Goal: Task Accomplishment & Management: Manage account settings

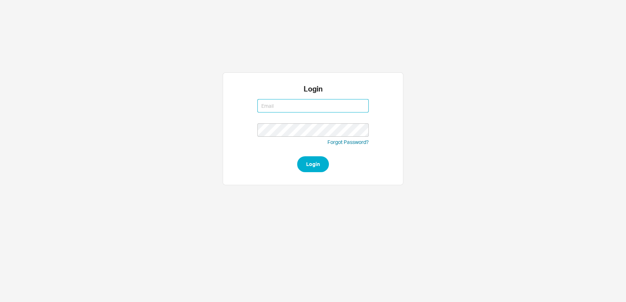
type input "mimi@qualitybath.com"
click at [533, 157] on div "Login mimi@qualitybath.com mimi@qualitybath.com Forgot Password? Login" at bounding box center [312, 128] width 455 height 113
type input "mimi@qualitybath.com"
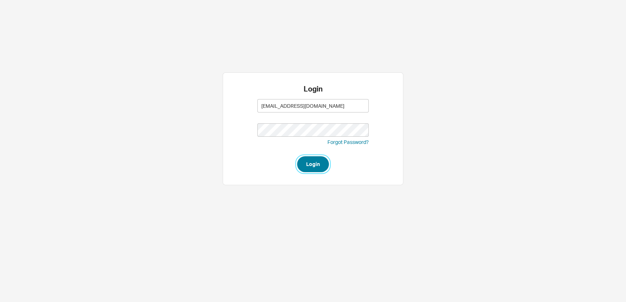
click at [305, 167] on button "Login" at bounding box center [313, 164] width 32 height 16
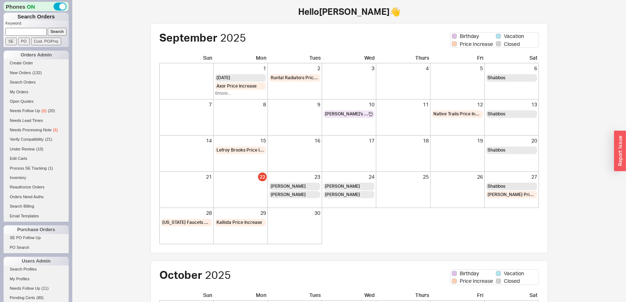
click at [36, 35] on input at bounding box center [25, 32] width 41 height 8
click at [49, 33] on input "Search" at bounding box center [57, 32] width 19 height 8
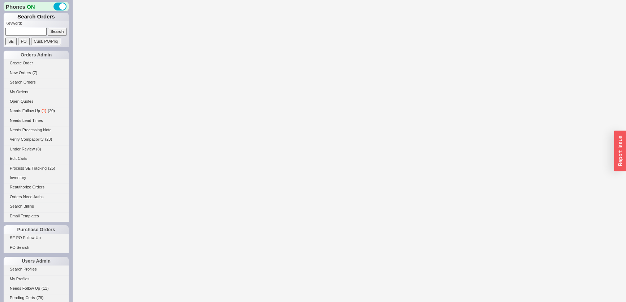
click at [17, 33] on input at bounding box center [25, 32] width 41 height 8
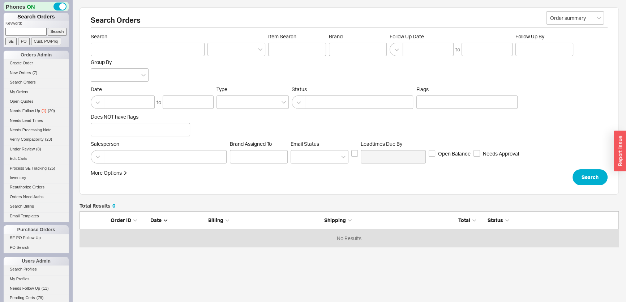
scroll to position [31, 534]
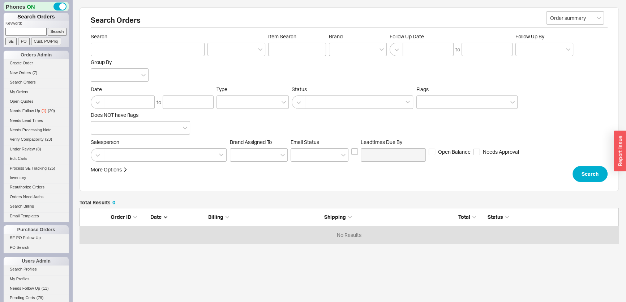
click at [20, 32] on input at bounding box center [25, 32] width 41 height 8
click at [38, 33] on input at bounding box center [25, 32] width 41 height 8
paste input "[PERSON_NAME][EMAIL_ADDRESS][DOMAIN_NAME]"
type input "[PERSON_NAME][EMAIL_ADDRESS][DOMAIN_NAME]"
click at [49, 34] on input "Search" at bounding box center [57, 32] width 19 height 8
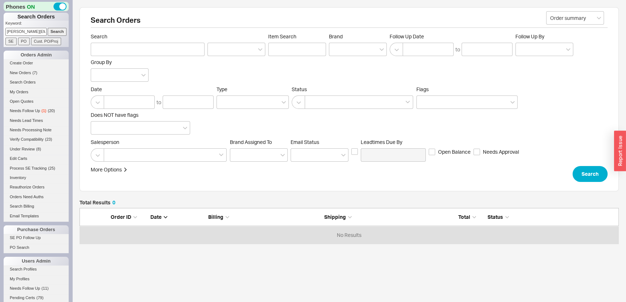
type input "lucy@studiolgb.com"
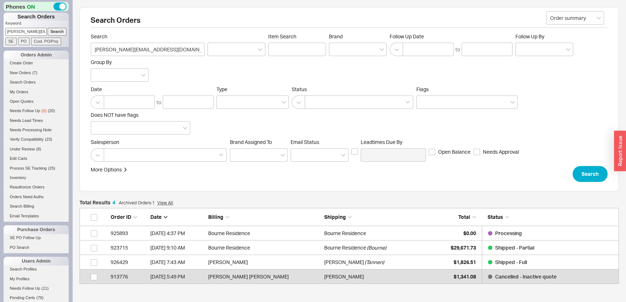
scroll to position [71, 534]
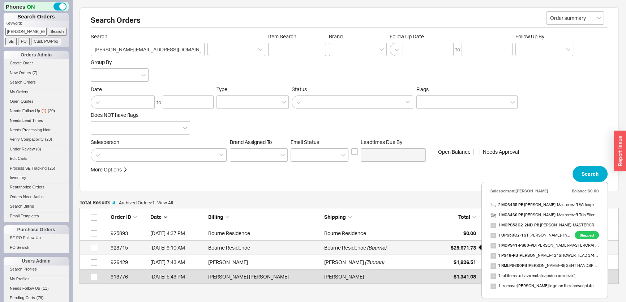
click at [441, 246] on div "$29,671.73" at bounding box center [458, 247] width 36 height 14
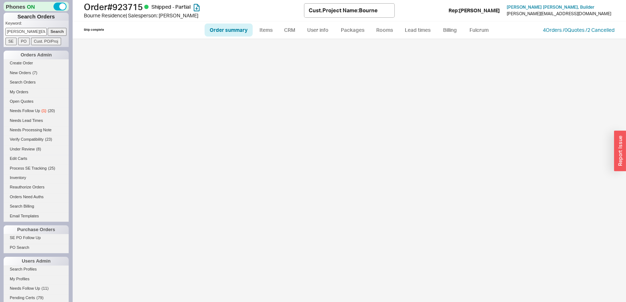
select select "LOW"
select select "3"
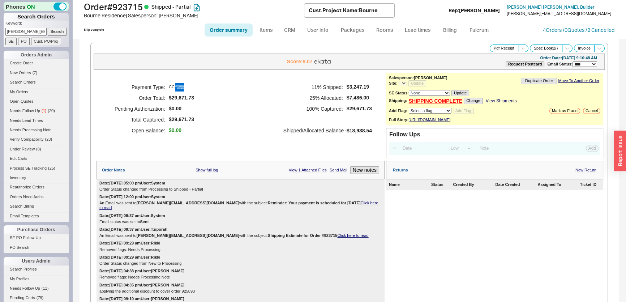
select select "*"
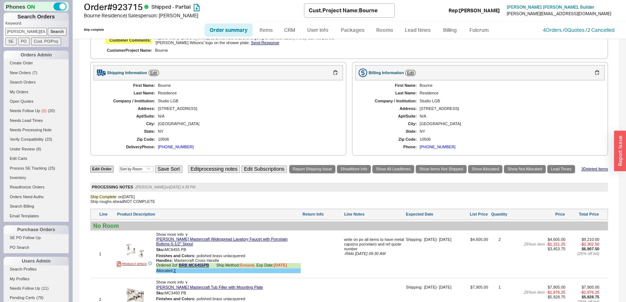
scroll to position [460, 0]
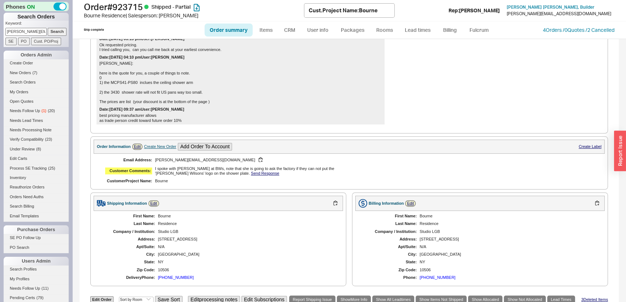
click at [165, 144] on div "Create New Order" at bounding box center [160, 146] width 32 height 5
select select "Project Name"
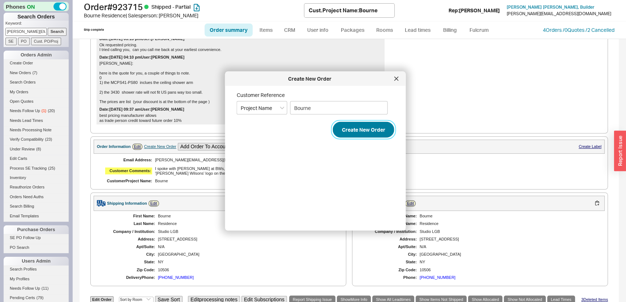
click at [344, 133] on button "Create New Order" at bounding box center [363, 130] width 61 height 16
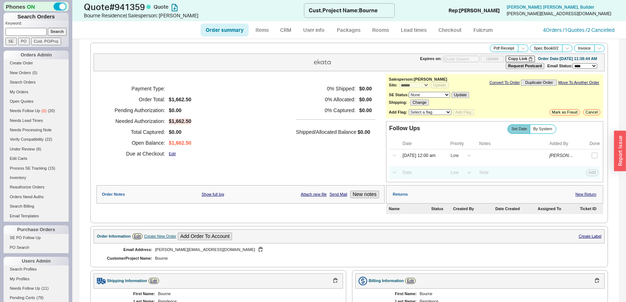
select select "*"
select select "LOW"
select select "3"
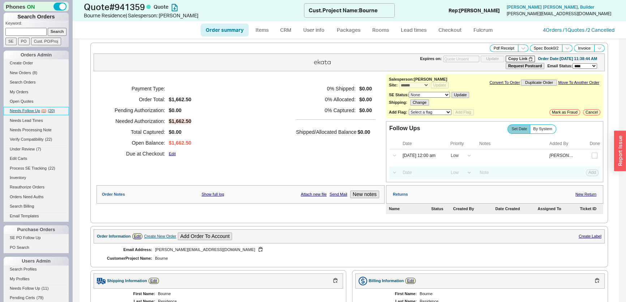
click at [52, 109] on span "( 20 )" at bounding box center [51, 110] width 7 height 4
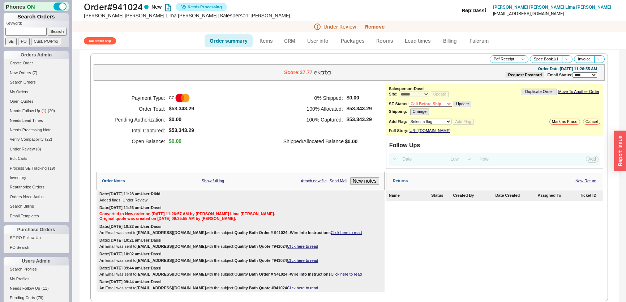
select select "*"
select select "Call Before Ship"
select select "LOW"
select select "3"
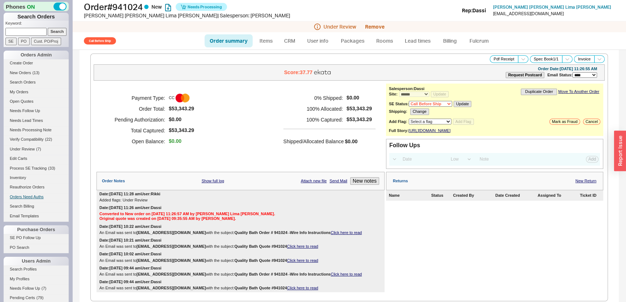
scroll to position [131, 0]
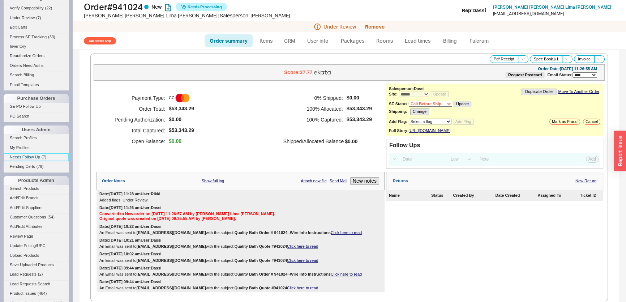
click at [37, 157] on span "Needs Follow Up" at bounding box center [25, 157] width 30 height 4
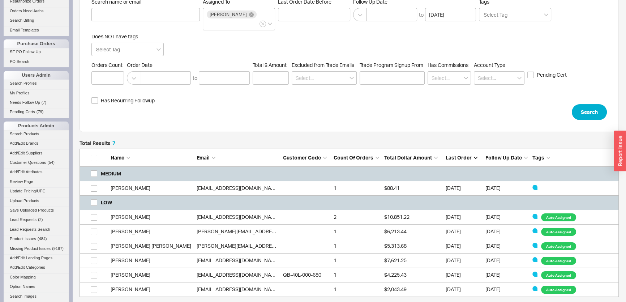
scroll to position [262, 0]
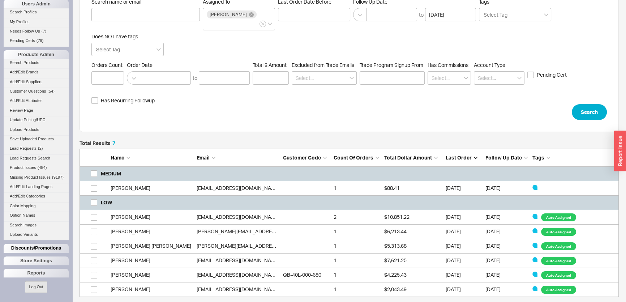
click at [38, 249] on div "Discounts/Promotions" at bounding box center [36, 248] width 65 height 9
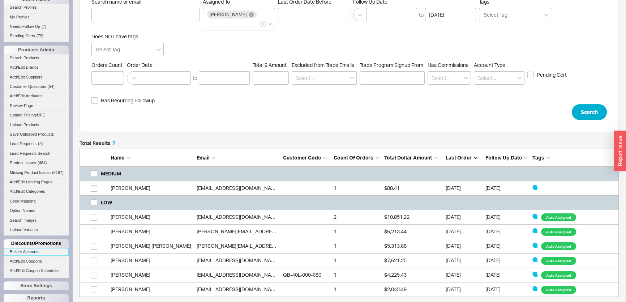
click at [34, 255] on link "Builder Accounts" at bounding box center [36, 252] width 65 height 8
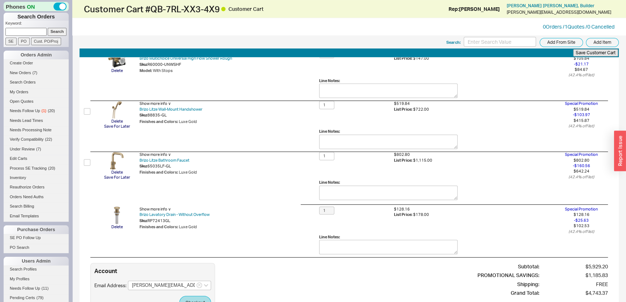
scroll to position [350, 0]
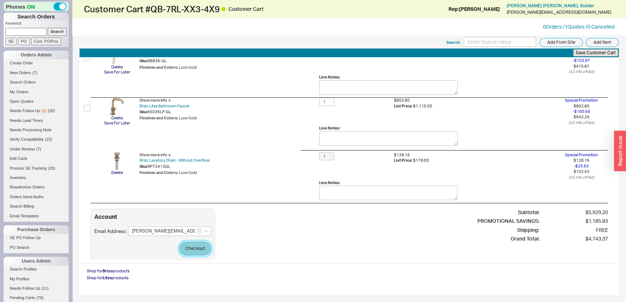
click at [206, 247] on button "Checkout" at bounding box center [195, 248] width 32 height 14
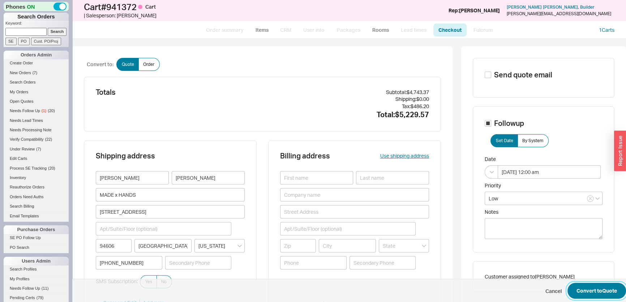
click at [589, 285] on button "Convert to Quote" at bounding box center [596, 291] width 59 height 16
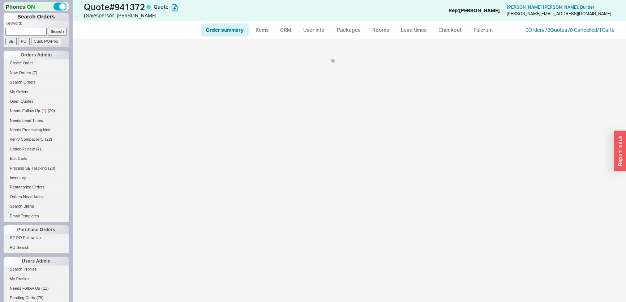
select select "*"
select select "LOW"
select select "3"
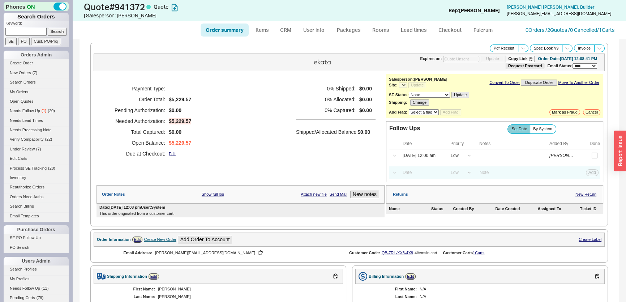
select select "*"
click at [525, 30] on link "0 Orders / 2 Quotes / 0 Cancelled" at bounding box center [561, 30] width 72 height 6
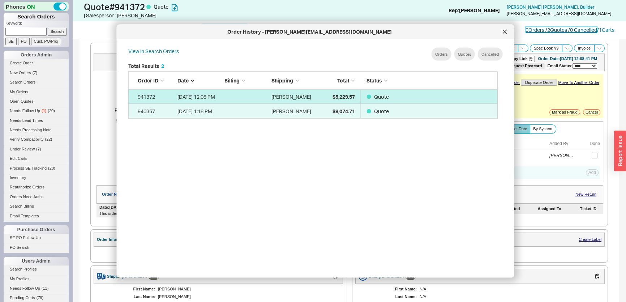
scroll to position [216, 376]
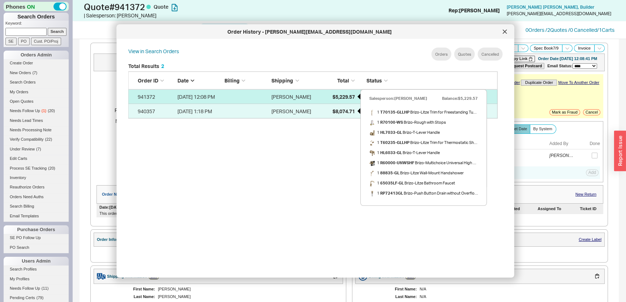
click at [351, 93] on span "$5,229.57" at bounding box center [343, 96] width 22 height 6
select select "*"
select select "LOW"
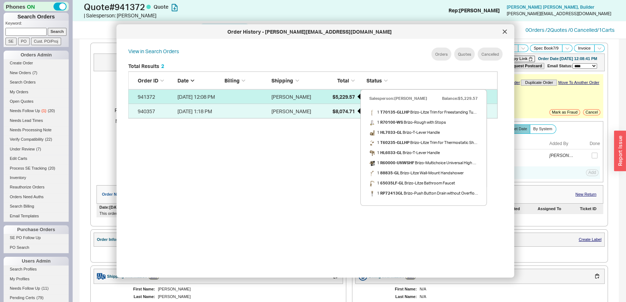
select select "3"
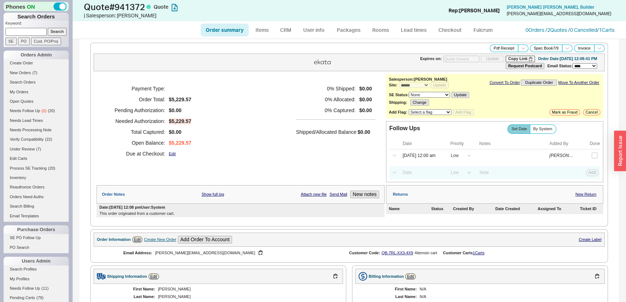
click at [514, 25] on div "Order summary Items CRM User info Packages Rooms Lead times Checkout Fulcrum 0 …" at bounding box center [349, 29] width 554 height 17
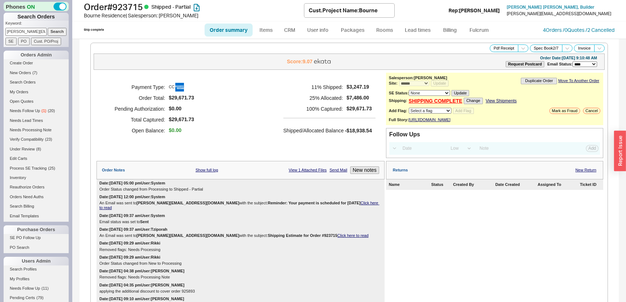
select select "*"
select select "LOW"
select select "3"
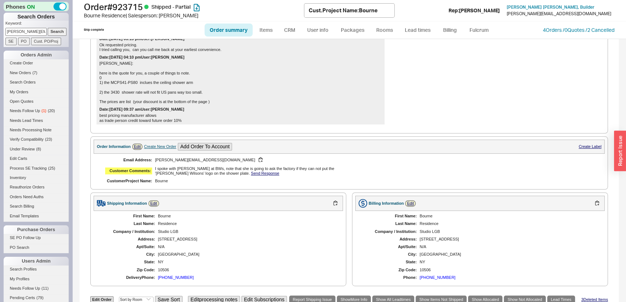
drag, startPoint x: 5, startPoint y: 30, endPoint x: 158, endPoint y: 33, distance: 153.2
click at [158, 33] on div "Phones ON Search Orders Keyword: [PERSON_NAME][EMAIL_ADDRESS][DOMAIN_NAME] Sear…" at bounding box center [313, 151] width 626 height 302
type input "941272"
click at [48, 28] on input "Search" at bounding box center [57, 32] width 19 height 8
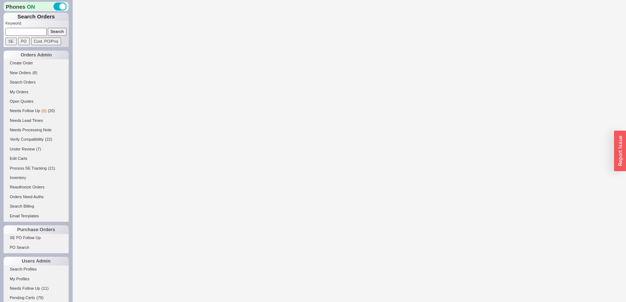
select select "*"
select select "3"
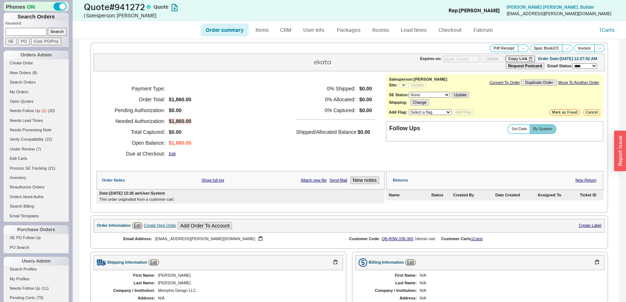
select select "*"
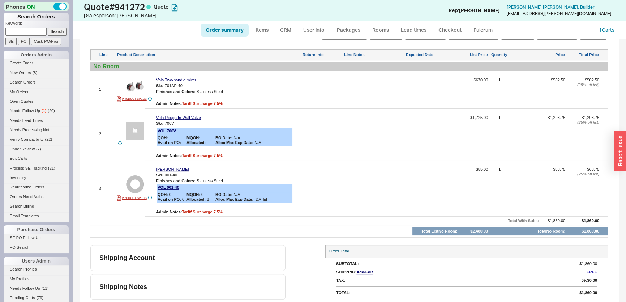
scroll to position [192, 0]
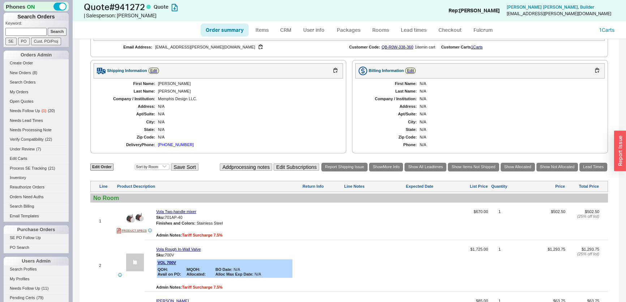
click at [14, 30] on input at bounding box center [25, 32] width 41 height 8
type input "936808"
click at [48, 28] on input "Search" at bounding box center [57, 32] width 19 height 8
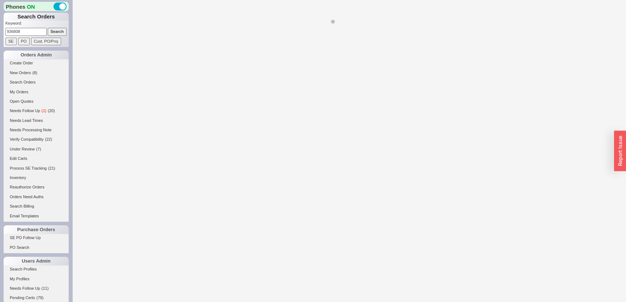
select select "*"
select select "LOW"
select select "3"
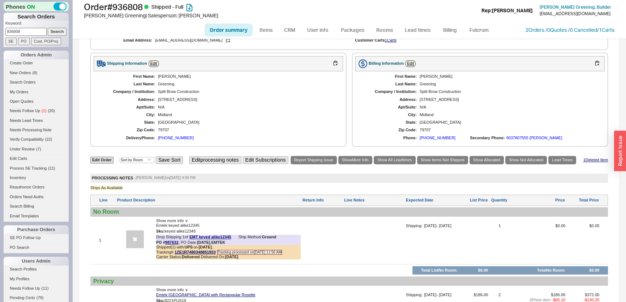
scroll to position [493, 0]
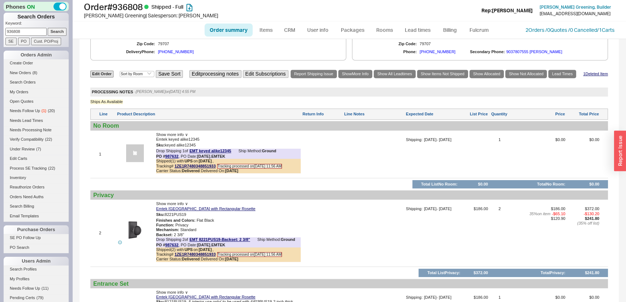
drag, startPoint x: 33, startPoint y: 33, endPoint x: 0, endPoint y: 28, distance: 33.7
click at [0, 28] on div "Phones ON Search Orders Keyword: 936808 Search SE PO Cust. PO/Proj Orders Admin…" at bounding box center [36, 151] width 72 height 302
type input "8015654"
click at [48, 28] on input "Search" at bounding box center [57, 32] width 19 height 8
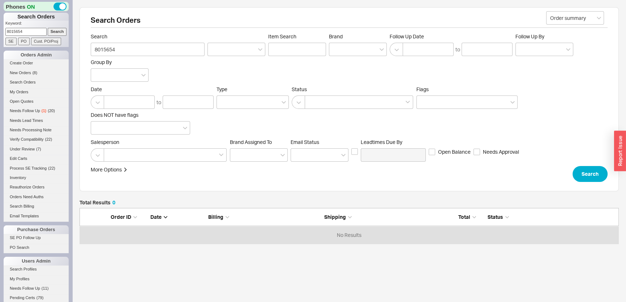
scroll to position [31, 534]
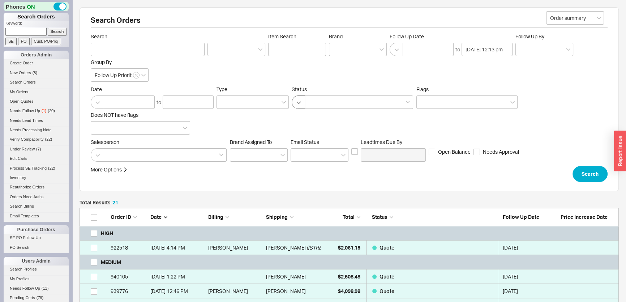
scroll to position [360, 534]
click at [296, 100] on button "button" at bounding box center [298, 101] width 13 height 13
click at [305, 118] on div "Exclude Cancelled/Quotes" at bounding box center [352, 117] width 121 height 13
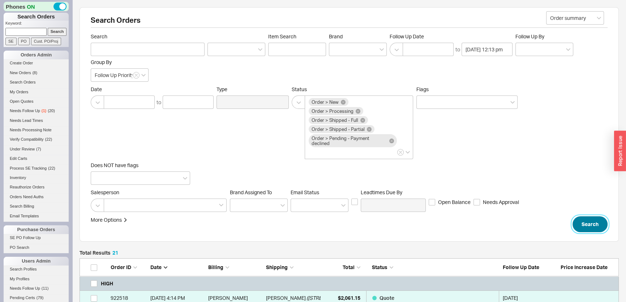
click at [590, 217] on button "Search" at bounding box center [589, 224] width 35 height 16
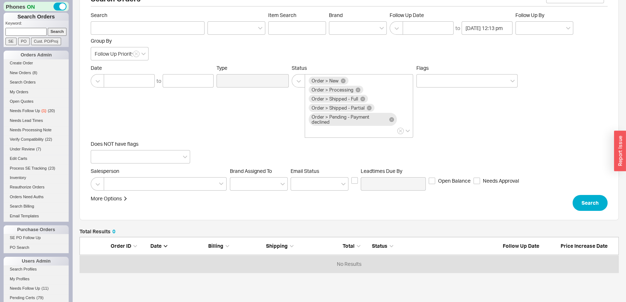
scroll to position [75, 0]
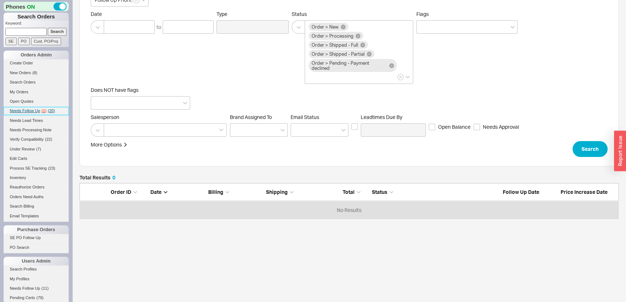
click at [36, 111] on span "Needs Follow Up" at bounding box center [25, 110] width 30 height 4
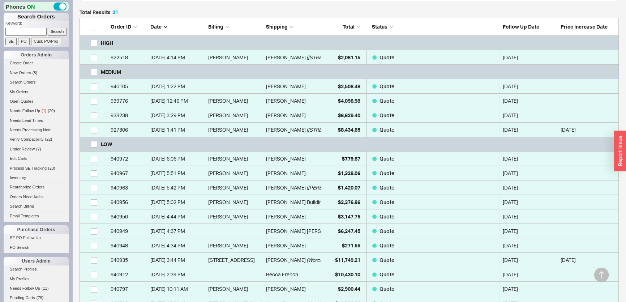
scroll to position [190, 0]
click at [93, 141] on input "grid" at bounding box center [94, 144] width 7 height 7
checkbox input "true"
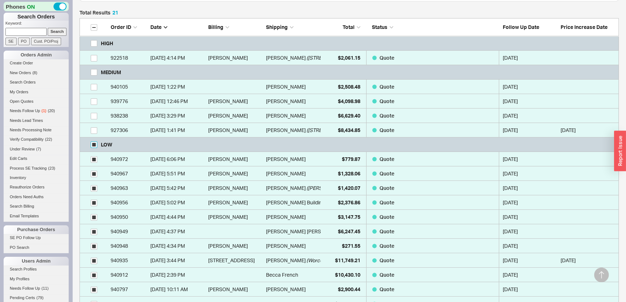
checkbox input "true"
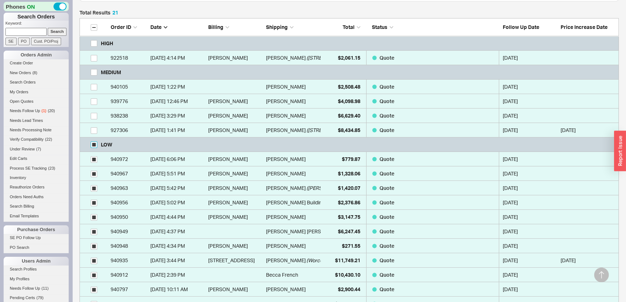
checkbox input "true"
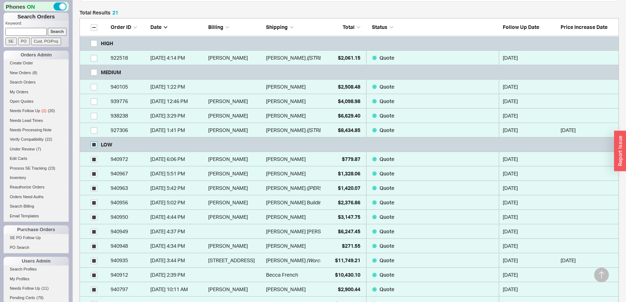
checkbox input "true"
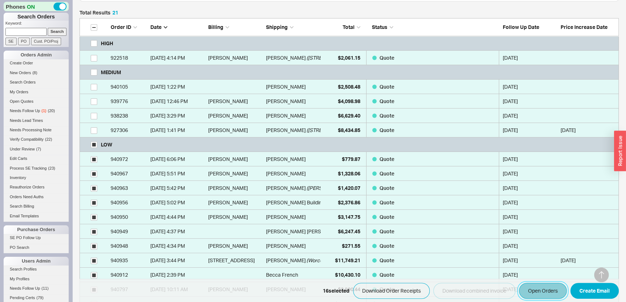
click at [557, 288] on button "Open Orders" at bounding box center [543, 291] width 48 height 16
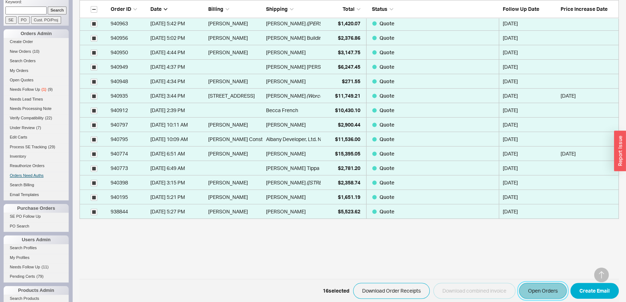
scroll to position [131, 0]
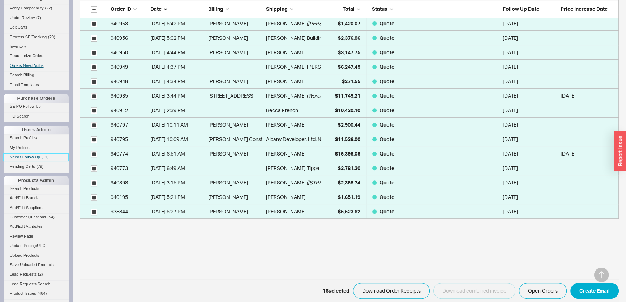
click at [38, 158] on span "Needs Follow Up" at bounding box center [25, 157] width 30 height 4
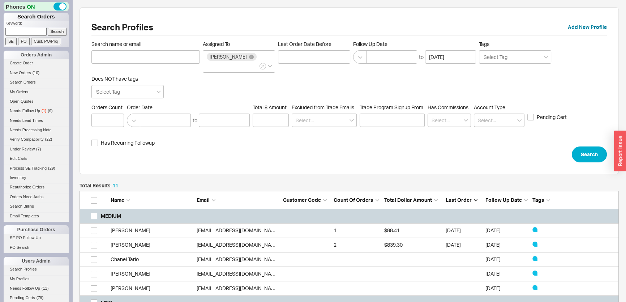
scroll to position [209, 534]
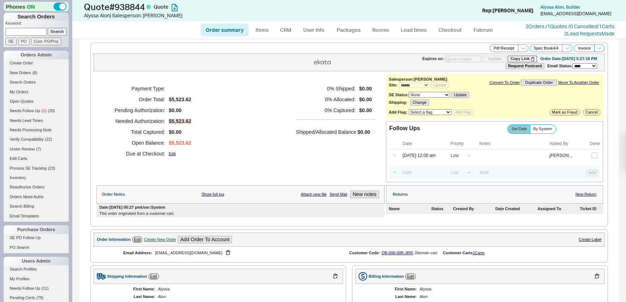
select select "*"
select select "LOW"
select select "3"
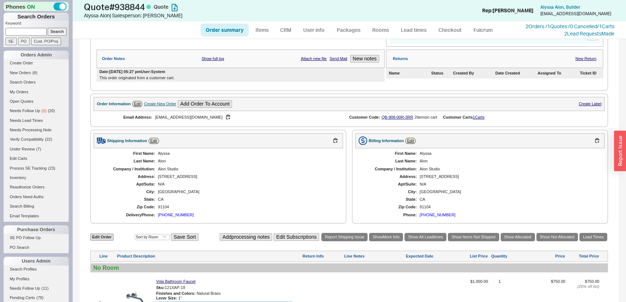
scroll to position [131, 0]
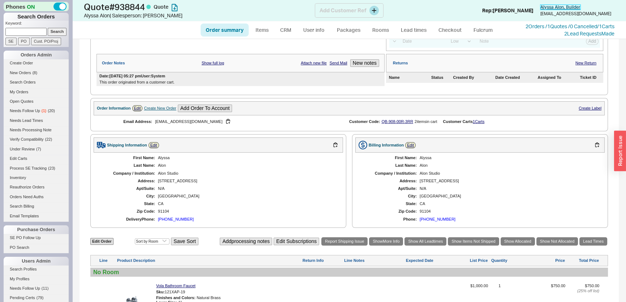
click at [569, 6] on span "Alyssa Alon , Builder" at bounding box center [560, 6] width 40 height 5
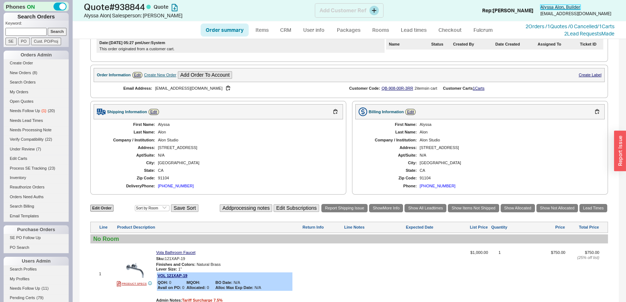
scroll to position [164, 0]
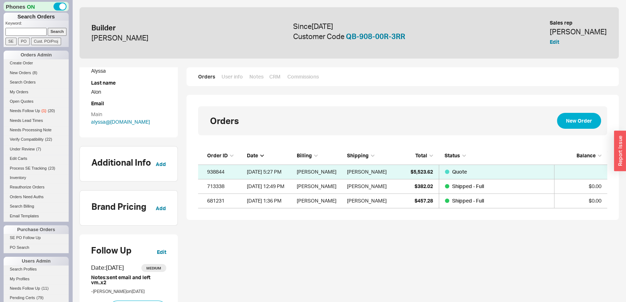
scroll to position [131, 0]
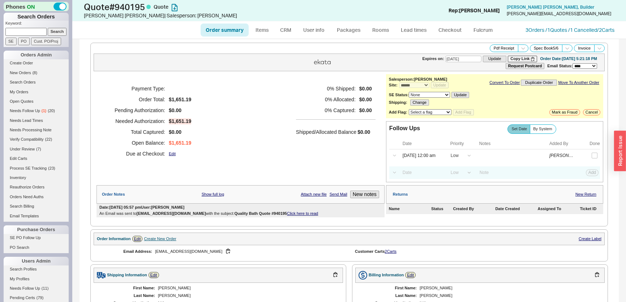
select select "*"
select select "LOW"
select select "3"
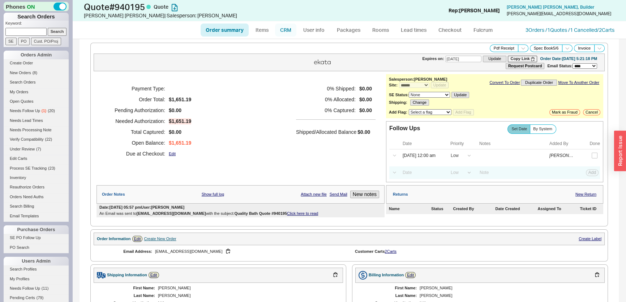
click at [288, 29] on link "CRM" at bounding box center [285, 29] width 21 height 13
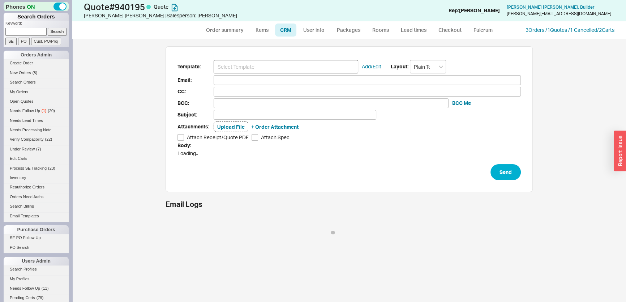
click at [271, 69] on input at bounding box center [286, 66] width 145 height 13
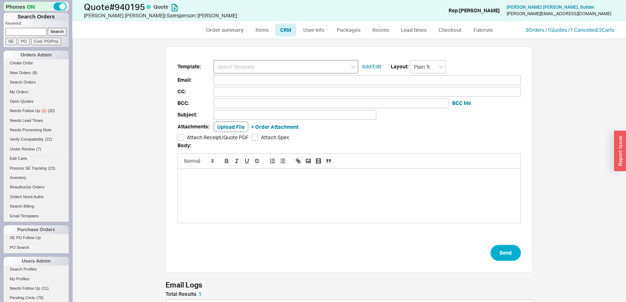
scroll to position [35, 362]
click at [271, 67] on input at bounding box center [286, 66] width 145 height 13
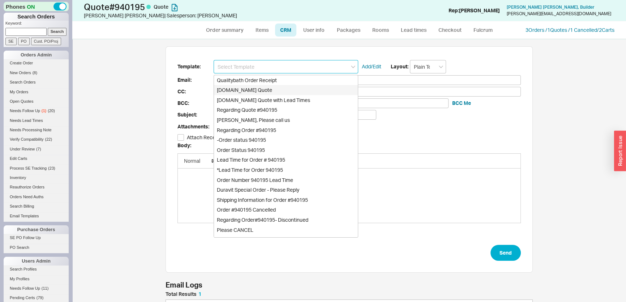
click at [270, 92] on div "[DOMAIN_NAME] Quote" at bounding box center [286, 90] width 144 height 10
type input "Receipt"
type input "[EMAIL_ADDRESS][DOMAIN_NAME]"
type input "Quality Bath Quote #940195"
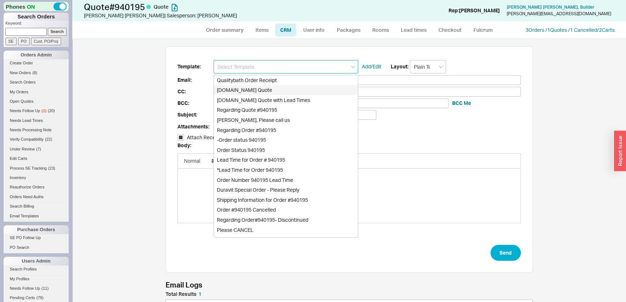
checkbox input "true"
type input "[DOMAIN_NAME] Quote"
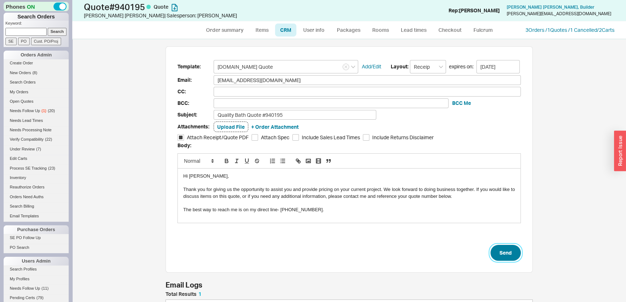
click at [505, 254] on button "Send" at bounding box center [505, 253] width 30 height 16
select select "*"
select select "LOW"
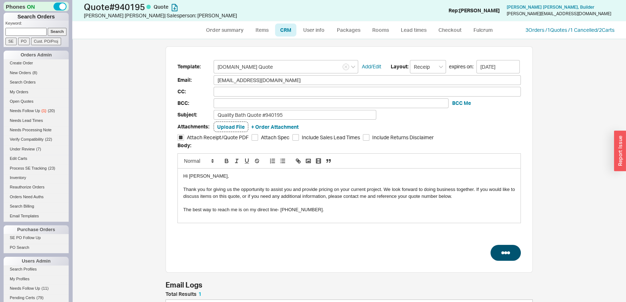
select select "3"
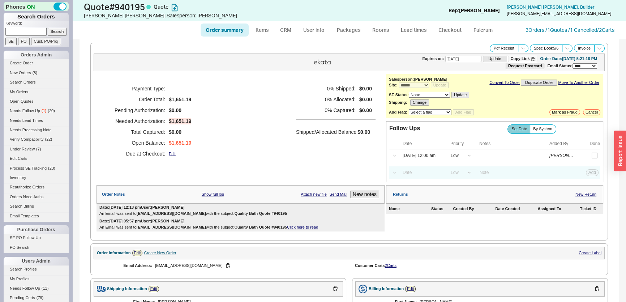
type input "[DATE]"
click at [430, 158] on input "[DATE] 12:00 am" at bounding box center [422, 156] width 46 height 10
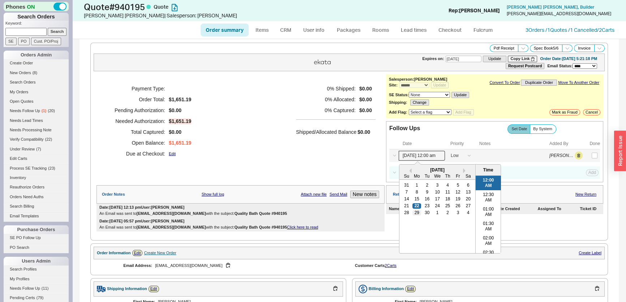
click at [414, 210] on div "29" at bounding box center [416, 212] width 9 height 5
type input "[DATE] 12:00 am"
click at [250, 139] on div "Payment Type: Order Total: $1,651.19 Pending Authorization: $0.00 Needed Author…" at bounding box center [240, 121] width 288 height 94
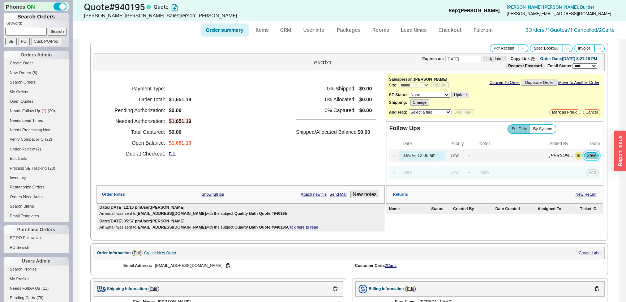
click at [591, 152] on button "Save" at bounding box center [591, 155] width 15 height 7
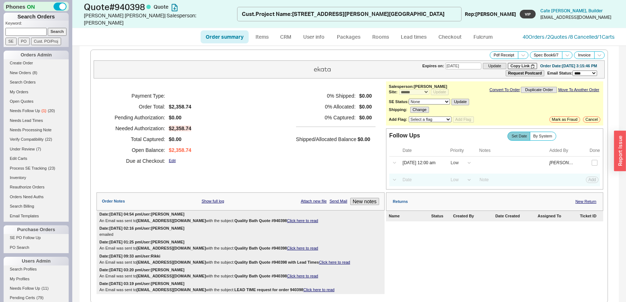
select select "*"
select select "LOW"
select select "3"
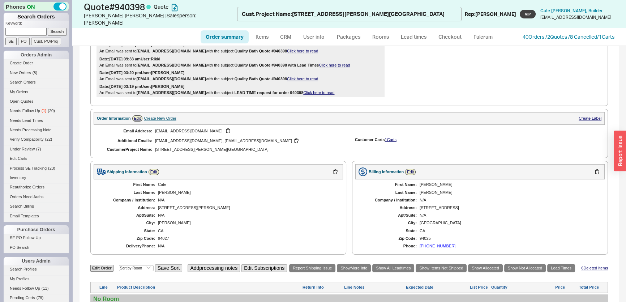
scroll to position [33, 0]
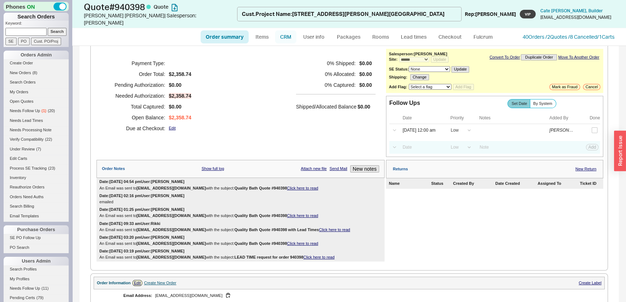
click at [291, 30] on link "CRM" at bounding box center [285, 36] width 21 height 13
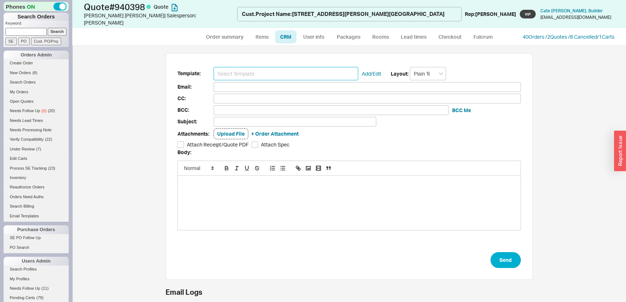
click at [278, 67] on input at bounding box center [286, 73] width 145 height 13
click at [271, 69] on input at bounding box center [286, 73] width 145 height 13
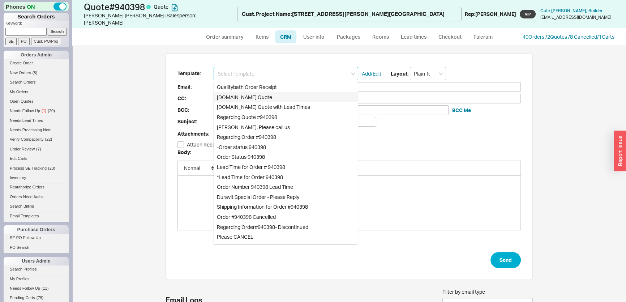
click at [271, 92] on div "Qualitybath.com Quote" at bounding box center [286, 97] width 144 height 10
type input "Receipt"
type input "cate@categrosch.com"
type input "categrosch@gmail.com, jkurpius@gmail.com"
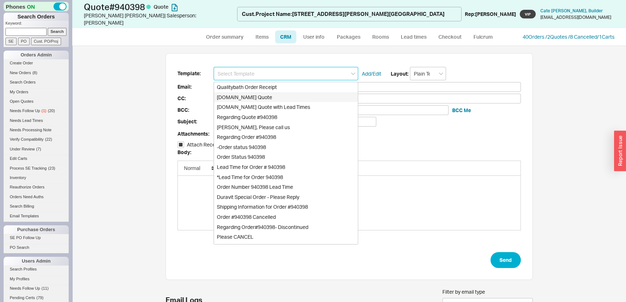
type input "categrosch@gmail.com, jkurpius@gmail.com"
type input "Quality Bath Quote #940398"
checkbox input "true"
type input "Qualitybath.com Quote"
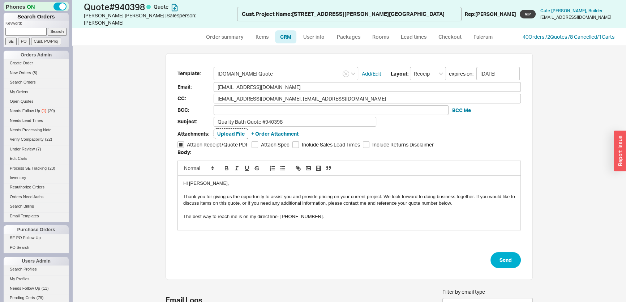
click at [503, 236] on form "Template: Qualitybath.com Quote Add/Edit Layout: Receipt expires on: 10/06/2025…" at bounding box center [348, 167] width 343 height 201
click at [508, 253] on button "Send" at bounding box center [505, 260] width 30 height 16
select select "*"
select select "LOW"
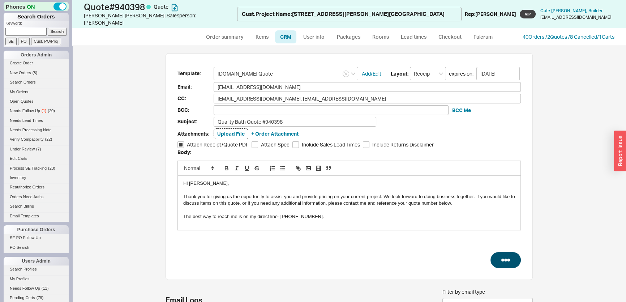
select select "LOW"
select select "3"
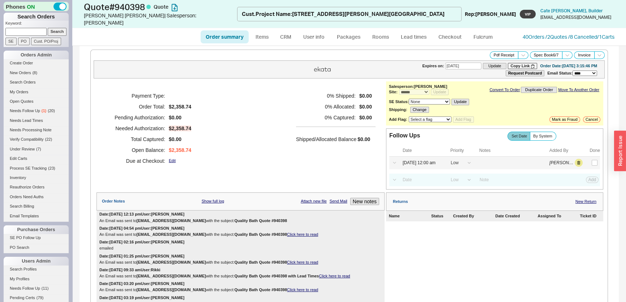
click at [421, 160] on div "Select a Date Now One hour One day Two Days One Month 09/22/25 12:00 am High Me…" at bounding box center [494, 162] width 211 height 13
click at [420, 158] on input "[DATE] 12:00 am" at bounding box center [422, 163] width 46 height 10
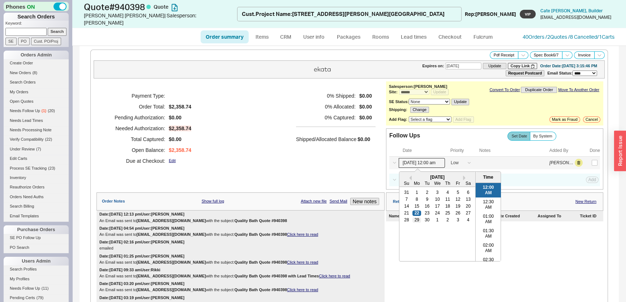
click at [417, 217] on div "29" at bounding box center [416, 219] width 9 height 5
type input "09/29/25 12:00 am"
click at [292, 130] on div "Payment Type: Order Total: $2,358.74 Pending Authorization: $0.00 Needed Author…" at bounding box center [240, 128] width 288 height 94
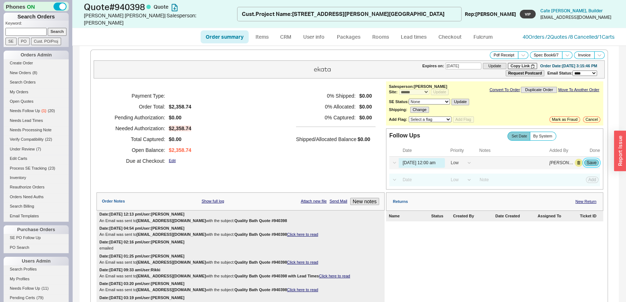
click at [589, 159] on button "Save" at bounding box center [591, 162] width 15 height 7
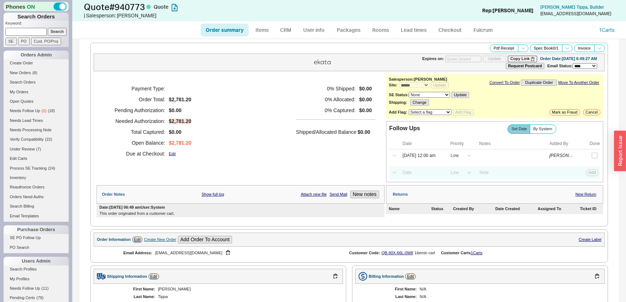
select select "*"
select select "LOW"
select select "3"
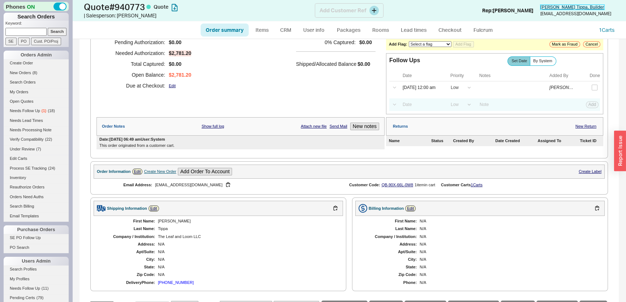
click at [576, 5] on span "Anusha Tippa , Builder" at bounding box center [572, 6] width 64 height 5
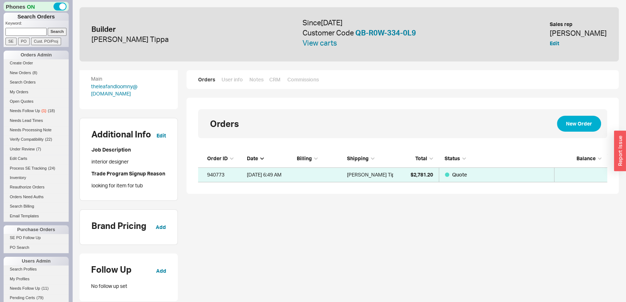
scroll to position [164, 0]
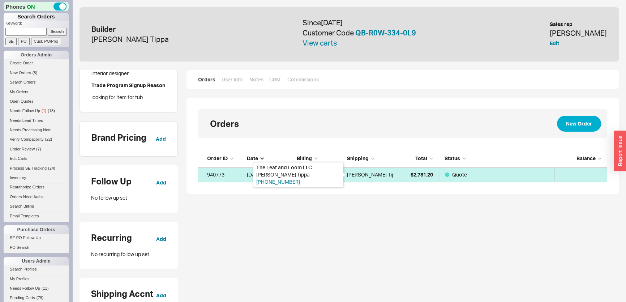
click at [348, 176] on div "[PERSON_NAME] Tippa" at bounding box center [373, 174] width 53 height 14
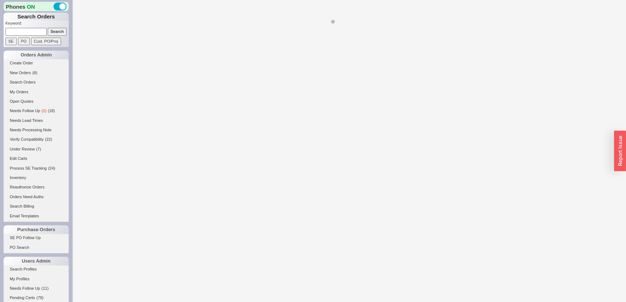
select select "*"
select select "LOW"
select select "3"
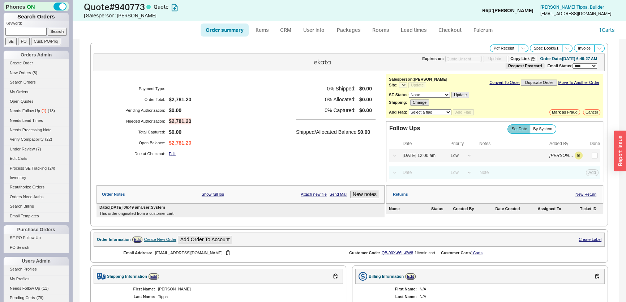
select select "*"
click at [592, 155] on input "checkbox" at bounding box center [595, 155] width 6 height 6
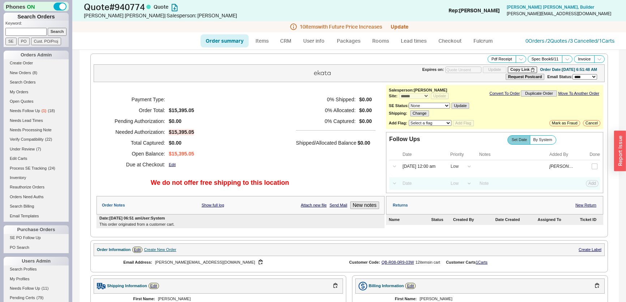
select select "*"
select select "LOW"
select select "3"
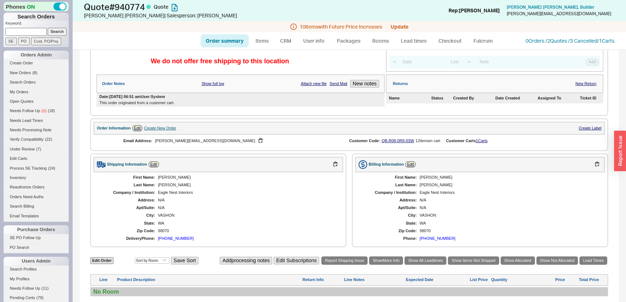
scroll to position [33, 0]
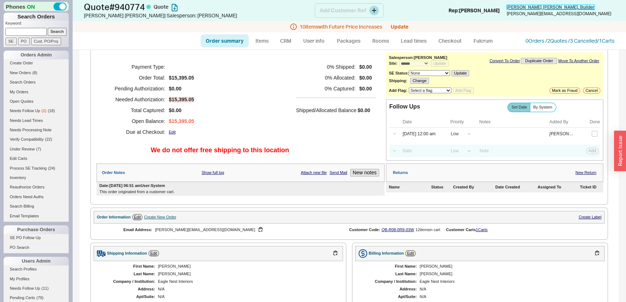
click at [572, 8] on span "Amanda Knez , Builder" at bounding box center [551, 6] width 88 height 5
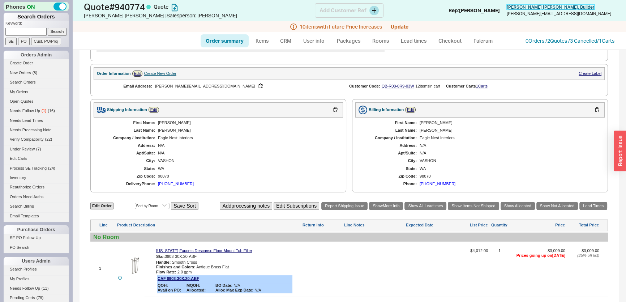
scroll to position [98, 0]
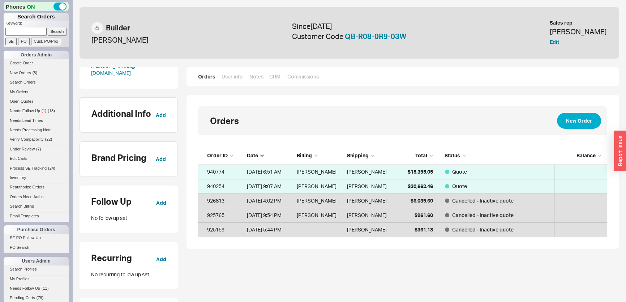
scroll to position [131, 0]
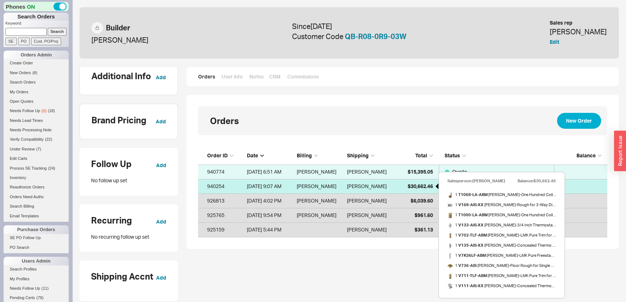
click at [427, 187] on span "$30,662.46" at bounding box center [420, 186] width 25 height 6
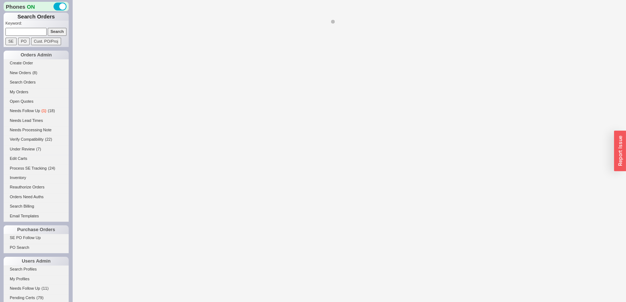
select select "*"
select select "3"
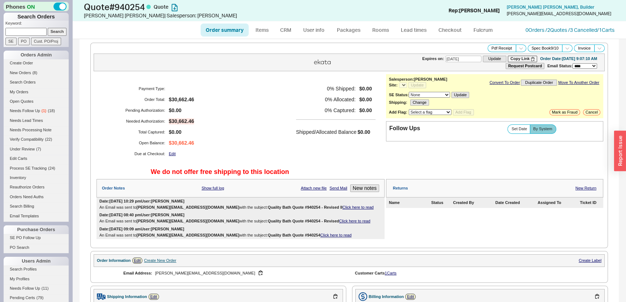
select select "*"
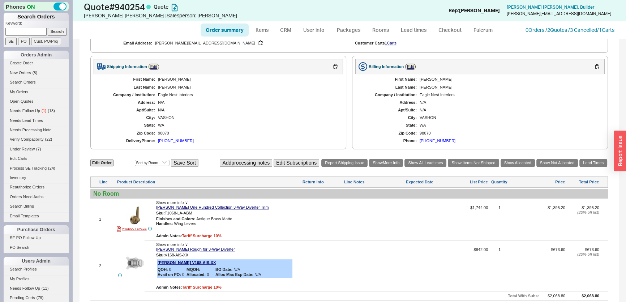
scroll to position [33, 0]
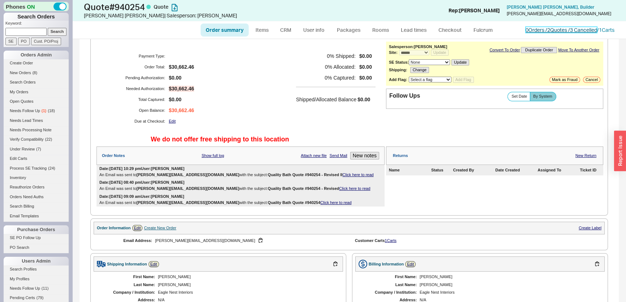
click at [582, 31] on link "0 Orders / 2 Quotes / 3 Cancelled" at bounding box center [561, 30] width 72 height 6
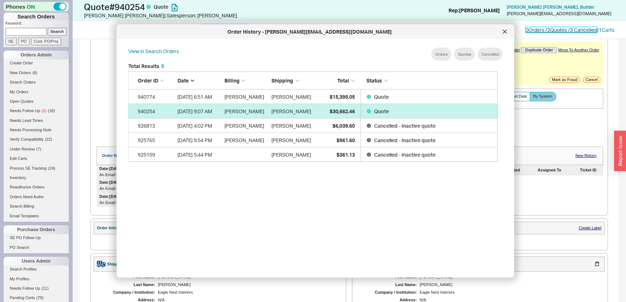
scroll to position [216, 376]
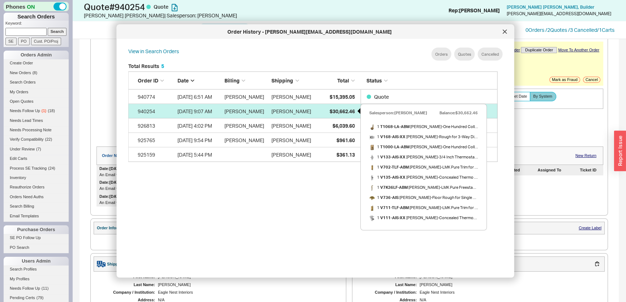
click at [327, 106] on div "$30,662.46" at bounding box center [336, 111] width 36 height 14
select select "*"
select select "3"
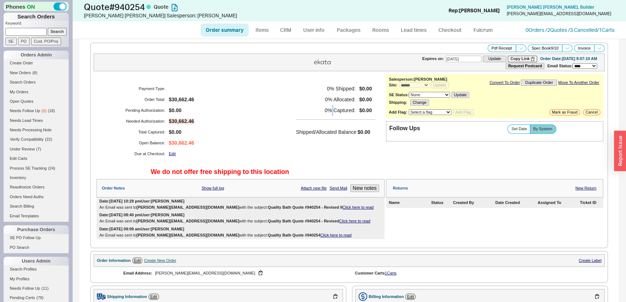
click at [327, 106] on h5 "0 % Captured:" at bounding box center [326, 110] width 60 height 11
click at [559, 33] on link "0 Orders / 2 Quotes / 3 Cancelled" at bounding box center [561, 30] width 72 height 6
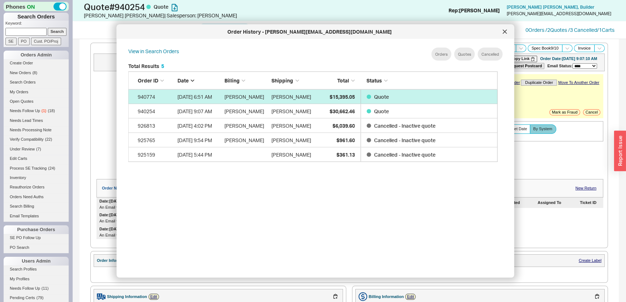
click at [326, 97] on div "$15,395.05" at bounding box center [336, 96] width 36 height 14
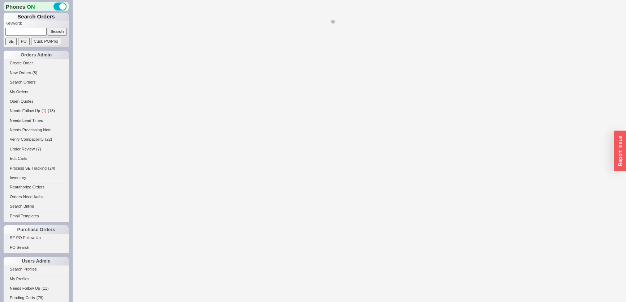
select select "*"
select select "LOW"
select select "3"
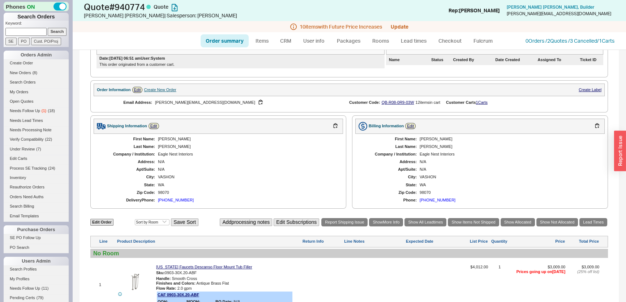
scroll to position [65, 0]
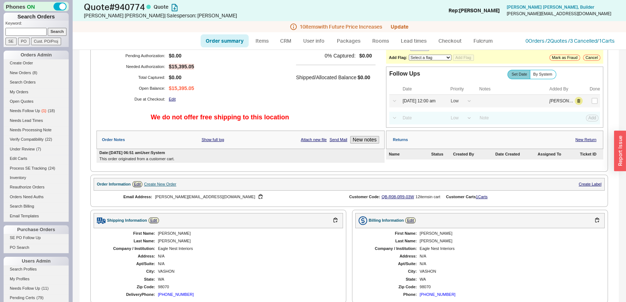
click at [590, 97] on label at bounding box center [594, 101] width 8 height 8
click at [592, 98] on input "checkbox" at bounding box center [595, 101] width 6 height 6
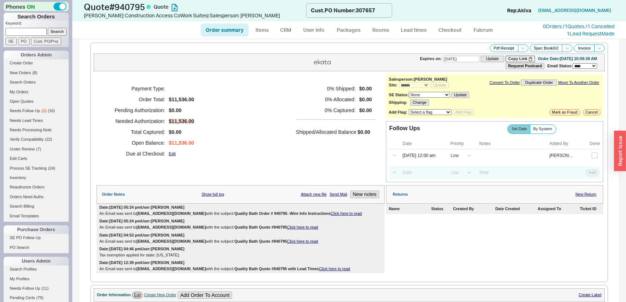
select select "*"
select select "LOW"
select select "3"
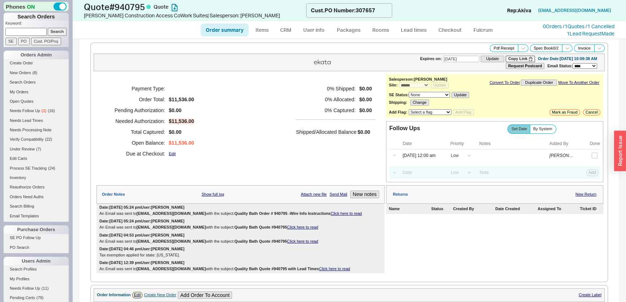
click at [422, 161] on div "Follow Ups Show Completed Set Date By System Date Priority Notes Added By Done …" at bounding box center [494, 151] width 217 height 61
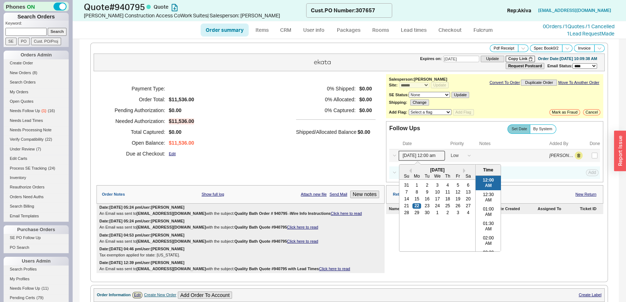
click at [423, 152] on input "[DATE] 12:00 am" at bounding box center [422, 156] width 46 height 10
click at [447, 205] on div "25" at bounding box center [447, 205] width 9 height 5
type input "[DATE] 12:00 am"
click at [255, 153] on div "Payment Type: Order Total: $11,536.00 Pending Authorization: $0.00 Needed Autho…" at bounding box center [240, 121] width 288 height 94
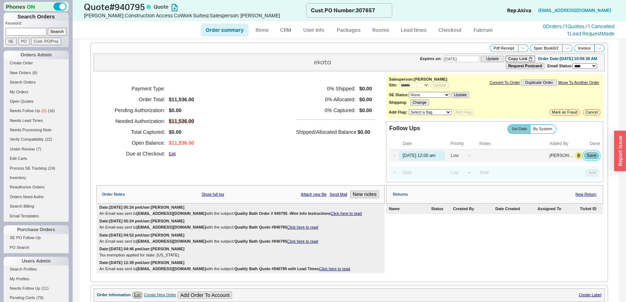
click at [586, 155] on button "Save" at bounding box center [591, 155] width 15 height 7
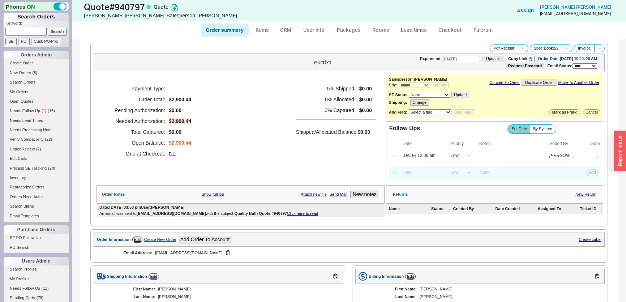
select select "*"
select select "LOW"
select select "3"
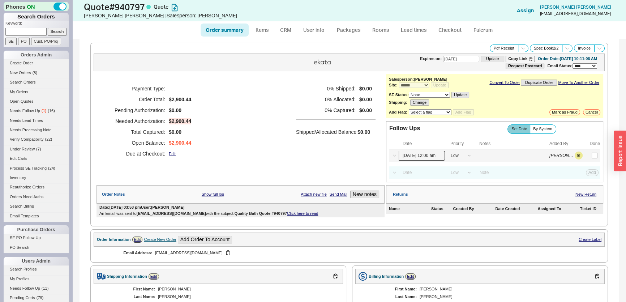
click at [429, 151] on input "[DATE] 12:00 am" at bounding box center [422, 156] width 46 height 10
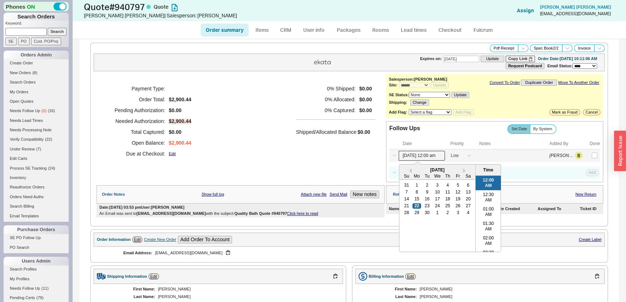
click at [429, 151] on input "09/22/25 12:00 am" at bounding box center [422, 156] width 46 height 10
click at [446, 205] on div "25" at bounding box center [447, 205] width 9 height 5
type input "09/25/25 12:00 am"
click at [296, 157] on div "0 % Shipped: $0.00 0 % Allocated: $0.00 0 % Captured: $0.00 Shipped/Allocated B…" at bounding box center [335, 121] width 79 height 76
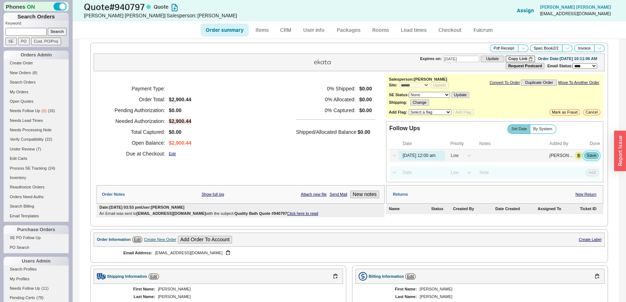
click at [586, 158] on button "Save" at bounding box center [591, 155] width 15 height 7
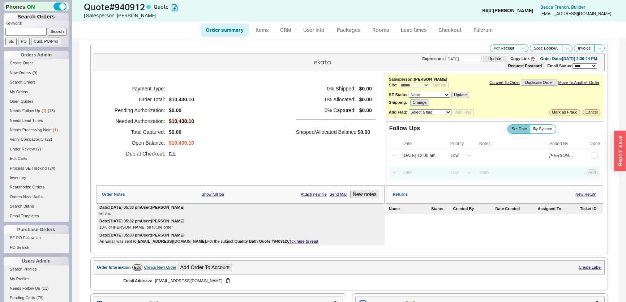
select select "*"
select select "LOW"
select select "3"
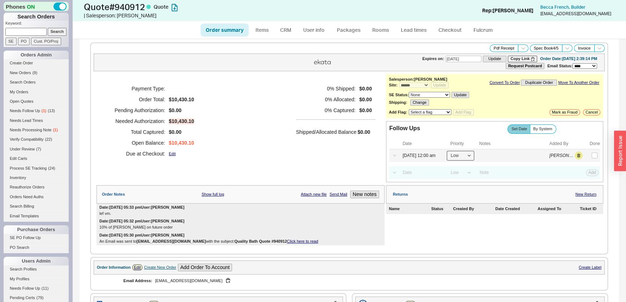
click at [461, 159] on select "High Medium Low" at bounding box center [460, 156] width 27 height 10
select select "MEDIUM"
click at [447, 151] on select "High Medium Low" at bounding box center [460, 156] width 27 height 10
click at [478, 155] on input at bounding box center [512, 156] width 72 height 10
type input "call"
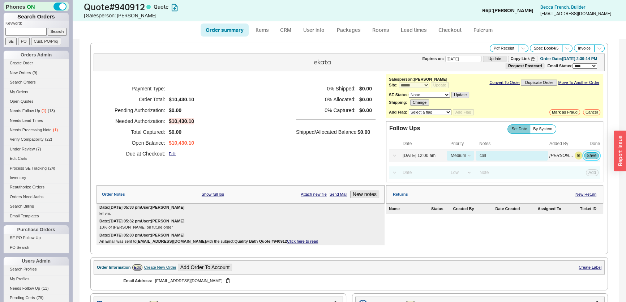
click at [584, 153] on button "Save" at bounding box center [591, 155] width 15 height 7
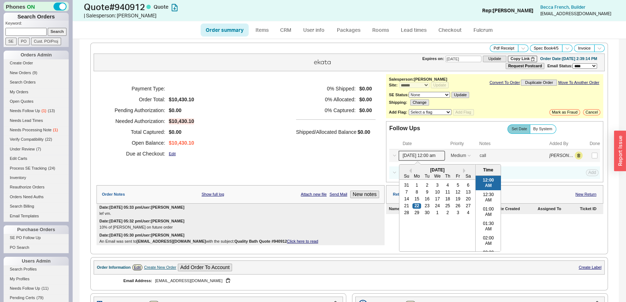
click at [439, 155] on input "[DATE] 12:00 am" at bounding box center [422, 156] width 46 height 10
click at [445, 205] on div "25" at bounding box center [447, 205] width 9 height 5
type input "[DATE] 12:00 am"
click at [313, 171] on div "Payment Type: Order Total: $10,430.10 Pending Authorization: $0.00 Needed Autho…" at bounding box center [240, 128] width 288 height 108
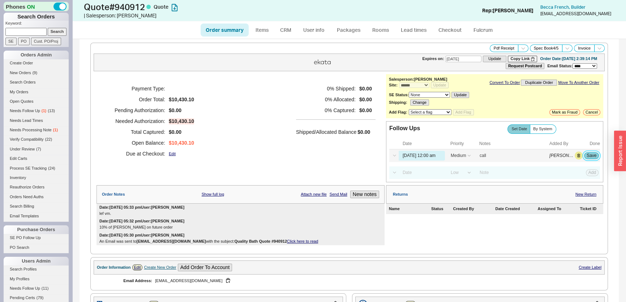
click at [589, 152] on button "Save" at bounding box center [591, 155] width 15 height 7
click at [592, 152] on input "checkbox" at bounding box center [595, 155] width 6 height 6
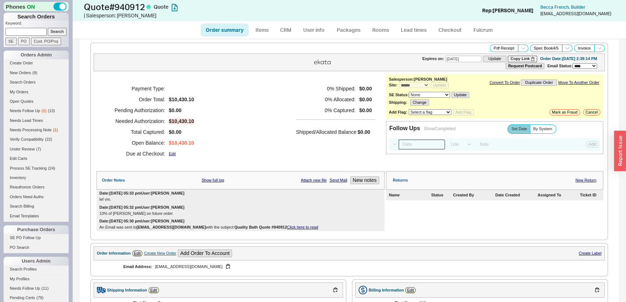
click at [416, 143] on input at bounding box center [422, 144] width 46 height 10
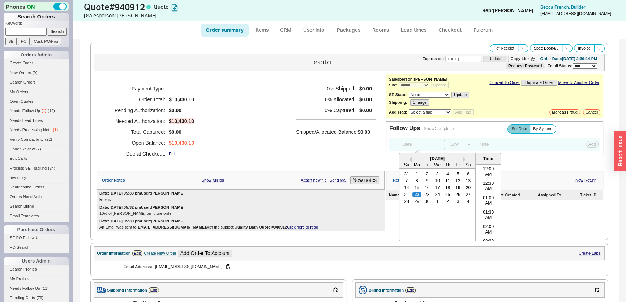
scroll to position [317, 0]
click at [447, 195] on div "25" at bounding box center [447, 194] width 9 height 5
type input "[DATE] 12:00 am"
click at [318, 169] on div "**********" at bounding box center [349, 152] width 511 height 163
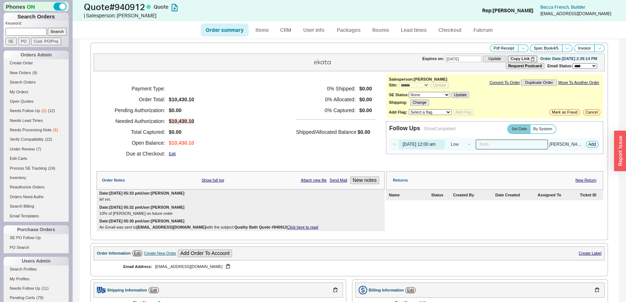
click at [484, 143] on input at bounding box center [512, 144] width 72 height 10
type input "call"
click at [589, 143] on button "Add" at bounding box center [592, 144] width 13 height 7
select select "LOW"
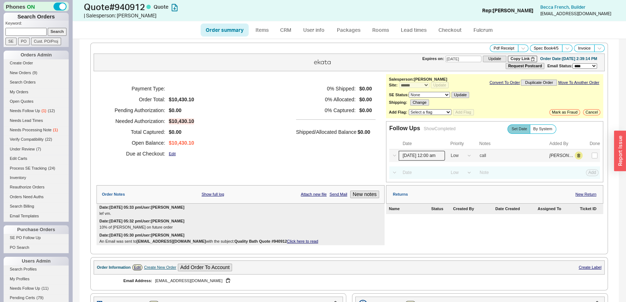
click at [433, 155] on input "[DATE] 12:00 am" at bounding box center [422, 156] width 46 height 10
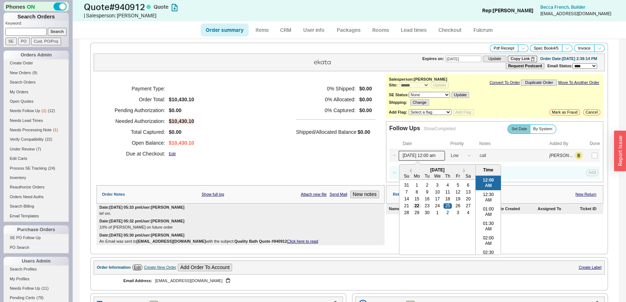
click at [414, 204] on div "22" at bounding box center [416, 205] width 9 height 5
type input "[DATE] 12:00 am"
click at [341, 160] on div "Payment Type: Order Total: $10,430.10 Pending Authorization: $0.00 Needed Autho…" at bounding box center [240, 121] width 288 height 94
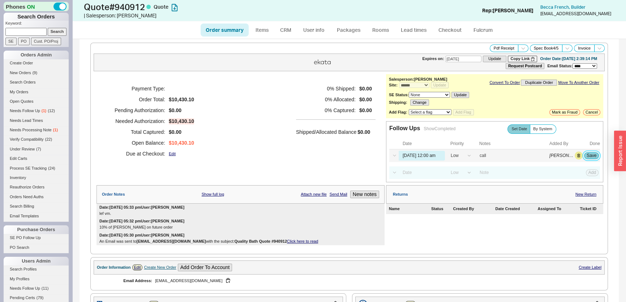
click at [591, 156] on button "Save" at bounding box center [591, 155] width 15 height 7
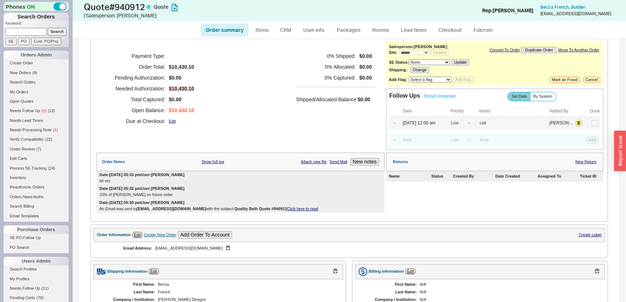
scroll to position [0, 0]
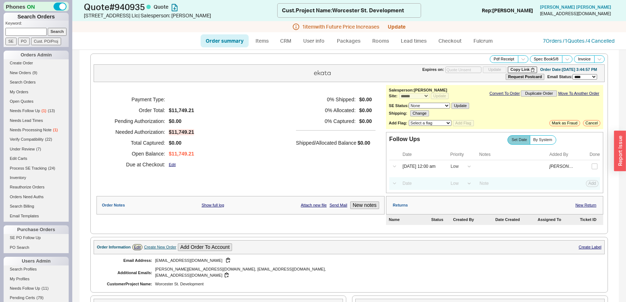
select select "*"
select select "LOW"
select select "3"
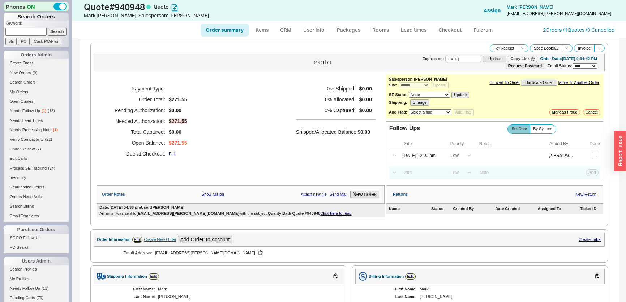
select select "*"
select select "LOW"
select select "3"
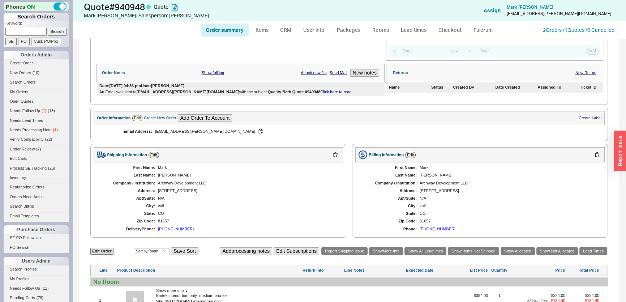
scroll to position [102, 0]
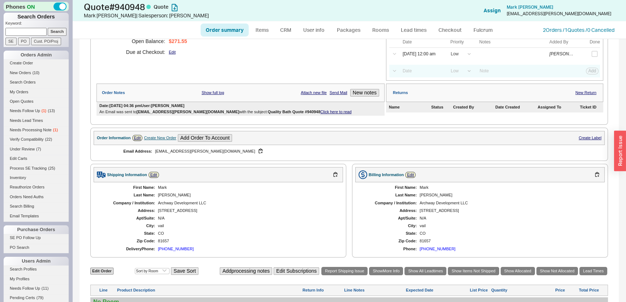
click at [578, 25] on div "Order summary Items CRM User info Packages Rooms Lead times Checkout Fulcrum 2 …" at bounding box center [349, 29] width 554 height 17
click at [577, 30] on link "2 Orders / 1 Quotes / 0 Cancelled" at bounding box center [579, 30] width 72 height 6
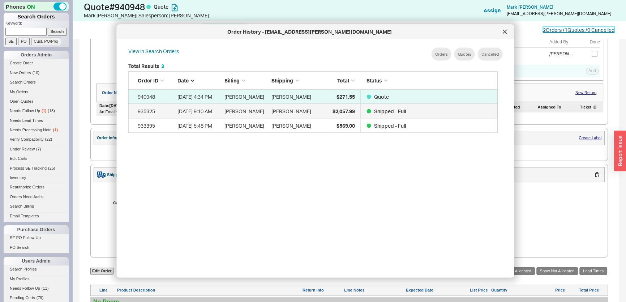
scroll to position [216, 376]
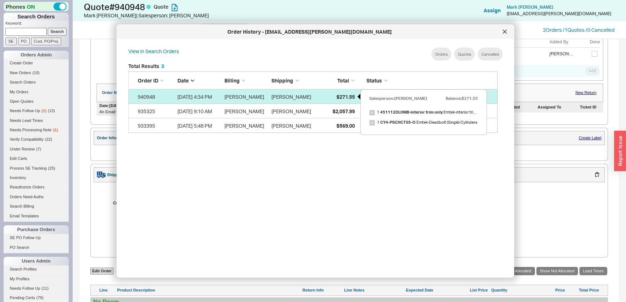
click at [338, 100] on div "$271.55" at bounding box center [336, 96] width 36 height 14
select select "*"
select select "LOW"
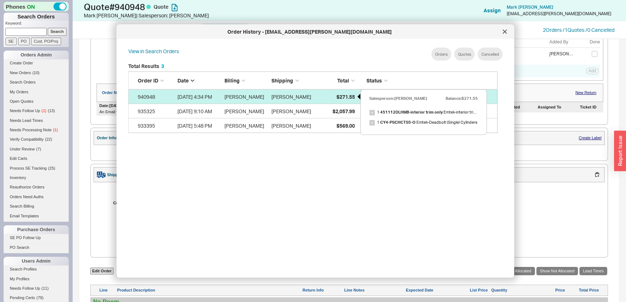
select select "3"
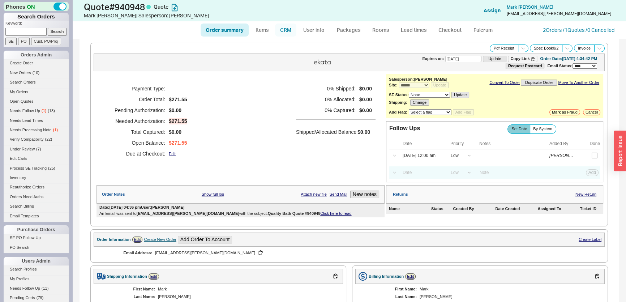
click at [286, 28] on link "CRM" at bounding box center [285, 29] width 21 height 13
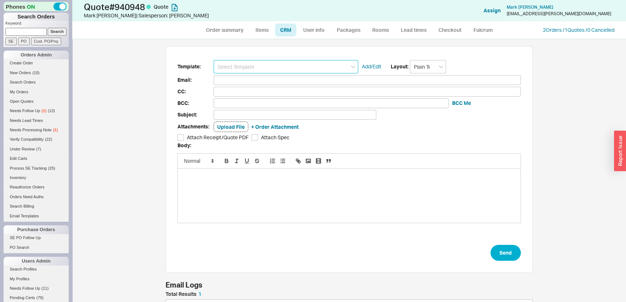
drag, startPoint x: 275, startPoint y: 58, endPoint x: 278, endPoint y: 73, distance: 15.3
click at [276, 63] on input at bounding box center [286, 66] width 145 height 13
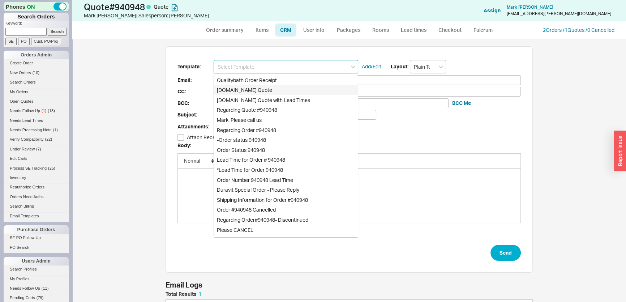
click at [271, 91] on div "[DOMAIN_NAME] Quote" at bounding box center [286, 90] width 144 height 10
type input "Receipt"
type input "[EMAIL_ADDRESS][PERSON_NAME][DOMAIN_NAME]"
type input "Quality Bath Quote #940948"
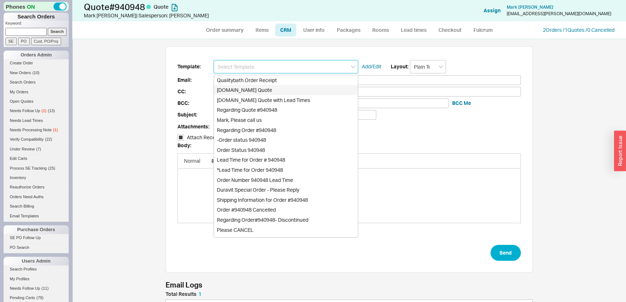
checkbox input "true"
type input "[DOMAIN_NAME] Quote"
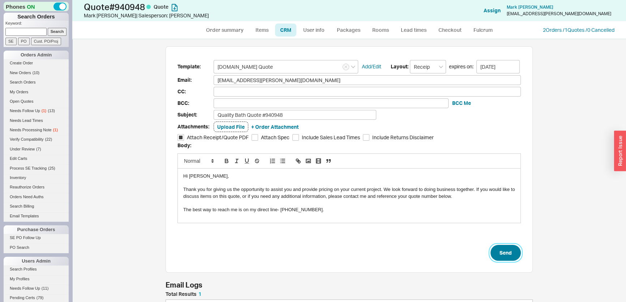
click at [497, 256] on button "Send" at bounding box center [505, 253] width 30 height 16
select select "*"
select select "LOW"
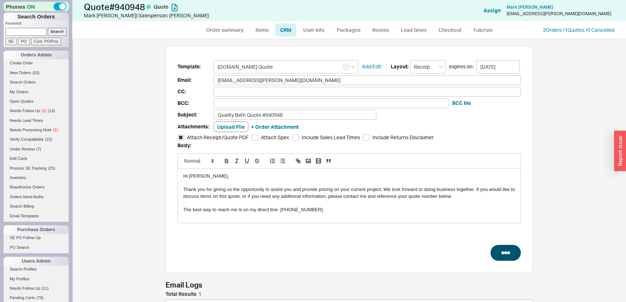
select select "3"
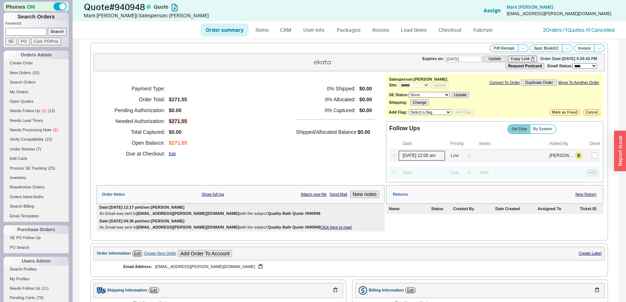
click at [437, 154] on input "[DATE] 12:00 am" at bounding box center [422, 156] width 46 height 10
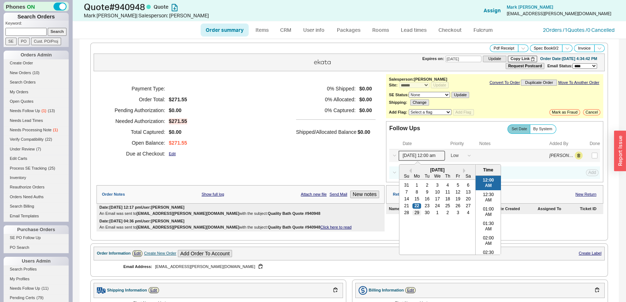
click at [412, 212] on div "29" at bounding box center [416, 212] width 9 height 5
type input "[DATE] 12:00 am"
click at [267, 128] on div "Payment Type: Order Total: $271.55 Pending Authorization: $0.00 Needed Authoriz…" at bounding box center [240, 121] width 288 height 94
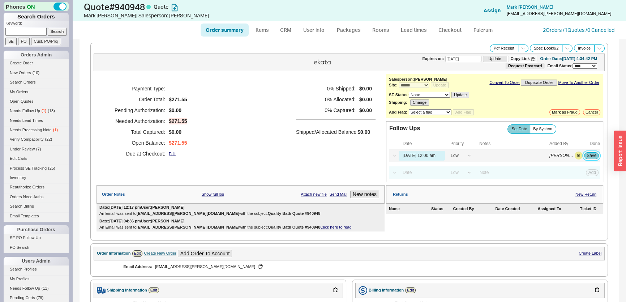
click at [592, 155] on button "Save" at bounding box center [591, 155] width 15 height 7
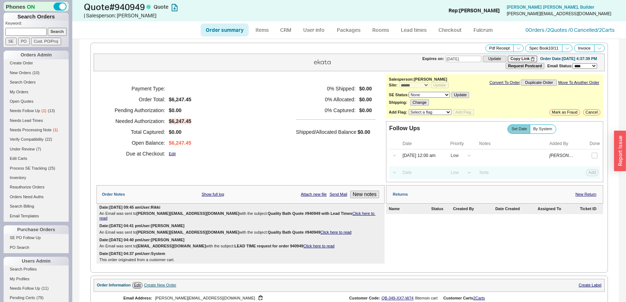
select select "*"
select select "LOW"
select select "3"
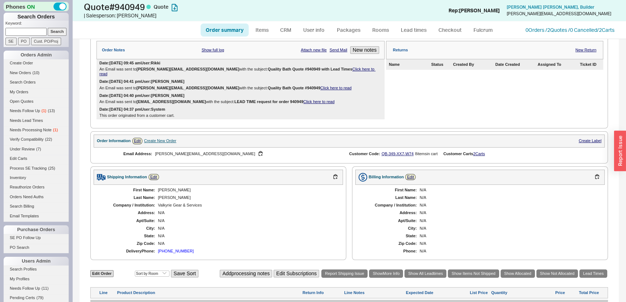
scroll to position [61, 0]
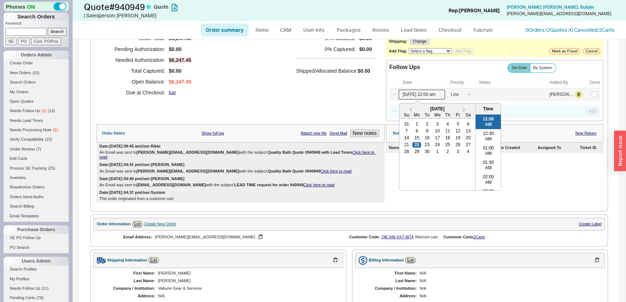
click at [418, 97] on input "[DATE] 12:00 am" at bounding box center [422, 95] width 46 height 10
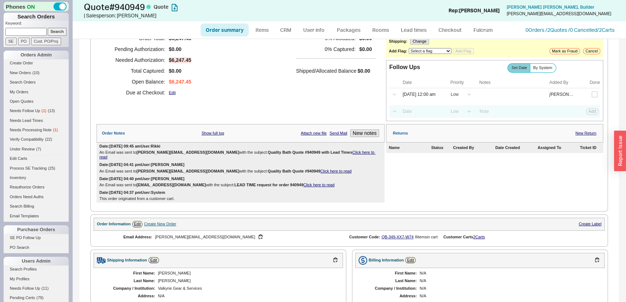
click at [318, 97] on div "0 % Shipped: $0.00 0 % Allocated: $0.00 0 % Captured: $0.00 Shipped/Allocated B…" at bounding box center [335, 60] width 79 height 76
click at [335, 148] on div "Date: [DATE] 09:45 am User: [PERSON_NAME] Email was sent to [PERSON_NAME][EMAIL…" at bounding box center [240, 151] width 288 height 19
click at [336, 150] on link "Click here to read" at bounding box center [237, 154] width 276 height 9
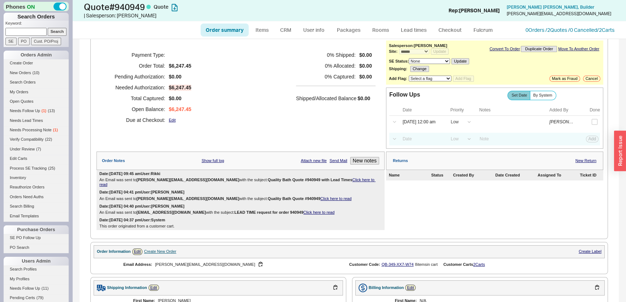
scroll to position [0, 0]
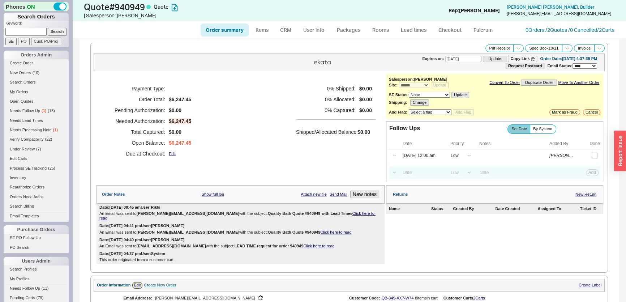
click at [348, 213] on link "Click here to read" at bounding box center [237, 215] width 276 height 9
click at [431, 154] on input "[DATE] 12:00 am" at bounding box center [422, 156] width 46 height 10
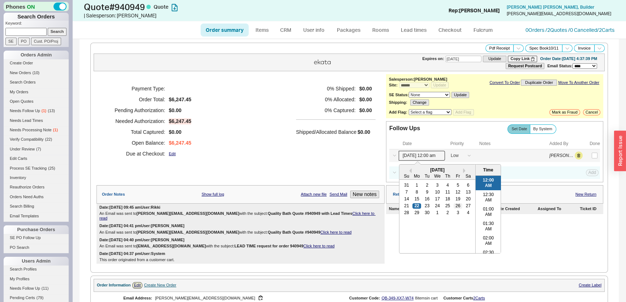
click at [454, 203] on div "26" at bounding box center [458, 205] width 9 height 5
type input "[DATE] 12:00 am"
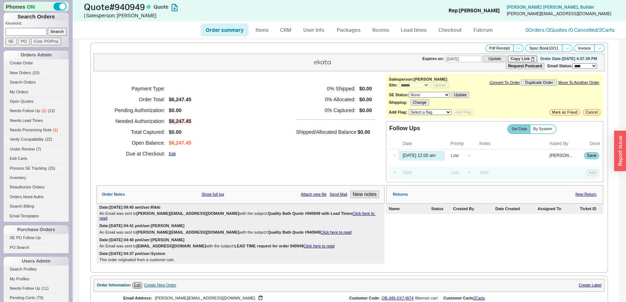
click at [334, 171] on div "Payment Type: Order Total: $6,247.45 Pending Authorization: $0.00 Needed Author…" at bounding box center [240, 128] width 288 height 108
click at [586, 156] on button "Save" at bounding box center [591, 155] width 15 height 7
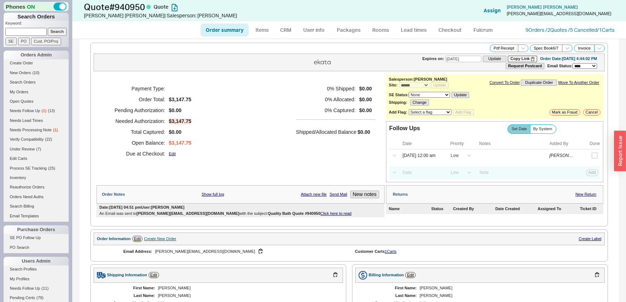
select select "*"
select select "LOW"
select select "3"
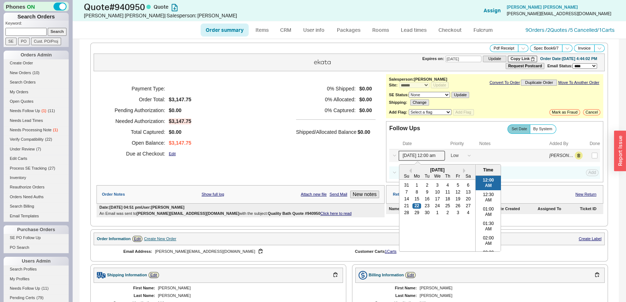
click at [401, 152] on input "[DATE] 12:00 am" at bounding box center [422, 156] width 46 height 10
click at [443, 203] on div "25" at bounding box center [447, 205] width 9 height 5
type input "[DATE] 12:00 am"
click at [304, 148] on div "0 % Shipped: $0.00 0 % Allocated: $0.00 0 % Captured: $0.00 Shipped/Allocated B…" at bounding box center [335, 121] width 79 height 76
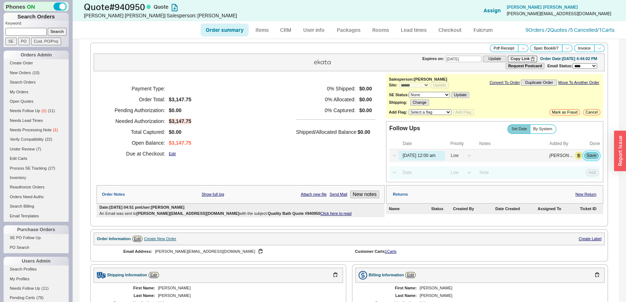
click at [584, 155] on button "Save" at bounding box center [591, 155] width 15 height 7
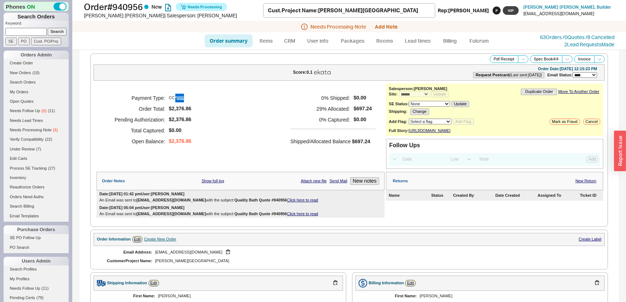
select select "*"
select select "LOW"
select select "3"
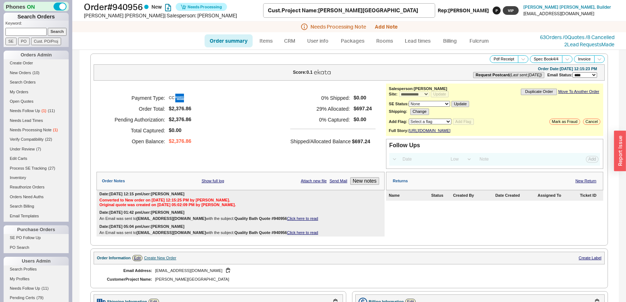
select select "*"
select select "**"
select select "LOW"
select select "3"
click at [390, 31] on div "Needs Processing Note Add Note" at bounding box center [349, 26] width 554 height 11
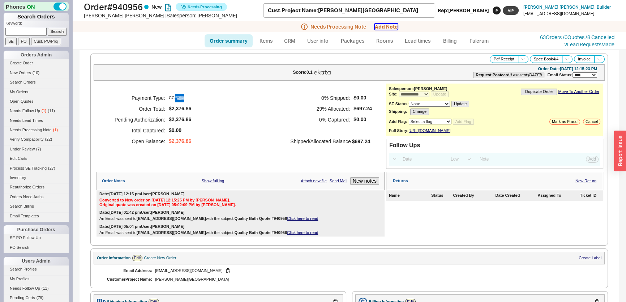
click at [388, 26] on button "Add Note" at bounding box center [386, 27] width 23 height 6
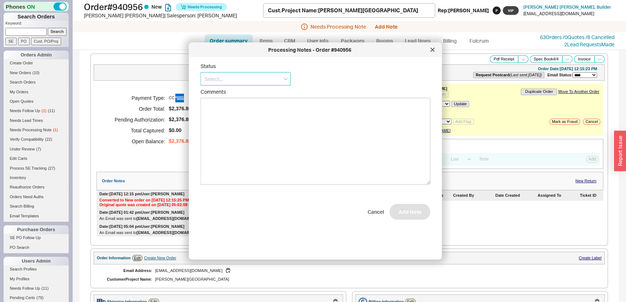
click at [273, 80] on input at bounding box center [246, 78] width 90 height 13
click at [264, 117] on div "Ships as Available" at bounding box center [246, 119] width 90 height 13
type input "Ships as Available"
click at [415, 214] on button "Add Note" at bounding box center [410, 215] width 41 height 16
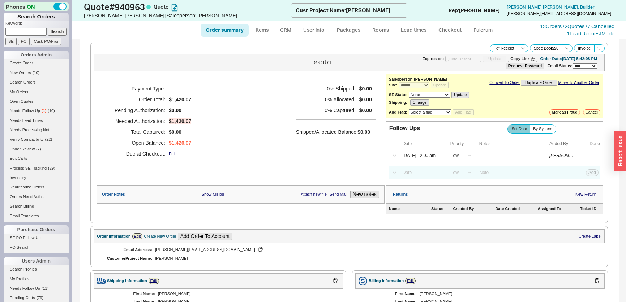
select select "*"
select select "LOW"
select select "3"
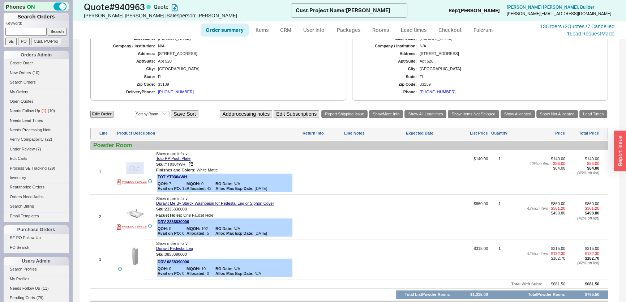
scroll to position [33, 0]
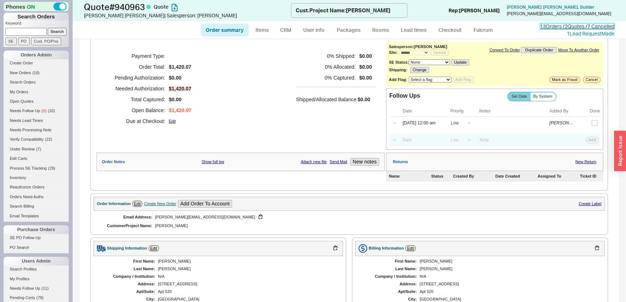
click at [553, 25] on link "13 Orders / 2 Quotes / 7 Cancelled" at bounding box center [577, 26] width 74 height 6
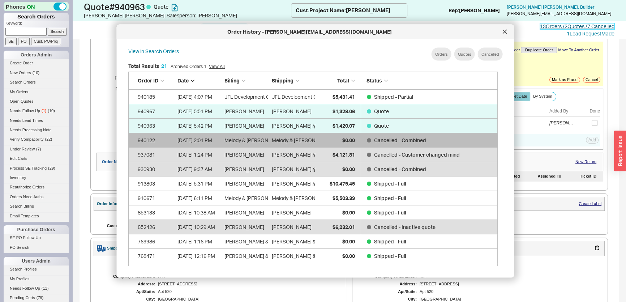
scroll to position [317, 364]
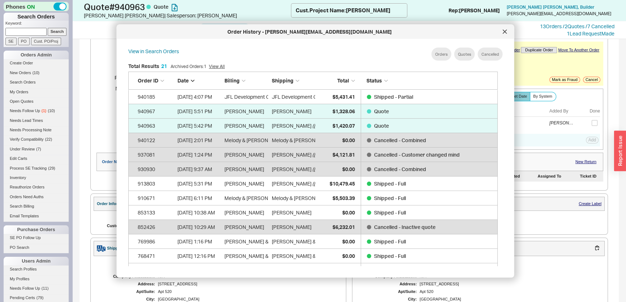
click at [506, 36] on div at bounding box center [505, 32] width 12 height 12
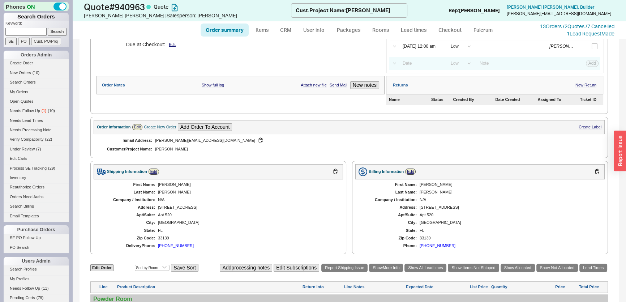
scroll to position [0, 0]
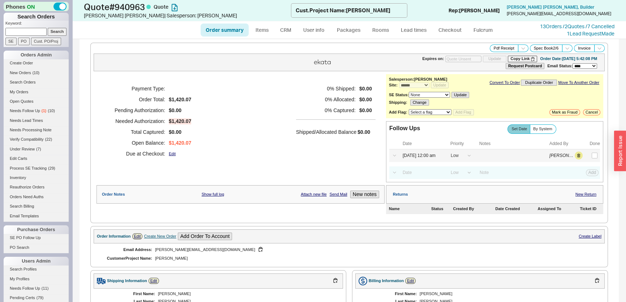
click at [592, 159] on label at bounding box center [594, 155] width 8 height 8
click at [592, 158] on input "checkbox" at bounding box center [595, 155] width 6 height 6
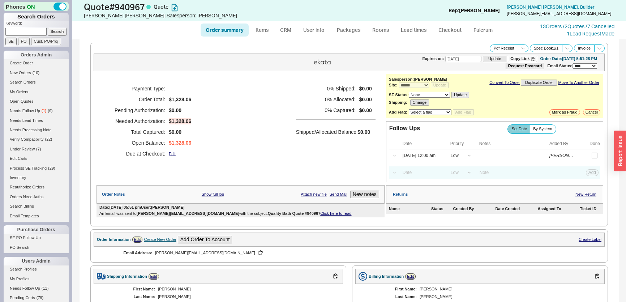
select select "*"
select select "LOW"
select select "3"
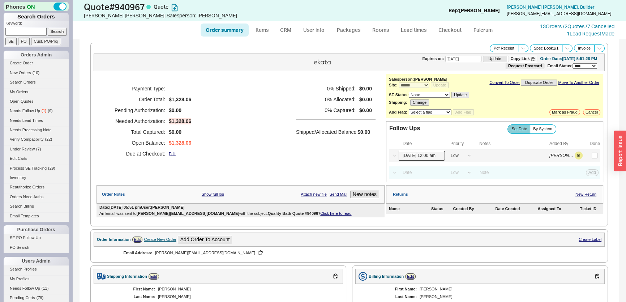
click at [428, 158] on input "[DATE] 12:00 am" at bounding box center [422, 156] width 46 height 10
click at [592, 155] on input "checkbox" at bounding box center [595, 155] width 6 height 6
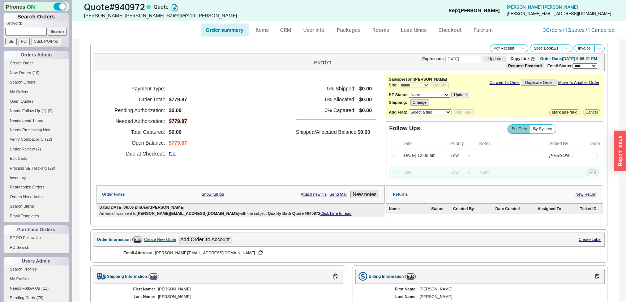
select select "*"
select select "LOW"
select select "3"
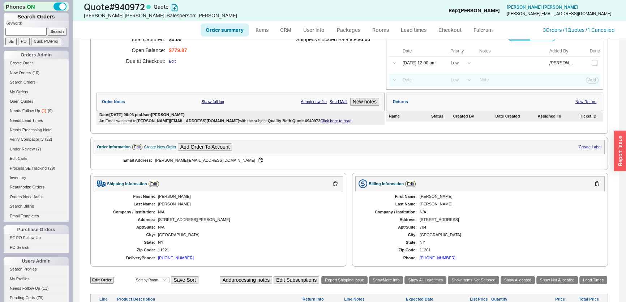
scroll to position [33, 0]
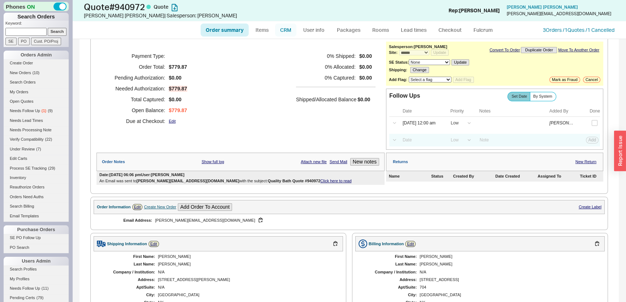
click at [285, 29] on link "CRM" at bounding box center [285, 29] width 21 height 13
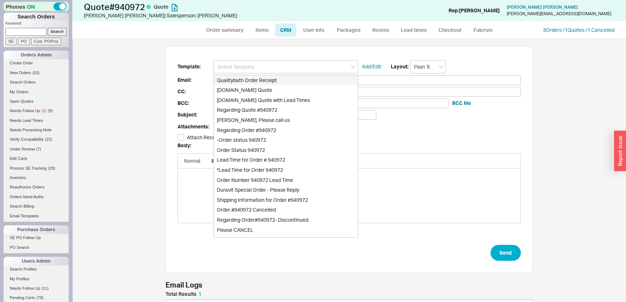
scroll to position [35, 362]
click at [273, 91] on div "[DOMAIN_NAME] Quote" at bounding box center [286, 90] width 144 height 10
type input "Receipt"
type input "[PERSON_NAME][EMAIL_ADDRESS][DOMAIN_NAME]"
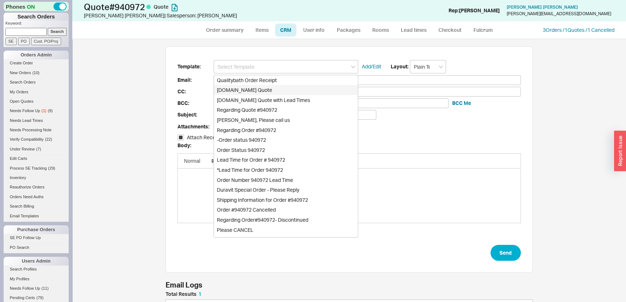
type input "Quality Bath Quote #940972"
checkbox input "true"
type input "[DOMAIN_NAME] Quote"
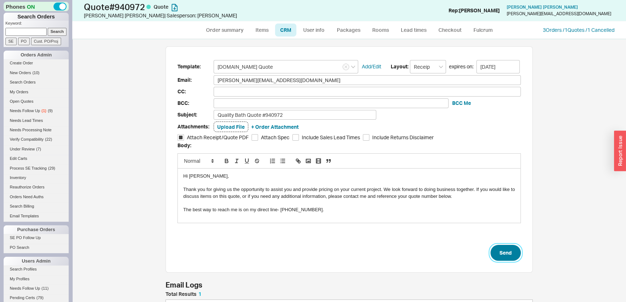
click at [510, 252] on button "Send" at bounding box center [505, 253] width 30 height 16
select select "*"
select select "LOW"
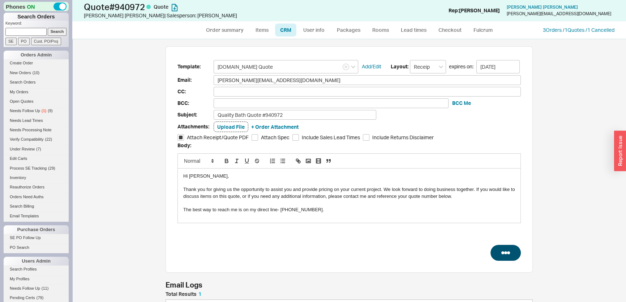
select select "3"
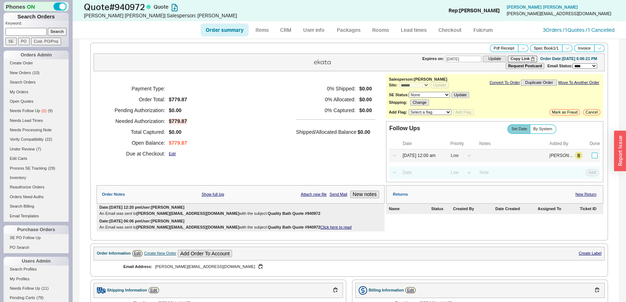
click at [592, 155] on input "checkbox" at bounding box center [595, 155] width 6 height 6
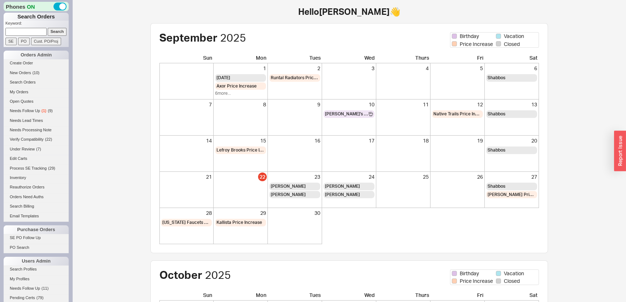
click at [23, 115] on li "Needs Follow Up ( 1 ) ( 9 )" at bounding box center [36, 111] width 65 height 9
click at [23, 113] on link "Needs Follow Up ( 1 ) ( 9 )" at bounding box center [36, 111] width 65 height 8
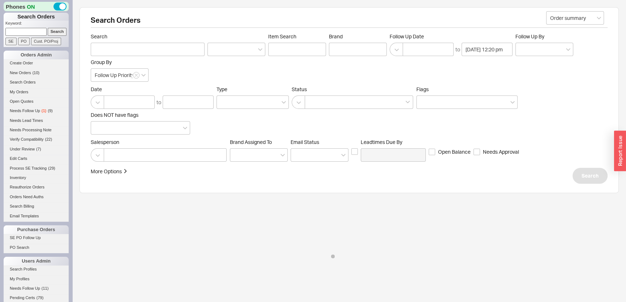
click at [291, 109] on div "Date to Type Status Flags Does NOT have flags" at bounding box center [349, 110] width 517 height 48
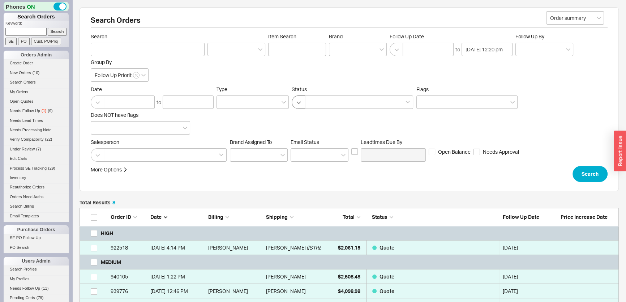
scroll to position [172, 534]
click at [296, 106] on button "button" at bounding box center [298, 101] width 13 height 13
click at [315, 123] on div "Exclude Cancelled/Quotes" at bounding box center [352, 117] width 121 height 13
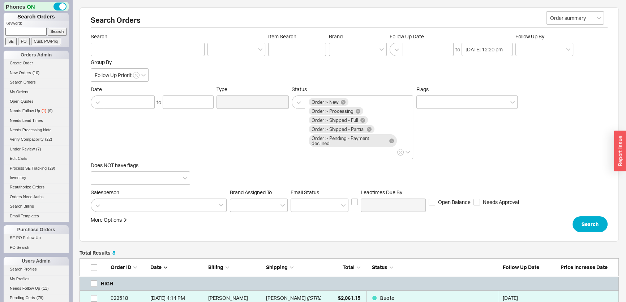
click at [607, 231] on div "Search" at bounding box center [589, 224] width 35 height 16
click at [594, 224] on button "Search" at bounding box center [589, 224] width 35 height 16
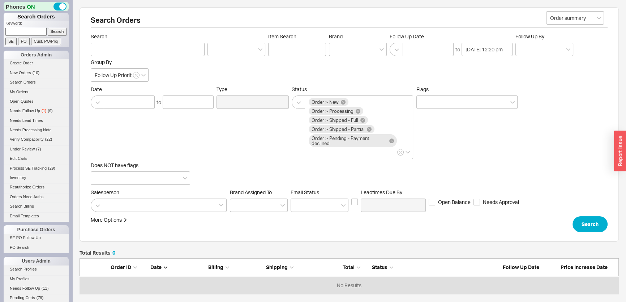
scroll to position [31, 534]
click at [252, 139] on div "Date to Type Status Order > New Order > Processing Order > Shipped - Full Order…" at bounding box center [349, 135] width 517 height 99
click at [35, 106] on li "Open Quotes" at bounding box center [36, 102] width 65 height 9
click at [41, 112] on link "Needs Follow Up ( 1 ) ( 9 )" at bounding box center [36, 111] width 65 height 8
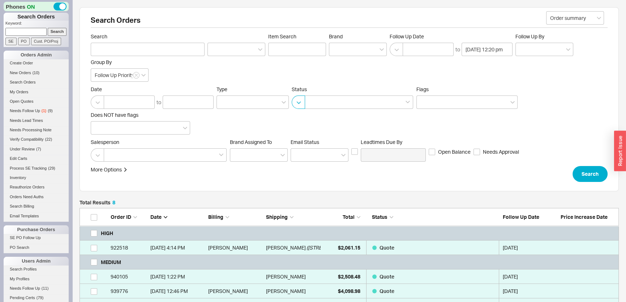
click at [301, 98] on button "button" at bounding box center [298, 101] width 13 height 13
click at [551, 182] on div "Search Orders Order summary Search Item Search Brand Follow Up Date to [DATE] 1…" at bounding box center [348, 99] width 539 height 184
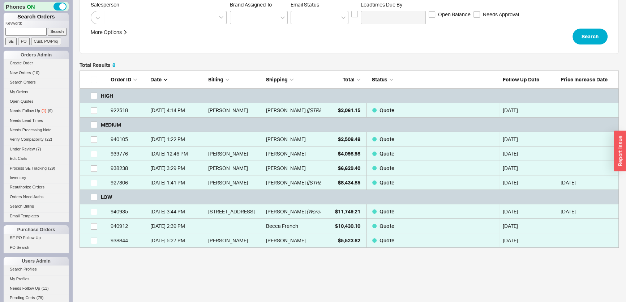
scroll to position [166, 0]
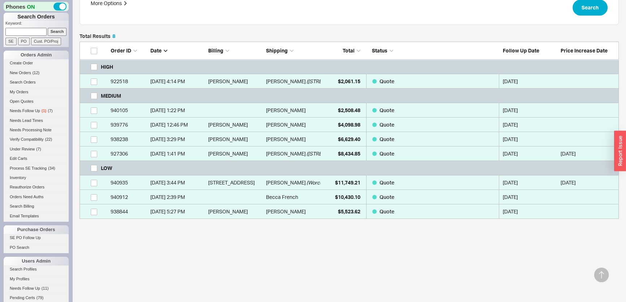
click at [91, 47] on div at bounding box center [98, 50] width 18 height 7
click at [92, 48] on input "checkbox" at bounding box center [94, 51] width 7 height 7
checkbox input "true"
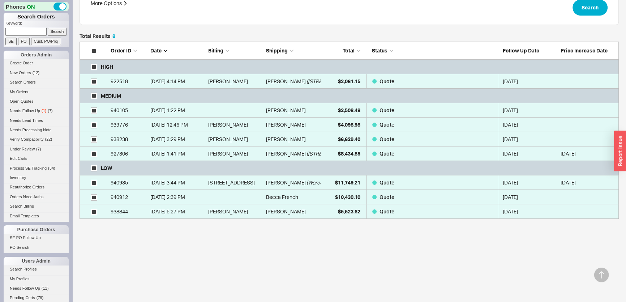
checkbox input "true"
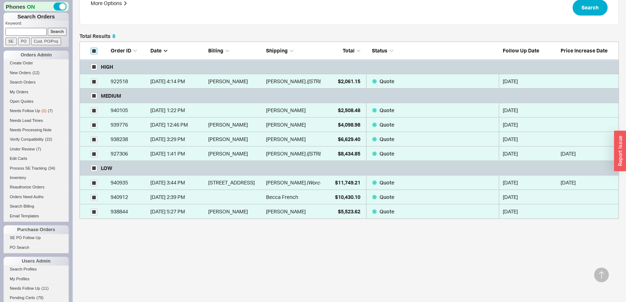
checkbox input "true"
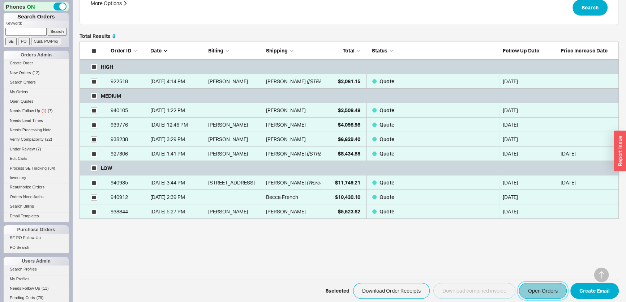
click at [551, 293] on button "Open Orders" at bounding box center [543, 291] width 48 height 16
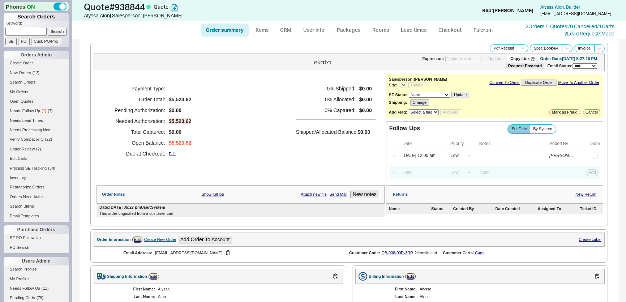
select select "*"
select select "LOW"
select select "3"
select select "*"
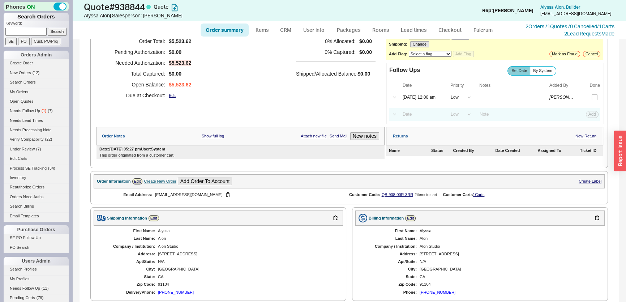
scroll to position [164, 0]
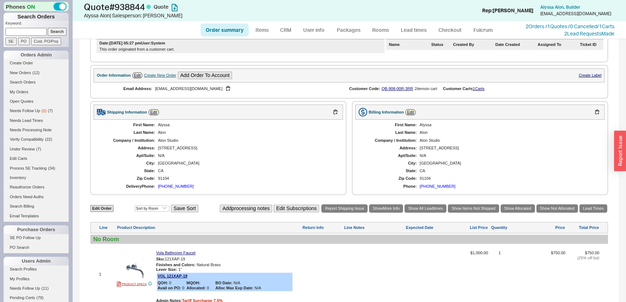
click at [175, 188] on div "First Name: [PERSON_NAME] Last Name: Alon Company / Institution: Alon Studio Ad…" at bounding box center [218, 156] width 249 height 72
click at [177, 184] on div "[PHONE_NUMBER]" at bounding box center [176, 186] width 36 height 5
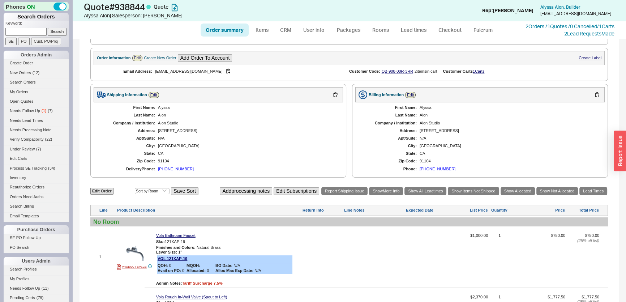
scroll to position [33, 0]
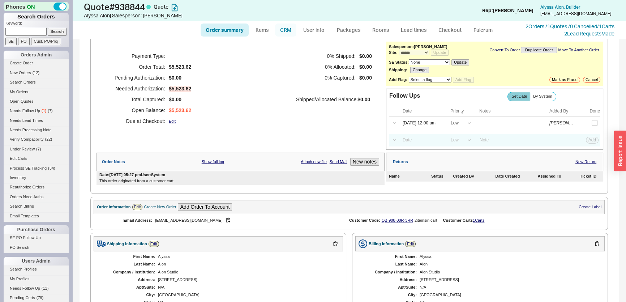
click at [293, 24] on link "CRM" at bounding box center [285, 29] width 21 height 13
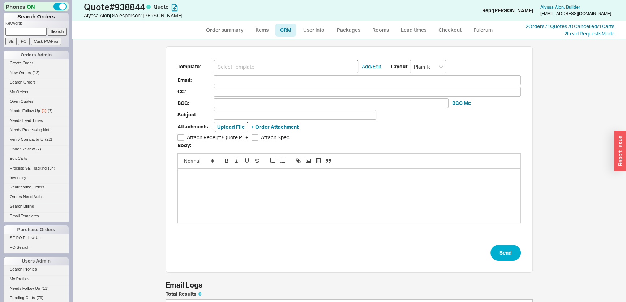
scroll to position [39, 362]
click at [264, 62] on input at bounding box center [286, 66] width 145 height 13
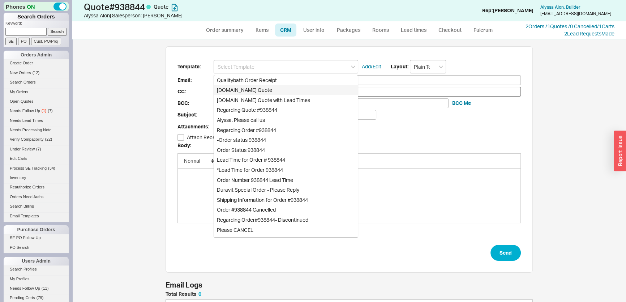
drag, startPoint x: 264, startPoint y: 71, endPoint x: 262, endPoint y: 88, distance: 17.5
click at [260, 86] on div "[DOMAIN_NAME] Quote" at bounding box center [286, 90] width 144 height 10
type input "Receipt"
type input "[EMAIL_ADDRESS][DOMAIN_NAME]"
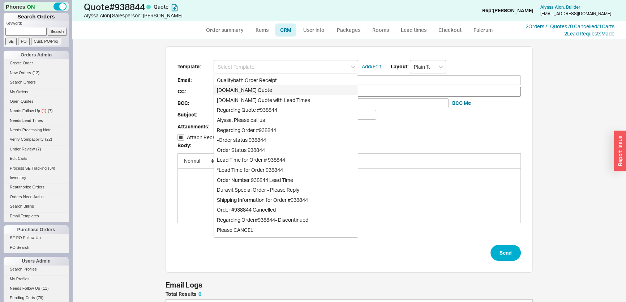
type input "Quality Bath Quote #938844"
checkbox input "true"
type input "[DOMAIN_NAME] Quote"
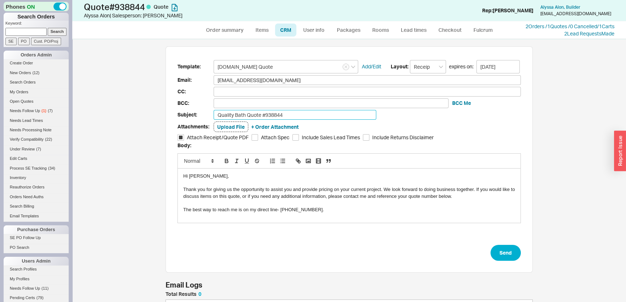
click at [292, 113] on input "Quality Bath Quote #938844" at bounding box center [295, 115] width 163 height 10
type input "Quality Bath Quote #938844-call for trade pricing"
click at [506, 255] on button "Send" at bounding box center [505, 253] width 30 height 16
select select "*"
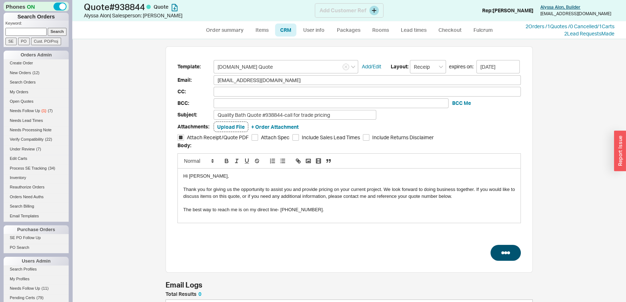
select select "LOW"
select select "3"
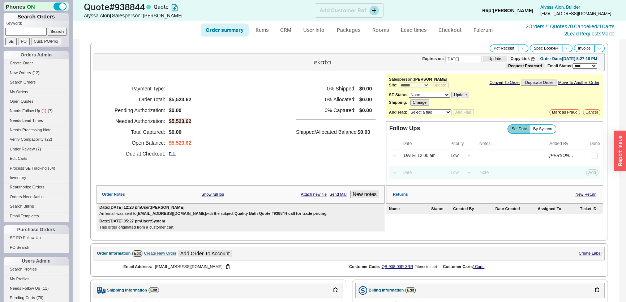
click at [577, 4] on div "[PERSON_NAME] , Builder [EMAIL_ADDRESS][DOMAIN_NAME]" at bounding box center [575, 11] width 77 height 14
click at [577, 6] on span "[PERSON_NAME] , Builder" at bounding box center [560, 6] width 40 height 5
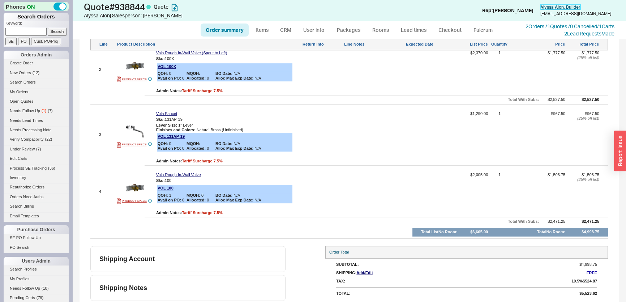
scroll to position [144, 0]
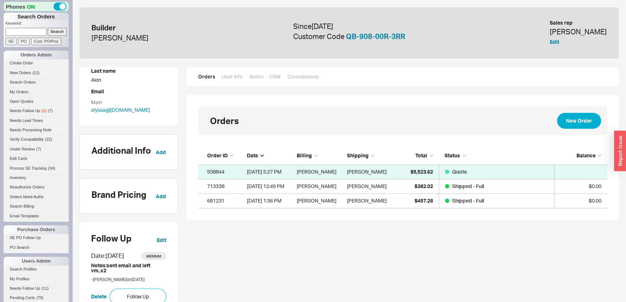
scroll to position [98, 0]
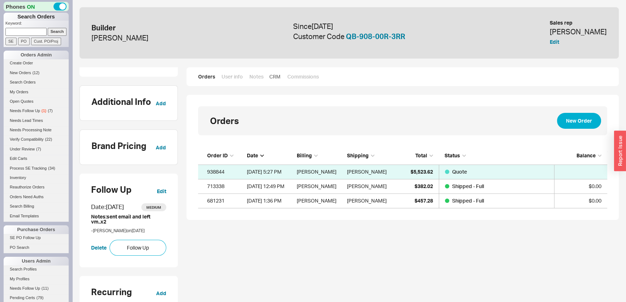
click at [278, 78] on div "Orders User info Notes CRM Commissions" at bounding box center [402, 76] width 409 height 7
click at [276, 78] on link "CRM" at bounding box center [274, 76] width 11 height 7
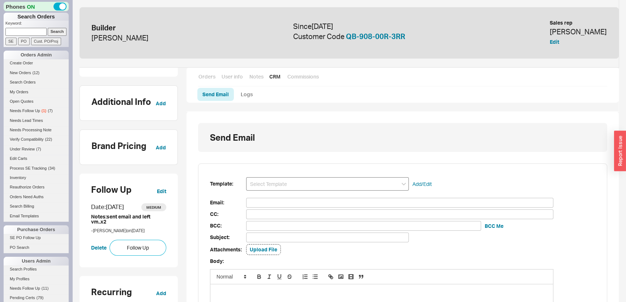
scroll to position [64, 404]
click at [300, 181] on input at bounding box center [327, 183] width 163 height 13
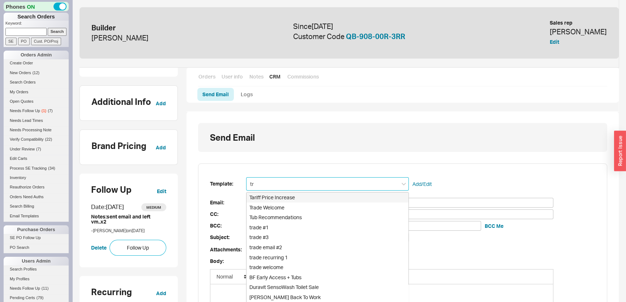
type input "tra"
click at [281, 216] on div "trade #3" at bounding box center [327, 217] width 162 height 10
type input "[EMAIL_ADDRESS][DOMAIN_NAME]"
type input "Just touching base. I’m here when you’re ready to start saving"
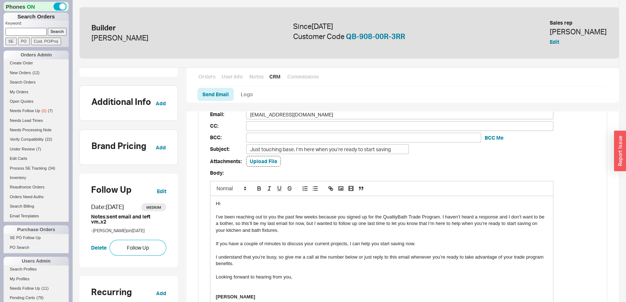
scroll to position [230, 0]
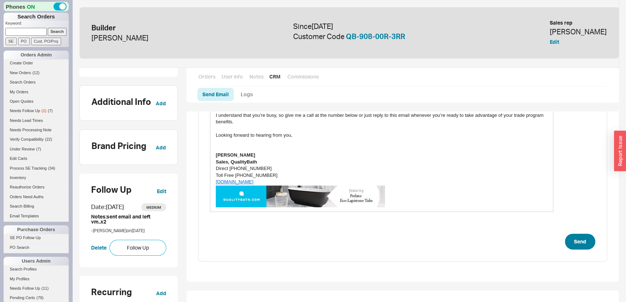
type input "trade #3"
click at [589, 246] on button "Send" at bounding box center [580, 241] width 30 height 16
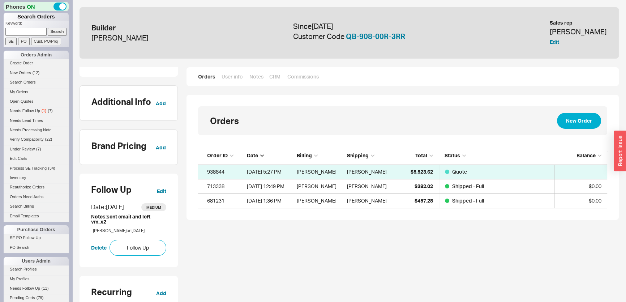
scroll to position [56, 404]
drag, startPoint x: 153, startPoint y: 242, endPoint x: 178, endPoint y: 230, distance: 28.1
click at [153, 242] on button "Follow Up" at bounding box center [137, 248] width 57 height 16
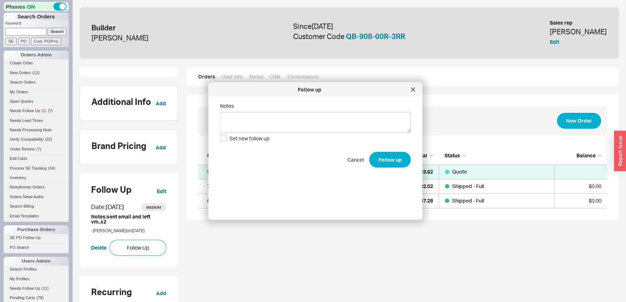
click at [264, 154] on div "Cancel Follow up" at bounding box center [315, 159] width 191 height 16
click at [276, 120] on textarea "Notes" at bounding box center [315, 122] width 191 height 21
type textarea "sent email"
click at [390, 159] on button "Follow up" at bounding box center [390, 159] width 42 height 16
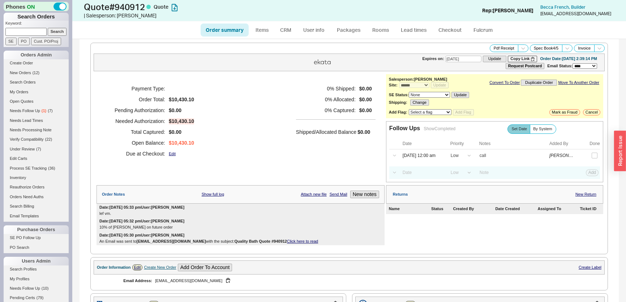
select select "*"
select select "LOW"
select select "3"
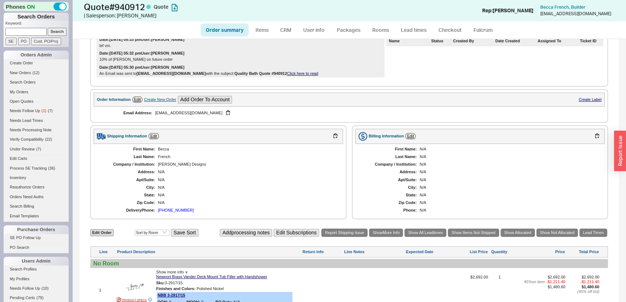
scroll to position [166, 0]
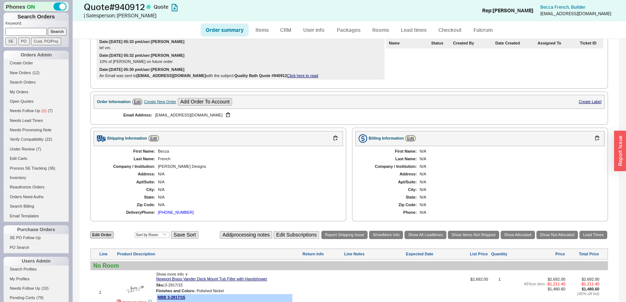
click at [179, 210] on div "[PHONE_NUMBER]" at bounding box center [176, 212] width 36 height 5
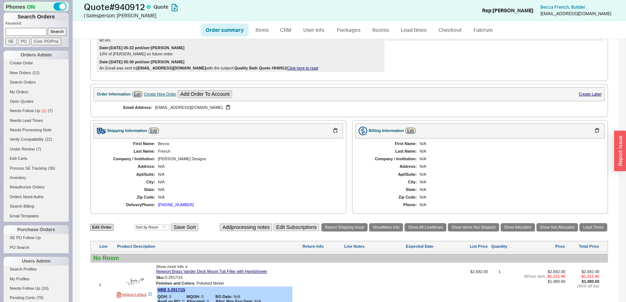
scroll to position [67, 0]
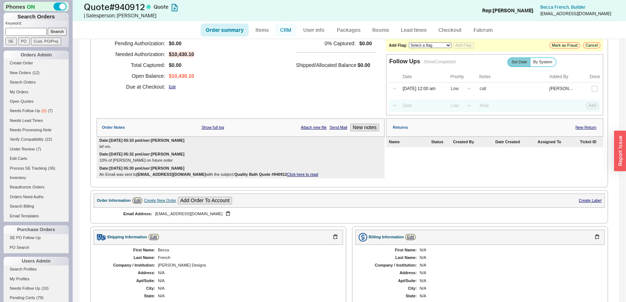
click at [289, 31] on link "CRM" at bounding box center [285, 29] width 21 height 13
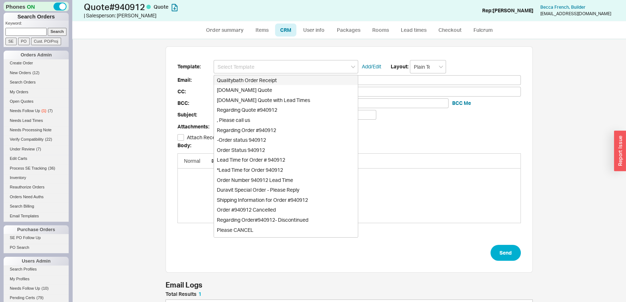
scroll to position [35, 362]
click at [267, 93] on div "[DOMAIN_NAME] Quote" at bounding box center [286, 90] width 144 height 10
type input "Receipt"
type input "[EMAIL_ADDRESS][DOMAIN_NAME]"
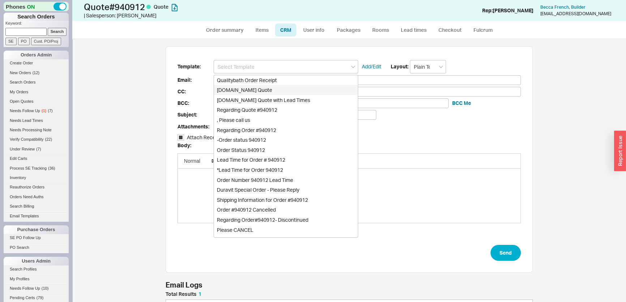
type input "Quality Bath Quote #940912"
checkbox input "true"
type input "[DOMAIN_NAME] Quote"
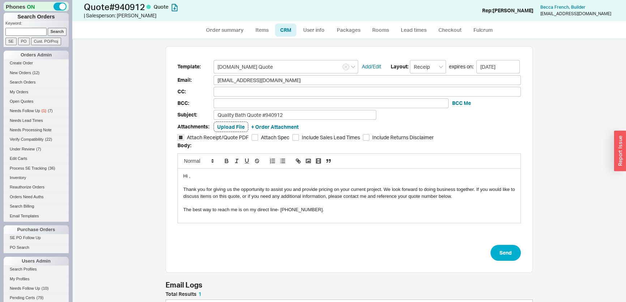
click at [511, 262] on div "Template: [DOMAIN_NAME] Quote Add/Edit Layout: Receipt expires on: [DATE] Email…" at bounding box center [349, 159] width 367 height 227
click at [510, 253] on button "Send" at bounding box center [505, 253] width 30 height 16
select select "*"
select select "LOW"
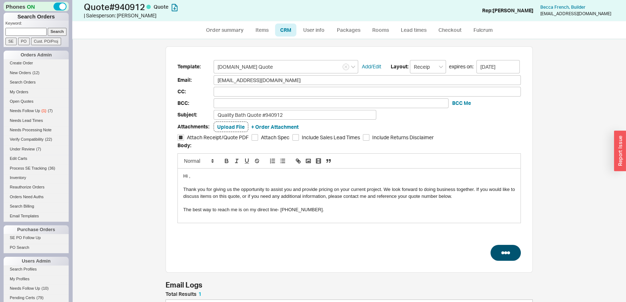
select select "LOW"
select select "3"
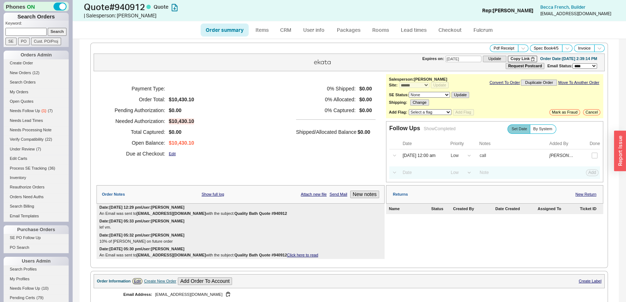
type input "[DATE]"
click at [370, 185] on div "Order Notes Show full log Attach new file Send Mail New notes" at bounding box center [240, 194] width 288 height 18
click at [371, 188] on div "Order Notes Show full log Attach new file Send Mail New notes" at bounding box center [240, 194] width 288 height 18
click at [372, 197] on div "Order Notes Show full log Attach new file Send Mail New notes" at bounding box center [240, 194] width 288 height 18
drag, startPoint x: 353, startPoint y: 189, endPoint x: 357, endPoint y: 191, distance: 5.0
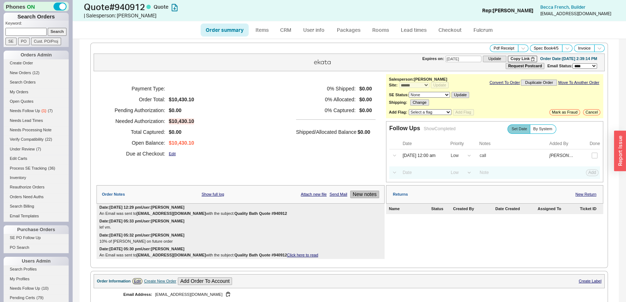
click at [355, 190] on div "Order Notes Show full log Attach new file Send Mail New notes" at bounding box center [240, 194] width 288 height 18
click at [361, 192] on button "New notes" at bounding box center [364, 194] width 29 height 8
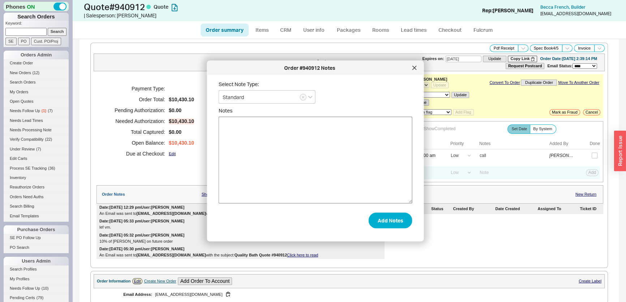
click at [355, 190] on textarea "Notes" at bounding box center [316, 160] width 194 height 87
type textarea "left vm to discuss pricing"
click at [399, 220] on button "Add Notes" at bounding box center [391, 220] width 44 height 16
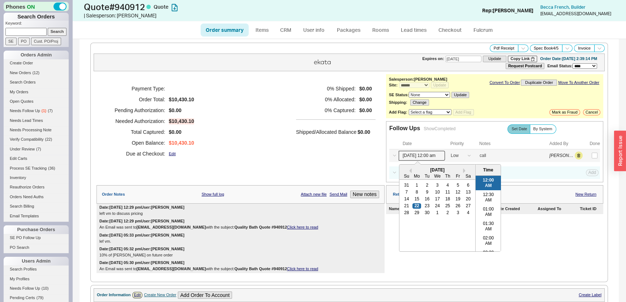
click at [437, 155] on input "[DATE] 12:00 am" at bounding box center [422, 156] width 46 height 10
click at [412, 210] on div "29" at bounding box center [416, 212] width 9 height 5
type input "09/29/25 12:00 am"
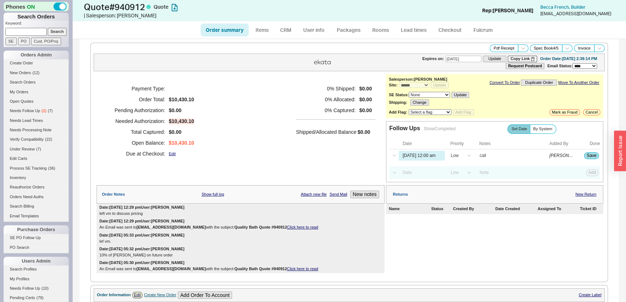
drag, startPoint x: 310, startPoint y: 154, endPoint x: 429, endPoint y: 154, distance: 119.6
click at [310, 154] on div "0 % Shipped: $0.00 0 % Allocated: $0.00 0 % Captured: $0.00 Shipped/Allocated B…" at bounding box center [335, 121] width 79 height 76
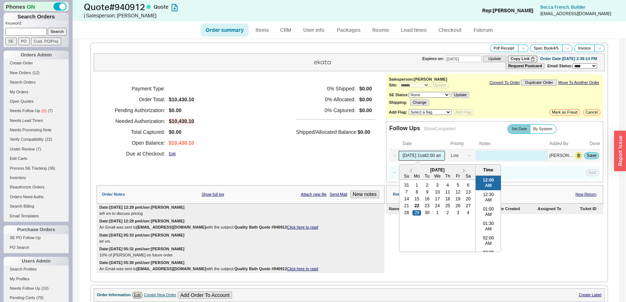
type input "09/29/25 12:00 am"
click at [584, 157] on button "Save" at bounding box center [591, 155] width 15 height 7
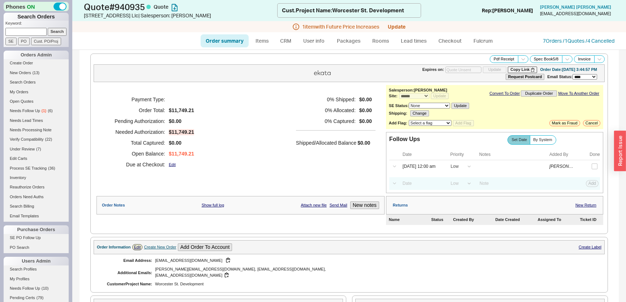
select select "*"
select select "LOW"
select select "3"
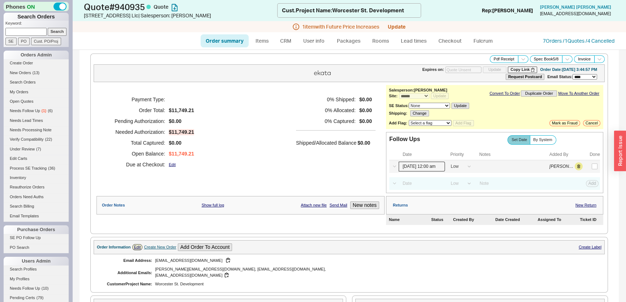
click at [412, 162] on input "[DATE] 12:00 am" at bounding box center [422, 167] width 46 height 10
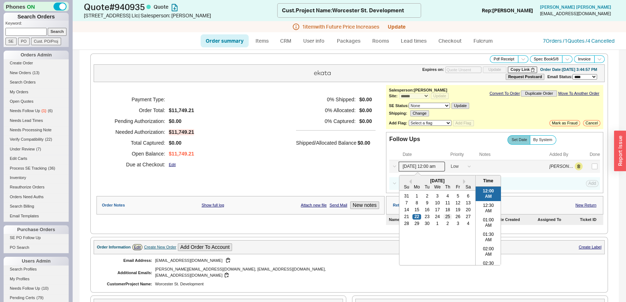
click at [444, 214] on div "25" at bounding box center [447, 216] width 9 height 5
type input "[DATE] 12:00 am"
click at [274, 155] on div "Payment Type: Order Total: $11,749.21 Pending Authorization: $0.00 Needed Autho…" at bounding box center [240, 132] width 288 height 94
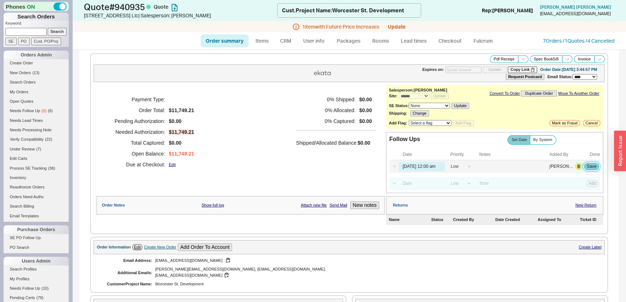
click at [585, 164] on button "Save" at bounding box center [591, 166] width 15 height 7
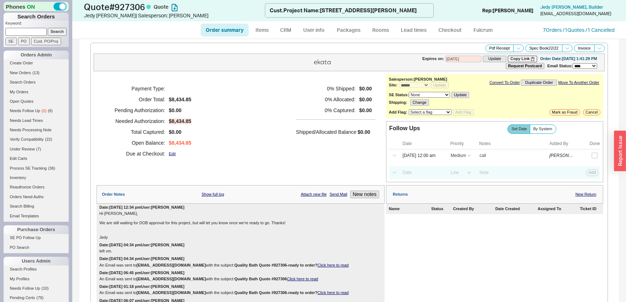
select select "*"
select select "MEDIUM"
select select "LOW"
select select "3"
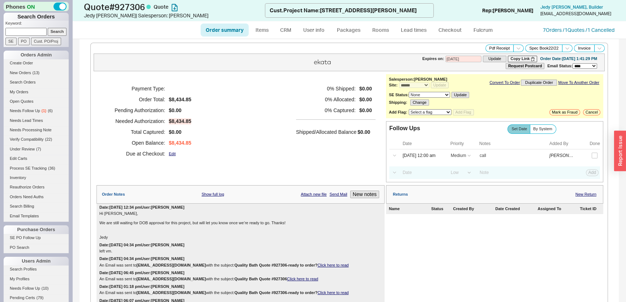
click at [285, 22] on ul "Order summary Items CRM User info Packages Rooms Lead times Checkout Fulcrum" at bounding box center [349, 29] width 303 height 17
click at [286, 29] on link "CRM" at bounding box center [285, 29] width 21 height 13
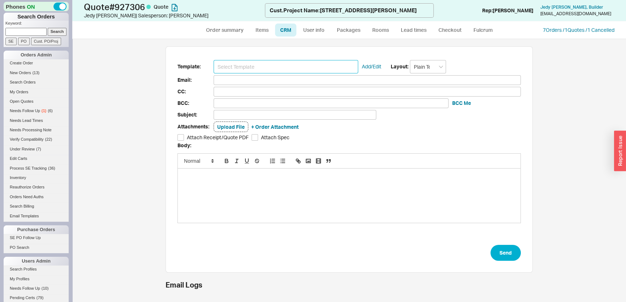
drag, startPoint x: 282, startPoint y: 41, endPoint x: 263, endPoint y: 64, distance: 29.5
click at [263, 64] on input at bounding box center [286, 66] width 145 height 13
click at [263, 73] on form "Template: Add/Edit Layout: Plain Text Email: CC: BCC: BCC Me Subject: Attachmen…" at bounding box center [348, 160] width 343 height 201
click at [261, 73] on form "Template: Add/Edit Layout: Plain Text Email: CC: BCC: BCC Me Subject: Attachmen…" at bounding box center [348, 160] width 343 height 201
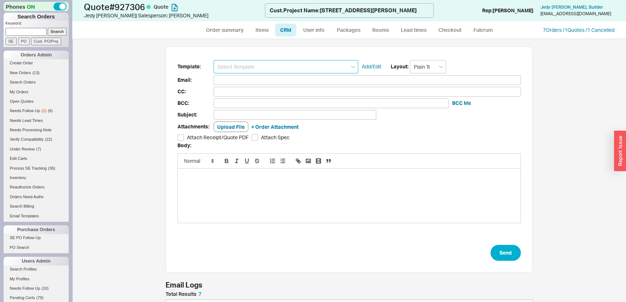
click at [266, 65] on input at bounding box center [286, 66] width 145 height 13
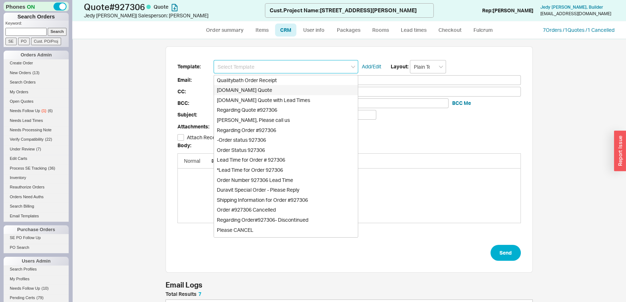
click at [260, 93] on div "[DOMAIN_NAME] Quote" at bounding box center [286, 90] width 144 height 10
type input "Receipt"
type input "[EMAIL_ADDRESS][DOMAIN_NAME]"
type input "Quality Bath Quote #927306"
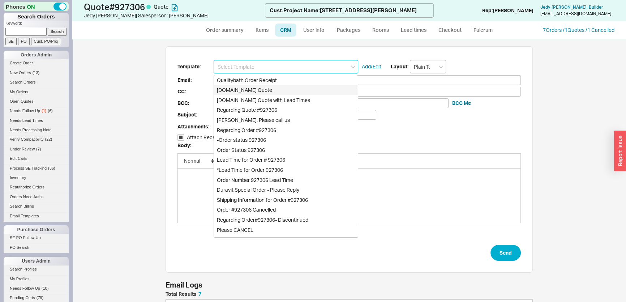
checkbox input "true"
type input "[DOMAIN_NAME] Quote"
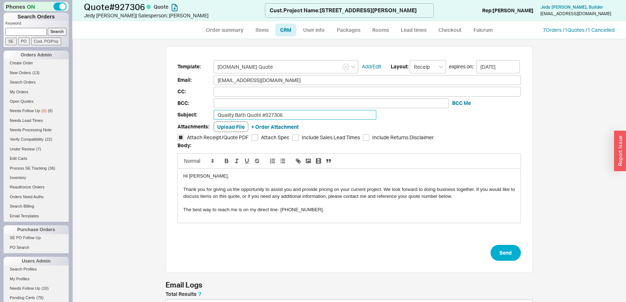
click at [307, 117] on input "Quality Bath Quote #927306" at bounding box center [295, 115] width 163 height 10
type input "Quality Bath Quote #927306-ready to order?"
click at [504, 259] on button "Send" at bounding box center [505, 253] width 30 height 16
select select "*"
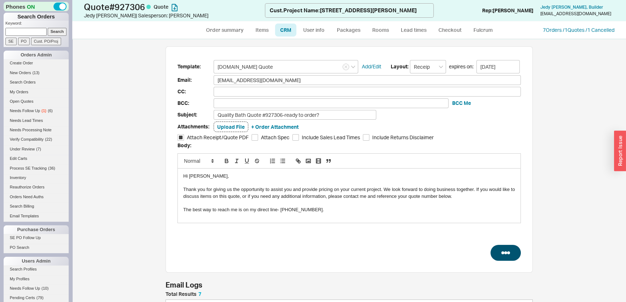
select select "MEDIUM"
select select "LOW"
select select "3"
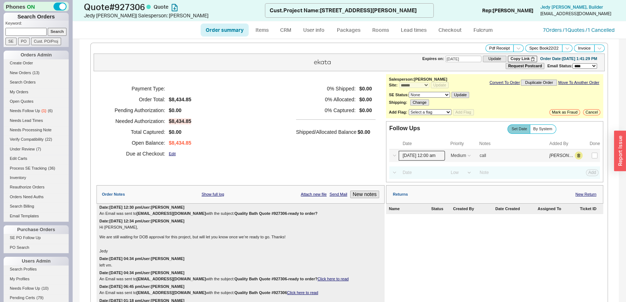
click at [422, 156] on input "[DATE] 12:00 am" at bounding box center [422, 156] width 46 height 10
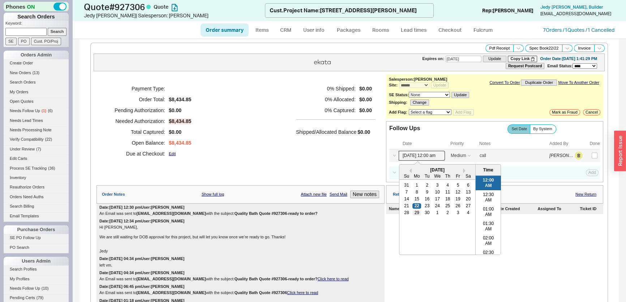
click at [415, 210] on div "29" at bounding box center [416, 212] width 9 height 5
type input "[DATE] 12:00 am"
click at [584, 154] on button "Save" at bounding box center [591, 155] width 15 height 7
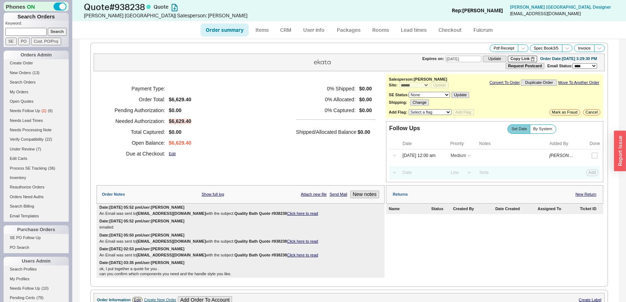
select select "*"
select select "MEDIUM"
select select "LOW"
select select "3"
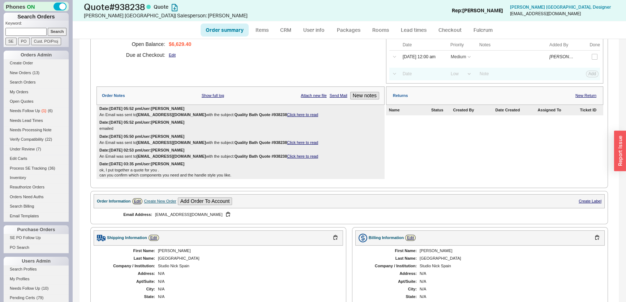
scroll to position [98, 0]
drag, startPoint x: 612, startPoint y: 14, endPoint x: 558, endPoint y: 14, distance: 53.8
click at [558, 14] on div "[PERSON_NAME] , Designer [PERSON_NAME][EMAIL_ADDRESS][DOMAIN_NAME]" at bounding box center [561, 11] width 108 height 14
copy div "[EMAIL_ADDRESS][DOMAIN_NAME]"
click at [293, 30] on link "CRM" at bounding box center [285, 29] width 21 height 13
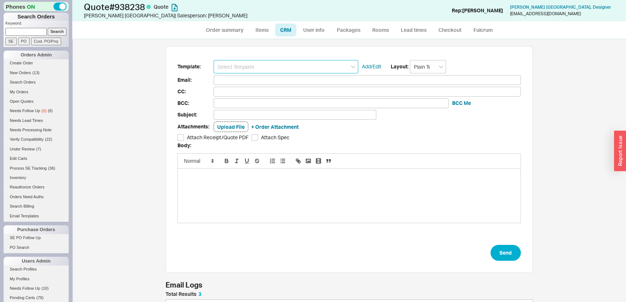
drag, startPoint x: 284, startPoint y: 65, endPoint x: 284, endPoint y: 70, distance: 5.1
click at [284, 65] on input at bounding box center [286, 66] width 145 height 13
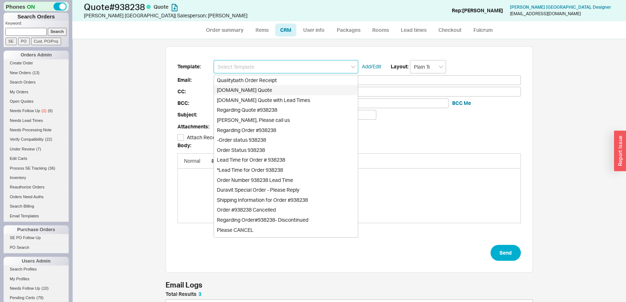
click at [280, 88] on div "[DOMAIN_NAME] Quote" at bounding box center [286, 90] width 144 height 10
type input "Receipt"
type input "[EMAIL_ADDRESS][DOMAIN_NAME]"
type input "Quality Bath Quote #938238"
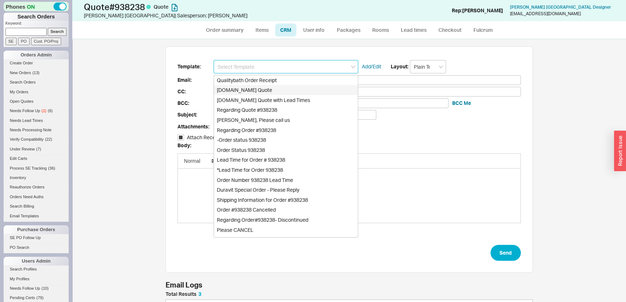
checkbox input "true"
type input "[DOMAIN_NAME] Quote"
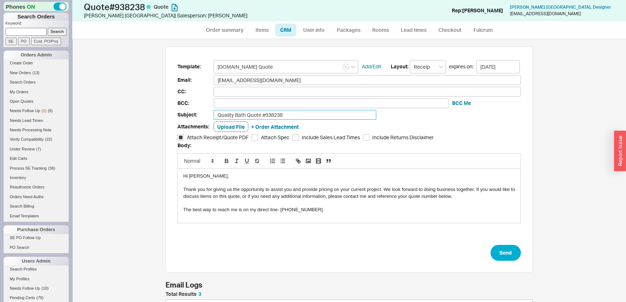
click at [302, 113] on input "Quality Bath Quote #938238" at bounding box center [295, 115] width 163 height 10
type input "Quality Bath Quote #938238-ready to order?"
click at [515, 259] on form "Template: Qualitybath.com Quote Add/Edit Layout: Receipt expires on: 10/06/2025…" at bounding box center [348, 160] width 343 height 201
click at [513, 258] on button "Send" at bounding box center [505, 253] width 30 height 16
select select "*"
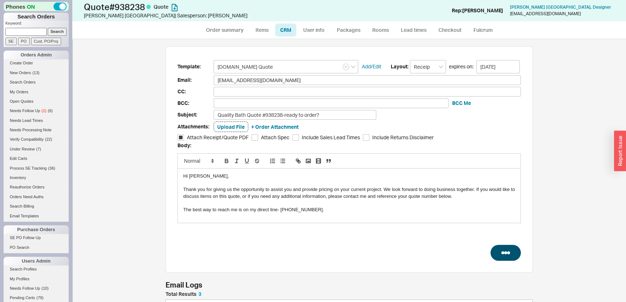
select select "*"
select select "MEDIUM"
select select "LOW"
select select "3"
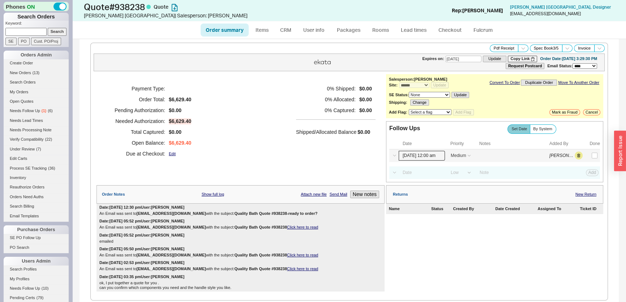
click at [434, 158] on input "[DATE] 12:00 am" at bounding box center [422, 156] width 46 height 10
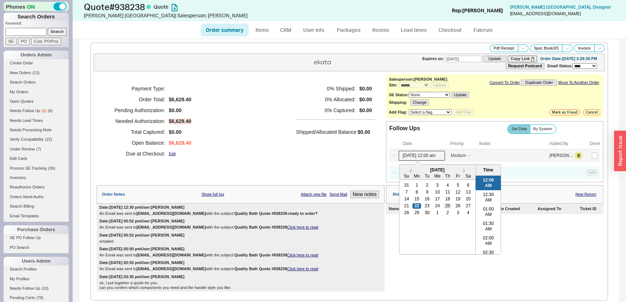
click at [443, 206] on div "25" at bounding box center [447, 205] width 9 height 5
type input "[DATE] 12:00 am"
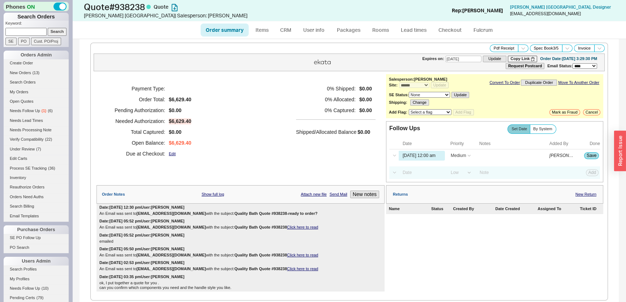
click at [321, 152] on div "0 % Shipped: $0.00 0 % Allocated: $0.00 0 % Captured: $0.00 Shipped/Allocated B…" at bounding box center [335, 121] width 79 height 76
click at [578, 155] on div "Select a Date Now One hour One day Two Days One Month 09/25/25 12:00 am High Me…" at bounding box center [494, 155] width 211 height 13
click at [584, 154] on button "Save" at bounding box center [591, 155] width 15 height 7
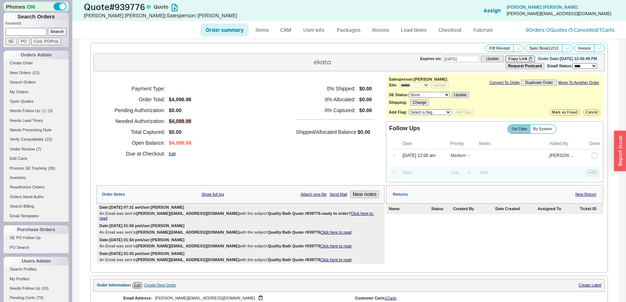
select select "*"
select select "MEDIUM"
select select "LOW"
select select "3"
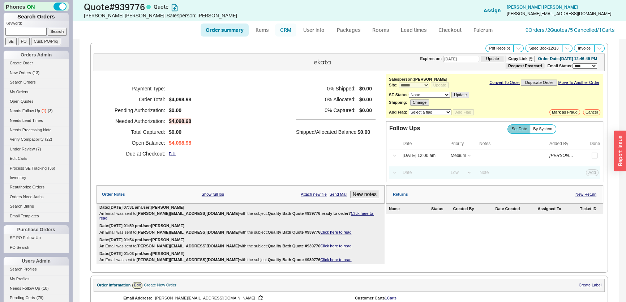
click at [278, 29] on link "CRM" at bounding box center [285, 29] width 21 height 13
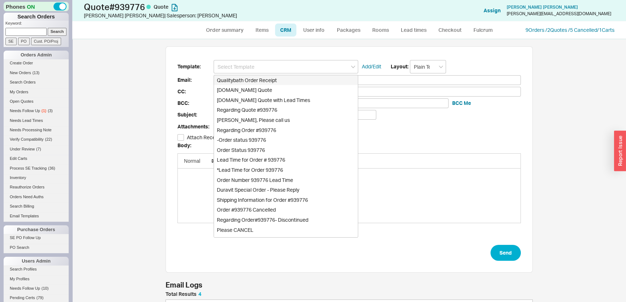
scroll to position [79, 362]
click at [267, 84] on div "Qualitybath Order Receipt" at bounding box center [286, 80] width 144 height 10
type input "Receipt"
type input "[PERSON_NAME][EMAIL_ADDRESS][DOMAIN_NAME]"
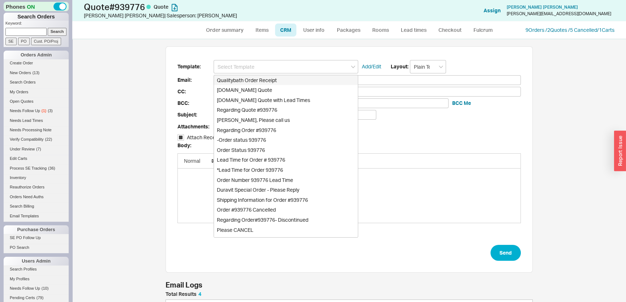
type input "Quality Bath Order # 939776 Receipt"
checkbox input "true"
type input "Qualitybath Order Receipt"
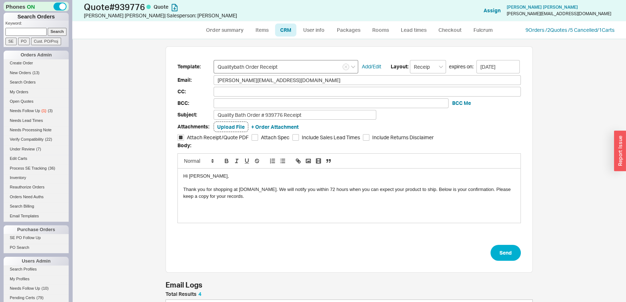
click at [301, 68] on input "Qualitybath Order Receipt" at bounding box center [286, 66] width 145 height 13
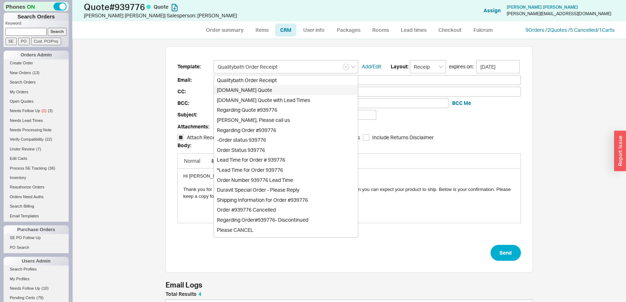
click at [258, 93] on div "Qualitybath.com Quote" at bounding box center [286, 90] width 144 height 10
type input "Quality Bath Quote #939776"
type input "Qualitybath.com Quote"
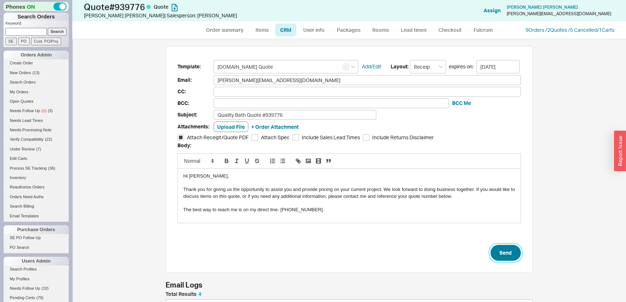
click at [505, 253] on button "Send" at bounding box center [505, 253] width 30 height 16
select select "*"
select select "MEDIUM"
select select "LOW"
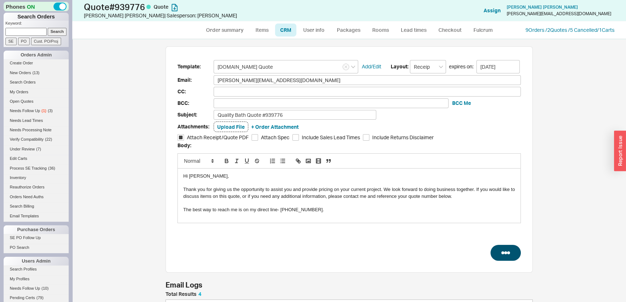
select select "3"
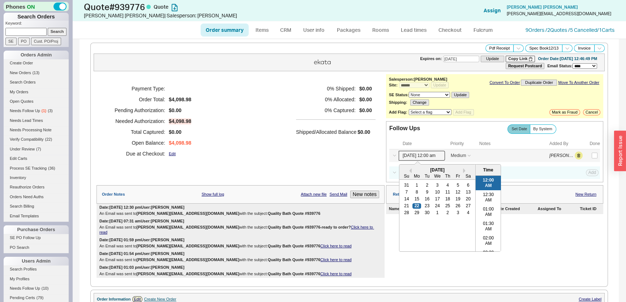
click at [430, 156] on input "09/22/25 12:00 am" at bounding box center [422, 156] width 46 height 10
click at [447, 203] on div "25" at bounding box center [447, 205] width 9 height 5
type input "09/25/25 12:00 am"
drag, startPoint x: 234, startPoint y: 150, endPoint x: 491, endPoint y: 151, distance: 256.6
click at [234, 149] on div "Payment Type: Order Total: $4,098.98 Pending Authorization: $0.00 Needed Author…" at bounding box center [240, 121] width 288 height 94
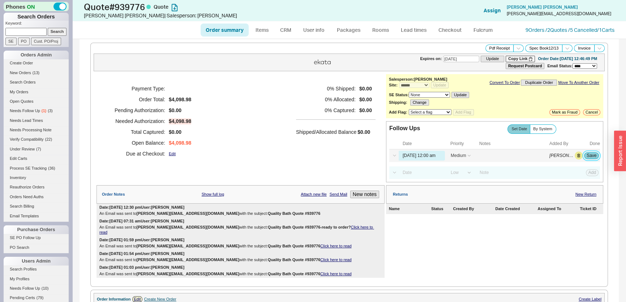
click at [586, 153] on button "Save" at bounding box center [591, 155] width 15 height 7
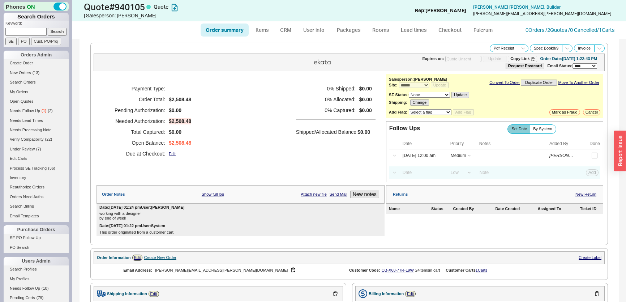
select select "*"
select select "MEDIUM"
select select "LOW"
select select "3"
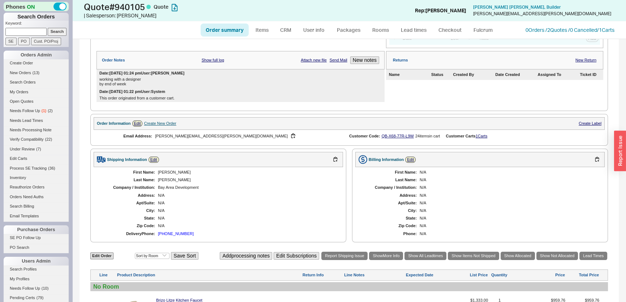
scroll to position [131, 0]
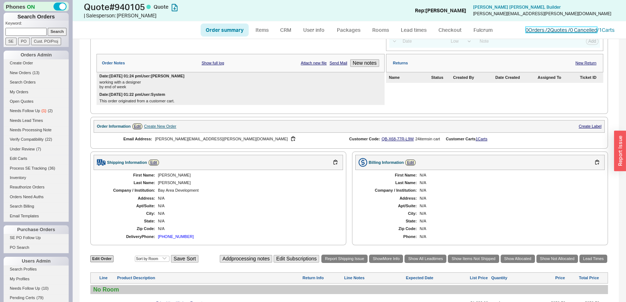
click at [538, 32] on link "0 Orders / 2 Quotes / 0 Cancelled" at bounding box center [561, 30] width 72 height 6
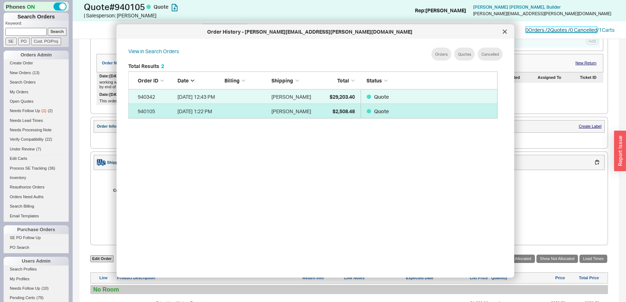
scroll to position [216, 376]
click at [301, 106] on div "Tyler Dikman" at bounding box center [292, 111] width 43 height 14
select select "*"
select select "MEDIUM"
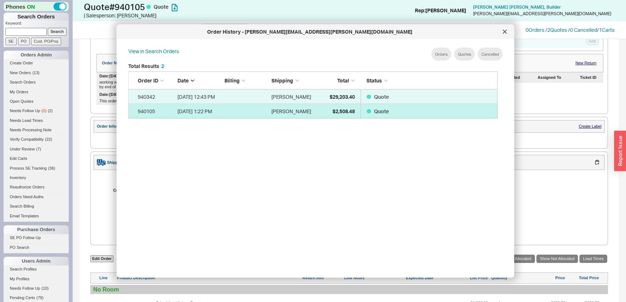
select select "LOW"
select select "3"
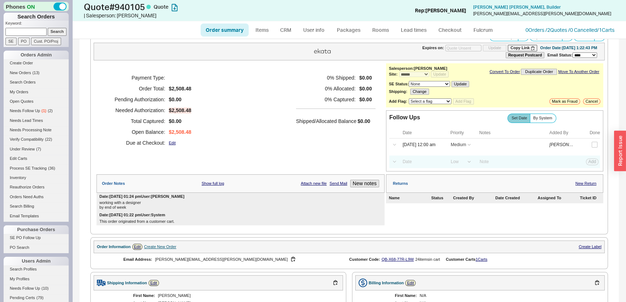
scroll to position [0, 0]
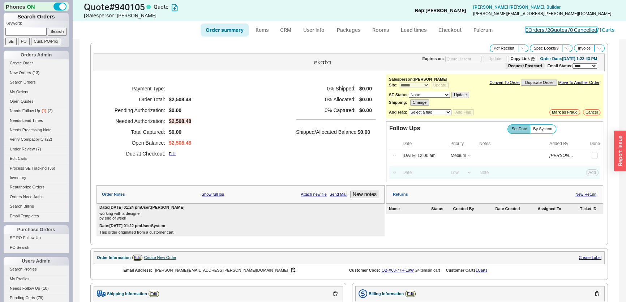
click at [560, 32] on link "0 Orders / 2 Quotes / 0 Cancelled" at bounding box center [561, 30] width 72 height 6
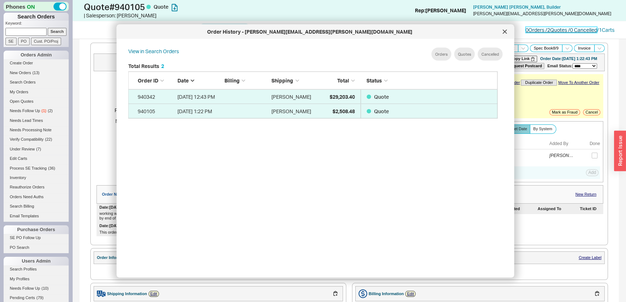
scroll to position [216, 376]
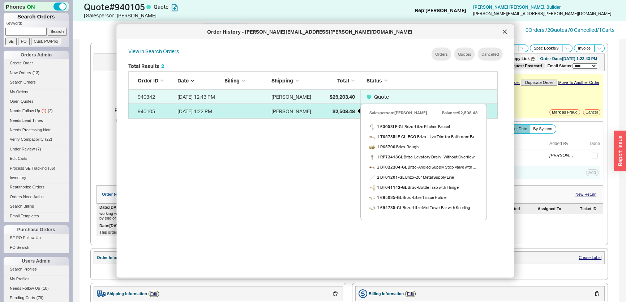
click at [341, 106] on div "$2,508.48" at bounding box center [336, 111] width 36 height 14
select select "*"
select select "MEDIUM"
select select "LOW"
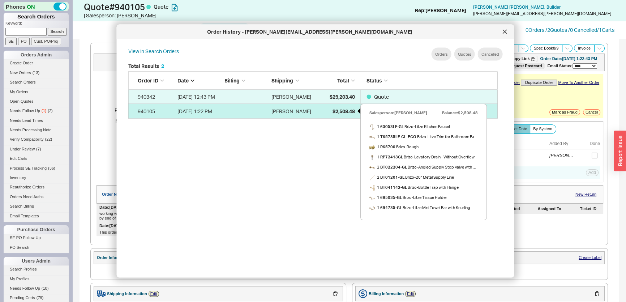
select select "3"
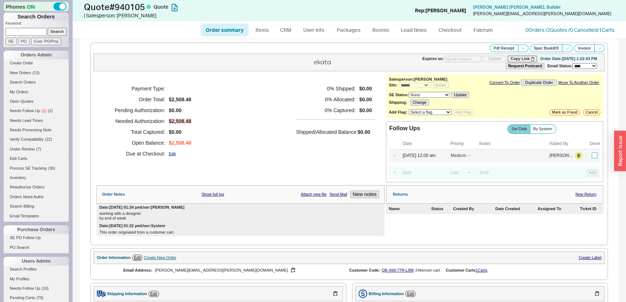
click at [592, 157] on input "checkbox" at bounding box center [595, 155] width 6 height 6
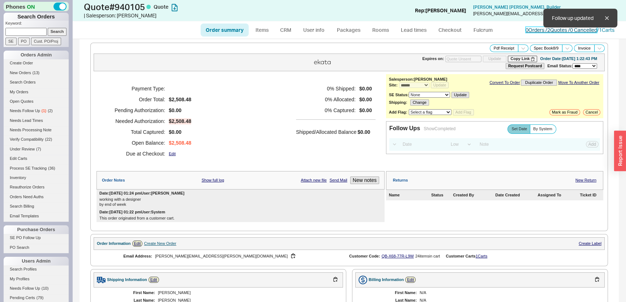
click at [569, 30] on link "0 Orders / 2 Quotes / 0 Cancelled" at bounding box center [561, 30] width 72 height 6
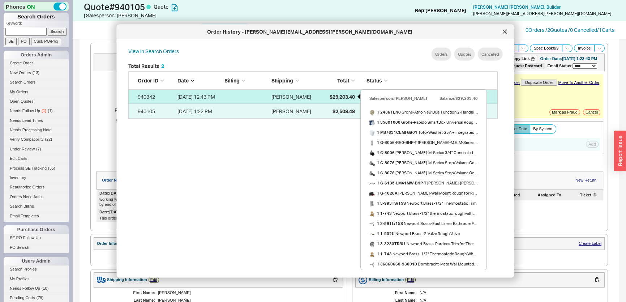
click at [338, 92] on div "$29,203.40" at bounding box center [336, 96] width 36 height 14
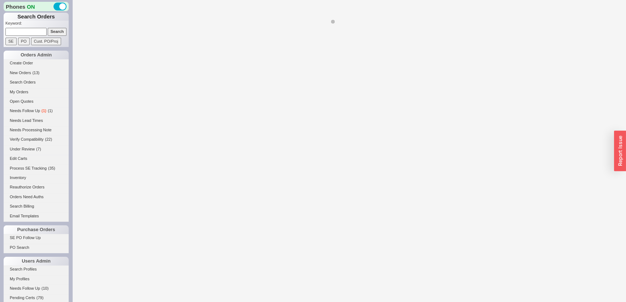
select select "*"
select select "LOW"
select select "3"
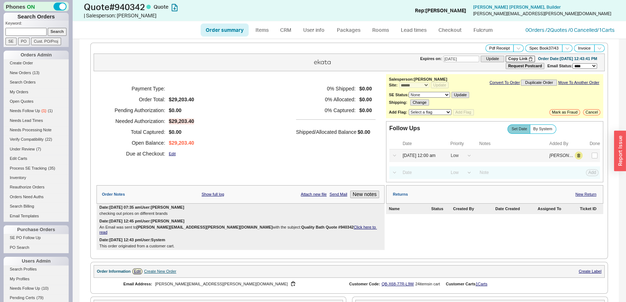
click at [590, 158] on label at bounding box center [594, 155] width 8 height 8
click at [592, 158] on input "checkbox" at bounding box center [595, 155] width 6 height 6
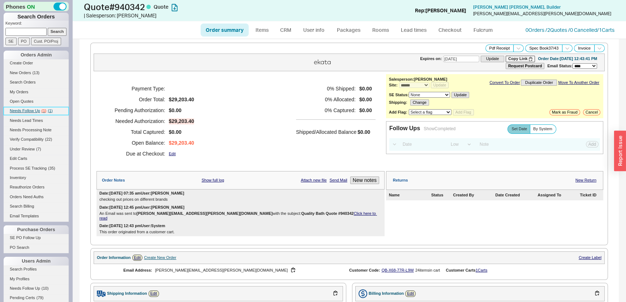
click at [49, 112] on link "Needs Follow Up ( 1 ) ( 1 )" at bounding box center [36, 111] width 65 height 8
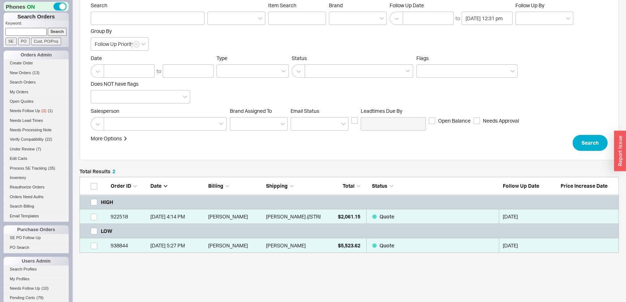
scroll to position [65, 0]
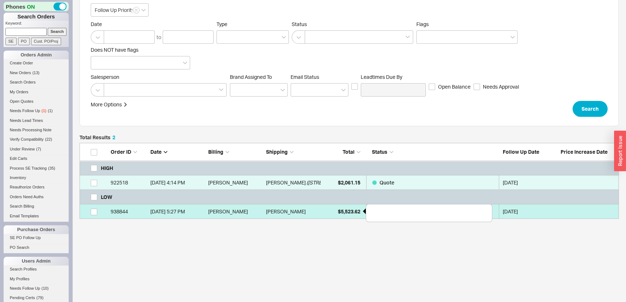
click at [324, 212] on div "$5,523.62" at bounding box center [342, 211] width 36 height 14
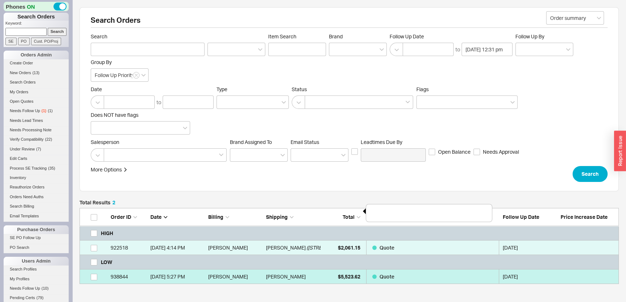
select select "*"
select select "LOW"
select select "3"
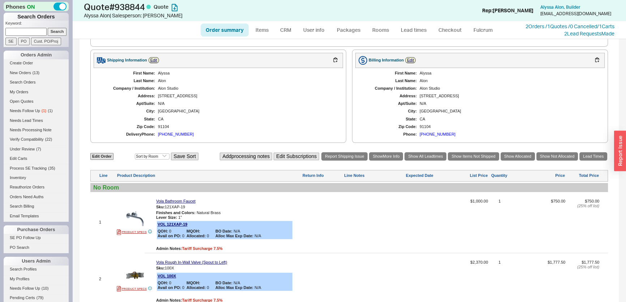
scroll to position [33, 0]
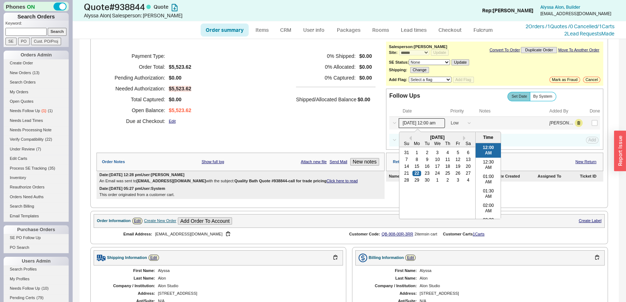
click at [411, 119] on input "09/22/25 12:00 am" at bounding box center [422, 123] width 46 height 10
click at [416, 177] on div "29" at bounding box center [416, 179] width 9 height 5
type input "09/29/25 12:00 am"
click at [260, 137] on div "Payment Type: Order Total: $5,523.62 Pending Authorization: $0.00 Needed Author…" at bounding box center [240, 96] width 288 height 108
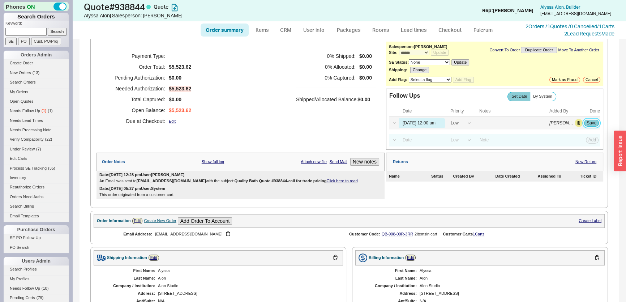
click at [588, 120] on button "Save" at bounding box center [591, 123] width 15 height 7
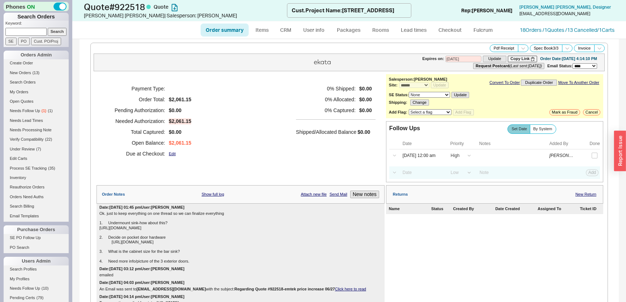
select select "*"
select select "LOW"
select select "3"
click at [47, 108] on link "Needs Follow Up ( 1 ) ( 1 )" at bounding box center [36, 111] width 65 height 8
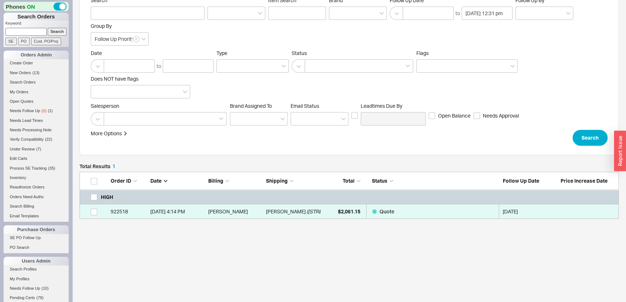
scroll to position [42, 534]
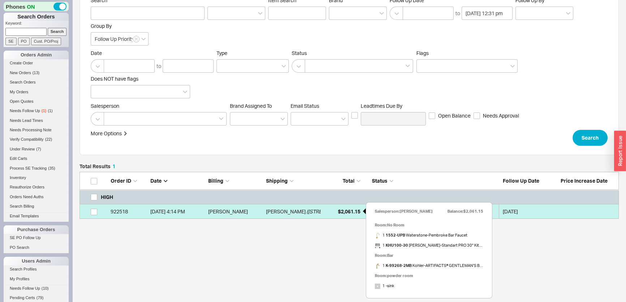
click at [339, 214] on span "$2,061.15" at bounding box center [349, 211] width 22 height 6
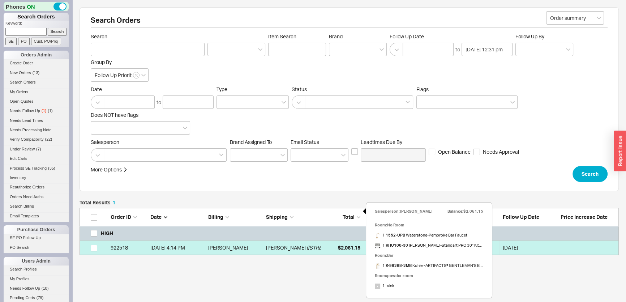
select select "*"
select select "LOW"
select select "3"
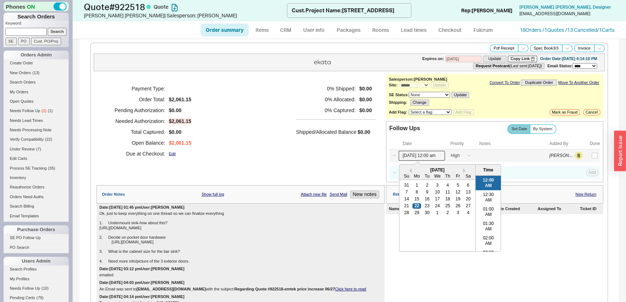
click at [437, 151] on input "[DATE] 12:00 am" at bounding box center [422, 156] width 46 height 10
click at [444, 204] on div "25" at bounding box center [447, 205] width 9 height 5
click at [454, 204] on div "26" at bounding box center [458, 205] width 9 height 5
type input "[DATE] 12:00 am"
drag, startPoint x: 282, startPoint y: 137, endPoint x: 300, endPoint y: 137, distance: 18.1
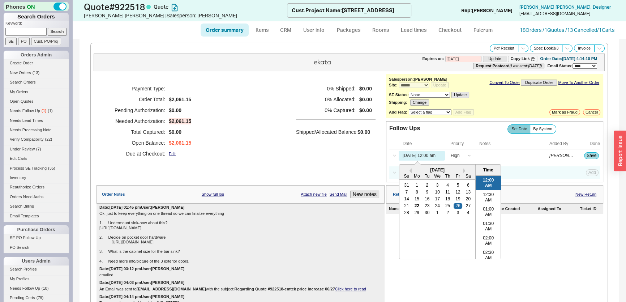
click at [292, 137] on div "Payment Type: Order Total: $2,061.15 Pending Authorization: $0.00 Needed Author…" at bounding box center [240, 121] width 288 height 94
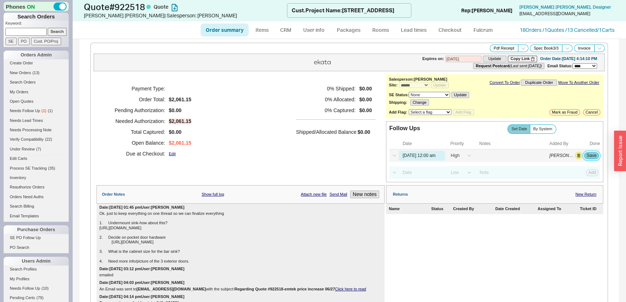
click at [584, 152] on button "Save" at bounding box center [591, 155] width 15 height 7
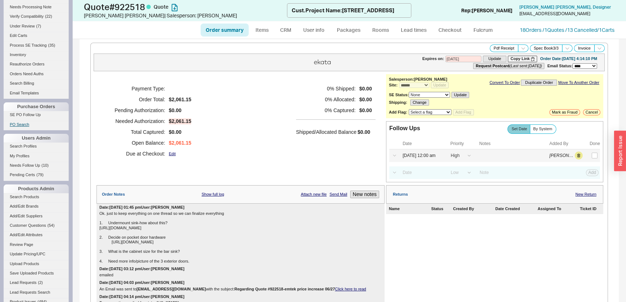
scroll to position [197, 0]
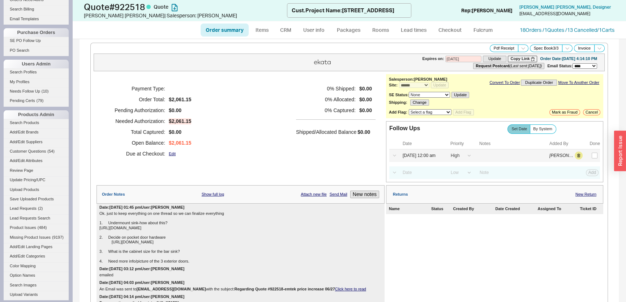
click at [42, 85] on li "My Profiles" at bounding box center [36, 82] width 65 height 9
click at [45, 93] on link "Needs Follow Up ( 10 )" at bounding box center [36, 91] width 65 height 8
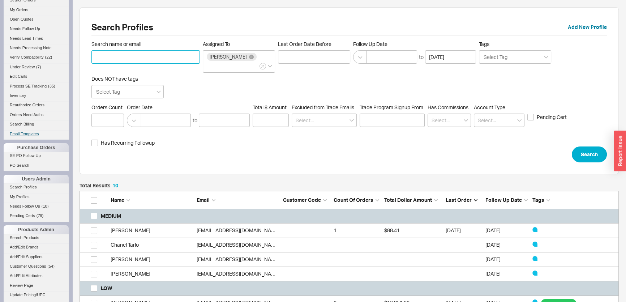
scroll to position [131, 0]
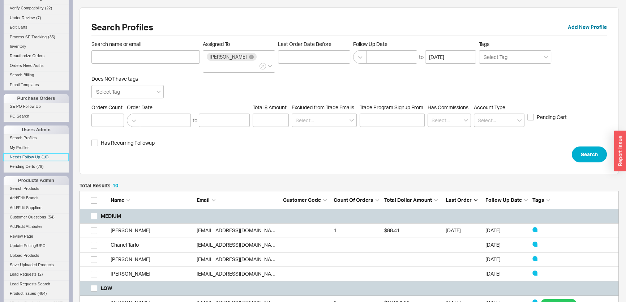
click at [43, 157] on span "( 10 )" at bounding box center [45, 157] width 7 height 4
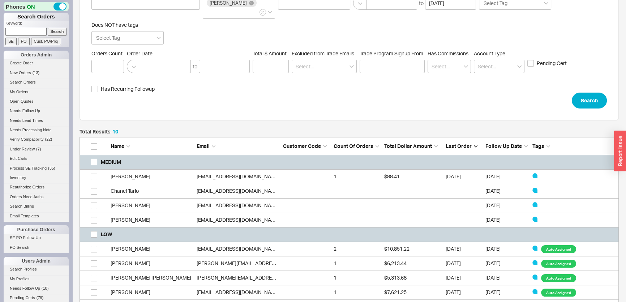
scroll to position [86, 0]
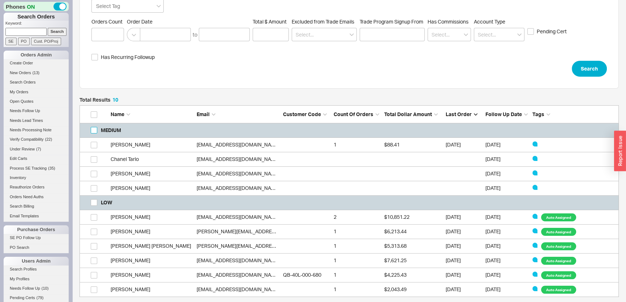
click at [92, 127] on input "grid" at bounding box center [94, 130] width 7 height 7
checkbox input "true"
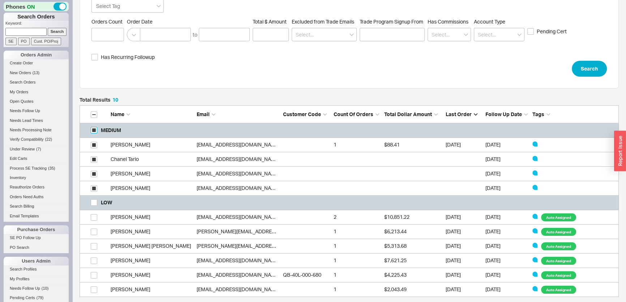
checkbox input "true"
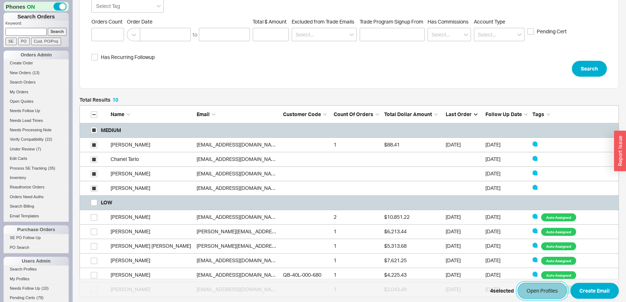
click at [549, 287] on button "Open Profiles" at bounding box center [541, 291] width 49 height 16
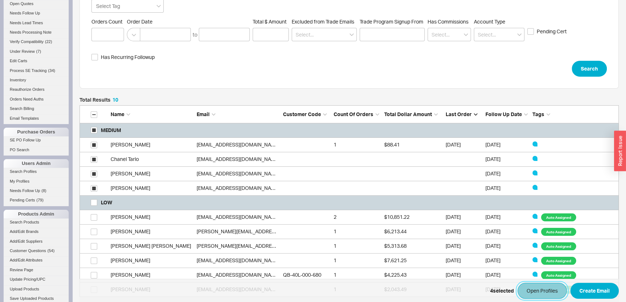
scroll to position [164, 0]
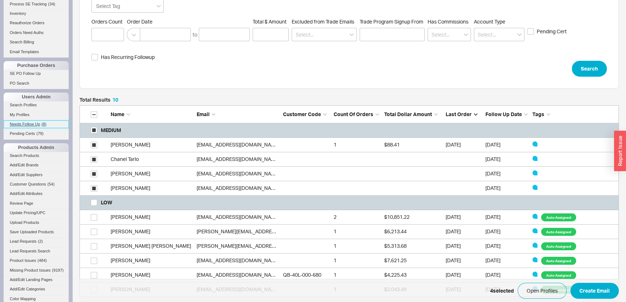
click at [43, 122] on span "( 8 )" at bounding box center [44, 124] width 5 height 4
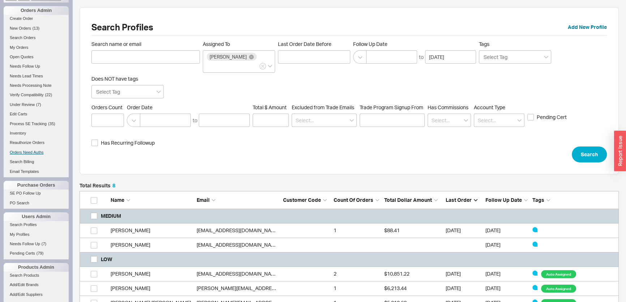
scroll to position [98, 0]
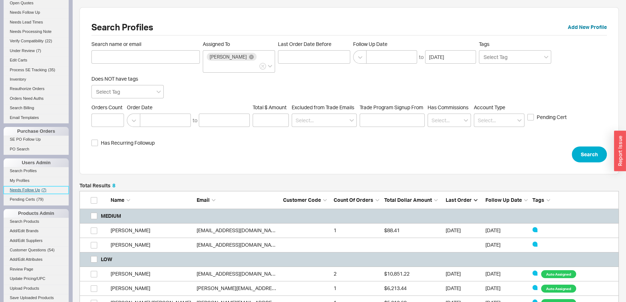
click at [36, 189] on span "Needs Follow Up" at bounding box center [25, 190] width 30 height 4
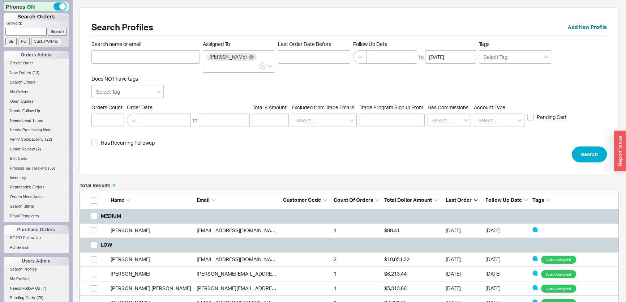
scroll to position [151, 534]
click at [242, 224] on div "sckavanaugh@gmail.com" at bounding box center [238, 230] width 82 height 14
click at [242, 227] on link "sckavanaugh@gmail.com" at bounding box center [238, 230] width 83 height 6
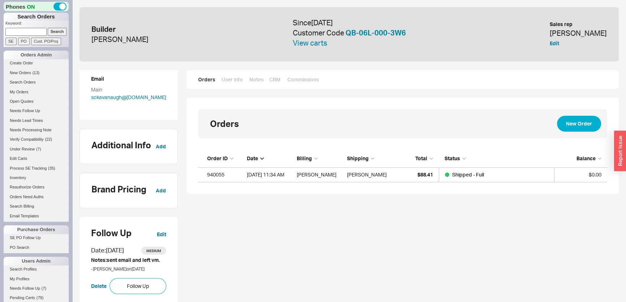
scroll to position [65, 0]
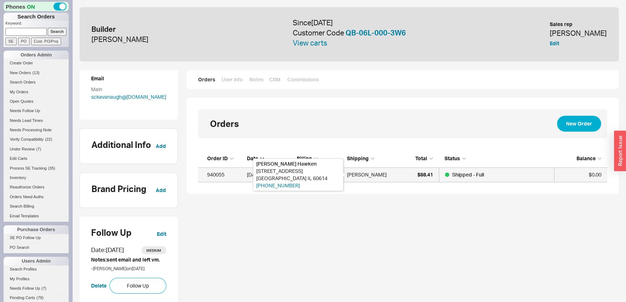
click at [364, 174] on div "Alexander Hawken" at bounding box center [367, 174] width 40 height 14
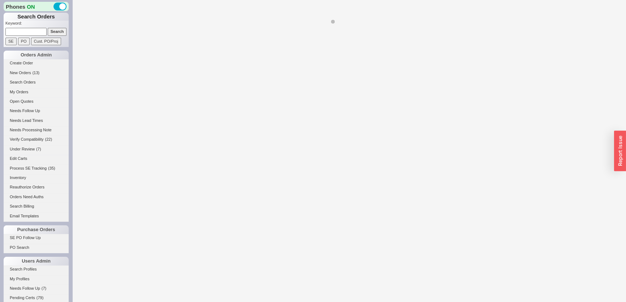
select select "*"
select select "LOW"
select select "3"
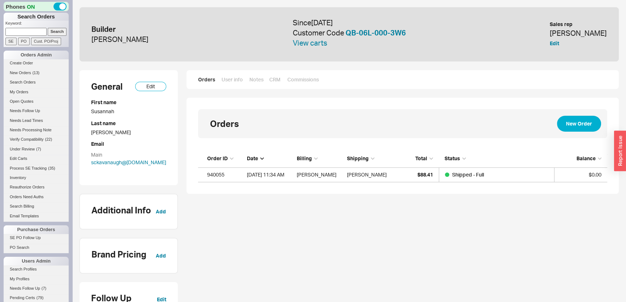
scroll to position [27, 404]
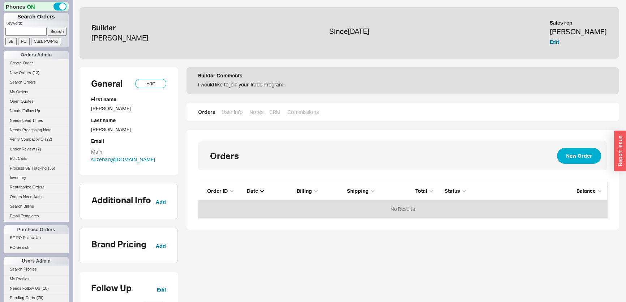
scroll to position [164, 0]
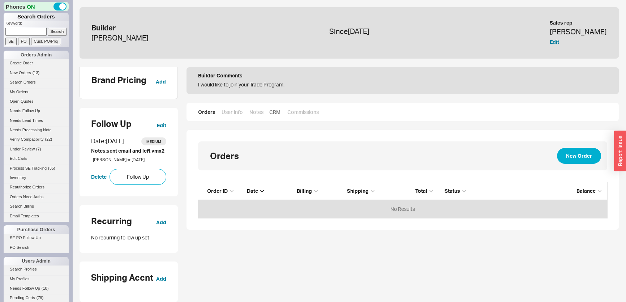
click at [277, 112] on link "CRM" at bounding box center [274, 111] width 11 height 7
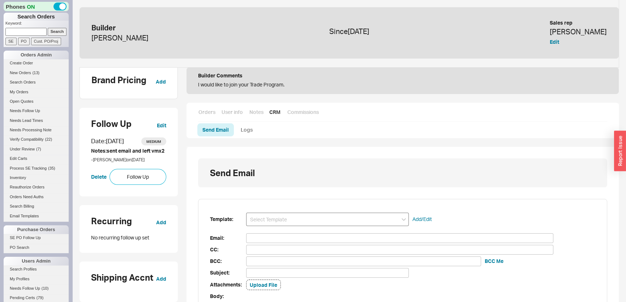
scroll to position [64, 404]
click at [298, 216] on input at bounding box center [327, 218] width 163 height 13
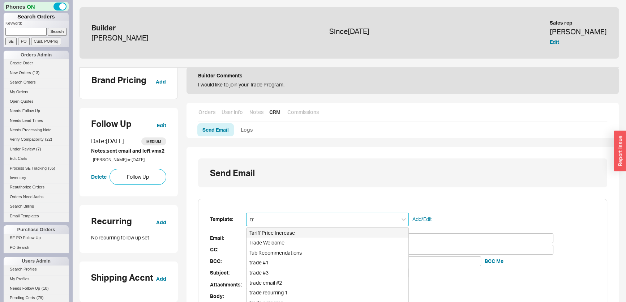
type input "tra"
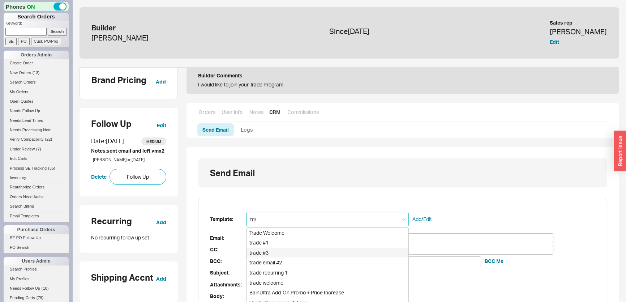
click at [285, 249] on div "trade #3" at bounding box center [327, 253] width 162 height 10
type input "suzebab@gmail.com"
type input "Just touching base. I’m here when you’re ready to start saving"
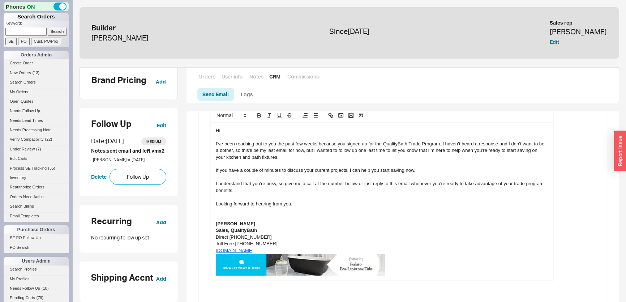
scroll to position [263, 0]
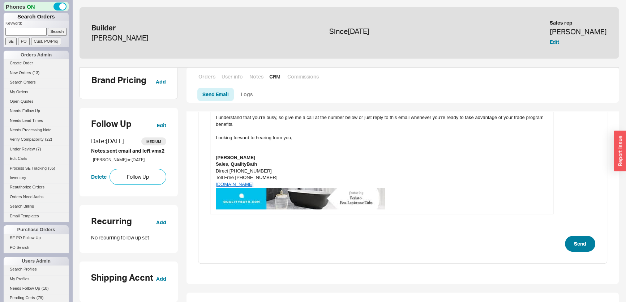
type input "trade #3"
click at [583, 241] on button "Send" at bounding box center [580, 244] width 30 height 16
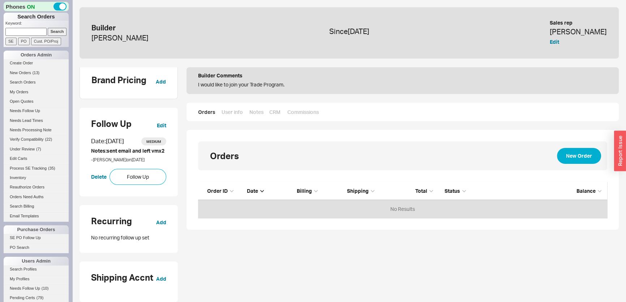
scroll to position [31, 404]
drag, startPoint x: 133, startPoint y: 169, endPoint x: 185, endPoint y: 140, distance: 59.9
click at [133, 169] on button "Follow Up" at bounding box center [137, 177] width 57 height 16
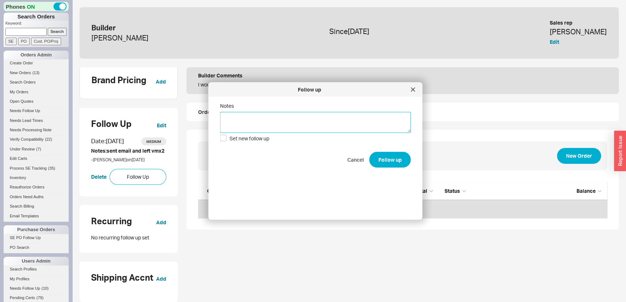
click at [297, 122] on textarea "Notes" at bounding box center [315, 122] width 191 height 21
type textarea "sent email"
click at [390, 155] on button "Follow up" at bounding box center [390, 159] width 42 height 16
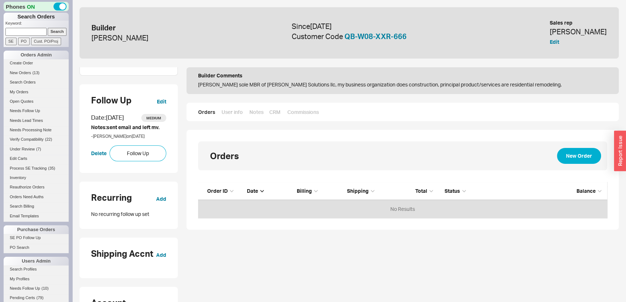
scroll to position [131, 0]
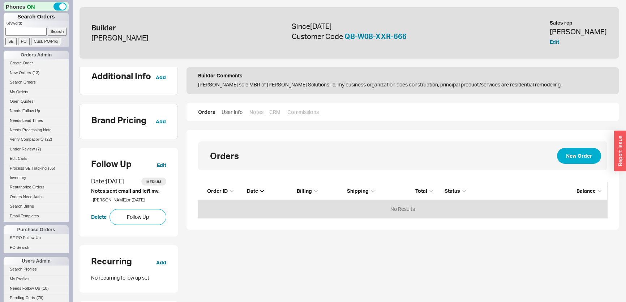
click at [229, 111] on link "User info" at bounding box center [232, 111] width 22 height 7
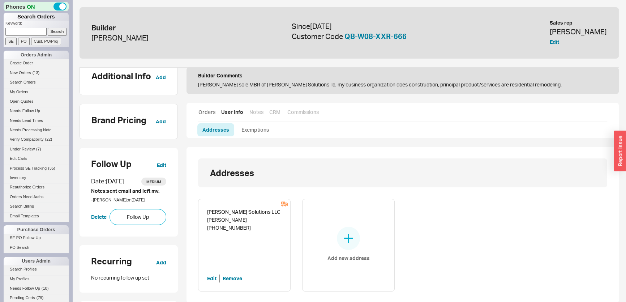
click at [206, 108] on link "Orders" at bounding box center [206, 111] width 17 height 7
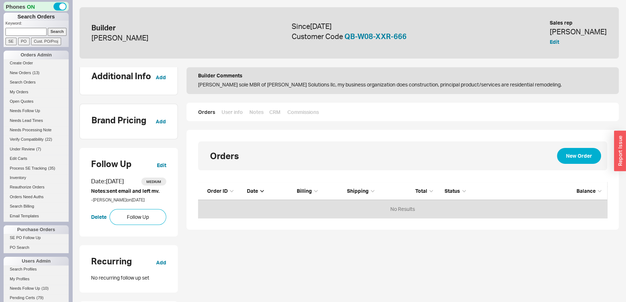
scroll to position [31, 404]
click at [276, 114] on link "CRM" at bounding box center [274, 111] width 11 height 7
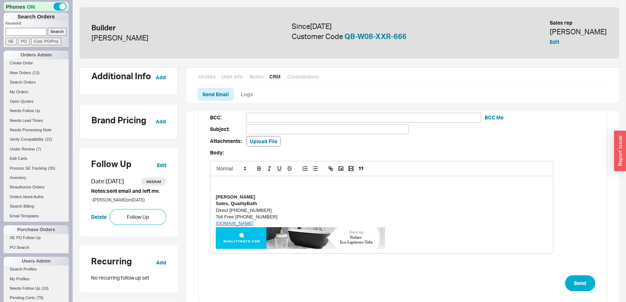
scroll to position [128, 0]
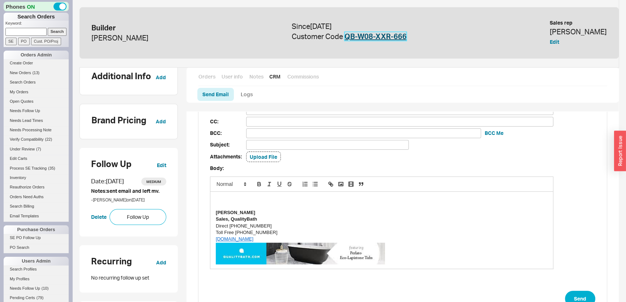
click at [387, 36] on link "QB-W08-XXR-666" at bounding box center [375, 36] width 62 height 9
click at [209, 80] on div "Orders User info Notes CRM Commissions" at bounding box center [402, 79] width 409 height 13
click at [209, 77] on link "Orders" at bounding box center [206, 76] width 17 height 7
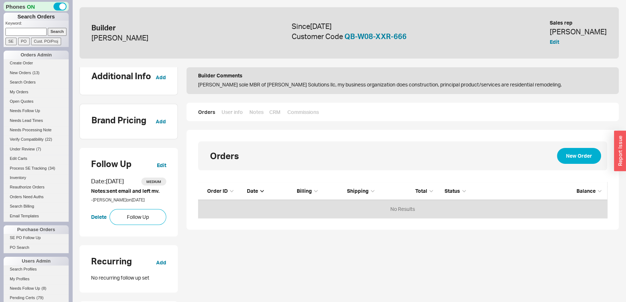
scroll to position [31, 404]
click at [159, 209] on button "Follow Up" at bounding box center [137, 217] width 57 height 16
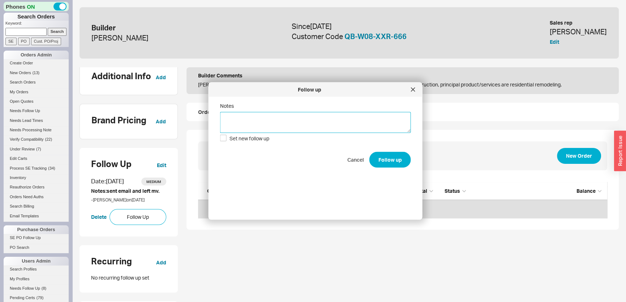
click at [260, 123] on textarea "Notes" at bounding box center [315, 122] width 191 height 21
type textarea "spk to customer"
click at [381, 159] on button "Follow up" at bounding box center [390, 159] width 42 height 16
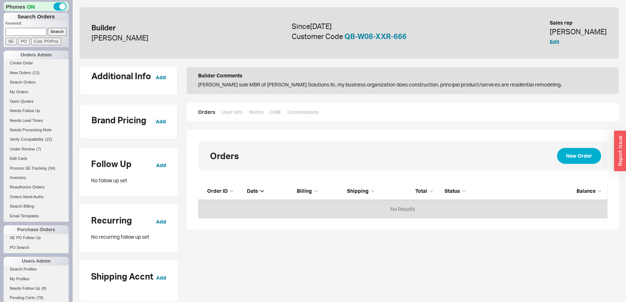
click at [158, 119] on div "Brand Pricing Add" at bounding box center [128, 122] width 74 height 12
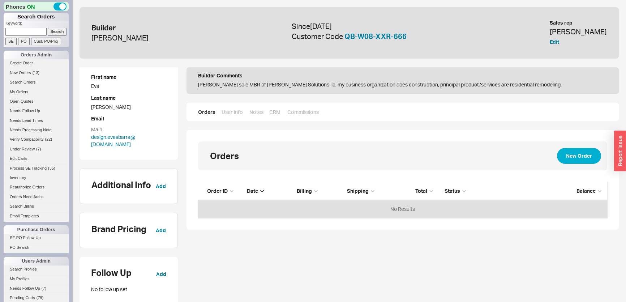
scroll to position [0, 0]
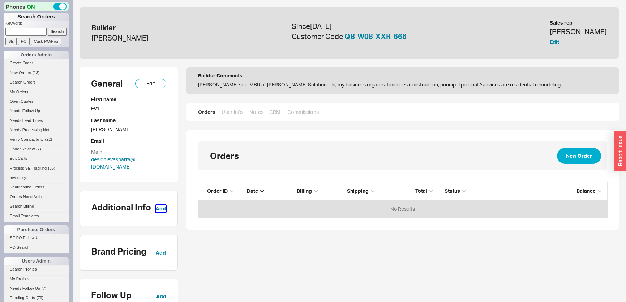
click at [160, 205] on button "Add" at bounding box center [161, 208] width 10 height 7
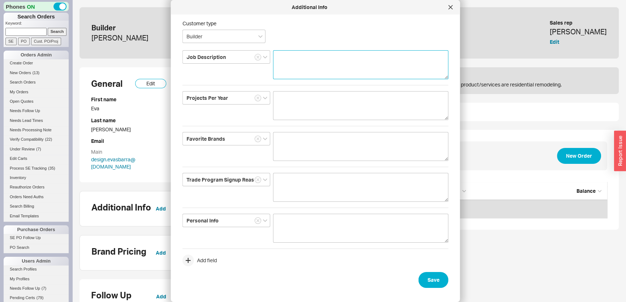
click at [302, 65] on textarea at bounding box center [360, 64] width 175 height 29
type textarea "remodeling house"
click at [423, 284] on button "Save" at bounding box center [433, 280] width 30 height 16
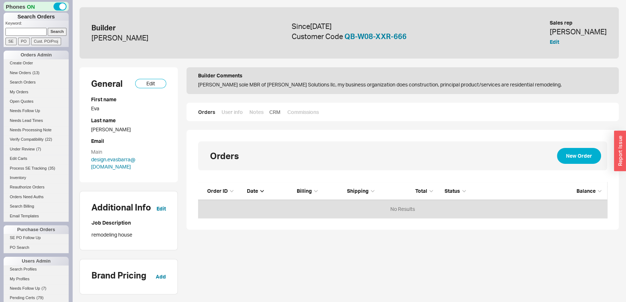
click at [273, 112] on link "CRM" at bounding box center [274, 111] width 11 height 7
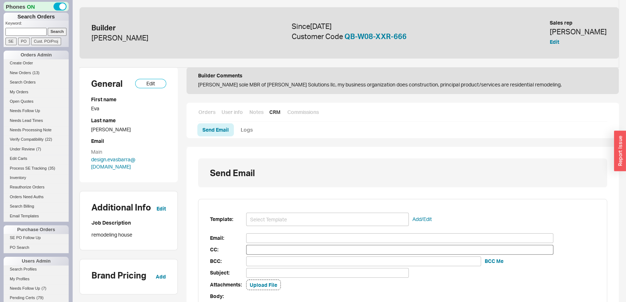
scroll to position [5, 5]
click at [312, 223] on input at bounding box center [327, 218] width 163 height 13
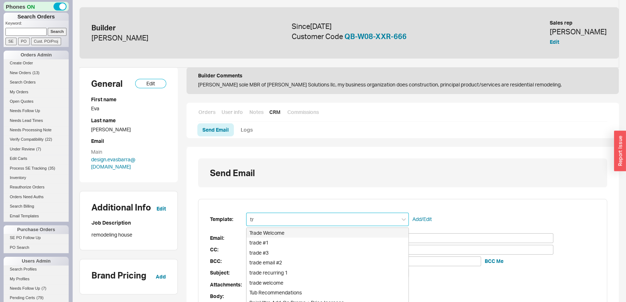
type input "tra"
click at [297, 234] on div "Trade Welcome" at bounding box center [327, 233] width 162 height 10
type input "design.evasbarra@gmail.com"
type input "Great speaking to you, Eva!"
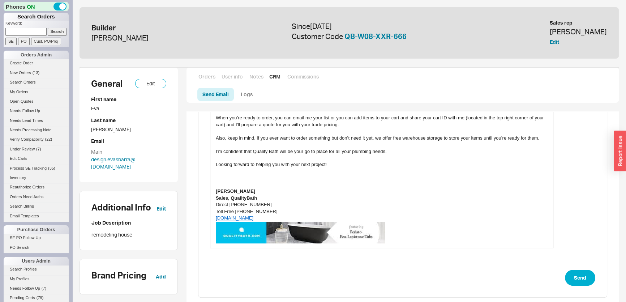
scroll to position [263, 0]
type input "Trade Welcome"
click at [569, 266] on div "Template: Trade Welcome Add/Edit Email: design.evasbarra@gmail.com design.evasb…" at bounding box center [402, 116] width 409 height 361
click at [586, 273] on button "Send" at bounding box center [580, 277] width 30 height 16
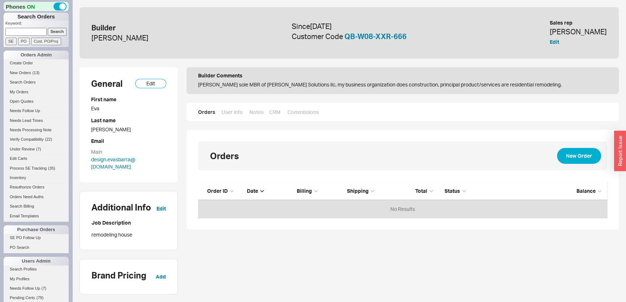
scroll to position [31, 404]
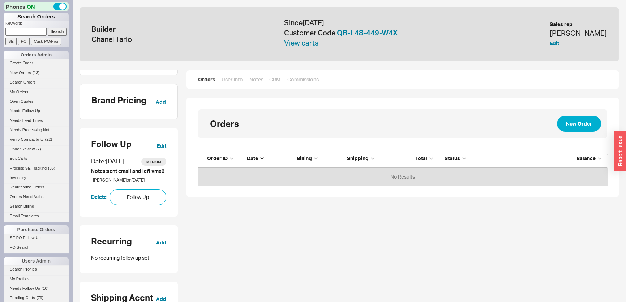
scroll to position [197, 0]
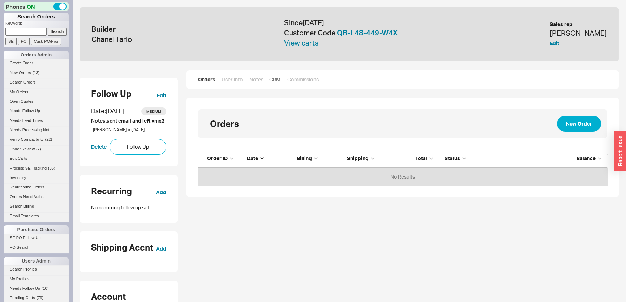
click at [271, 76] on link "CRM" at bounding box center [274, 79] width 11 height 7
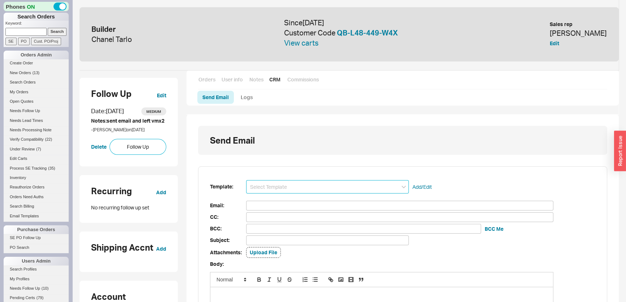
click at [275, 188] on input at bounding box center [327, 186] width 163 height 13
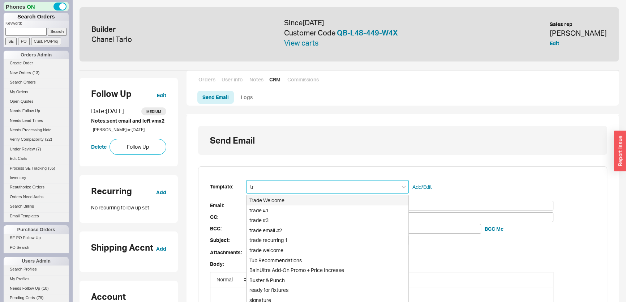
type input "tra"
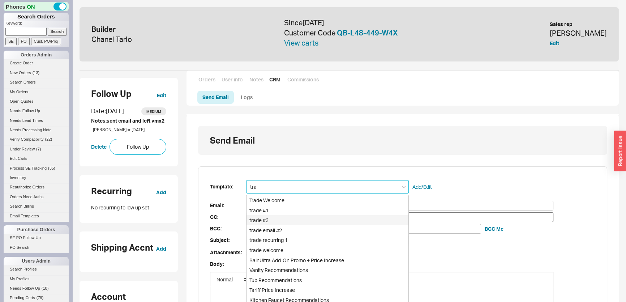
click at [270, 218] on div "trade #3" at bounding box center [327, 220] width 162 height 10
type input "chaneltarlo@gmail.com"
type input "Just touching base. I’m here when you’re ready to start saving"
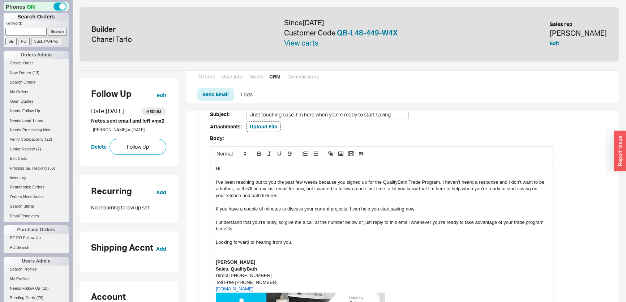
scroll to position [230, 0]
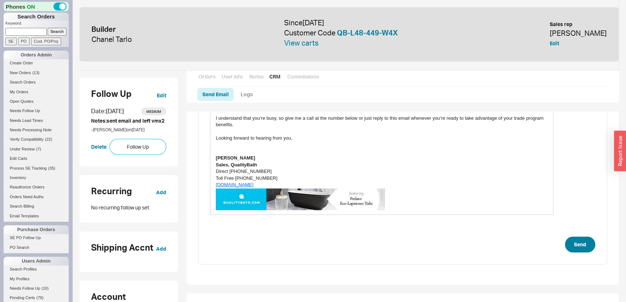
type input "trade #3"
click at [576, 238] on button "Send" at bounding box center [580, 244] width 30 height 16
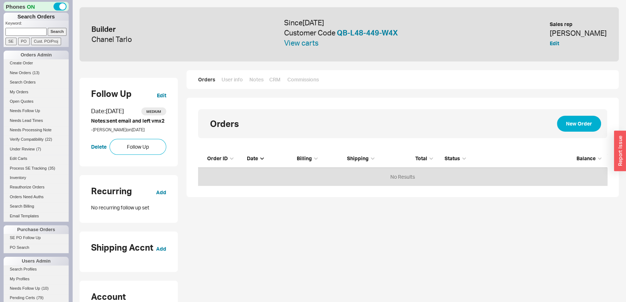
scroll to position [5, 5]
click at [150, 154] on button "Follow Up" at bounding box center [137, 147] width 57 height 16
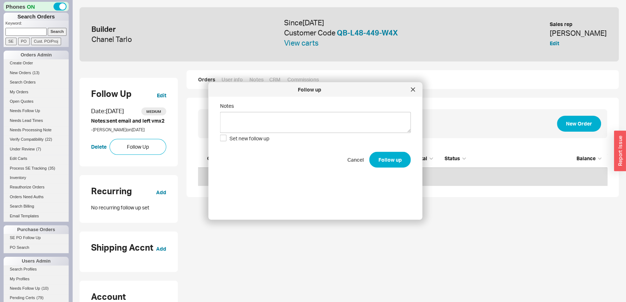
click at [278, 134] on form "Notes Set new follow up Cancel Follow up" at bounding box center [315, 135] width 191 height 65
click at [279, 129] on textarea "Notes" at bounding box center [315, 122] width 191 height 21
type textarea "left vm."
click at [383, 160] on button "Follow up" at bounding box center [390, 159] width 42 height 16
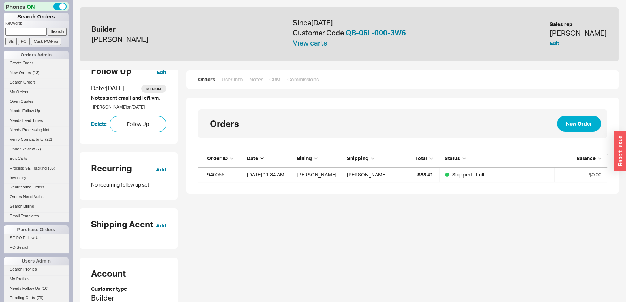
scroll to position [131, 0]
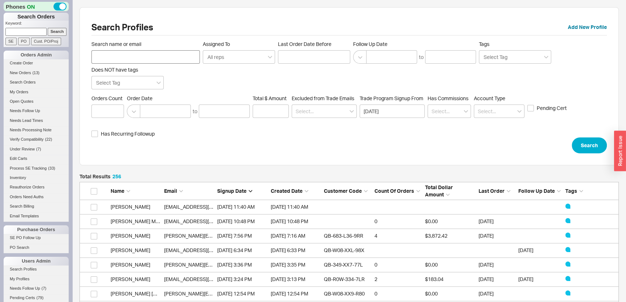
scroll to position [3721, 534]
click at [126, 59] on input "Search name or email" at bounding box center [145, 56] width 108 height 13
type input "[EMAIL_ADDRESS][DOMAIN_NAME]"
click button "Search" at bounding box center [589, 145] width 35 height 16
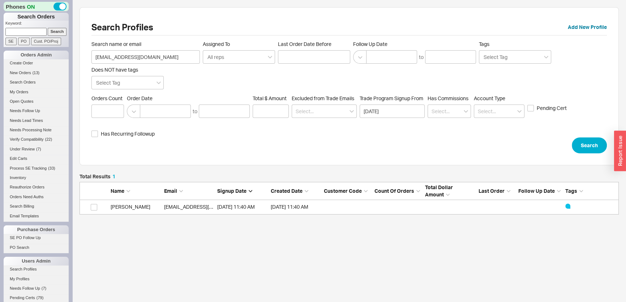
scroll to position [35, 534]
click at [170, 209] on link "[EMAIL_ADDRESS][DOMAIN_NAME]" at bounding box center [205, 206] width 83 height 6
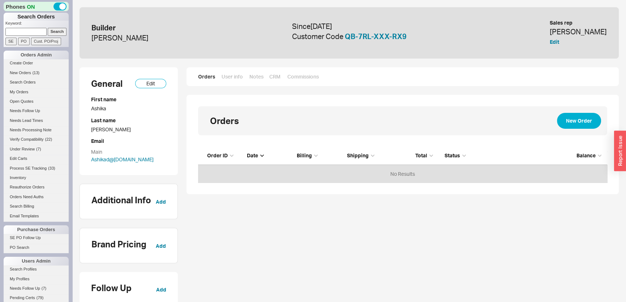
scroll to position [31, 404]
click at [238, 76] on link "User info" at bounding box center [232, 76] width 22 height 7
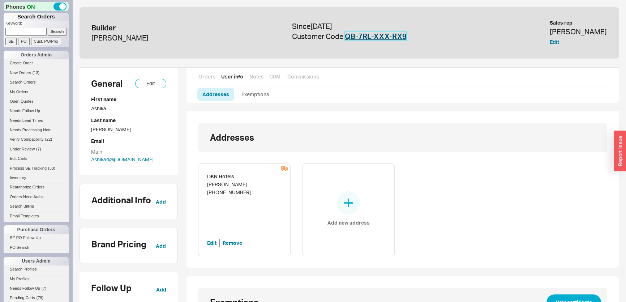
click at [392, 37] on link "QB-7RL-XXX-RX9" at bounding box center [376, 36] width 62 height 9
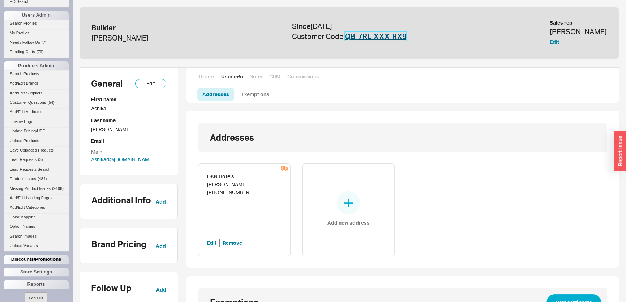
scroll to position [262, 0]
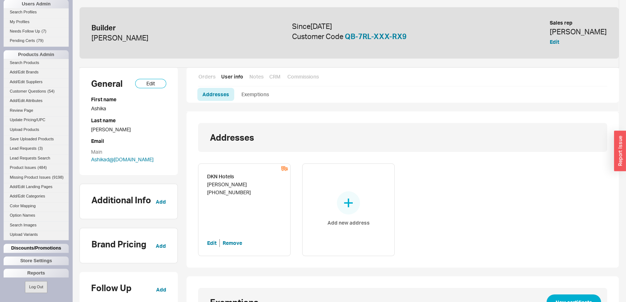
click at [40, 249] on div "Discounts/Promotions" at bounding box center [36, 248] width 65 height 9
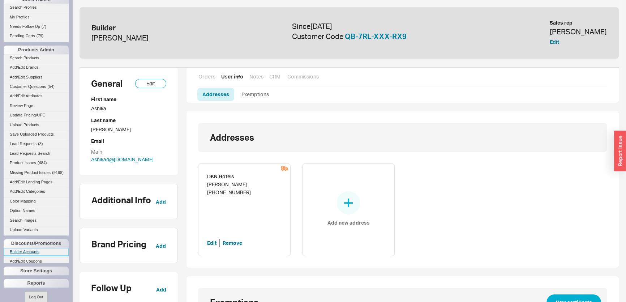
click at [41, 252] on link "Builder Accounts" at bounding box center [36, 252] width 65 height 8
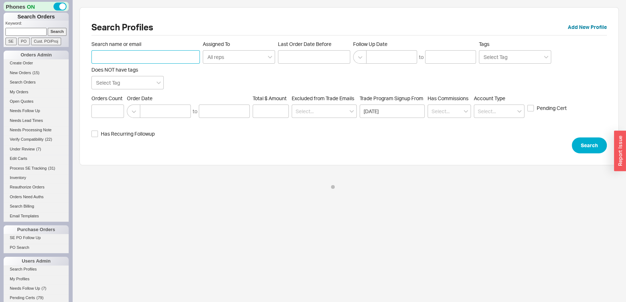
click at [158, 57] on input "Search name or email" at bounding box center [145, 56] width 108 height 13
paste input "[PERSON_NAME][EMAIL_ADDRESS][DOMAIN_NAME]"
type input "[PERSON_NAME][EMAIL_ADDRESS][DOMAIN_NAME]"
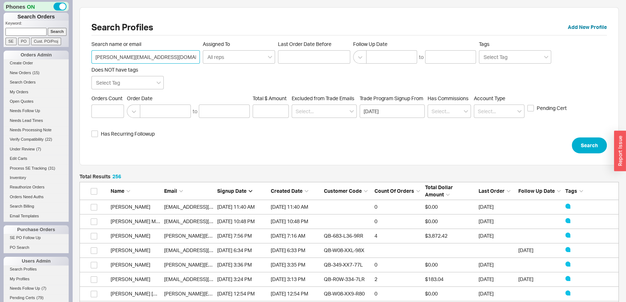
scroll to position [3721, 534]
click button "Search" at bounding box center [589, 145] width 35 height 16
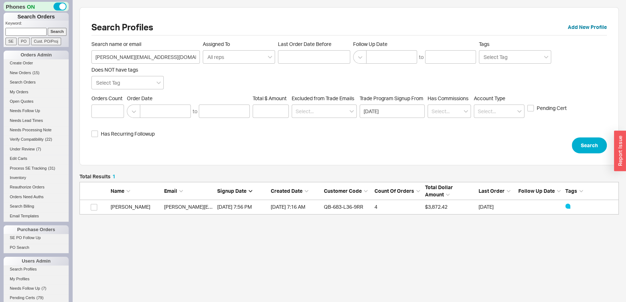
scroll to position [35, 534]
click at [184, 205] on link "[PERSON_NAME][EMAIL_ADDRESS][DOMAIN_NAME]" at bounding box center [225, 206] width 123 height 6
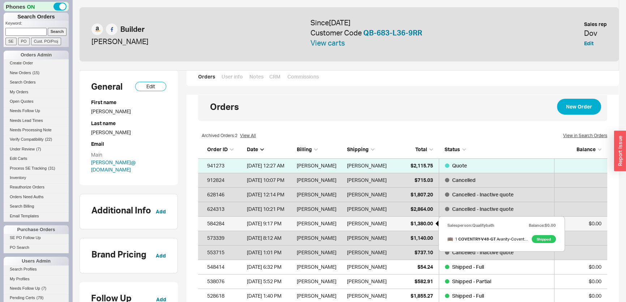
scroll to position [33, 0]
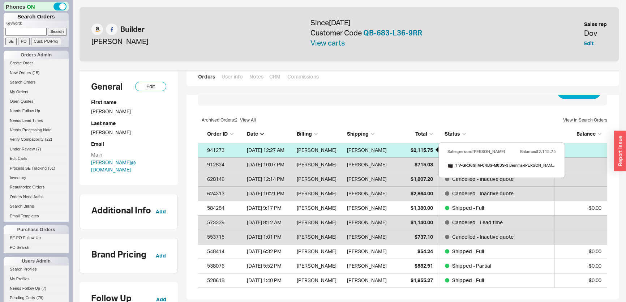
click at [420, 154] on div "$2,115.75" at bounding box center [415, 150] width 36 height 14
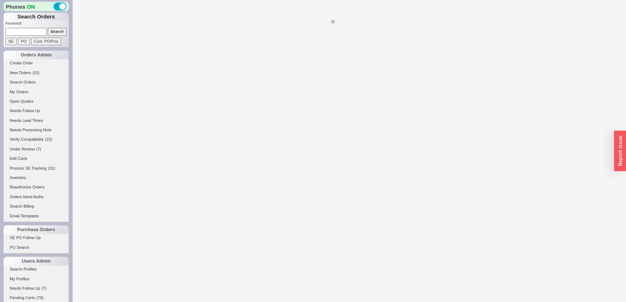
select select "*"
select select "LOW"
select select "3"
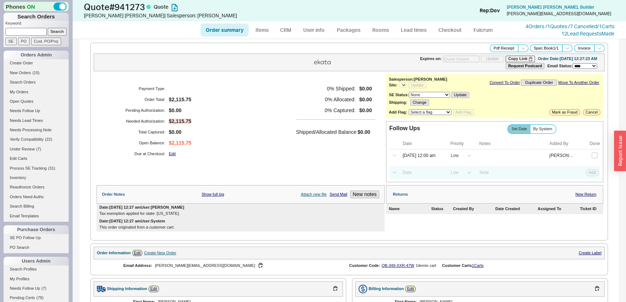
select select "*"
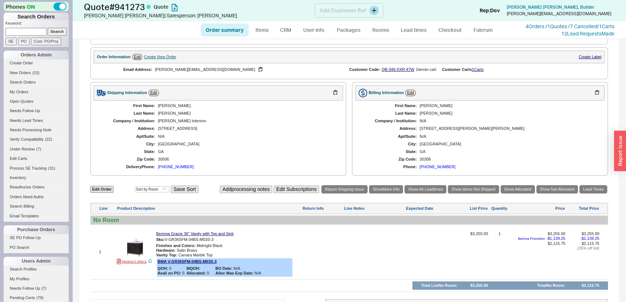
scroll to position [131, 0]
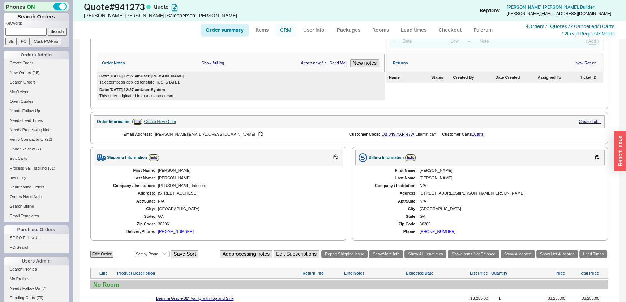
click at [290, 29] on link "CRM" at bounding box center [285, 29] width 21 height 13
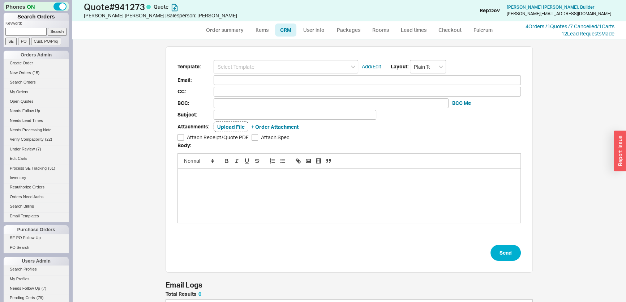
click at [271, 67] on input at bounding box center [286, 66] width 145 height 13
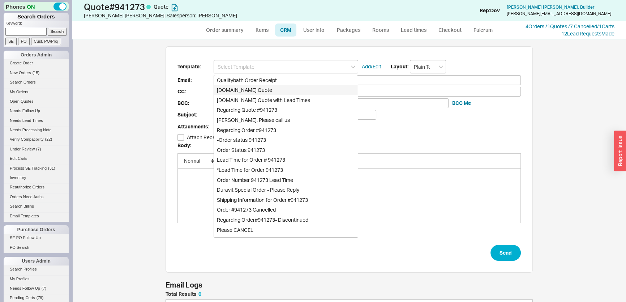
click at [267, 90] on div "[DOMAIN_NAME] Quote" at bounding box center [286, 90] width 144 height 10
type input "Receipt"
type input "[PERSON_NAME][EMAIL_ADDRESS][DOMAIN_NAME]"
type input "Quality Bath Quote #941273"
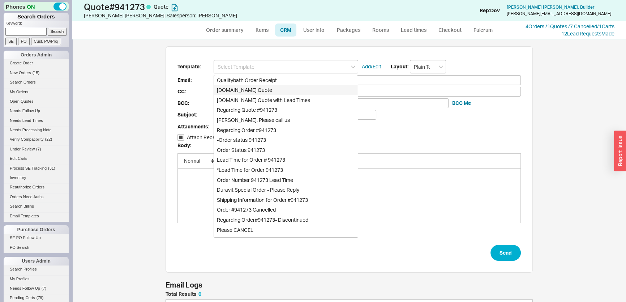
checkbox input "true"
type input "[DOMAIN_NAME] Quote"
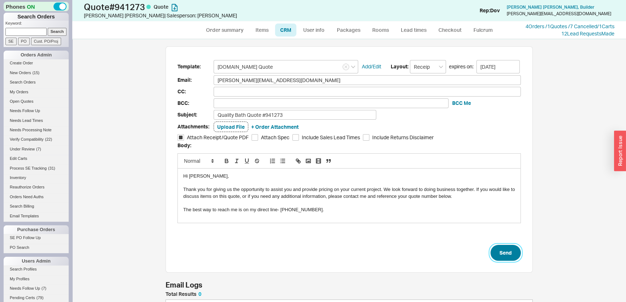
click at [502, 253] on button "Send" at bounding box center [505, 253] width 30 height 16
select select "*"
select select "LOW"
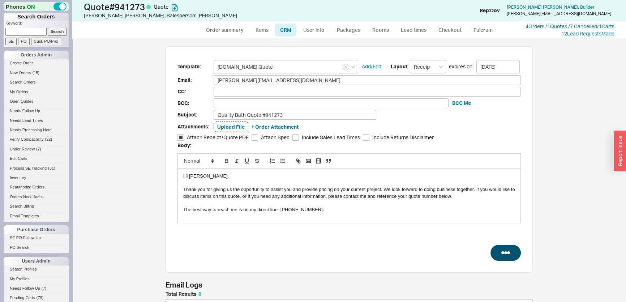
select select "3"
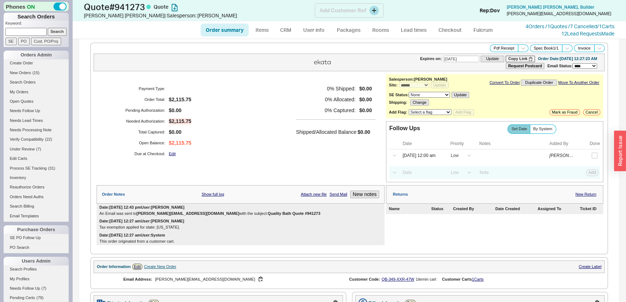
click at [584, 4] on div "[PERSON_NAME] , Builder [PERSON_NAME][EMAIL_ADDRESS][DOMAIN_NAME]" at bounding box center [558, 11] width 111 height 14
click at [584, 7] on span "[PERSON_NAME] , Builder" at bounding box center [551, 6] width 88 height 5
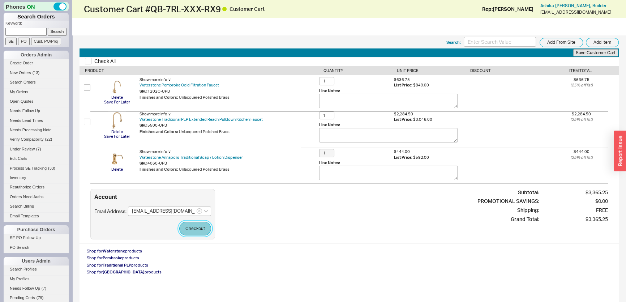
click at [184, 232] on button "Checkout" at bounding box center [195, 229] width 32 height 14
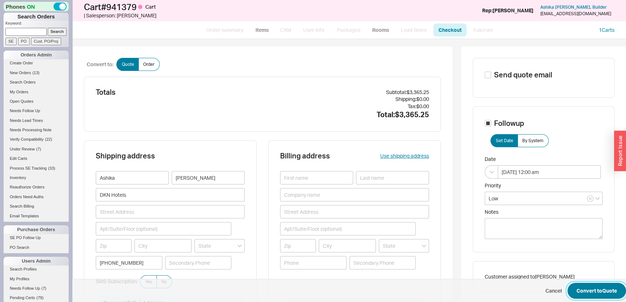
click at [582, 293] on button "Convert to Quote" at bounding box center [596, 291] width 59 height 16
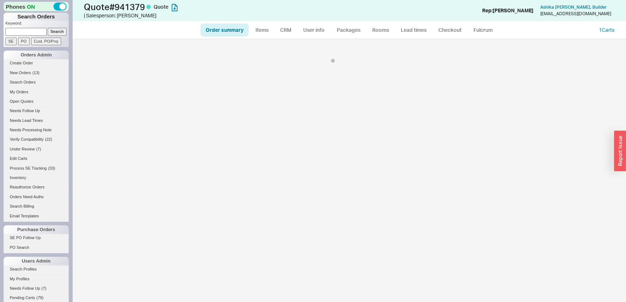
select select "*"
select select "LOW"
select select "3"
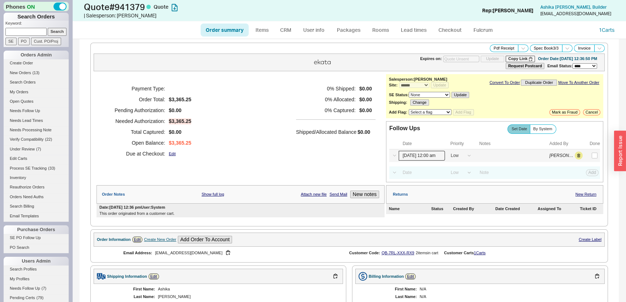
click at [417, 158] on input "[DATE] 12:00 am" at bounding box center [422, 156] width 46 height 10
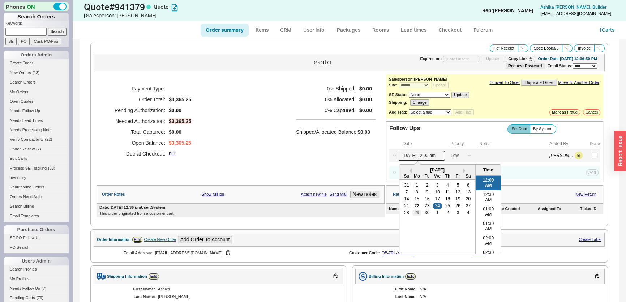
drag, startPoint x: 415, startPoint y: 210, endPoint x: 313, endPoint y: 169, distance: 109.6
click at [415, 210] on div "29" at bounding box center [416, 212] width 9 height 5
type input "[DATE] 12:00 am"
click at [306, 166] on div "Payment Type: Order Total: $3,365.25 Pending Authorization: $0.00 Needed Author…" at bounding box center [240, 121] width 288 height 94
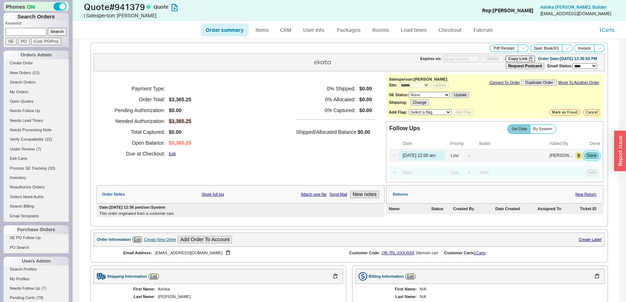
click at [590, 153] on button "Save" at bounding box center [591, 155] width 15 height 7
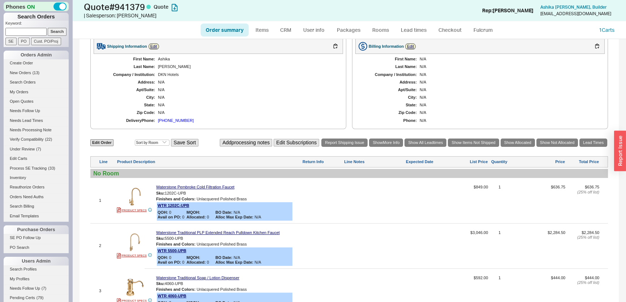
scroll to position [131, 0]
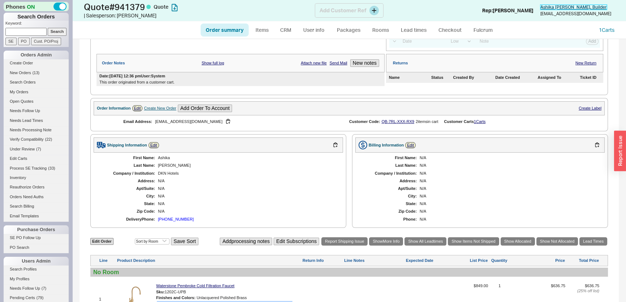
click at [575, 8] on span "[PERSON_NAME] , Builder" at bounding box center [573, 6] width 66 height 5
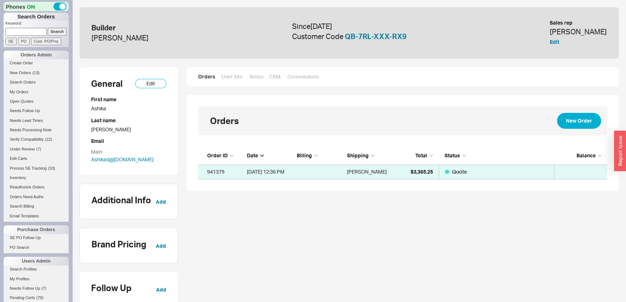
scroll to position [27, 404]
click at [391, 35] on link "QB-7RL-XXX-RX9" at bounding box center [376, 36] width 62 height 9
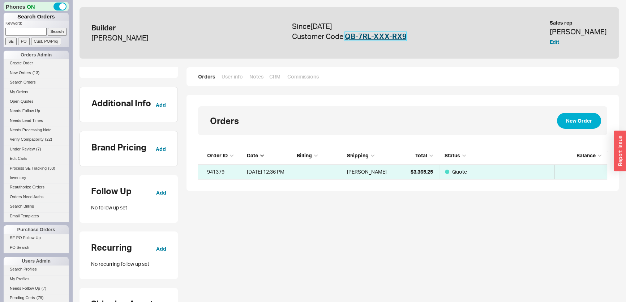
scroll to position [98, 0]
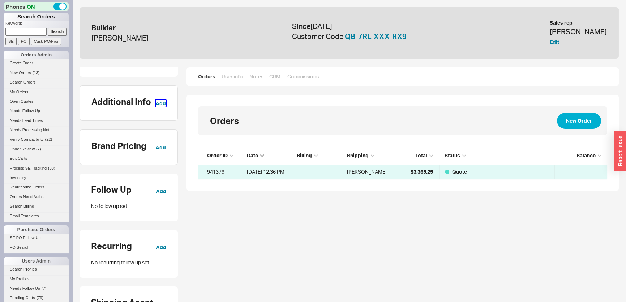
click at [162, 103] on button "Add" at bounding box center [161, 103] width 10 height 7
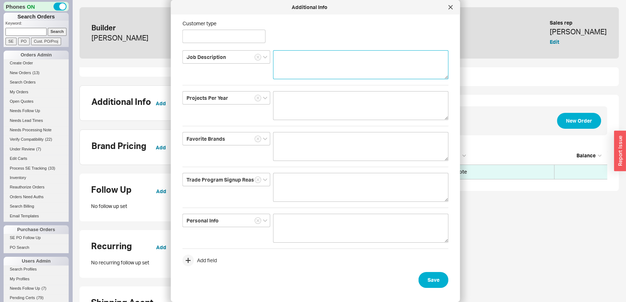
click at [335, 76] on textarea at bounding box center [360, 64] width 175 height 29
click at [421, 60] on textarea "hotel development in southern california" at bounding box center [360, 64] width 175 height 29
click at [357, 53] on textarea "hotel development in southern california renovate and operate" at bounding box center [360, 64] width 175 height 29
type textarea "hotel development in southern California renovate and operate"
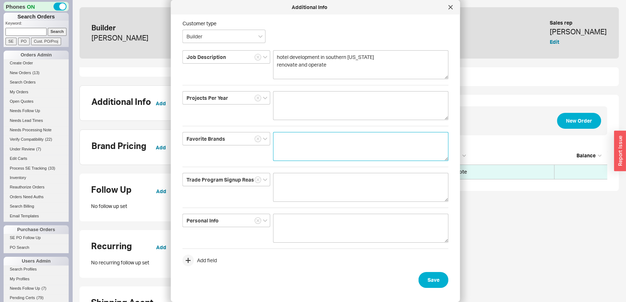
click at [322, 153] on textarea at bounding box center [360, 146] width 175 height 29
click at [322, 111] on textarea at bounding box center [360, 105] width 175 height 29
click at [316, 150] on textarea at bounding box center [360, 146] width 175 height 29
type textarea "kohler simmons"
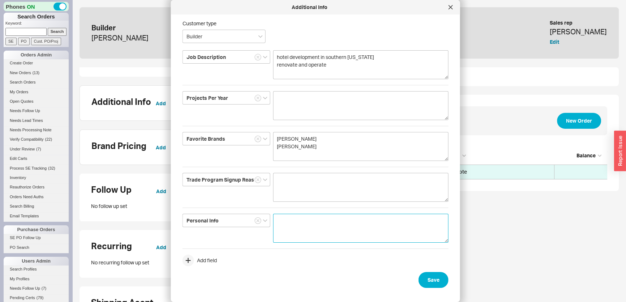
click at [318, 224] on textarea at bounding box center [360, 228] width 175 height 29
click at [427, 276] on button "Save" at bounding box center [433, 280] width 30 height 16
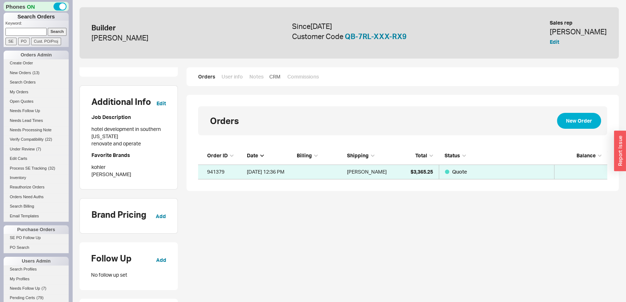
click at [269, 76] on link "CRM" at bounding box center [274, 76] width 11 height 7
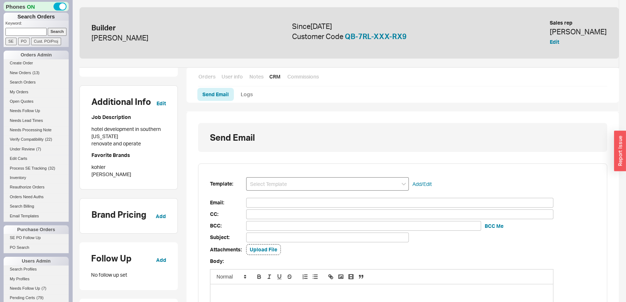
scroll to position [39, 404]
click at [293, 181] on input at bounding box center [327, 183] width 163 height 13
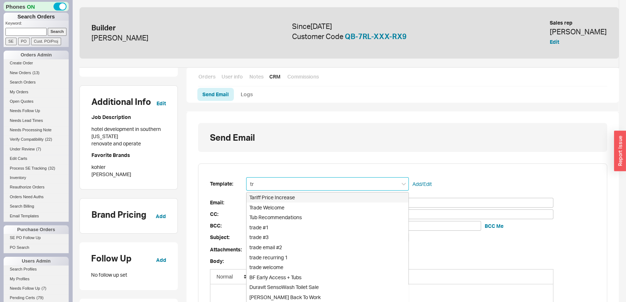
type input "tra"
click at [287, 195] on div "Trade Welcome" at bounding box center [327, 197] width 162 height 10
type input "[EMAIL_ADDRESS][DOMAIN_NAME]"
type input "Great speaking to you, Ashika!"
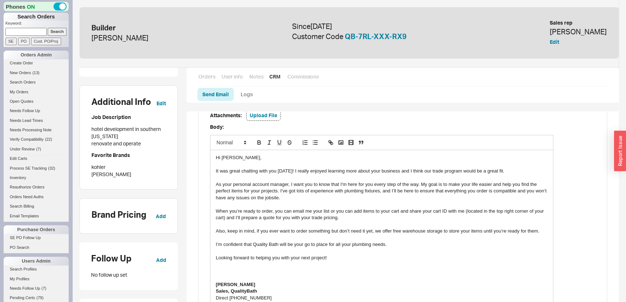
scroll to position [131, 0]
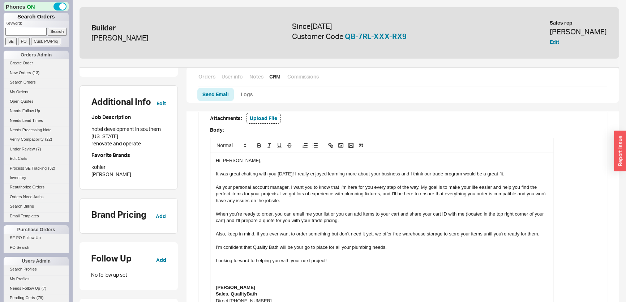
type input "Trade Welcome"
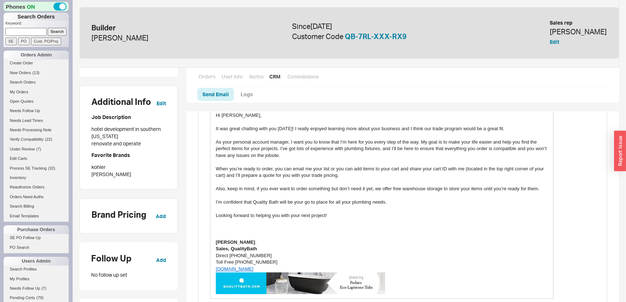
scroll to position [263, 0]
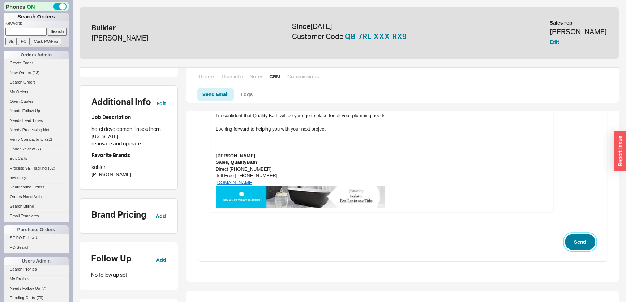
click at [589, 245] on button "Send" at bounding box center [580, 242] width 30 height 16
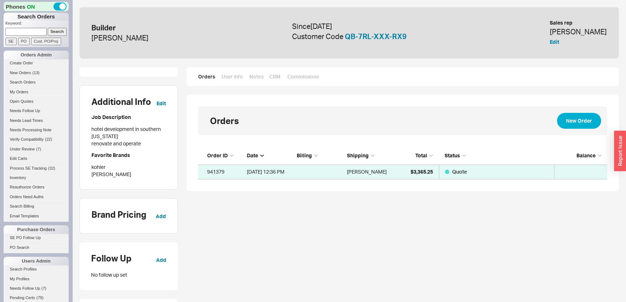
scroll to position [27, 404]
click at [278, 79] on link "CRM" at bounding box center [274, 76] width 11 height 7
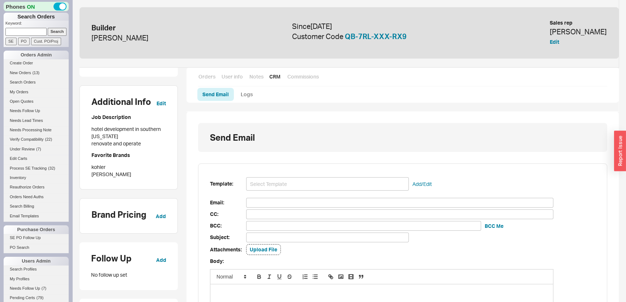
scroll to position [35, 404]
click at [210, 77] on link "Orders" at bounding box center [206, 76] width 17 height 7
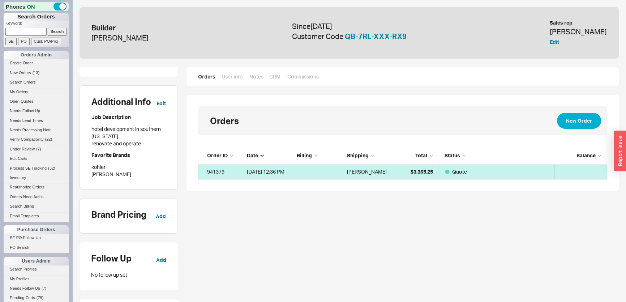
scroll to position [27, 404]
click at [465, 166] on div "Quote" at bounding box center [459, 171] width 15 height 14
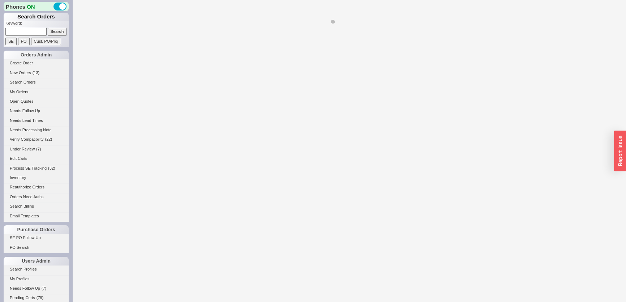
select select "*"
select select "LOW"
select select "3"
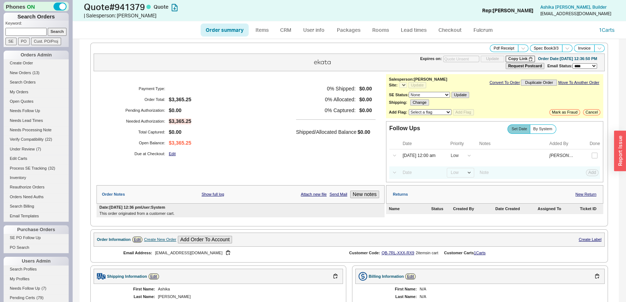
select select "*"
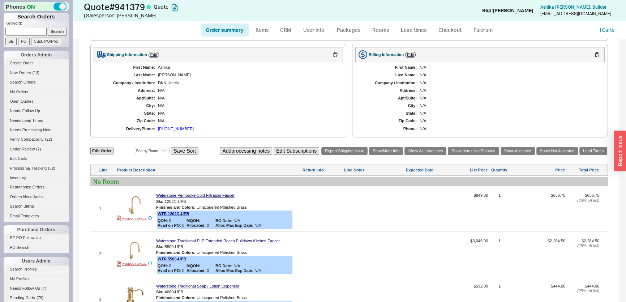
scroll to position [230, 0]
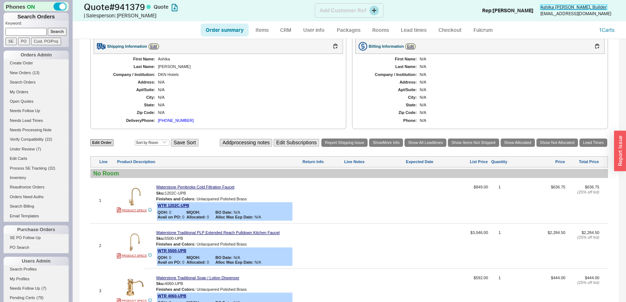
click at [598, 6] on span "Ashika Keshav , Builder" at bounding box center [573, 6] width 66 height 5
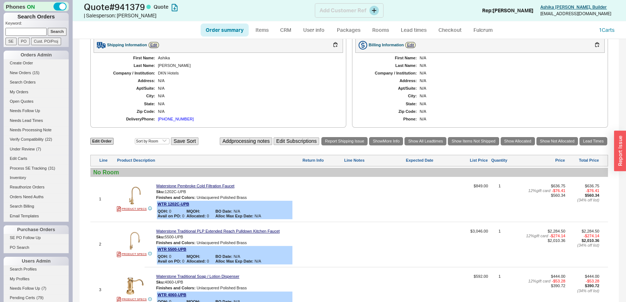
scroll to position [228, 0]
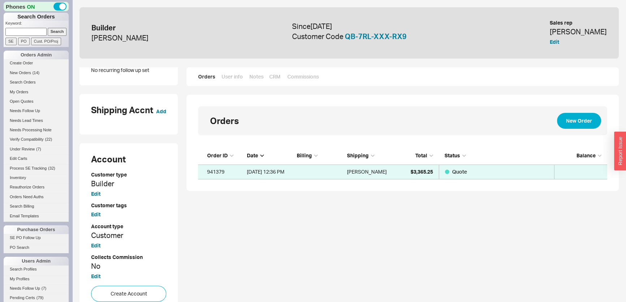
scroll to position [394, 0]
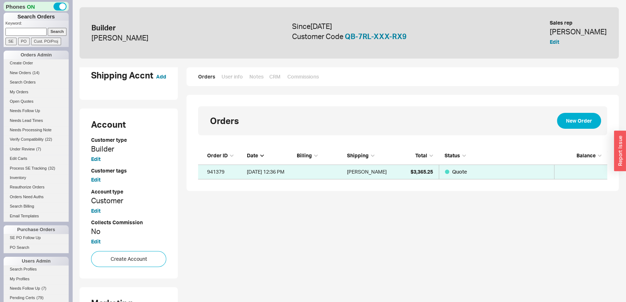
click at [127, 249] on div "Account Customer type Builder Edit Customer tags Edit Account type Customer Edi…" at bounding box center [128, 193] width 98 height 170
click at [139, 253] on button "Create Account" at bounding box center [128, 259] width 75 height 16
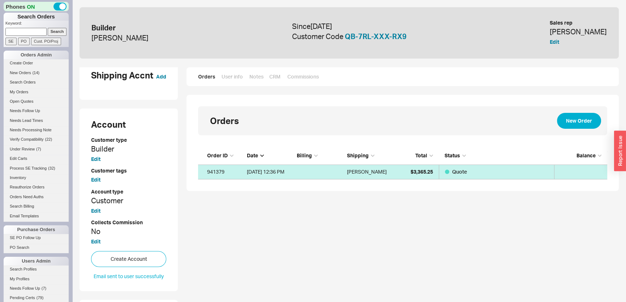
click at [293, 173] on div "[DATE] 12:36 PM" at bounding box center [270, 171] width 46 height 14
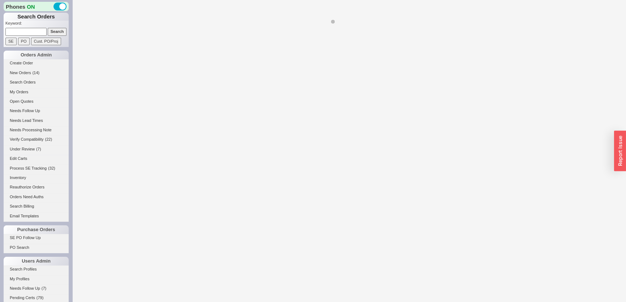
select select "*"
select select "LOW"
select select "3"
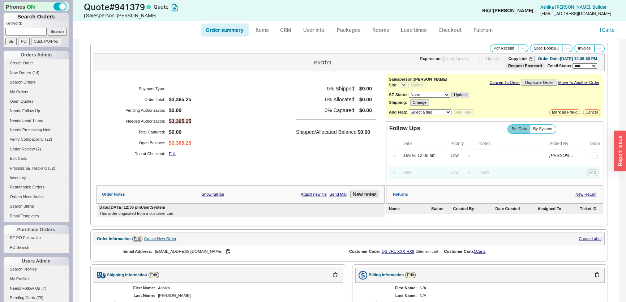
select select "*"
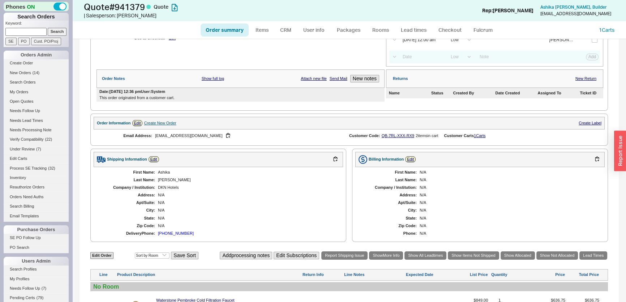
scroll to position [230, 0]
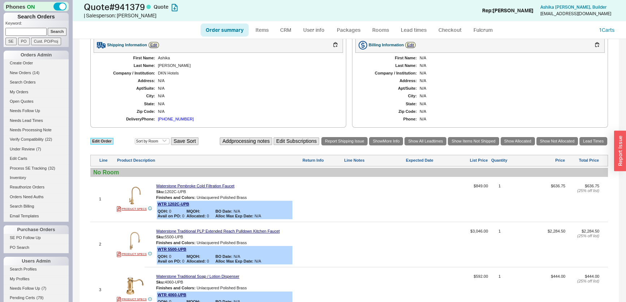
click at [108, 138] on link "Edit Order" at bounding box center [101, 141] width 23 height 7
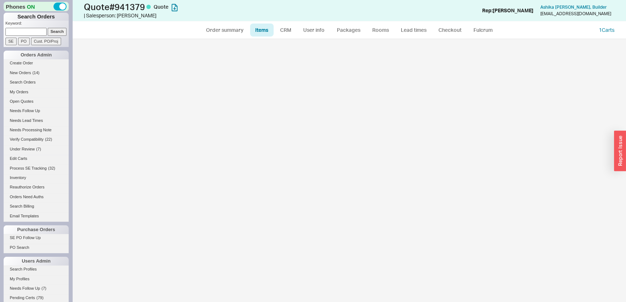
select select "3"
select select "ON_CHECKOUT_AGGREGATED"
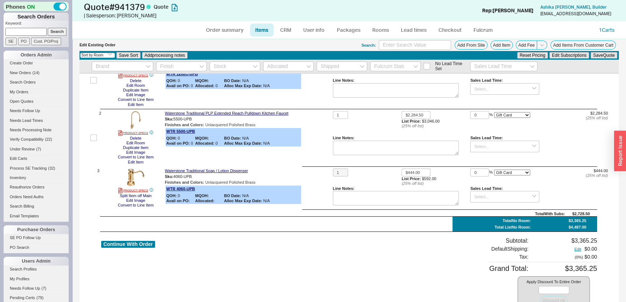
scroll to position [103, 0]
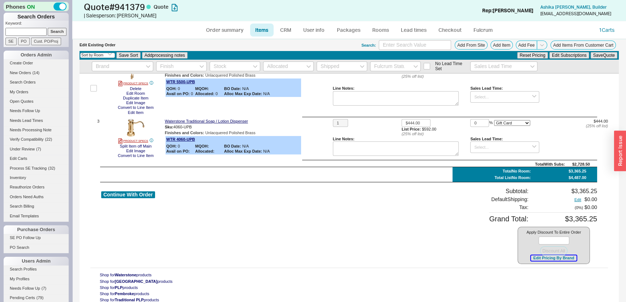
click at [562, 259] on button "Edit Pricing By Brand" at bounding box center [553, 257] width 45 height 5
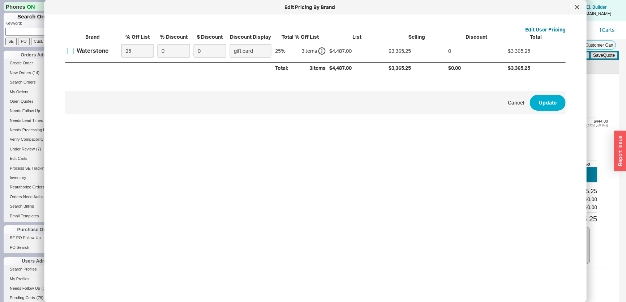
click at [71, 51] on input "Waterstone" at bounding box center [70, 51] width 7 height 7
checkbox input "true"
drag, startPoint x: 166, startPoint y: 53, endPoint x: 150, endPoint y: 54, distance: 15.6
click at [0, 0] on div "Waterstone 25 0 0 gift card 25 % 3 item s $4,487.00 $3,365.25 0 $3,365.25" at bounding box center [0, 0] width 0 height 0
type input "1"
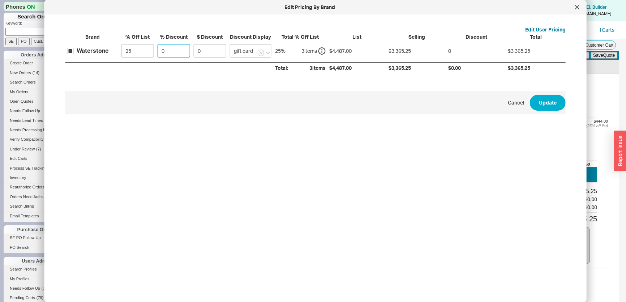
type input "33.65"
type input "15"
type input "504.79"
click at [0, 0] on div "Waterstone 25 15 504.79 gift card 36.2501 % 3 item s $4,487.00 $3,365.25 $504.7…" at bounding box center [0, 0] width 0 height 0
drag, startPoint x: 169, startPoint y: 50, endPoint x: 148, endPoint y: 51, distance: 20.6
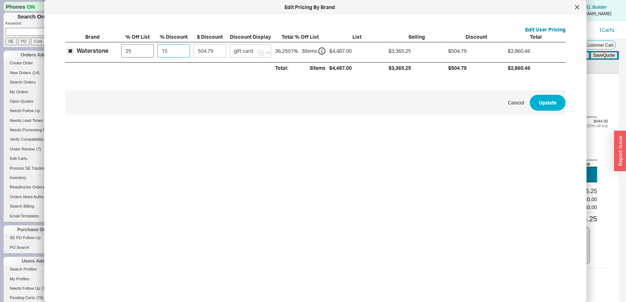
click at [0, 0] on div "Waterstone 25 15 504.79 gift card 36.2501 % 3 item s $4,487.00 $3,365.25 $504.7…" at bounding box center [0, 0] width 0 height 0
type input "1"
type input "33.65"
type input "12"
type input "403.83"
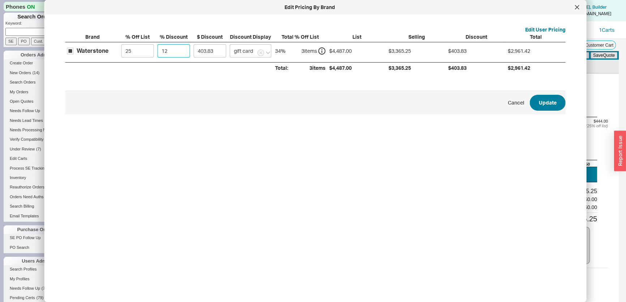
type input "12"
click at [536, 96] on button "Update" at bounding box center [548, 103] width 36 height 16
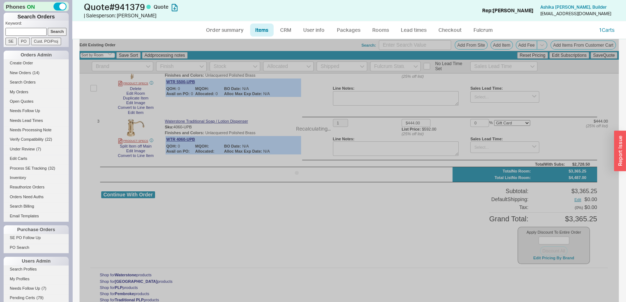
type input "12"
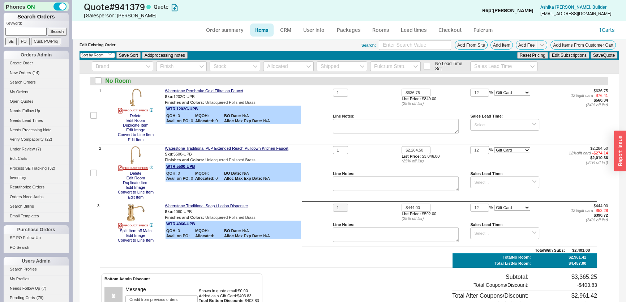
scroll to position [0, 0]
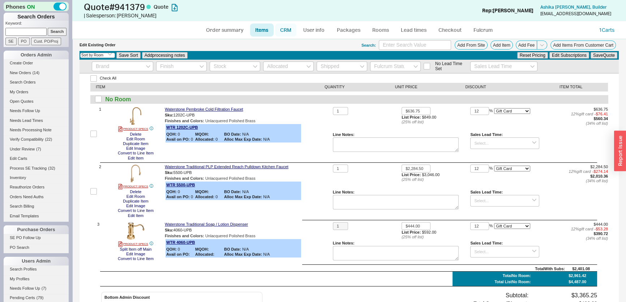
click at [288, 33] on link "CRM" at bounding box center [285, 29] width 21 height 13
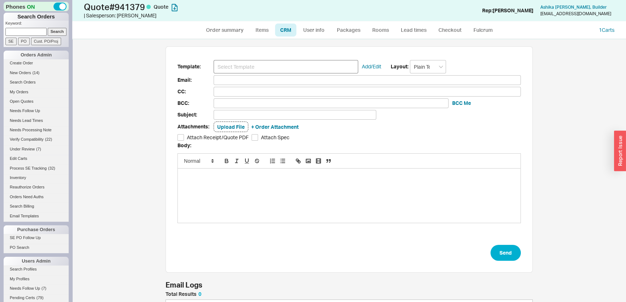
scroll to position [39, 362]
click at [273, 69] on input at bounding box center [286, 66] width 145 height 13
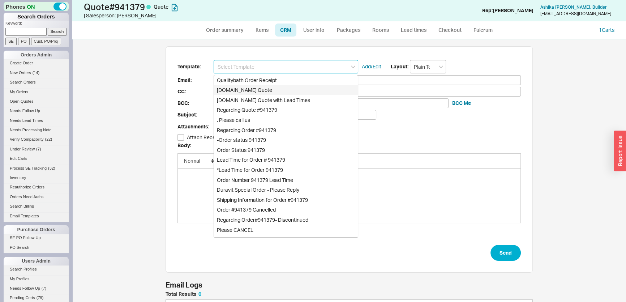
click at [268, 90] on div "[DOMAIN_NAME] Quote" at bounding box center [286, 90] width 144 height 10
type input "Receipt"
type input "[EMAIL_ADDRESS][DOMAIN_NAME]"
type input "Quality Bath Quote #941379"
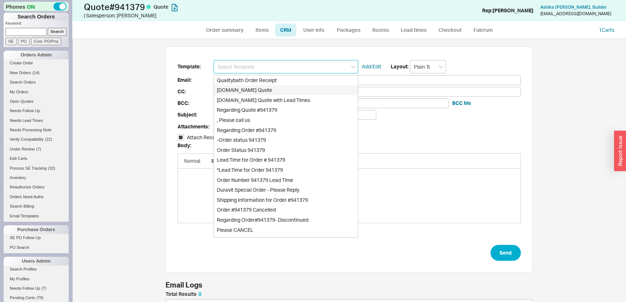
checkbox input "true"
type input "[DOMAIN_NAME] Quote"
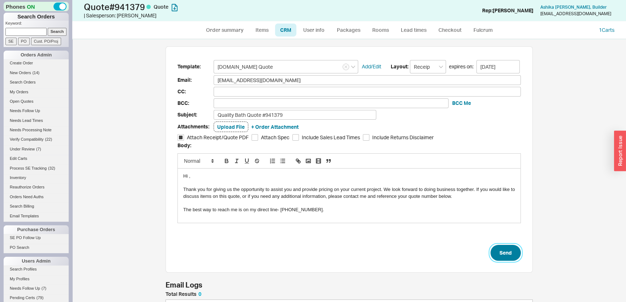
click at [500, 253] on button "Send" at bounding box center [505, 253] width 30 height 16
select select "*"
select select "LOW"
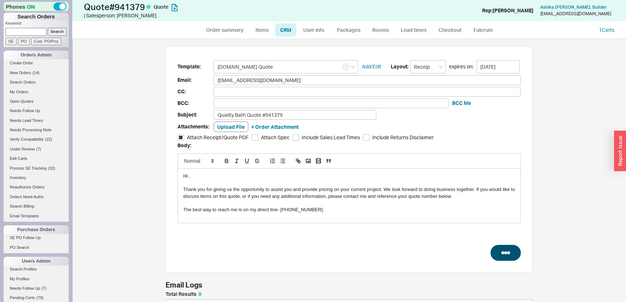
select select "3"
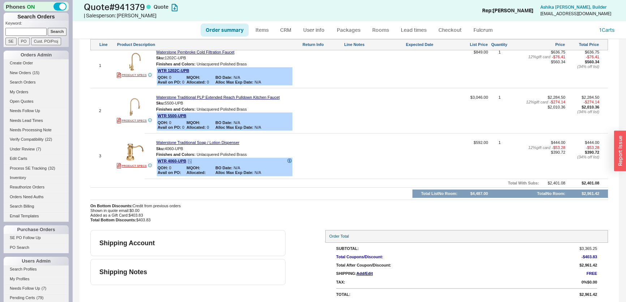
scroll to position [311, 0]
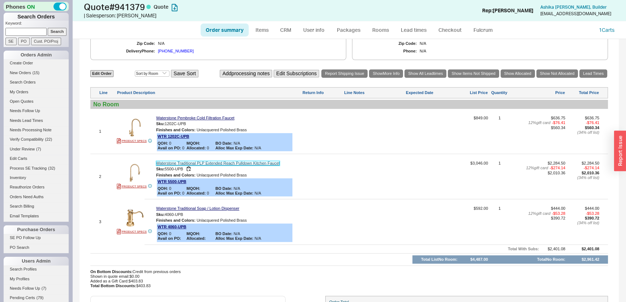
click at [252, 162] on link "Waterstone Traditional PLP Extended Reach Pulldown Kitchen Faucet" at bounding box center [218, 163] width 124 height 5
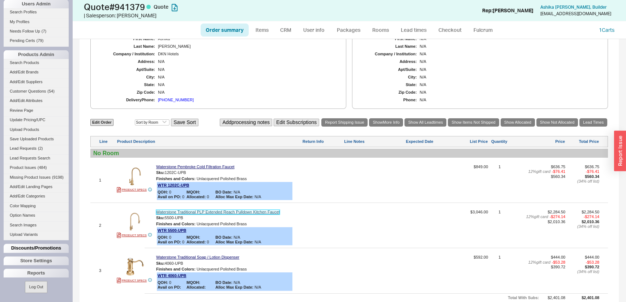
scroll to position [262, 0]
click at [38, 250] on div "Discounts/Promotions" at bounding box center [36, 248] width 65 height 9
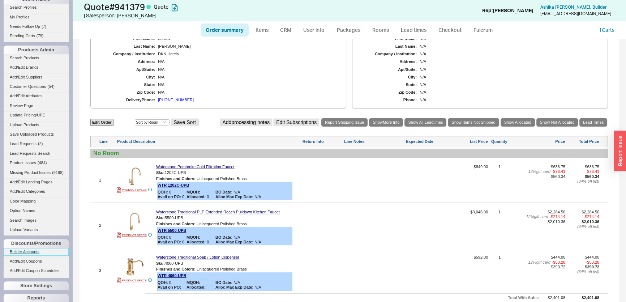
click at [36, 255] on link "Builder Accounts" at bounding box center [36, 252] width 65 height 8
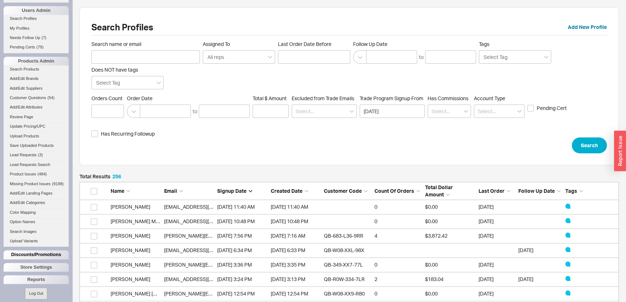
scroll to position [262, 0]
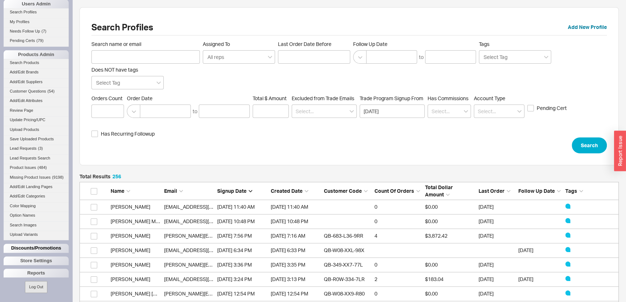
drag, startPoint x: 39, startPoint y: 241, endPoint x: 40, endPoint y: 245, distance: 4.9
click at [39, 241] on div "Phones ON Search Orders Keyword: Search SE PO Cust. PO/Proj Orders Admin Create…" at bounding box center [36, 151] width 72 height 302
click at [40, 247] on div "Discounts/Promotions" at bounding box center [36, 248] width 65 height 9
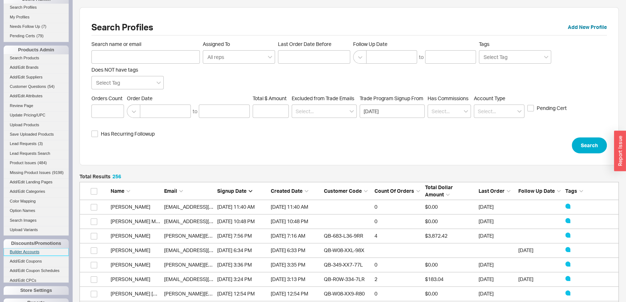
click at [34, 255] on link "Builder Accounts" at bounding box center [36, 252] width 65 height 8
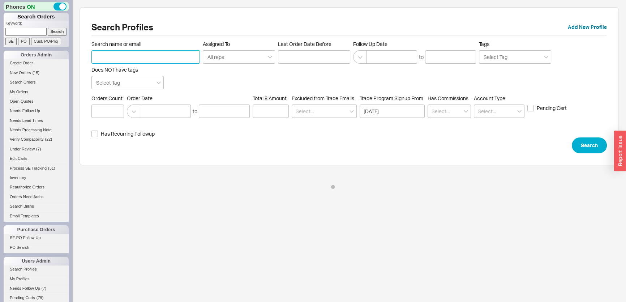
click at [130, 54] on input "Search name or email" at bounding box center [145, 56] width 108 height 13
paste input "[PERSON_NAME][EMAIL_ADDRESS][DOMAIN_NAME]"
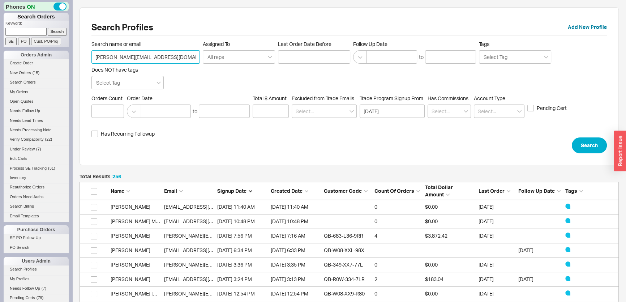
scroll to position [3721, 534]
type input "[PERSON_NAME][EMAIL_ADDRESS][DOMAIN_NAME]"
click button "Search" at bounding box center [589, 145] width 35 height 16
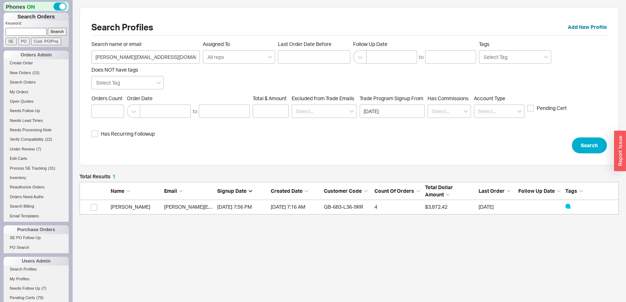
scroll to position [35, 534]
click at [180, 207] on link "[PERSON_NAME][EMAIL_ADDRESS][DOMAIN_NAME]" at bounding box center [225, 206] width 123 height 6
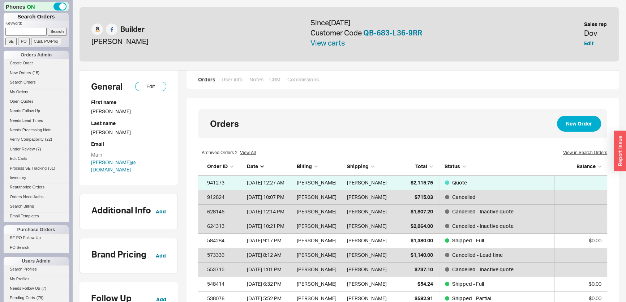
scroll to position [158, 404]
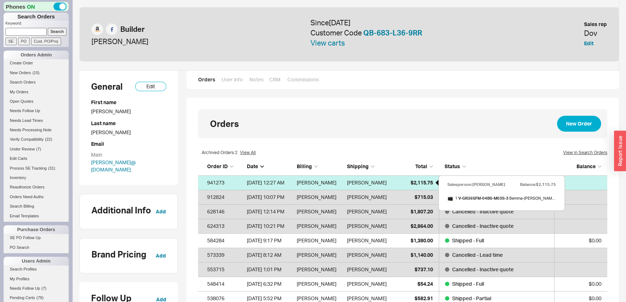
click at [412, 182] on span "$2,115.75" at bounding box center [422, 182] width 22 height 6
select select "*"
select select "LOW"
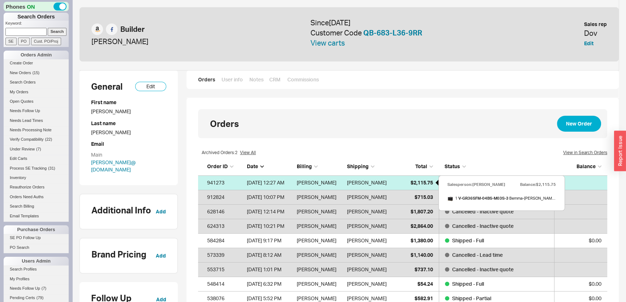
select select "3"
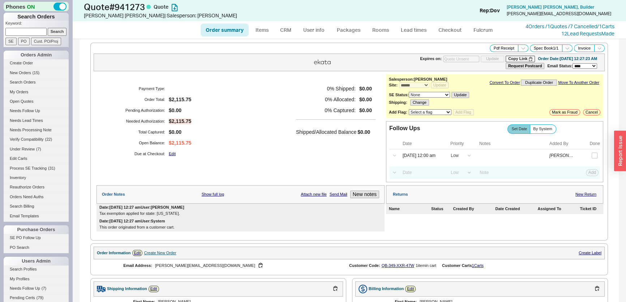
scroll to position [263, 0]
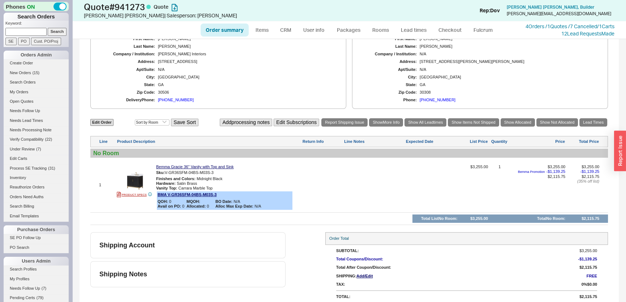
click at [166, 95] on div "First Name: Traci Last Name: Rhoads Company / Institution: Traci Rhoads Interio…" at bounding box center [218, 70] width 249 height 72
click at [173, 98] on div "(404) 971-4423" at bounding box center [176, 100] width 36 height 5
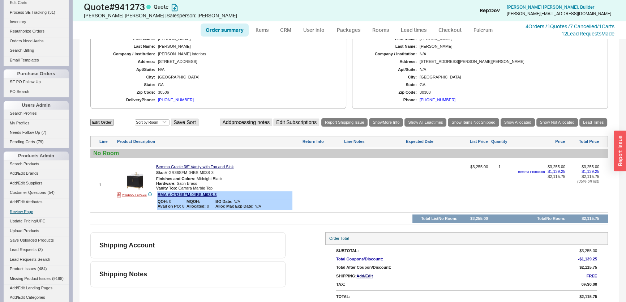
scroll to position [196, 0]
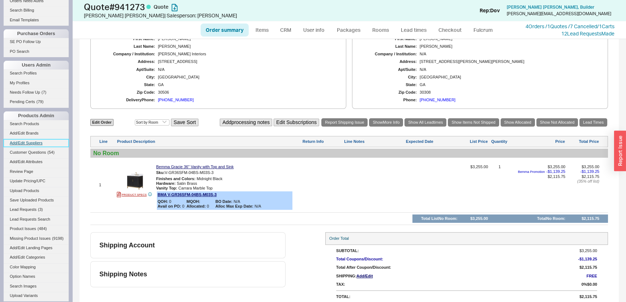
click at [31, 145] on link "Add/Edit Suppliers" at bounding box center [36, 143] width 65 height 8
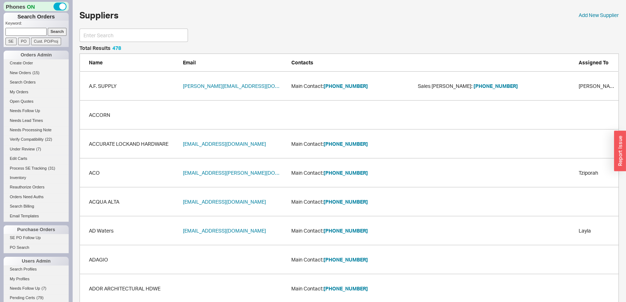
scroll to position [13839, 534]
click at [31, 38] on input "Cust. PO/Proj" at bounding box center [46, 42] width 30 height 8
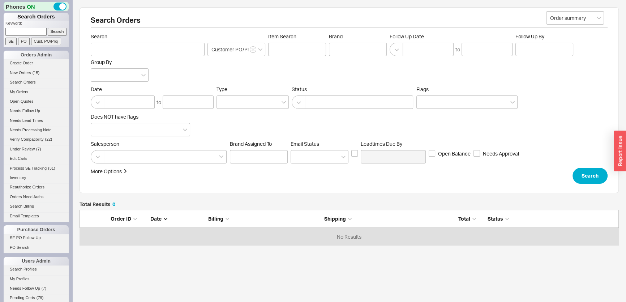
click at [31, 29] on input at bounding box center [25, 32] width 41 height 8
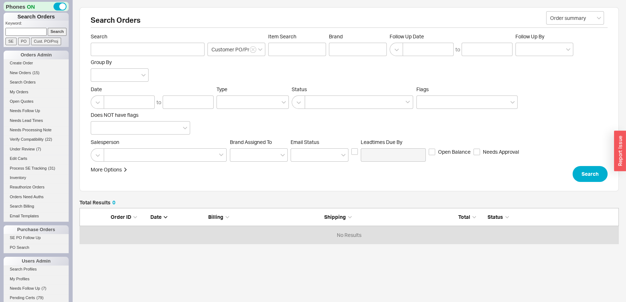
paste input "[PERSON_NAME][EMAIL_ADDRESS][DOMAIN_NAME]"
type input "[PERSON_NAME][EMAIL_ADDRESS][DOMAIN_NAME]"
click at [50, 31] on input "Search" at bounding box center [57, 32] width 19 height 8
type input "[PERSON_NAME][EMAIL_ADDRESS][DOMAIN_NAME]"
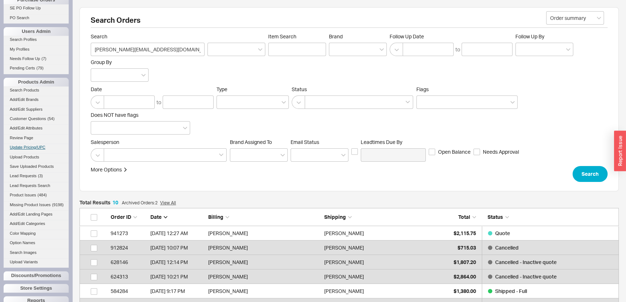
scroll to position [262, 0]
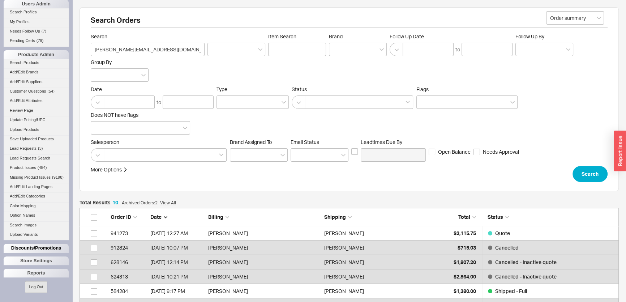
click at [43, 249] on div "Discounts/Promotions" at bounding box center [36, 248] width 65 height 9
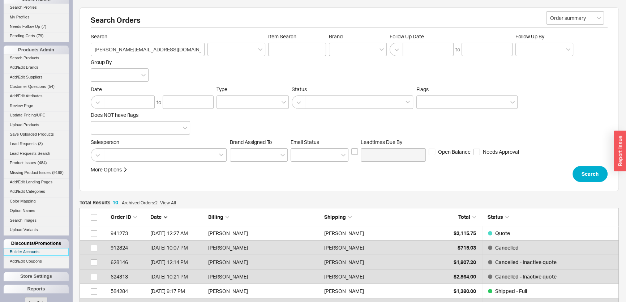
click at [38, 255] on link "Builder Accounts" at bounding box center [36, 252] width 65 height 8
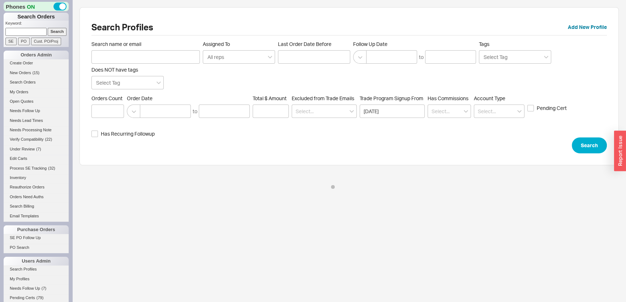
click at [130, 48] on label "Search name or email" at bounding box center [145, 52] width 108 height 23
click at [130, 50] on input "Search name or email" at bounding box center [145, 56] width 108 height 13
click at [132, 56] on input "Search name or email" at bounding box center [145, 56] width 108 height 13
paste input "memphis.anna@gmail.com"
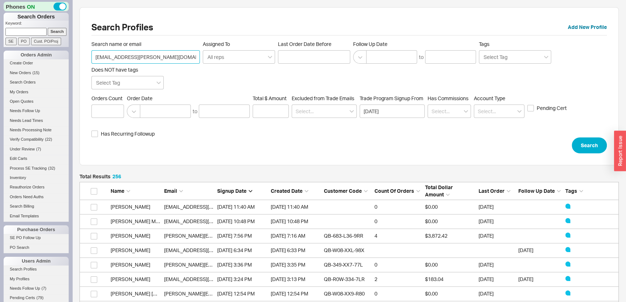
scroll to position [3721, 534]
type input "memphis.anna@gmail.com"
click button "Search" at bounding box center [589, 145] width 35 height 16
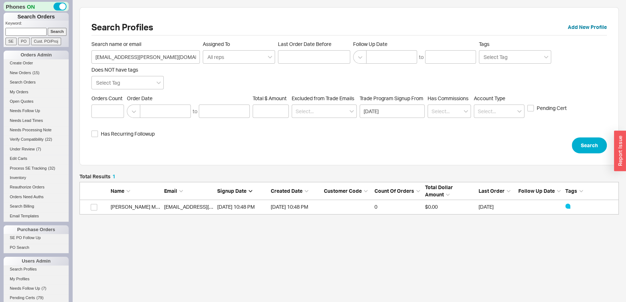
scroll to position [35, 534]
click at [176, 211] on div "memphis.anna@gmail.com" at bounding box center [189, 206] width 50 height 14
click at [179, 205] on link "memphis.anna@gmail.com" at bounding box center [225, 206] width 123 height 6
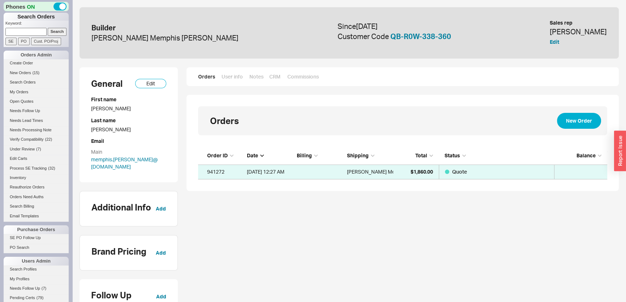
scroll to position [27, 404]
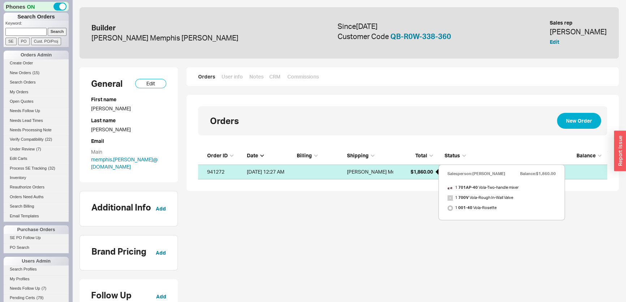
click at [413, 173] on span "$1,860.00" at bounding box center [422, 171] width 22 height 6
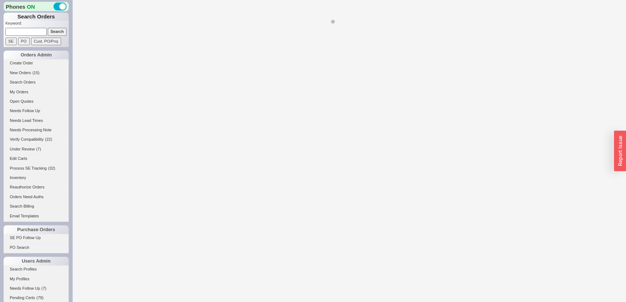
select select "*"
select select "3"
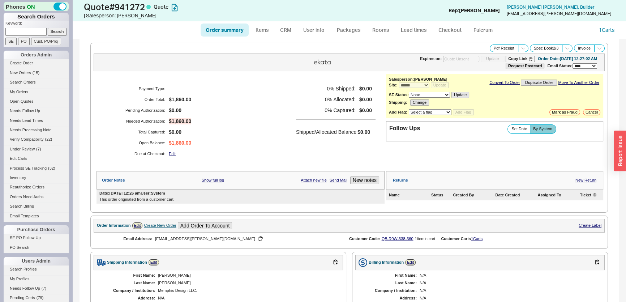
scroll to position [263, 0]
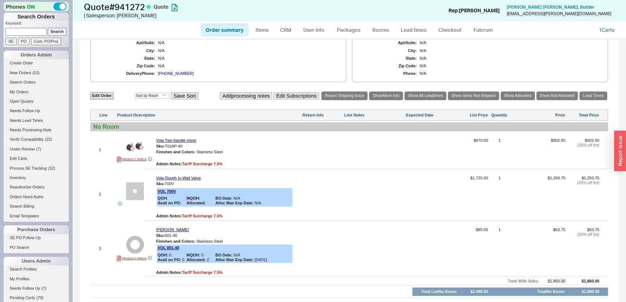
click at [171, 71] on div "(502) 298-5390" at bounding box center [176, 73] width 36 height 5
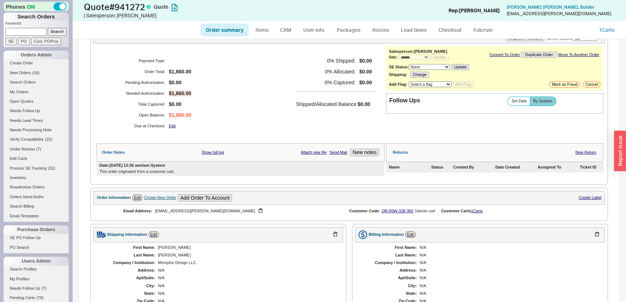
scroll to position [0, 0]
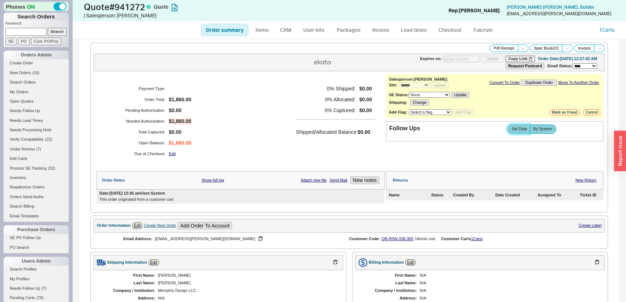
click at [515, 131] on label "Set Date" at bounding box center [518, 128] width 23 height 9
click at [0, 0] on input "Set Date" at bounding box center [0, 0] width 0 height 0
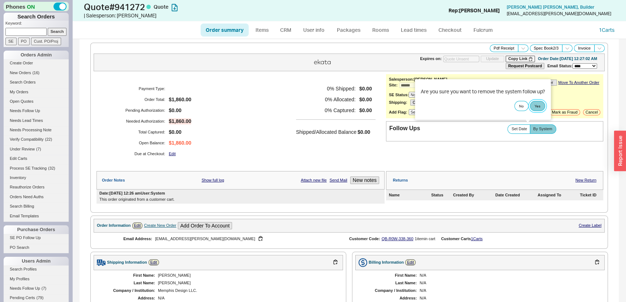
click at [536, 103] on button "Yes" at bounding box center [537, 106] width 15 height 10
select select "LOW"
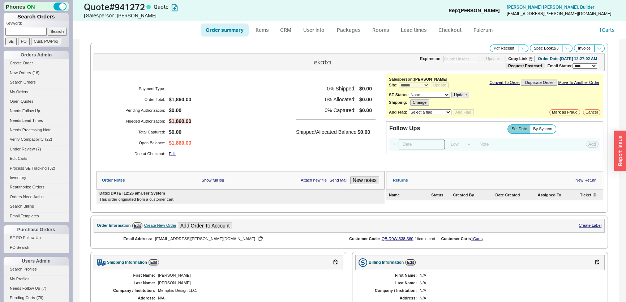
click at [407, 145] on input at bounding box center [422, 144] width 46 height 10
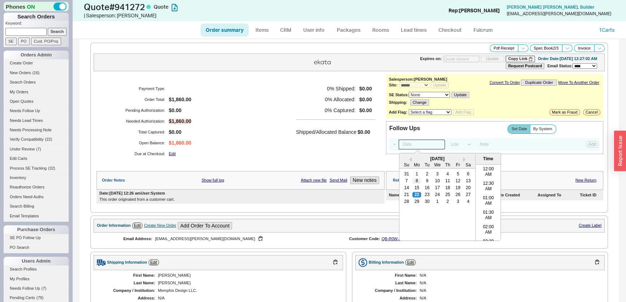
scroll to position [317, 0]
click at [412, 200] on div "29" at bounding box center [416, 201] width 9 height 5
type input "[DATE] 12:00 am"
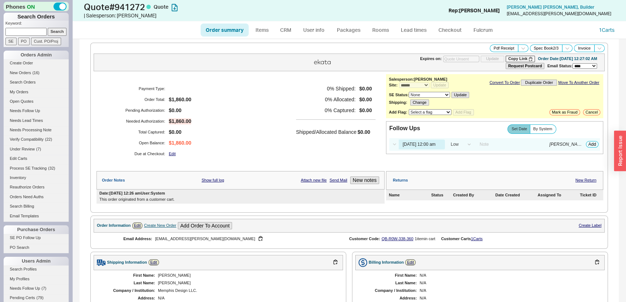
click at [335, 140] on div "0 % Shipped: $0.00 0 % Allocated: $0.00 0 % Captured: $0.00 Shipped/Allocated B…" at bounding box center [335, 121] width 79 height 76
click at [587, 146] on button "Add" at bounding box center [592, 144] width 13 height 7
select select "LOW"
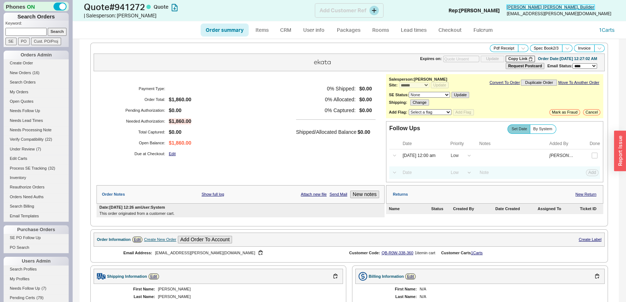
click at [576, 9] on span "Anna Memphis Levine , Builder" at bounding box center [551, 6] width 88 height 5
click at [30, 30] on input at bounding box center [25, 32] width 41 height 8
type input "936808"
click at [48, 28] on input "Search" at bounding box center [57, 32] width 19 height 8
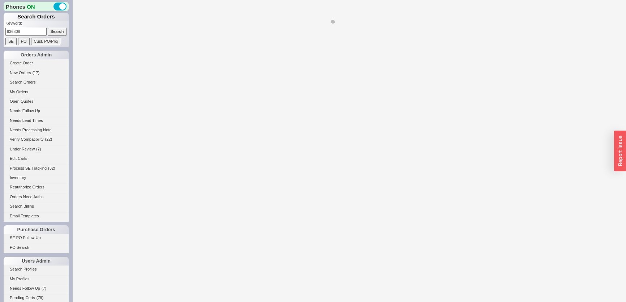
select select "*"
select select "LOW"
select select "3"
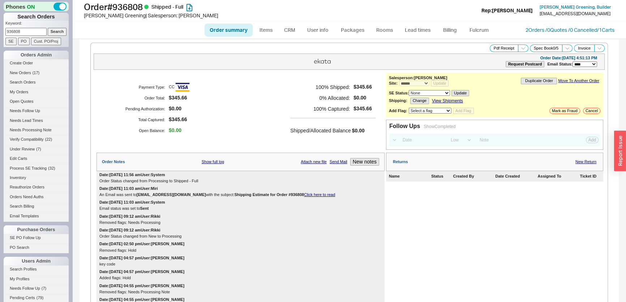
scroll to position [263, 0]
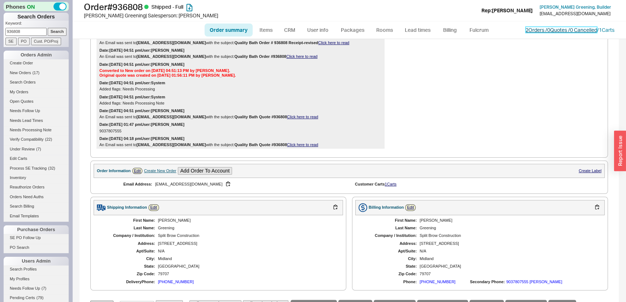
click at [540, 30] on link "2 Orders / 0 Quotes / 0 Cancelled" at bounding box center [561, 30] width 72 height 6
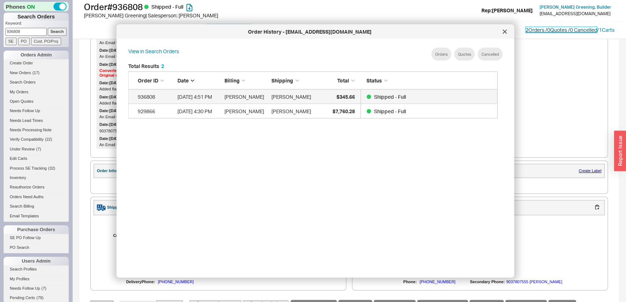
scroll to position [216, 376]
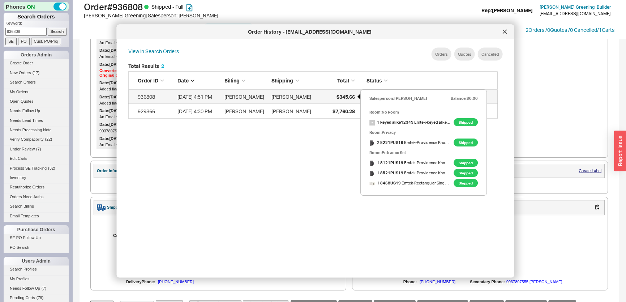
click at [339, 98] on span "$345.66" at bounding box center [345, 96] width 18 height 6
select select "*"
select select "LOW"
select select "3"
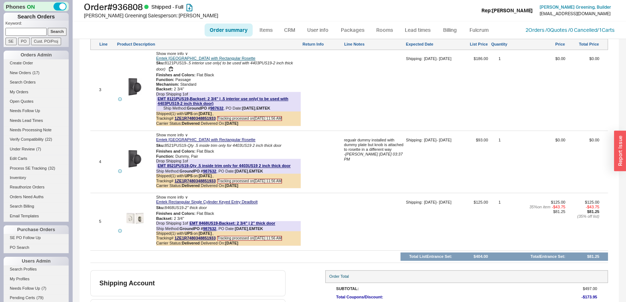
scroll to position [739, 0]
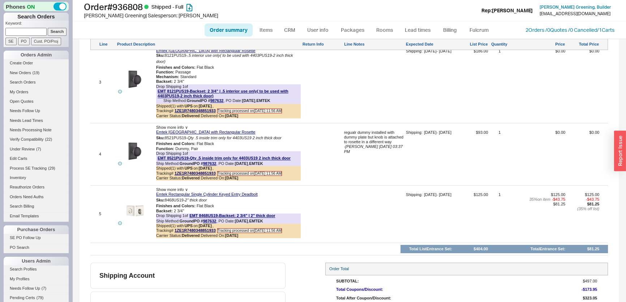
click at [38, 30] on input at bounding box center [25, 32] width 41 height 8
type input "801564"
click at [48, 28] on input "Search" at bounding box center [57, 32] width 19 height 8
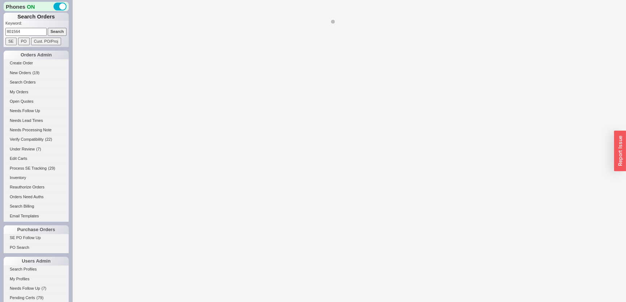
select select "*"
select select "LOW"
select select "3"
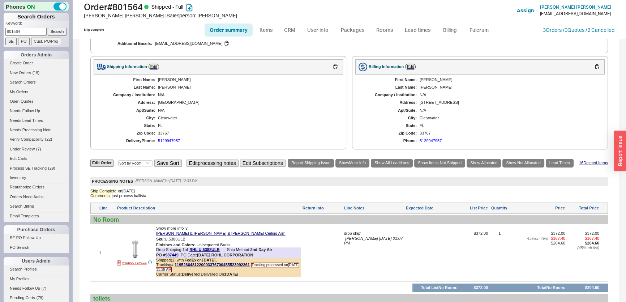
scroll to position [591, 0]
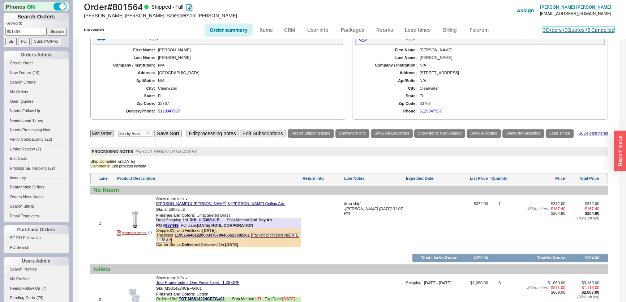
click at [549, 27] on link "3 Orders / 0 Quotes / 2 Cancelled" at bounding box center [579, 30] width 72 height 6
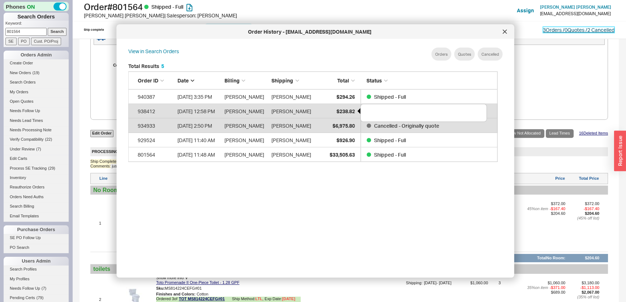
scroll to position [85, 364]
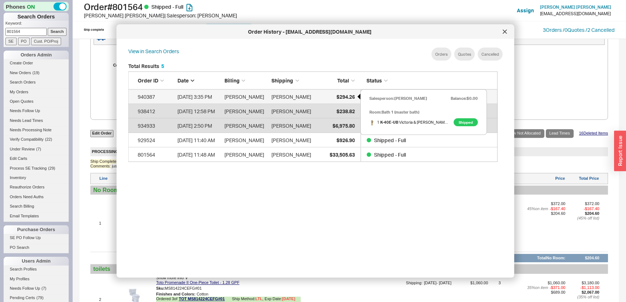
click at [344, 96] on span "$294.26" at bounding box center [345, 96] width 18 height 6
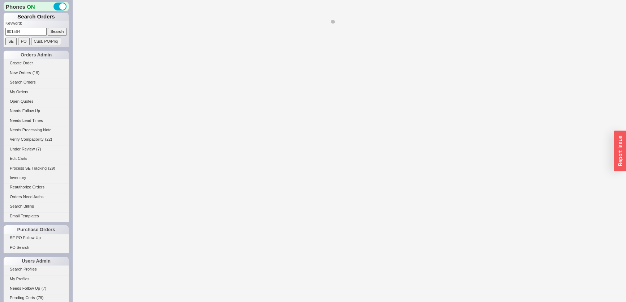
select select "*"
select select "LOW"
select select "3"
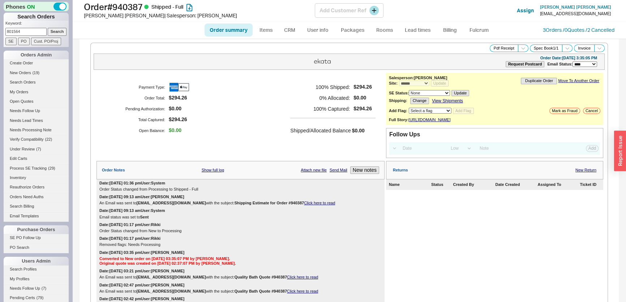
drag, startPoint x: 147, startPoint y: 6, endPoint x: 112, endPoint y: 7, distance: 35.4
click at [112, 7] on h1 "Order # 940387 Shipped - Full" at bounding box center [199, 7] width 231 height 10
copy h1 "940387"
drag, startPoint x: 31, startPoint y: 33, endPoint x: 2, endPoint y: 23, distance: 30.6
click at [0, 24] on div "Phones ON Search Orders Keyword: 801564 Search SE PO Cust. PO/Proj Orders Admin…" at bounding box center [36, 151] width 72 height 302
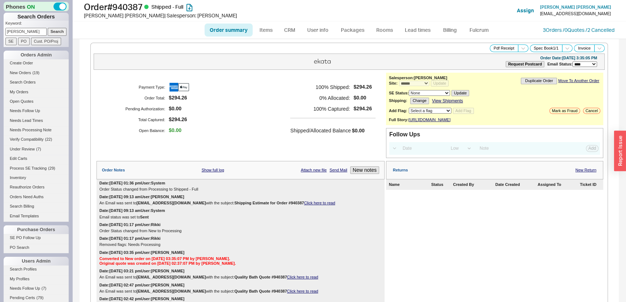
click at [48, 28] on input "Search" at bounding box center [57, 32] width 19 height 8
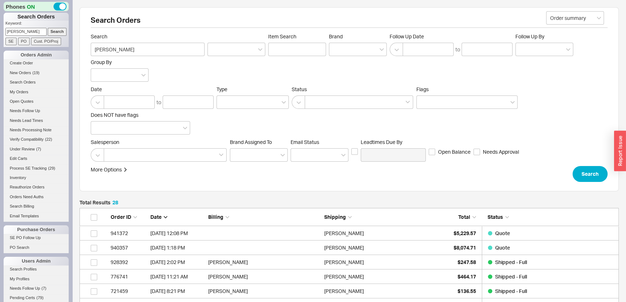
scroll to position [418, 534]
drag, startPoint x: 21, startPoint y: 31, endPoint x: 25, endPoint y: 29, distance: 4.2
click at [0, 29] on div "Phones ON Search Orders Keyword: turpin Search SE PO Cust. PO/Proj Orders Admin…" at bounding box center [36, 151] width 72 height 302
paste input "yler.dikman@gmail.com"
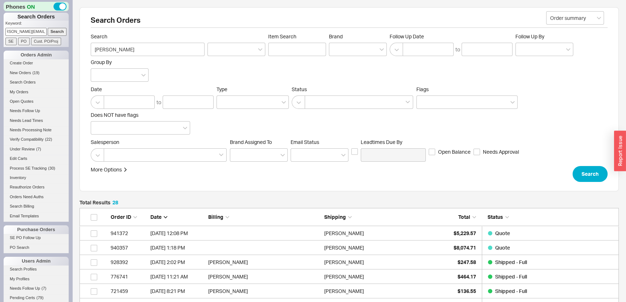
type input "tyler.dikman@gmail.com"
click at [60, 30] on input "Search" at bounding box center [57, 32] width 19 height 8
type input "tyler.dikman@gmail.com"
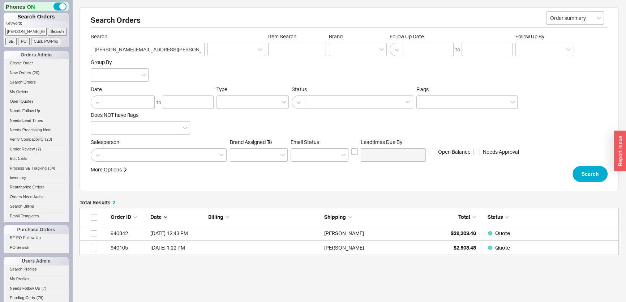
scroll to position [42, 534]
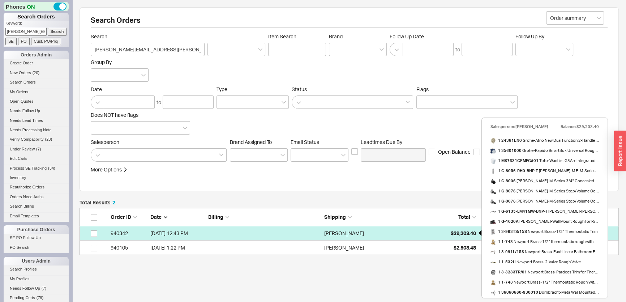
click at [463, 231] on span "$29,203.40" at bounding box center [463, 233] width 25 height 6
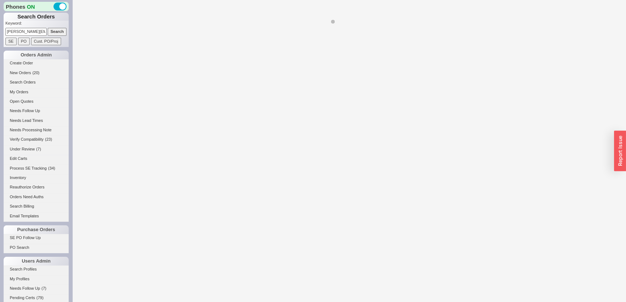
select select "*"
select select "LOW"
select select "3"
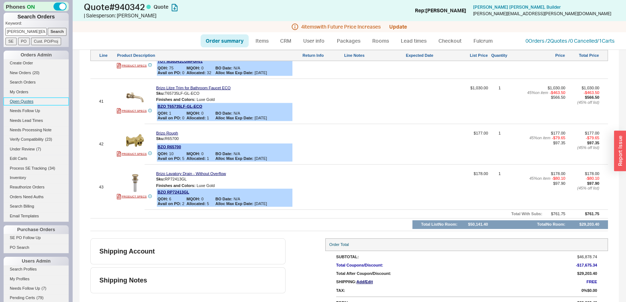
click at [25, 98] on link "Open Quotes" at bounding box center [36, 102] width 65 height 8
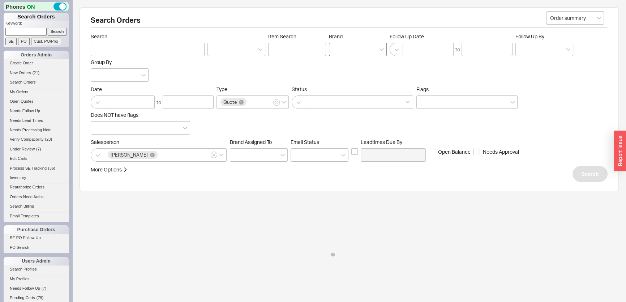
click at [344, 52] on div at bounding box center [358, 49] width 58 height 13
click at [338, 52] on input "Brand" at bounding box center [335, 49] width 5 height 8
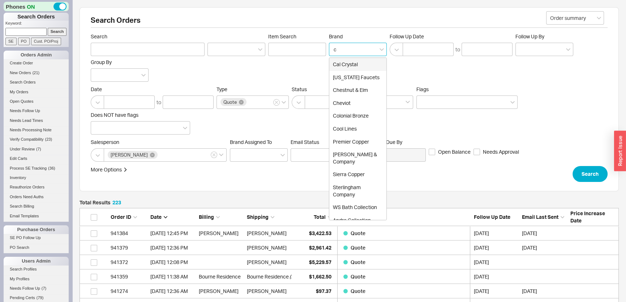
scroll to position [3236, 534]
type input "ca"
click at [351, 76] on div "[US_STATE] Faucets" at bounding box center [357, 77] width 57 height 13
type input "Brand"
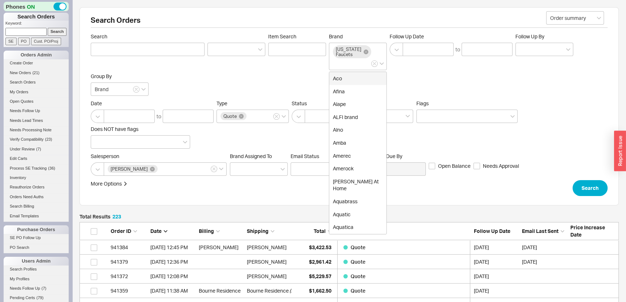
click at [603, 195] on div "Search" at bounding box center [589, 188] width 35 height 16
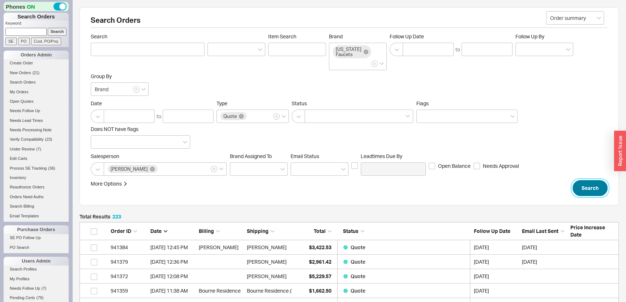
click at [600, 189] on button "Search" at bounding box center [589, 188] width 35 height 16
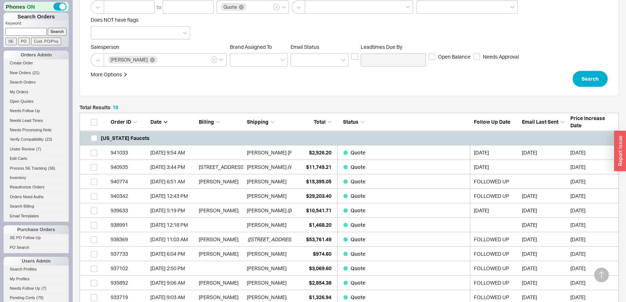
scroll to position [164, 0]
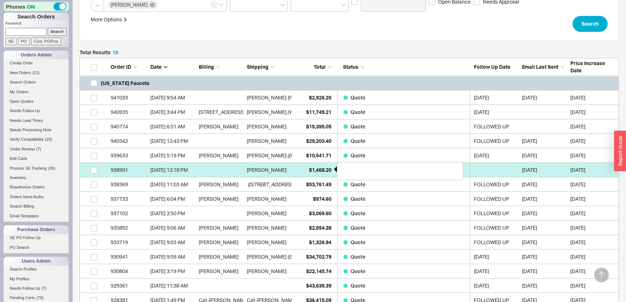
click at [322, 170] on span "$1,468.20" at bounding box center [320, 170] width 22 height 6
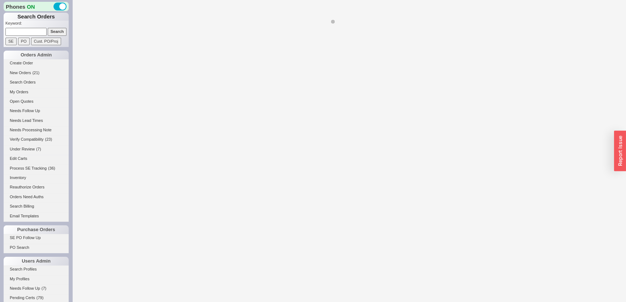
select select "*"
select select "3"
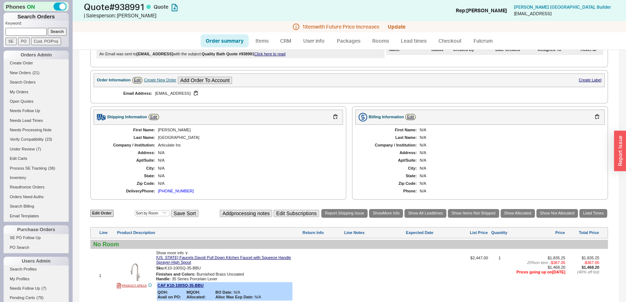
scroll to position [249, 0]
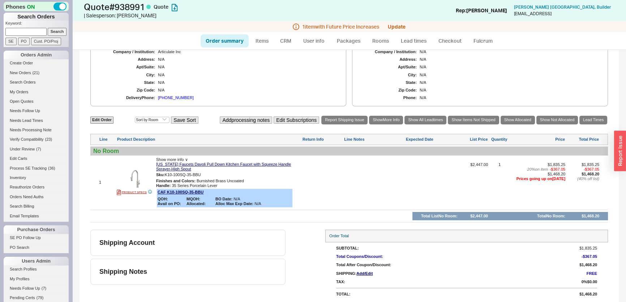
click at [357, 169] on div at bounding box center [374, 185] width 60 height 46
click at [21, 66] on link "Create Order" at bounding box center [36, 63] width 65 height 8
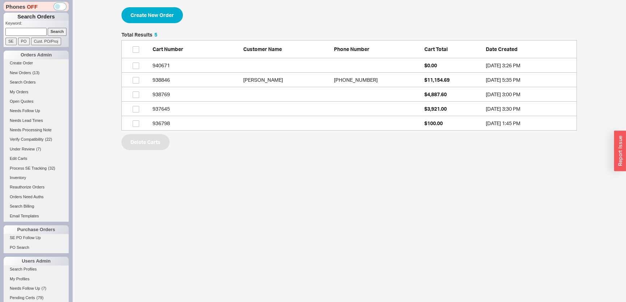
scroll to position [93, 450]
click at [147, 24] on div "Create New Order Total Results 5 Cart Number Customer Name Phone Number Cart To…" at bounding box center [348, 78] width 455 height 143
click at [163, 18] on button "Create New Order" at bounding box center [151, 15] width 61 height 16
select select "3"
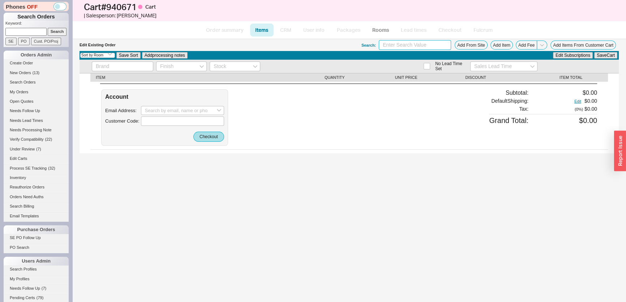
click at [434, 45] on input at bounding box center [415, 45] width 72 height 10
type input "dd"
click at [471, 44] on button "Add From Site" at bounding box center [471, 44] width 33 height 9
click at [483, 41] on button "Add From Site" at bounding box center [471, 44] width 33 height 9
click at [429, 43] on input "dd" at bounding box center [415, 45] width 72 height 10
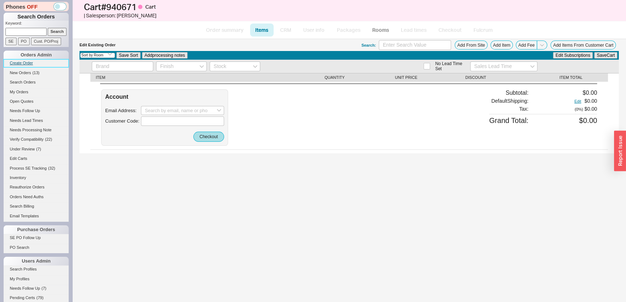
click at [21, 65] on link "Create Order" at bounding box center [36, 63] width 65 height 8
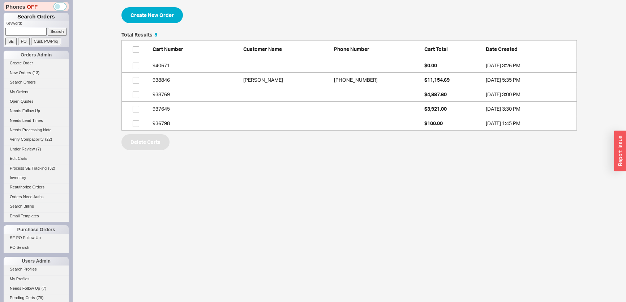
scroll to position [93, 450]
click at [139, 46] on div at bounding box center [140, 49] width 18 height 7
click at [142, 48] on div at bounding box center [140, 49] width 18 height 7
click at [138, 50] on input "checkbox" at bounding box center [136, 49] width 7 height 7
checkbox input "true"
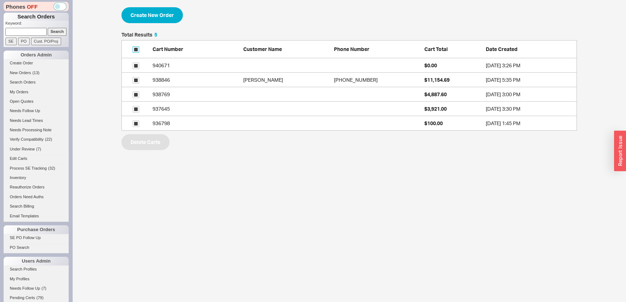
checkbox input "true"
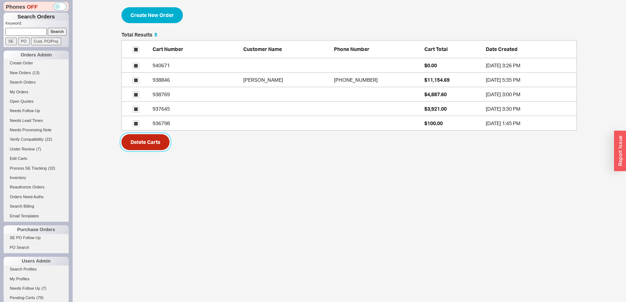
click at [134, 141] on button "Delete Carts" at bounding box center [145, 142] width 48 height 16
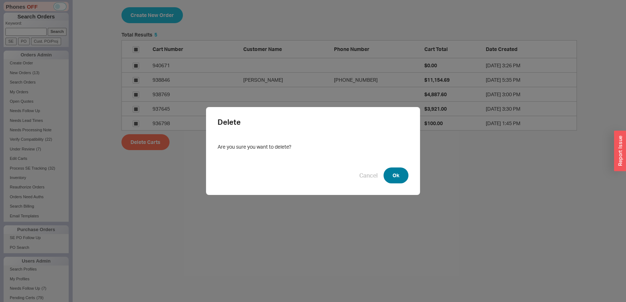
click at [397, 175] on button "Ok" at bounding box center [395, 175] width 25 height 16
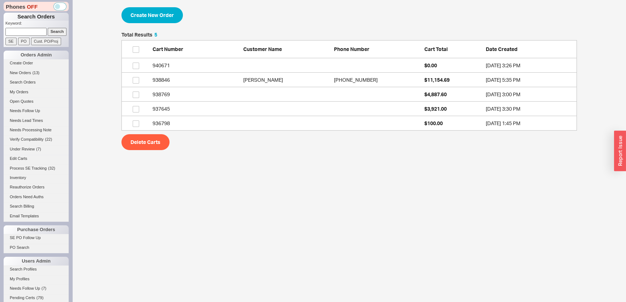
checkbox input "false"
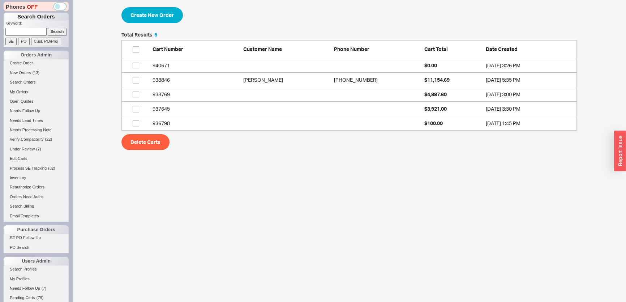
checkbox input "false"
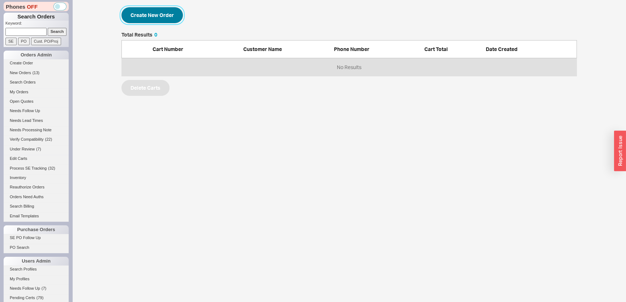
click at [159, 17] on button "Create New Order" at bounding box center [151, 15] width 61 height 16
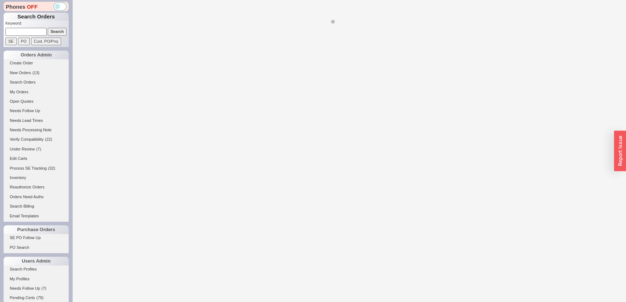
select select "3"
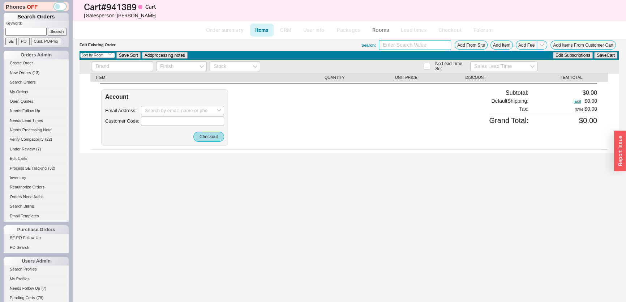
click at [424, 45] on input at bounding box center [415, 45] width 72 height 10
type input "d"
drag, startPoint x: 424, startPoint y: 45, endPoint x: 348, endPoint y: 42, distance: 75.6
click at [348, 42] on div "Edit Existing Order Search: d Add From Site Add Item Add Fee Add Items From Cus…" at bounding box center [348, 45] width 539 height 12
click at [476, 44] on button "Add From Site" at bounding box center [471, 44] width 33 height 9
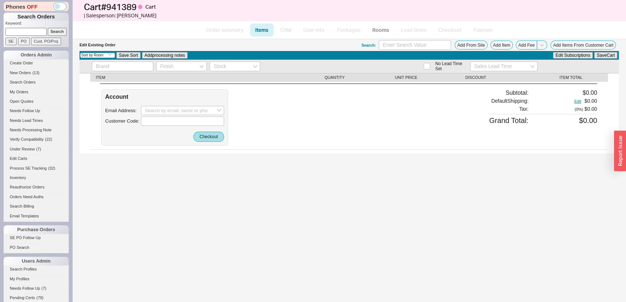
click at [22, 32] on input at bounding box center [25, 32] width 41 height 8
type input "qbx6l6300x4"
click at [48, 28] on input "Search" at bounding box center [57, 32] width 19 height 8
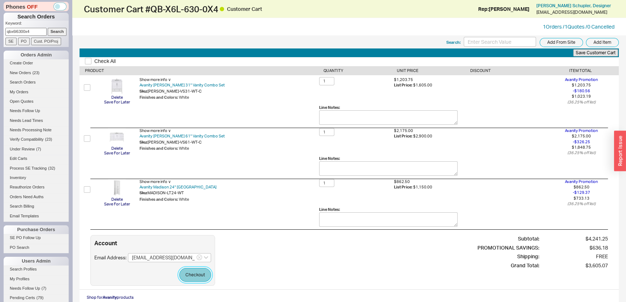
click at [206, 275] on button "Checkout" at bounding box center [195, 275] width 32 height 14
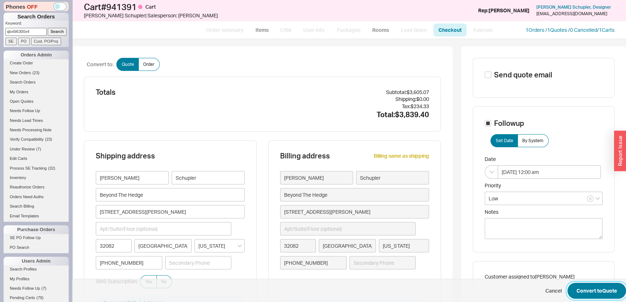
click at [593, 286] on button "Convert to Quote" at bounding box center [596, 291] width 59 height 16
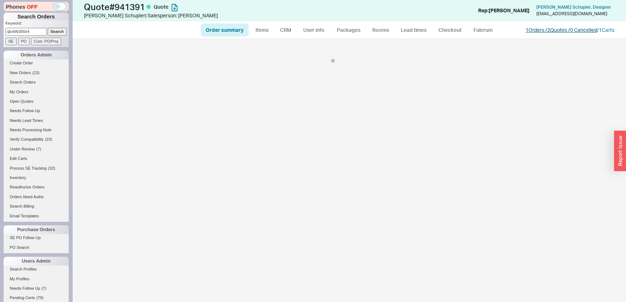
select select "*"
select select "LOW"
select select "3"
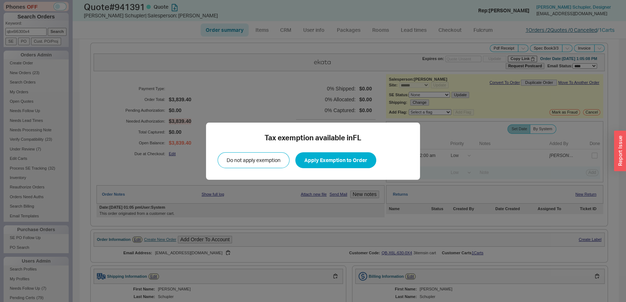
click at [538, 26] on div "Tax exemption available in FL Do not apply exemption Apply Exemption to Order" at bounding box center [313, 151] width 626 height 302
click at [347, 162] on button "Apply Exemption to Order" at bounding box center [335, 160] width 81 height 16
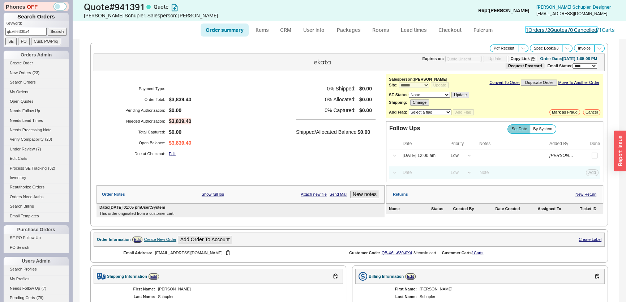
click at [554, 27] on link "1 Orders / 2 Quotes / 0 Cancelled" at bounding box center [561, 30] width 72 height 6
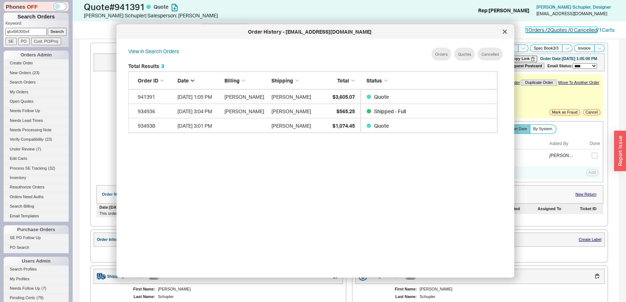
scroll to position [56, 364]
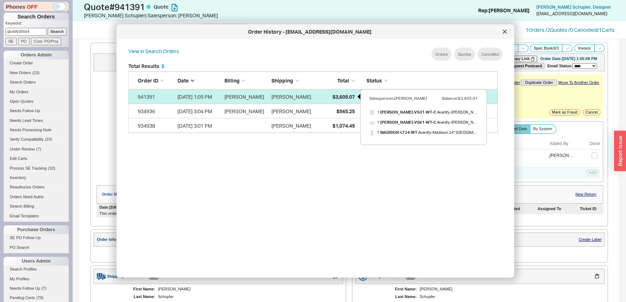
click at [337, 94] on span "$3,605.07" at bounding box center [343, 96] width 22 height 6
select select "*"
select select "LOW"
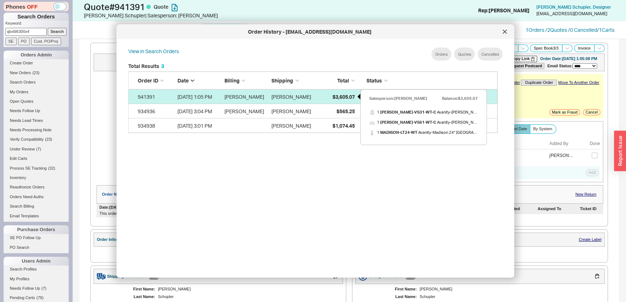
select select "3"
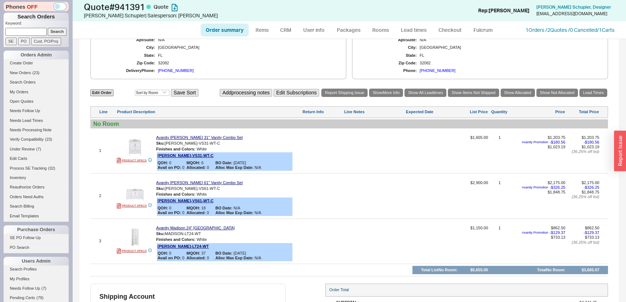
scroll to position [296, 0]
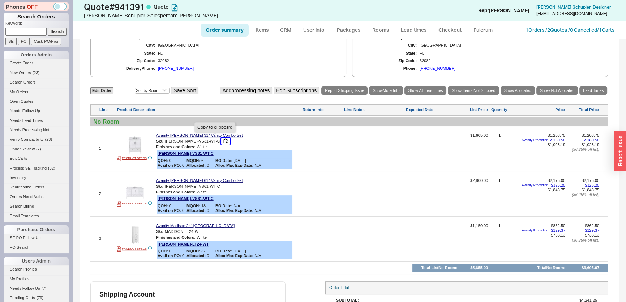
click at [221, 138] on button "button" at bounding box center [225, 141] width 9 height 7
click at [203, 133] on link "Avanity Everette 31" Vanity Combo Set" at bounding box center [199, 135] width 87 height 5
click at [181, 223] on link "Avanity Madison 24" Linen Tower" at bounding box center [195, 225] width 78 height 5
click at [111, 93] on div "Edit Order Select an option Sort by Brand Sort by Room Save Sort Add processing…" at bounding box center [348, 91] width 517 height 10
click at [102, 91] on link "Edit Order" at bounding box center [101, 90] width 23 height 7
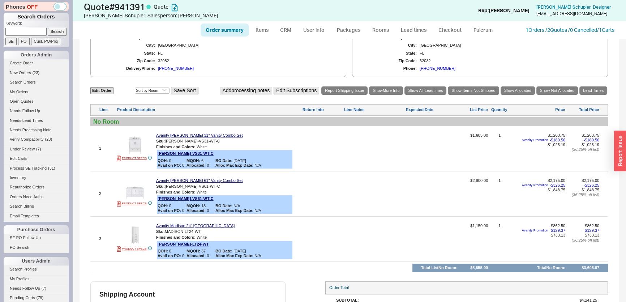
select select "3"
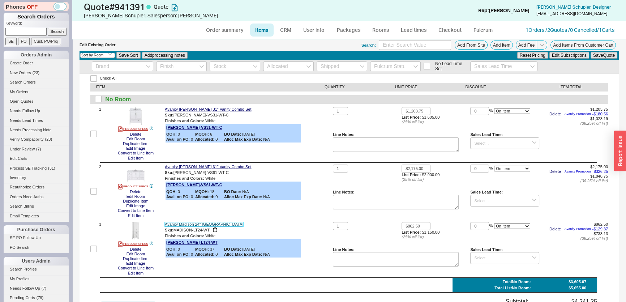
click at [188, 224] on link "Avanity Madison 24" Linen Tower" at bounding box center [204, 224] width 78 height 5
click at [181, 166] on link "Avanity Everette 61" Vanity Combo Set" at bounding box center [208, 166] width 87 height 5
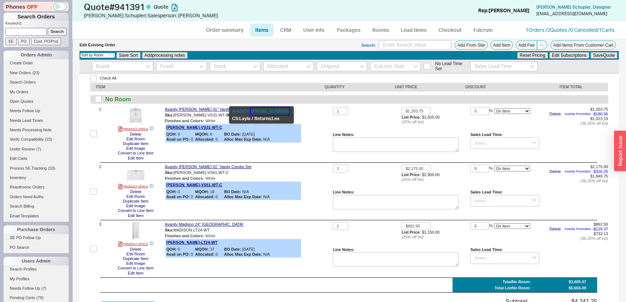
click at [264, 110] on button "626-404-7678" at bounding box center [270, 111] width 38 height 7
click at [289, 29] on link "CRM" at bounding box center [285, 29] width 21 height 13
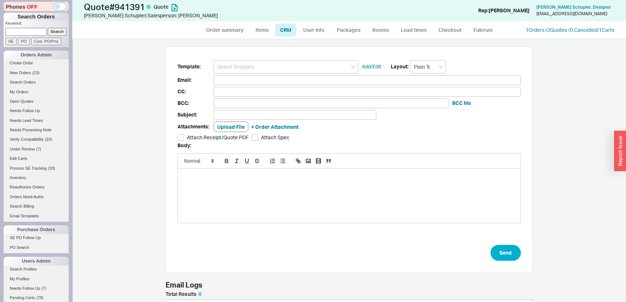
scroll to position [39, 362]
click at [274, 75] on input at bounding box center [367, 80] width 307 height 10
click at [271, 72] on input at bounding box center [286, 66] width 145 height 13
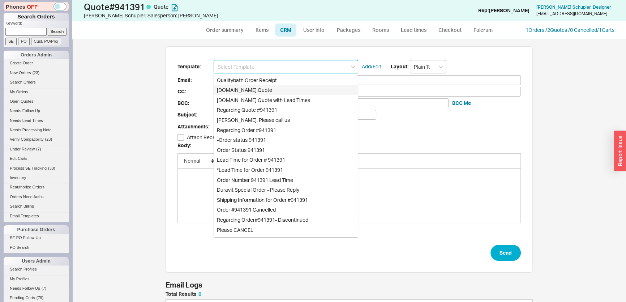
click at [265, 86] on div "[DOMAIN_NAME] Quote" at bounding box center [286, 90] width 144 height 10
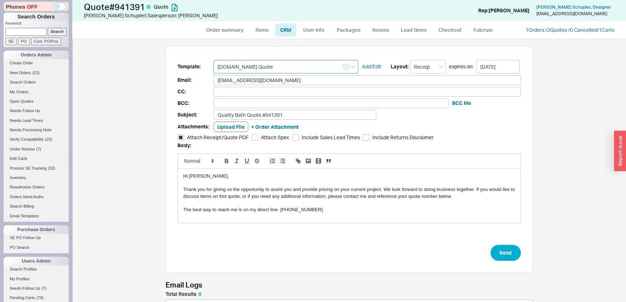
type input "Receipt"
type input "inquire.beyondthehedge@gmail.com"
type input "Quality Bath Quote #941391"
checkbox input "true"
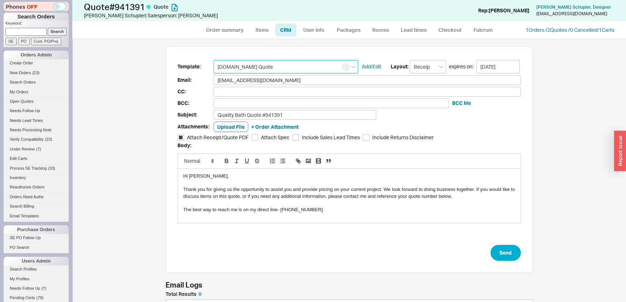
type input "[DOMAIN_NAME] Quote"
drag, startPoint x: 502, startPoint y: 248, endPoint x: 507, endPoint y: 142, distance: 105.6
click at [502, 248] on button "Send" at bounding box center [505, 253] width 30 height 16
select select "*"
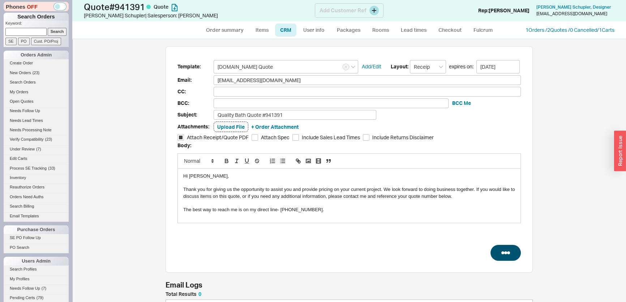
select select "LOW"
select select "3"
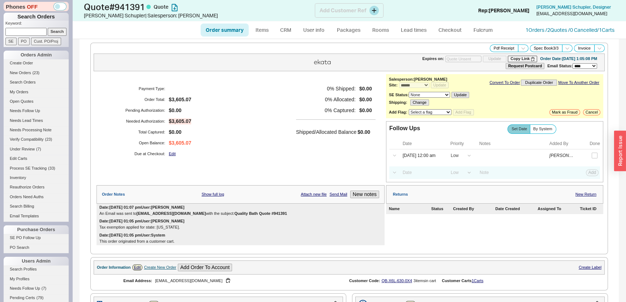
type input "[DATE]"
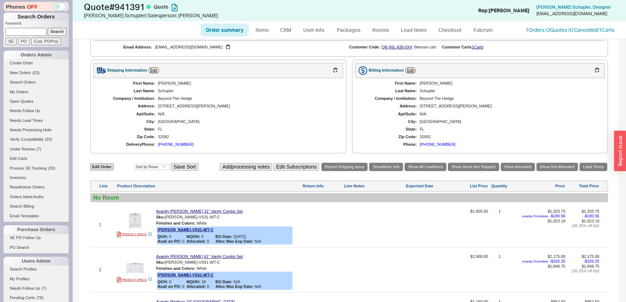
scroll to position [229, 0]
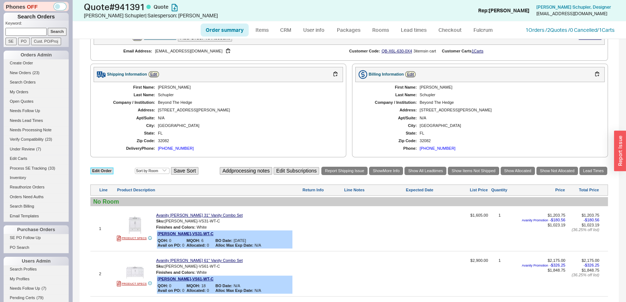
click at [105, 167] on link "Edit Order" at bounding box center [101, 170] width 23 height 7
select select "3"
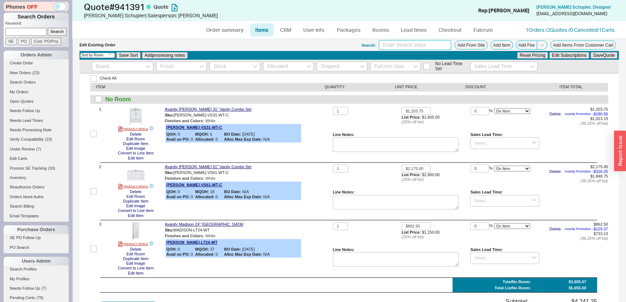
click at [396, 43] on input at bounding box center [415, 45] width 72 height 10
type input "everette-lt24"
click at [200, 224] on link "Avanity Madison 24" Linen Tower" at bounding box center [204, 224] width 78 height 5
click at [177, 162] on div "Check All ITEM QUANTITY UNIT PRICE DISCOUNT ITEM TOTAL No Room 1 PRODUCT SPECS …" at bounding box center [348, 246] width 539 height 346
click at [184, 166] on link "Avanity Everette 61" Vanity Combo Set" at bounding box center [208, 166] width 87 height 5
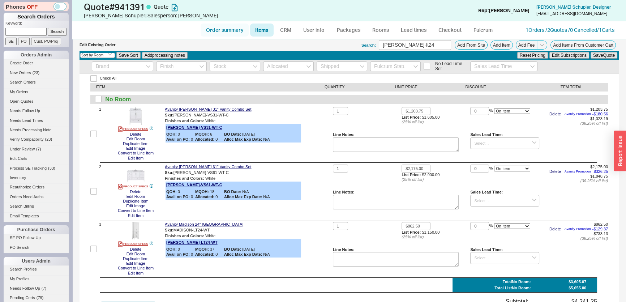
click at [224, 30] on link "Order summary" at bounding box center [225, 29] width 48 height 13
select select "*"
select select "LOW"
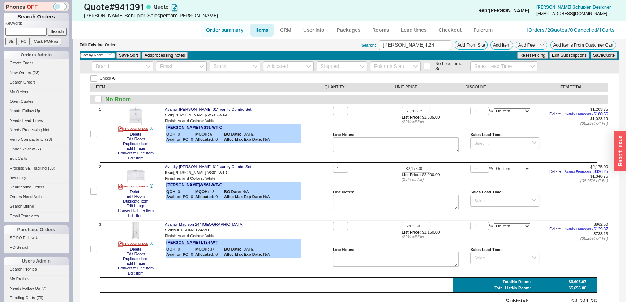
select select "3"
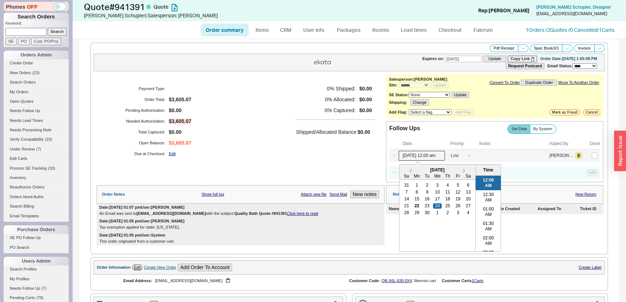
click at [408, 155] on input "[DATE] 12:00 am" at bounding box center [422, 156] width 46 height 10
click at [415, 213] on div "29" at bounding box center [416, 212] width 9 height 5
type input "09/29/25 12:00 am"
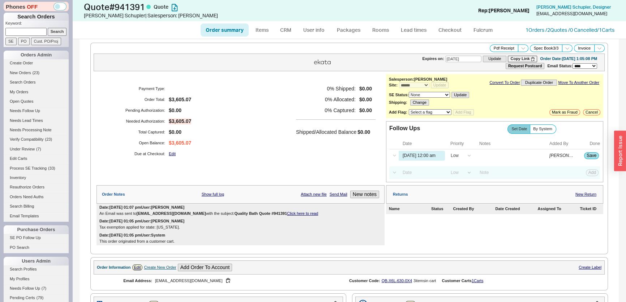
click at [288, 154] on div "Payment Type: Order Total: $3,605.07 Pending Authorization: $0.00 Needed Author…" at bounding box center [240, 121] width 288 height 94
click at [589, 152] on button "Save" at bounding box center [591, 155] width 15 height 7
click at [354, 192] on button "New notes" at bounding box center [364, 194] width 29 height 8
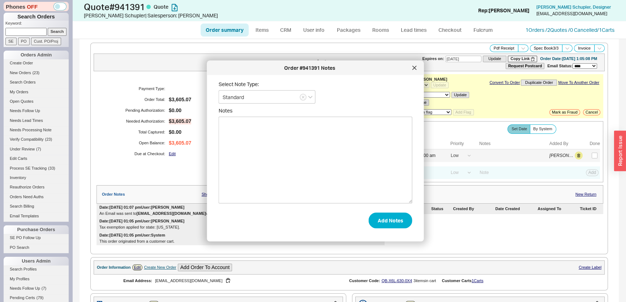
click at [354, 192] on textarea "Notes" at bounding box center [316, 160] width 194 height 87
type textarea "need to present to client"
click at [379, 225] on button "Add Notes" at bounding box center [391, 220] width 44 height 16
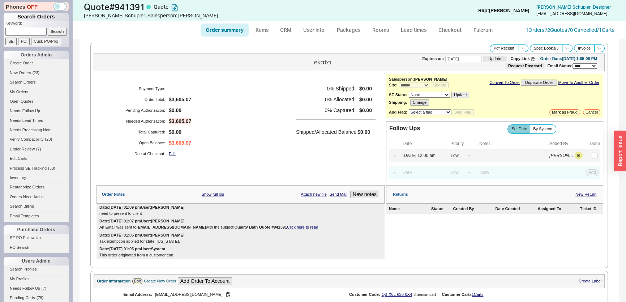
click at [565, 34] on div "Order summary Items CRM User info Packages Rooms Lead times Checkout Fulcrum 1 …" at bounding box center [349, 29] width 554 height 17
click at [564, 31] on link "1 Orders / 2 Quotes / 0 Cancelled" at bounding box center [561, 30] width 72 height 6
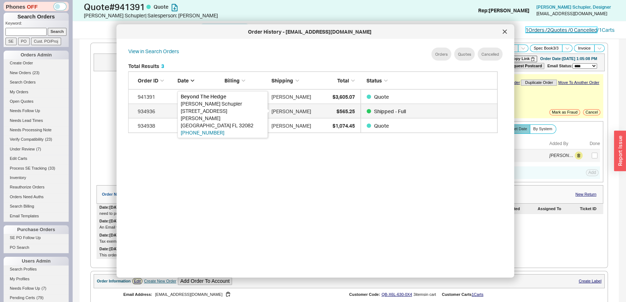
scroll to position [216, 376]
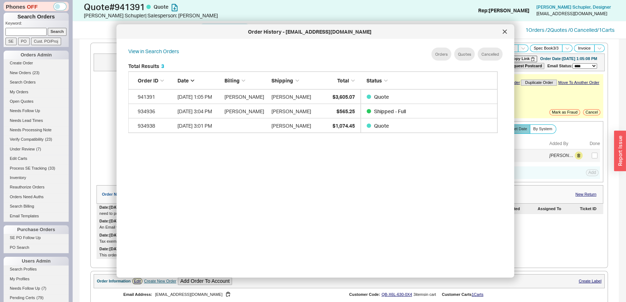
click at [22, 33] on input at bounding box center [25, 32] width 41 height 8
type input "940956"
click at [48, 28] on input "Search" at bounding box center [57, 32] width 19 height 8
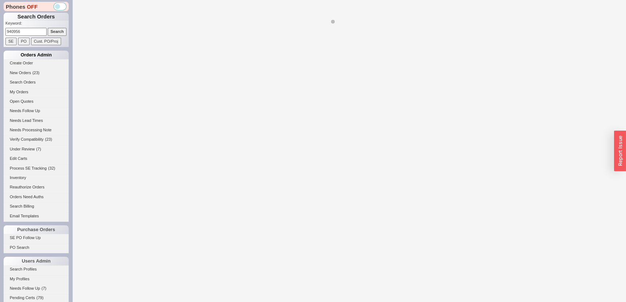
select select "*"
select select "**"
select select "LOW"
select select "3"
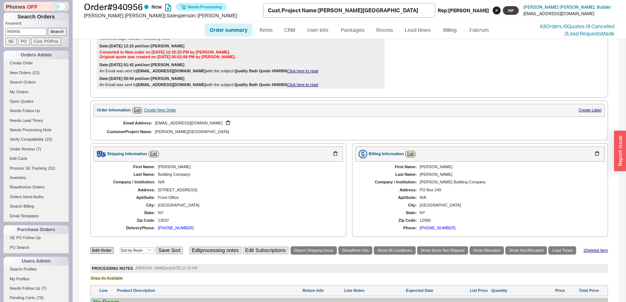
scroll to position [86, 0]
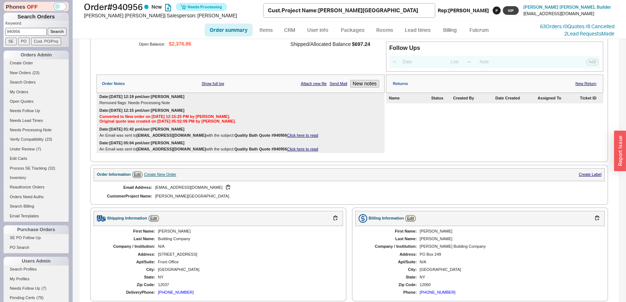
drag, startPoint x: 24, startPoint y: 31, endPoint x: 4, endPoint y: 23, distance: 21.1
click at [0, 27] on div "Phones OFF Search Orders Keyword: 940956 Search SE PO Cust. PO/Proj Orders Admi…" at bounding box center [36, 151] width 72 height 302
type input "901244"
click at [48, 28] on input "Search" at bounding box center [57, 32] width 19 height 8
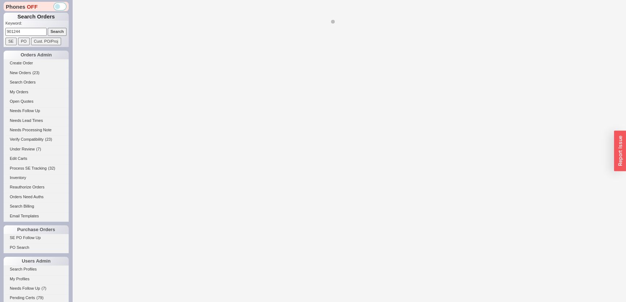
select select "*"
select select "LOW"
select select "3"
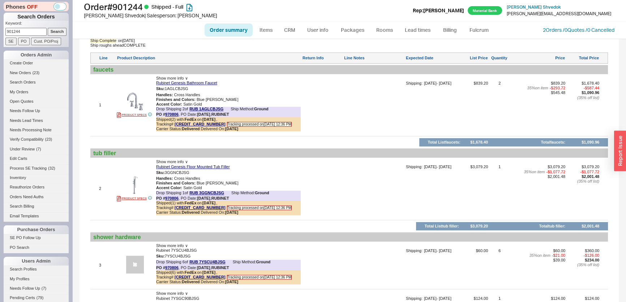
scroll to position [493, 0]
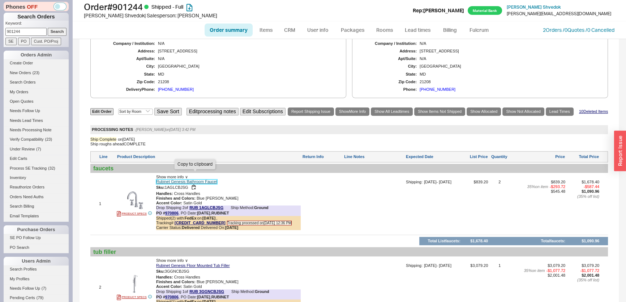
click at [195, 179] on link "Rubinet Genesis Bathroom Faucet" at bounding box center [186, 181] width 61 height 5
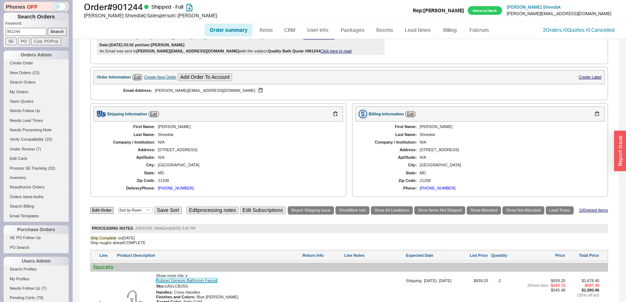
scroll to position [361, 0]
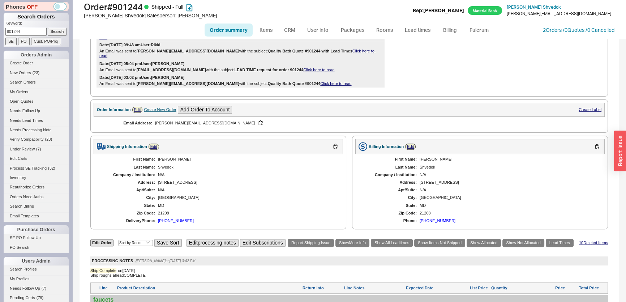
click at [157, 107] on div "Create New Order" at bounding box center [160, 109] width 32 height 5
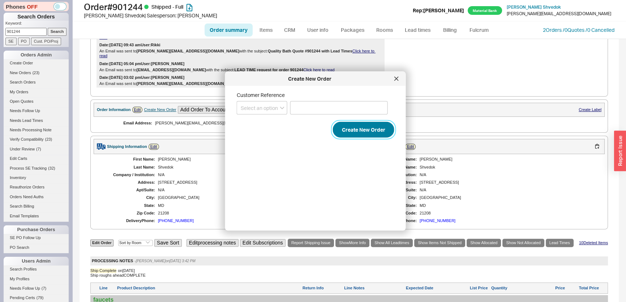
click at [368, 122] on button "Create New Order" at bounding box center [363, 130] width 61 height 16
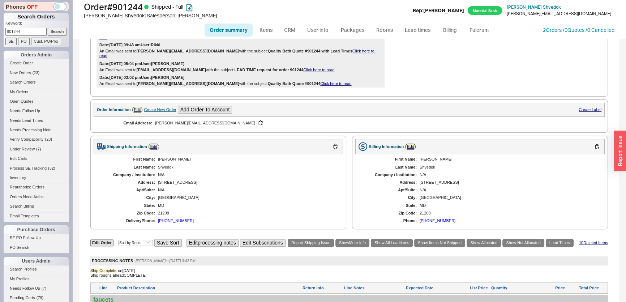
drag, startPoint x: 25, startPoint y: 34, endPoint x: 0, endPoint y: 33, distance: 25.0
click at [0, 33] on div "Phones OFF Search Orders Keyword: 901244 Search SE PO Cust. PO/Proj Orders Admi…" at bounding box center [36, 151] width 72 height 302
type input "940956"
click at [48, 28] on input "Search" at bounding box center [57, 32] width 19 height 8
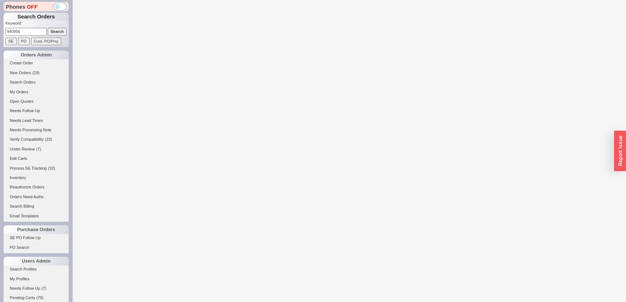
select select "*"
select select "**"
select select "LOW"
select select "3"
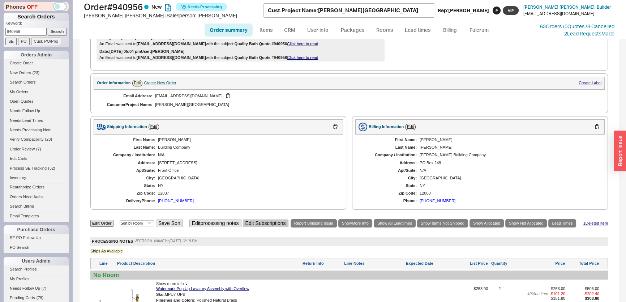
scroll to position [263, 0]
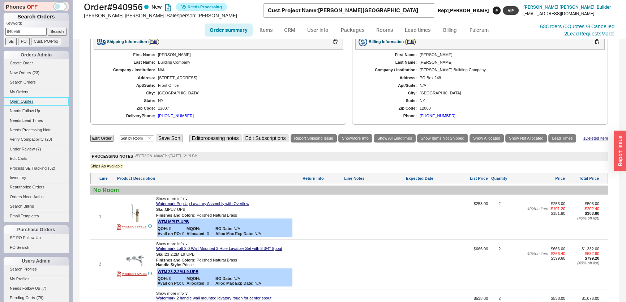
click at [24, 101] on link "Open Quotes" at bounding box center [36, 102] width 65 height 8
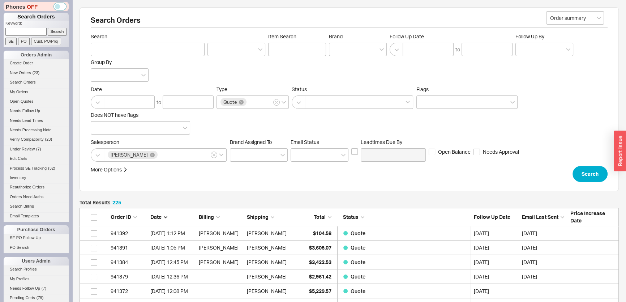
scroll to position [3265, 534]
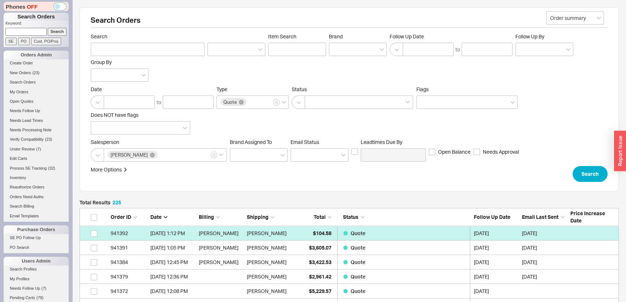
click at [393, 226] on div "Quote" at bounding box center [403, 233] width 121 height 14
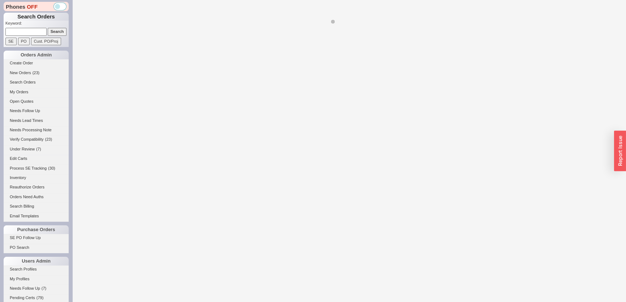
select select "*"
select select "LOW"
select select "3"
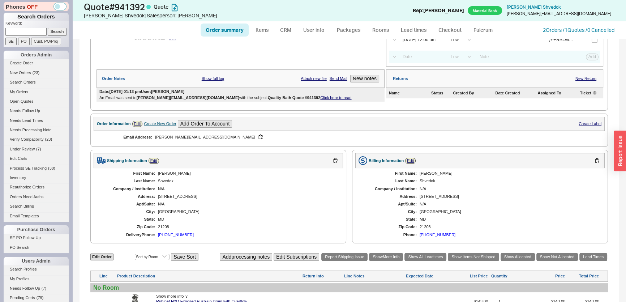
scroll to position [30, 0]
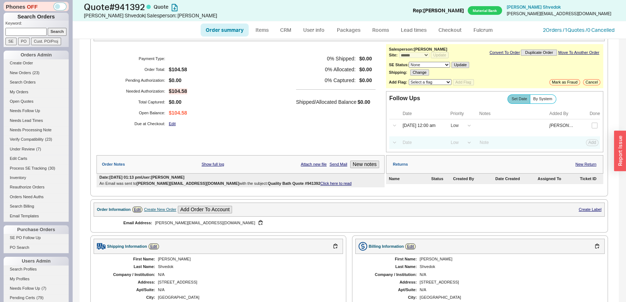
click at [30, 34] on input at bounding box center [25, 32] width 41 height 8
paste input "988909"
type input "988909"
click at [53, 34] on input "Search" at bounding box center [57, 32] width 19 height 8
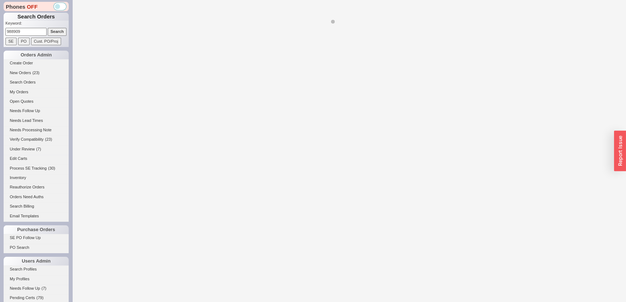
select select "*"
select select "LOW"
select select "3"
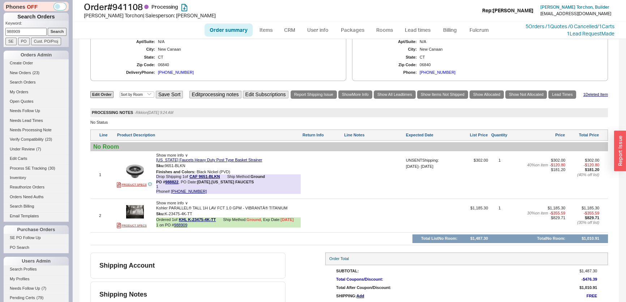
scroll to position [328, 0]
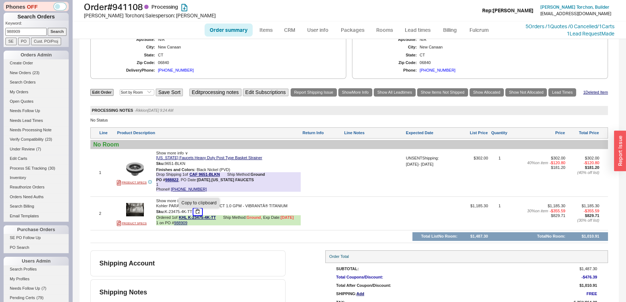
click at [199, 215] on button "button" at bounding box center [197, 211] width 9 height 7
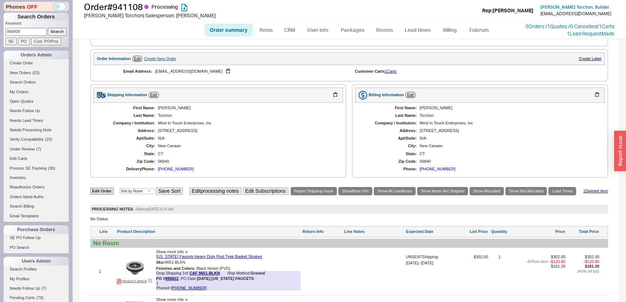
scroll to position [131, 0]
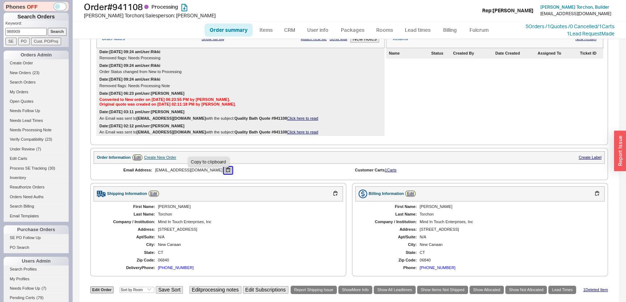
click at [224, 173] on button "button" at bounding box center [228, 170] width 9 height 7
drag, startPoint x: 146, startPoint y: 7, endPoint x: 86, endPoint y: 4, distance: 59.4
click at [86, 4] on h1 "Order # 941108 Processing" at bounding box center [199, 7] width 231 height 10
copy h1 "Order # 941108"
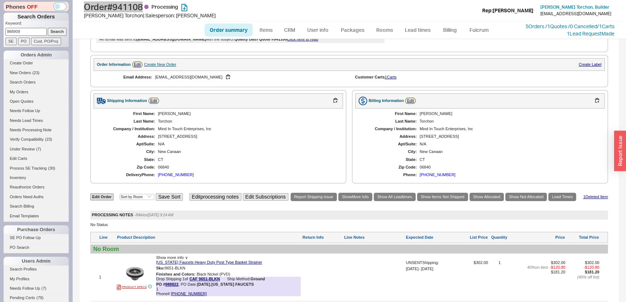
scroll to position [328, 0]
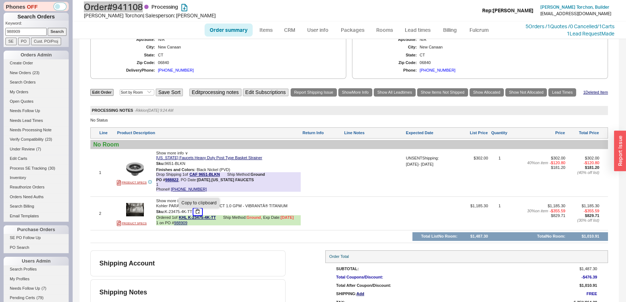
click at [194, 211] on button "button" at bounding box center [197, 211] width 9 height 7
drag, startPoint x: 31, startPoint y: 34, endPoint x: 0, endPoint y: 34, distance: 30.7
click at [0, 34] on div "Phones OFF Search Orders Keyword: 988909 Search SE PO Cust. PO/Proj Orders Admi…" at bounding box center [36, 151] width 72 height 302
paste input "barkha@barkhascustomsourcing.com"
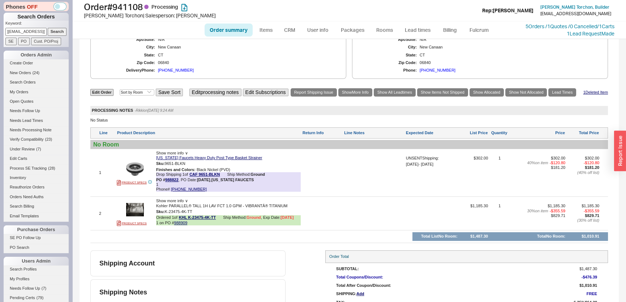
click at [48, 31] on input "Search" at bounding box center [57, 32] width 19 height 8
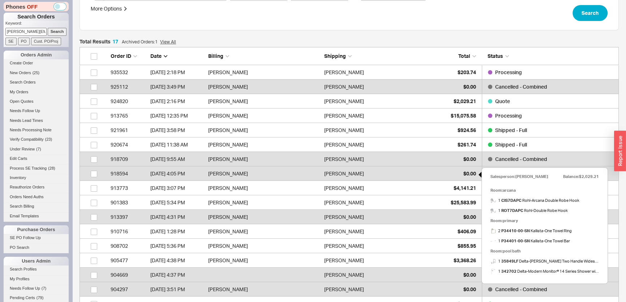
scroll to position [164, 0]
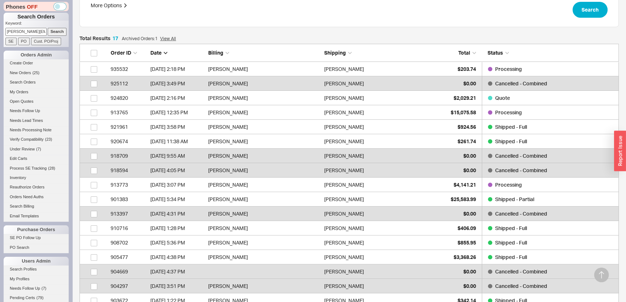
drag, startPoint x: 7, startPoint y: 33, endPoint x: 125, endPoint y: 44, distance: 119.4
click at [124, 44] on div "Phones OFF Search Orders Keyword: barkha@barkhascustomsourcing.com Search SE PO…" at bounding box center [313, 113] width 626 height 555
type input "941359"
click at [48, 28] on input "Search" at bounding box center [57, 32] width 19 height 8
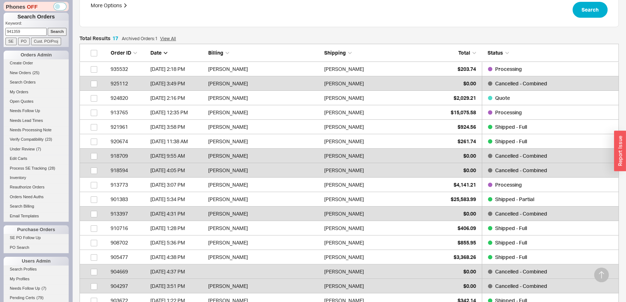
type input "941359"
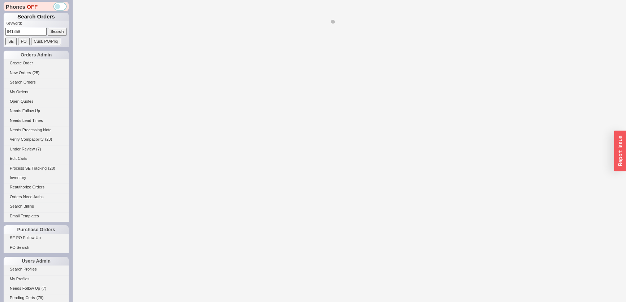
select select "*"
select select "LOW"
select select "3"
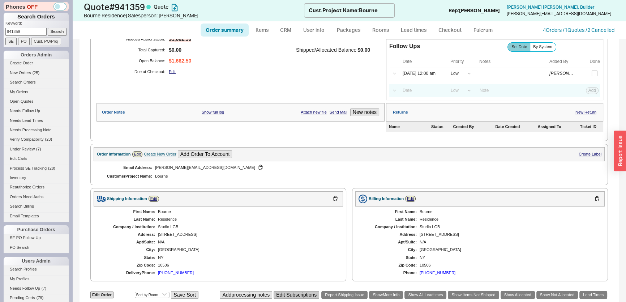
scroll to position [197, 0]
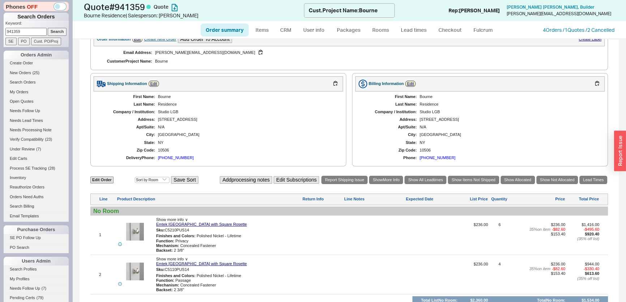
click at [159, 82] on div "Shipping Information Edit" at bounding box center [218, 83] width 249 height 15
click at [155, 83] on link "Edit" at bounding box center [154, 84] width 10 height 6
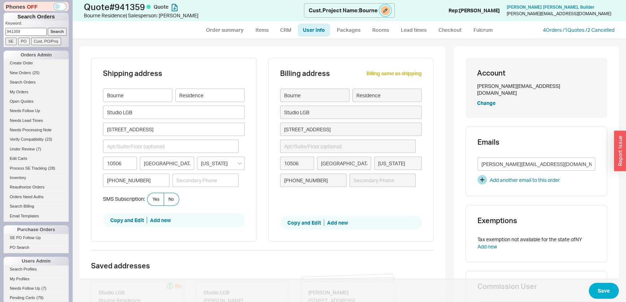
click at [386, 9] on button at bounding box center [385, 10] width 9 height 9
select select "Project Name"
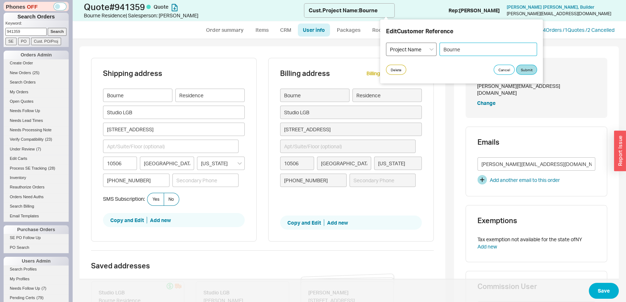
drag, startPoint x: 461, startPoint y: 49, endPoint x: 405, endPoint y: 49, distance: 56.4
click at [405, 49] on div "Select an option PO Number Project Name Bourne" at bounding box center [461, 49] width 151 height 13
type input "Tannen"
click at [531, 71] on button "Submit" at bounding box center [526, 70] width 21 height 10
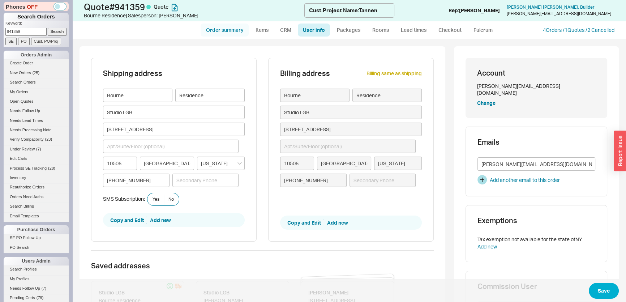
click at [232, 29] on link "Order summary" at bounding box center [225, 29] width 48 height 13
select select "*"
select select "LOW"
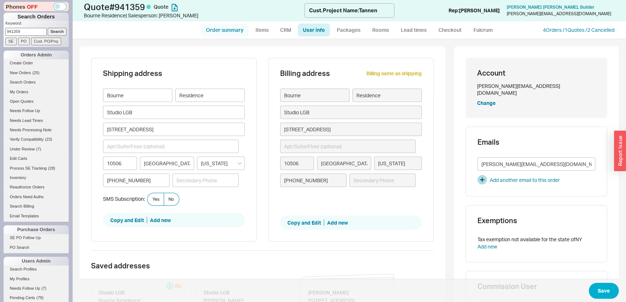
select select "3"
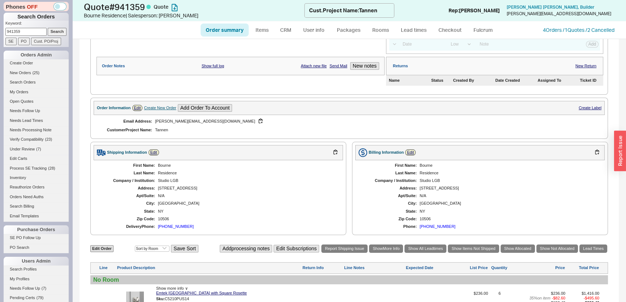
scroll to position [230, 0]
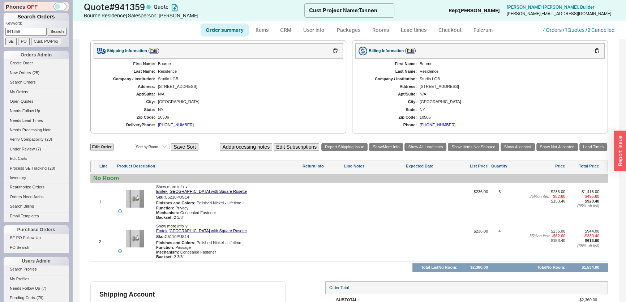
click at [441, 123] on div "(508) 596-0975" at bounding box center [438, 125] width 36 height 5
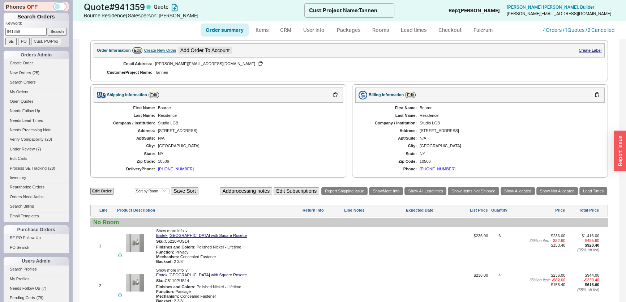
scroll to position [131, 0]
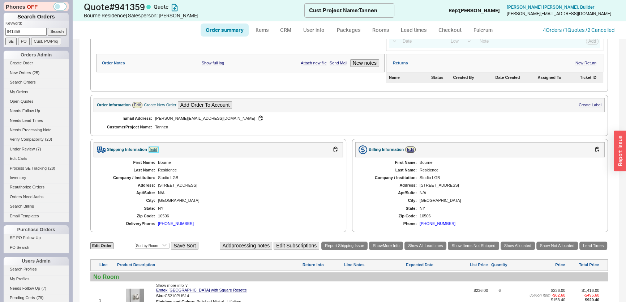
click at [151, 148] on link "Edit" at bounding box center [154, 149] width 10 height 6
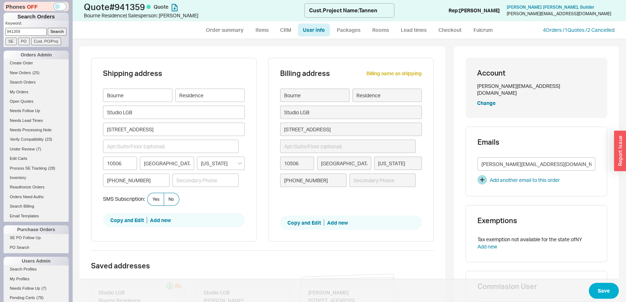
click at [163, 226] on div "Shipping address Bourne Residence Studio LGB 511 Cantitoe Street 10506 Bedford …" at bounding box center [174, 150] width 166 height 184
click at [163, 221] on button "Add new" at bounding box center [160, 219] width 21 height 7
type input "Bourne"
type input "Residence"
type input "Studio LGB"
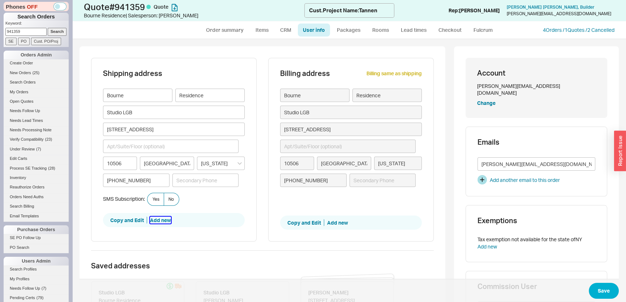
type input "511 Cantitoe Street"
type input "10506"
type input "Bedford"
type input "(508) 596-0975"
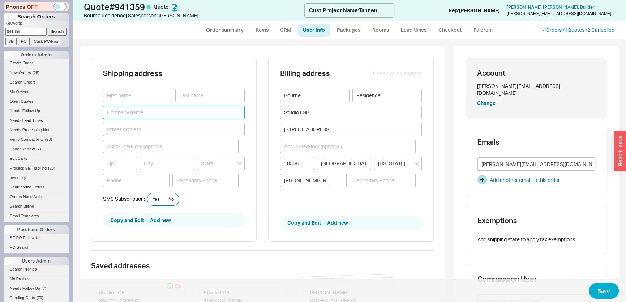
click at [138, 114] on input at bounding box center [174, 112] width 142 height 13
paste input "Tannen Residence Attn: Door knobs 74 Lyme St. Old Lyme, Connecticut 06371 (860)…"
drag, startPoint x: 108, startPoint y: 110, endPoint x: 215, endPoint y: 112, distance: 106.6
click at [209, 113] on input "Tannen Residence Attn: Door knobs 74 Lyme St. Old Lyme, Connecticut 06371 (860)…" at bounding box center [174, 112] width 142 height 13
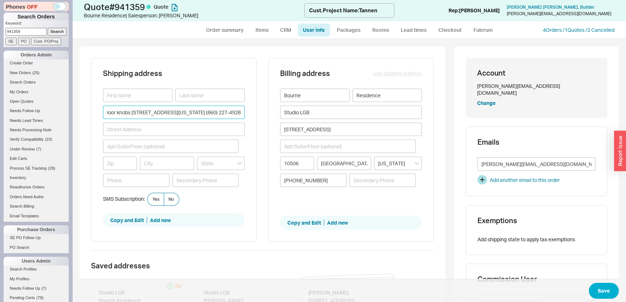
click at [126, 109] on input "Tannen Residence Attn: Door knobs 74 Lyme St. Old Lyme, Connecticut 06371 (860)…" at bounding box center [174, 112] width 142 height 13
drag, startPoint x: 111, startPoint y: 109, endPoint x: 347, endPoint y: 112, distance: 236.4
click at [347, 112] on div "Shipping address Tannen Residence Attn: Door knobs 74 Lyme St. Old Lyme, Connec…" at bounding box center [262, 154] width 343 height 193
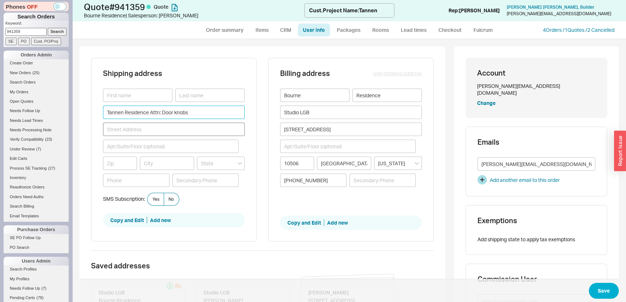
type input "Tannen Residence Attn: Door knobs"
click at [165, 125] on input at bounding box center [174, 129] width 142 height 13
paste input "74 Lyme St. Old Lyme, Connecticut 06371 (860) 227-4928"
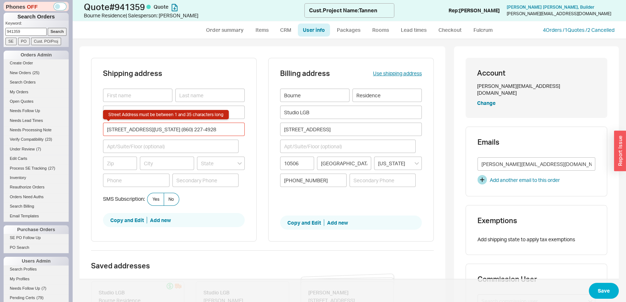
type input "74 Lyme Street"
type input "06371"
type input "Old Lyme"
type input "Connecticut"
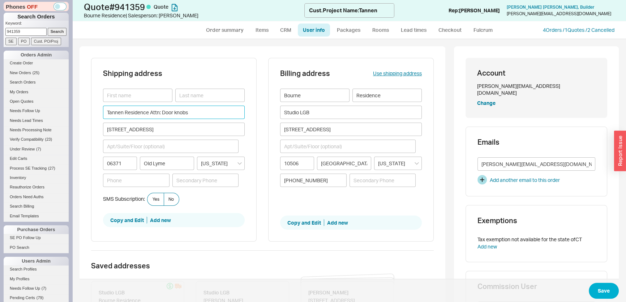
drag, startPoint x: 197, startPoint y: 113, endPoint x: 103, endPoint y: 112, distance: 94.0
click at [103, 112] on input "Tannen Residence Attn: Door knobs" at bounding box center [174, 112] width 142 height 13
click at [124, 99] on input at bounding box center [137, 95] width 69 height 13
paste input "Tannen Residence Attn: Door knobs"
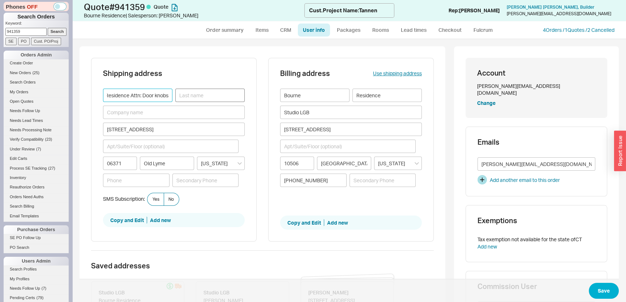
drag, startPoint x: 128, startPoint y: 96, endPoint x: 226, endPoint y: 101, distance: 98.8
click at [226, 101] on div "Tannen Residence Attn: Door knobs" at bounding box center [174, 95] width 142 height 13
type input "Tannen Residence"
click at [218, 101] on input at bounding box center [209, 95] width 69 height 13
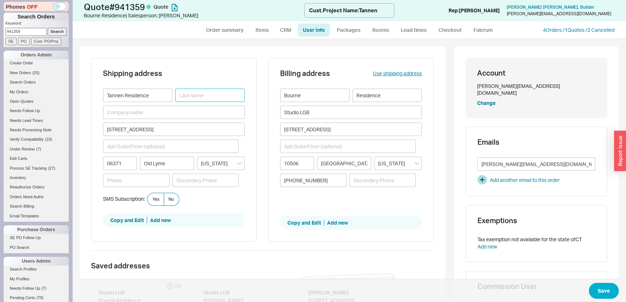
paste input "Attn: Door knobs"
type input "Attn: Door knobs"
click at [134, 183] on input at bounding box center [136, 179] width 66 height 13
paste input "(860) 227-4928"
type input "(860) 227-4928"
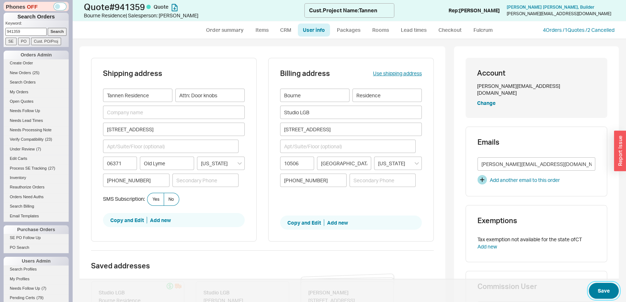
click at [603, 289] on button "Save" at bounding box center [604, 291] width 30 height 16
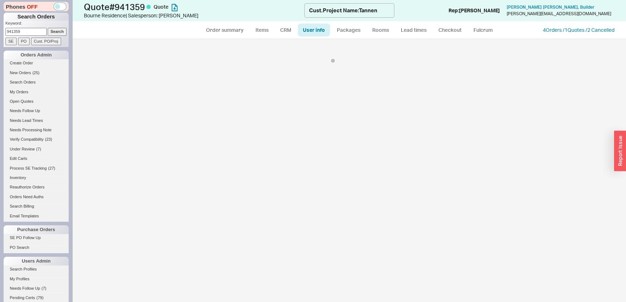
select select "*"
select select "LOW"
select select "3"
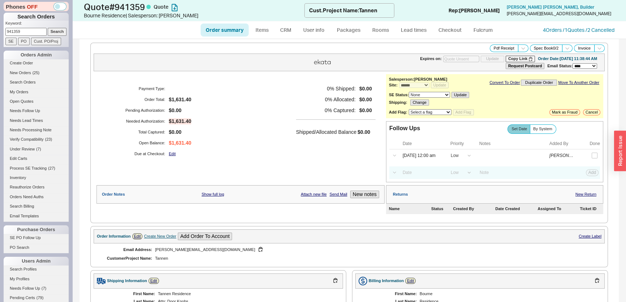
scroll to position [131, 0]
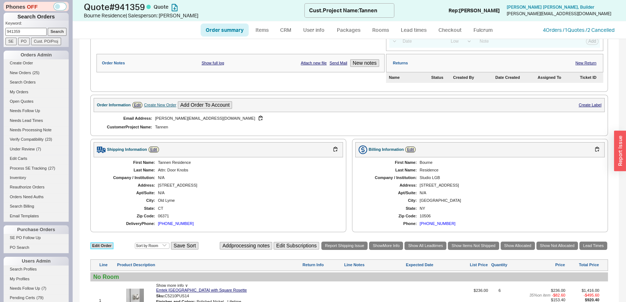
click at [110, 242] on link "Edit Order" at bounding box center [101, 245] width 23 height 7
select select "3"
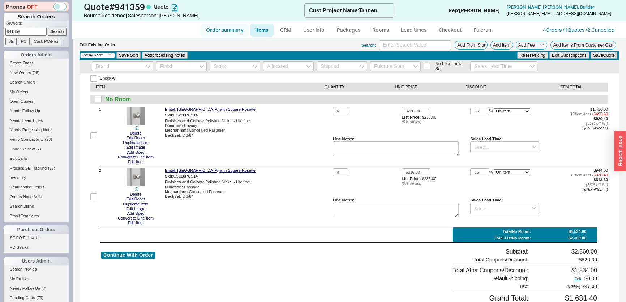
click at [231, 34] on link "Order summary" at bounding box center [225, 29] width 48 height 13
select select "*"
select select "LOW"
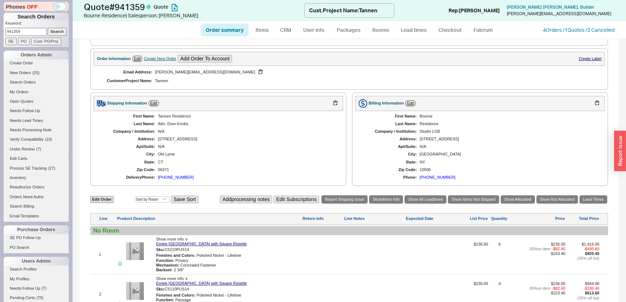
scroll to position [230, 0]
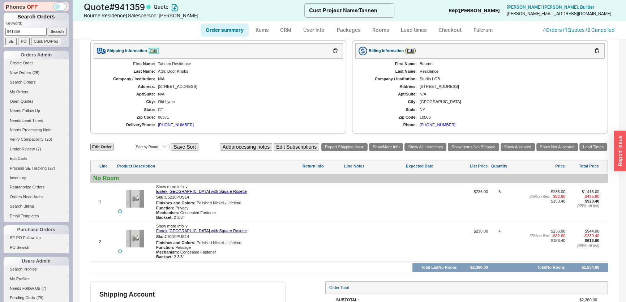
click at [155, 48] on link "Edit" at bounding box center [154, 51] width 10 height 6
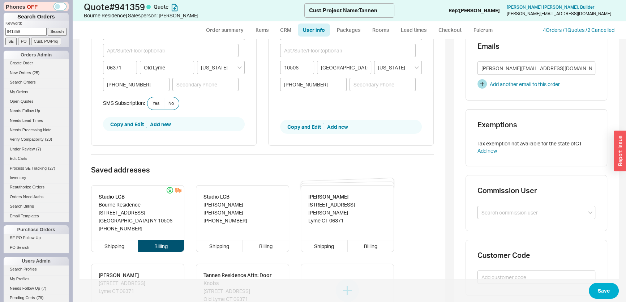
scroll to position [197, 0]
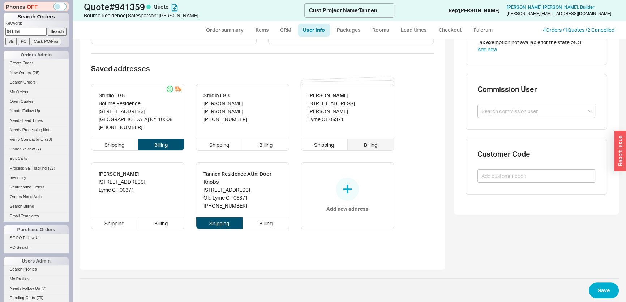
click at [361, 140] on div "Billing" at bounding box center [371, 145] width 46 height 12
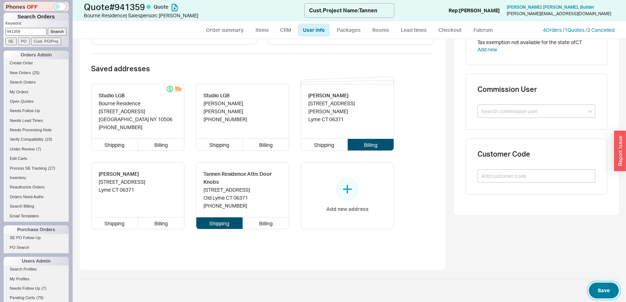
click at [601, 289] on button "Save" at bounding box center [604, 290] width 30 height 16
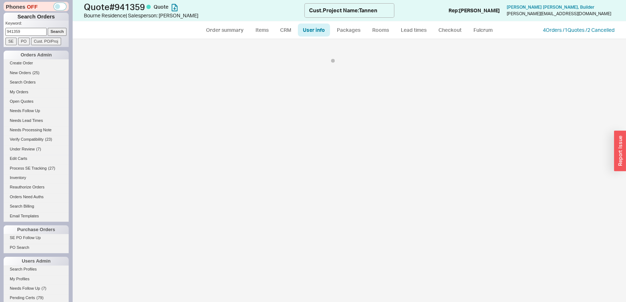
scroll to position [0, 0]
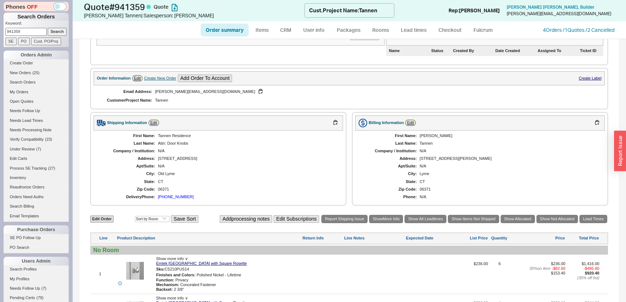
scroll to position [98, 0]
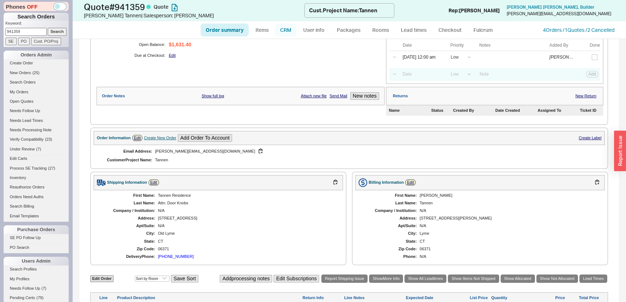
click at [278, 26] on link "CRM" at bounding box center [285, 29] width 21 height 13
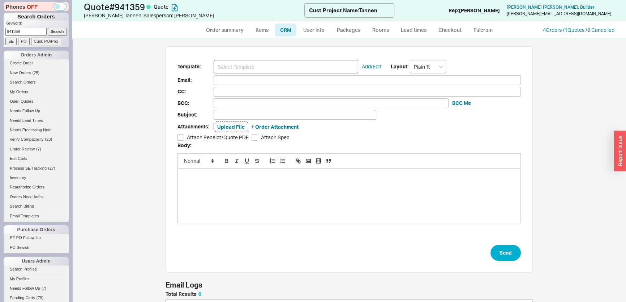
scroll to position [39, 362]
click at [260, 67] on input at bounding box center [286, 66] width 145 height 13
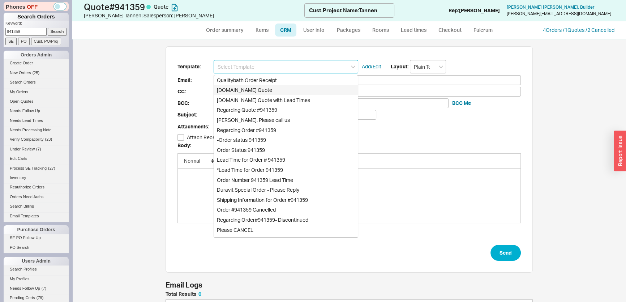
click at [256, 92] on div "Qualitybath.com Quote" at bounding box center [286, 90] width 144 height 10
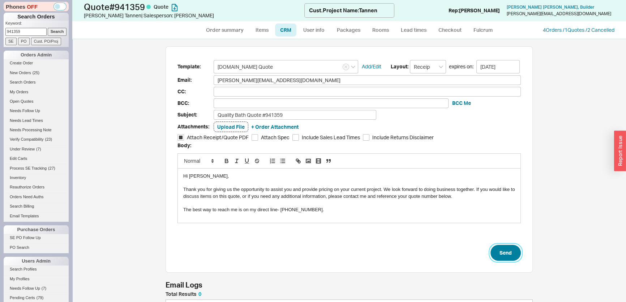
click at [499, 246] on button "Send" at bounding box center [505, 253] width 30 height 16
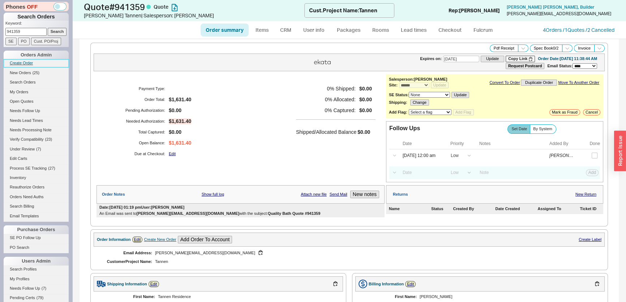
click at [31, 61] on link "Create Order" at bounding box center [36, 63] width 65 height 8
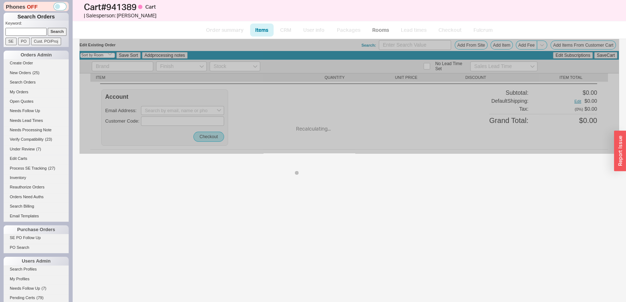
click at [179, 20] on div "Cart # 941389 Cart | Salesperson: Mimi Add Customer Ref" at bounding box center [349, 10] width 554 height 21
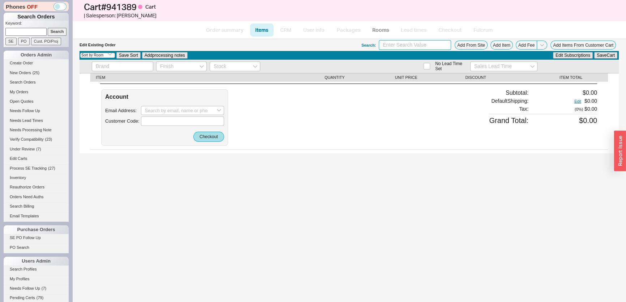
click at [419, 47] on input at bounding box center [415, 45] width 72 height 10
click at [26, 63] on link "Create Order" at bounding box center [36, 63] width 65 height 8
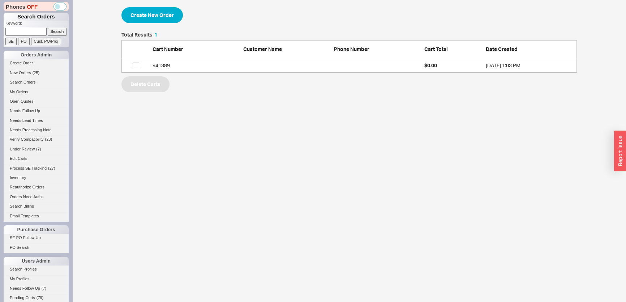
scroll to position [35, 450]
click at [156, 13] on button "Create New Order" at bounding box center [151, 15] width 61 height 16
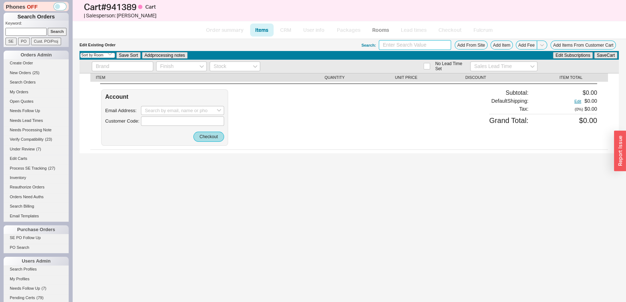
click at [439, 42] on input at bounding box center [415, 45] width 72 height 10
click at [508, 130] on div "Subtotal: $0.00 Default Shipping: Edit $0.00 Tax : ( 0 %) $0.00 Grand Total: $0…" at bounding box center [543, 117] width 108 height 57
click at [26, 30] on input at bounding box center [25, 32] width 41 height 8
click at [48, 28] on input "Search" at bounding box center [57, 32] width 19 height 8
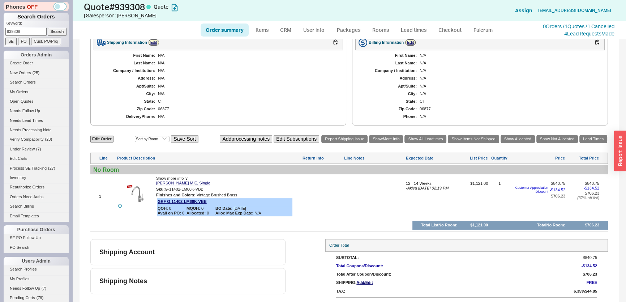
scroll to position [167, 0]
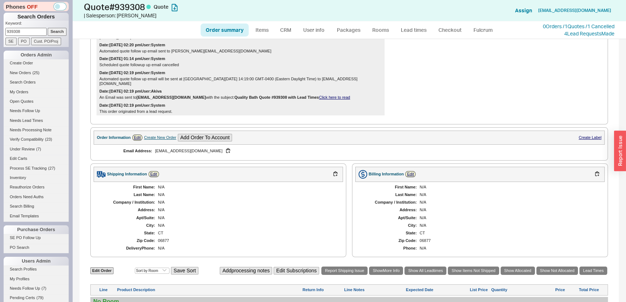
drag, startPoint x: 32, startPoint y: 29, endPoint x: 0, endPoint y: 29, distance: 31.8
click at [0, 29] on div "Phones OFF Search Orders Keyword: 939308 Search SE PO Cust. PO/Proj Orders Admi…" at bounding box center [36, 151] width 72 height 302
click at [48, 28] on input "Search" at bounding box center [57, 32] width 19 height 8
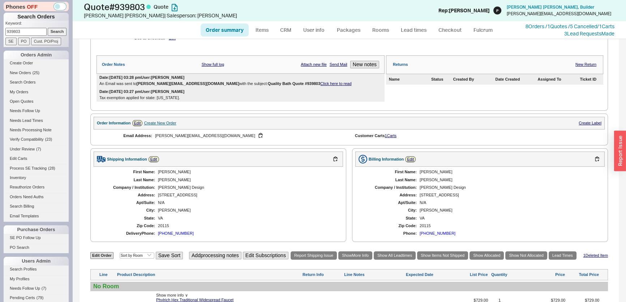
scroll to position [230, 0]
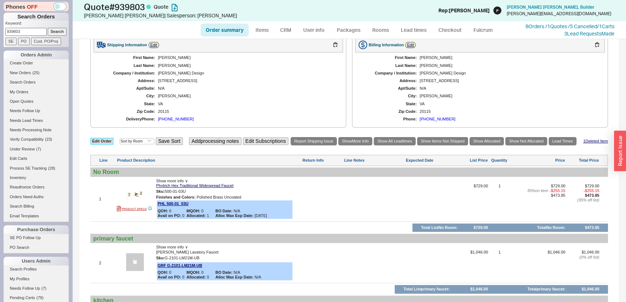
click at [106, 141] on link "Edit Order" at bounding box center [101, 141] width 23 height 7
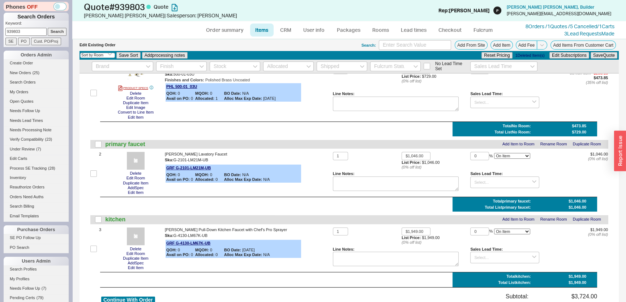
scroll to position [98, 0]
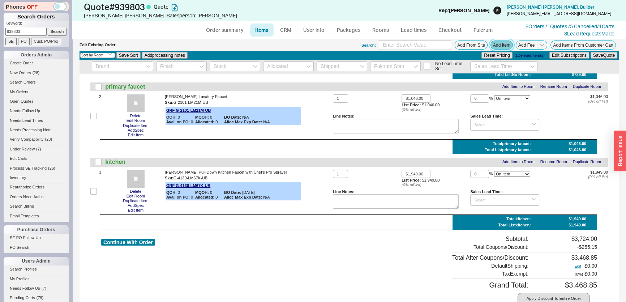
click at [503, 44] on button "Add Item" at bounding box center [501, 44] width 22 height 9
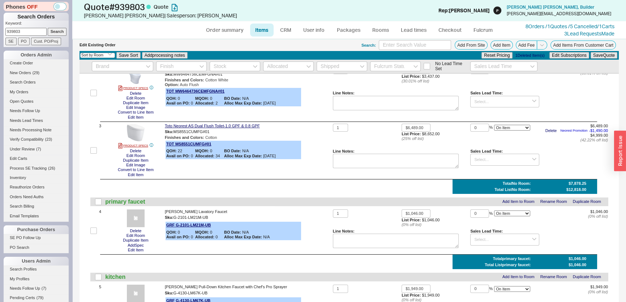
click at [108, 188] on div "Check All ITEM QUANTITY UNIT PRICE DISCOUNT ITEM TOTAL No Room 1 PRODUCT SPECS …" at bounding box center [348, 232] width 539 height 515
click at [93, 149] on input "checkbox" at bounding box center [93, 150] width 7 height 7
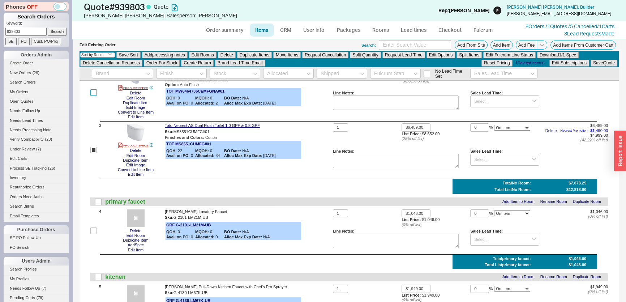
click at [95, 95] on input "checkbox" at bounding box center [93, 92] width 7 height 7
click at [202, 53] on button "Edit Rooms" at bounding box center [202, 55] width 27 height 7
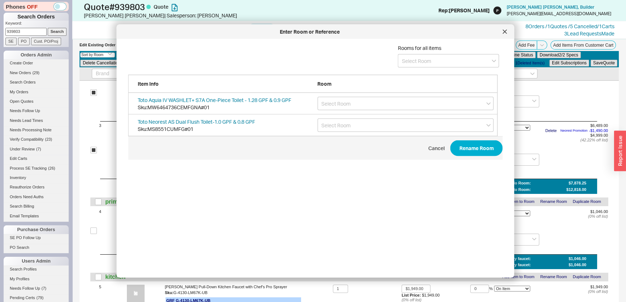
scroll to position [216, 376]
click at [434, 65] on input at bounding box center [448, 60] width 101 height 13
click at [430, 70] on div "create option toilets" at bounding box center [448, 75] width 100 height 13
click at [466, 151] on button "Rename Room" at bounding box center [476, 148] width 52 height 16
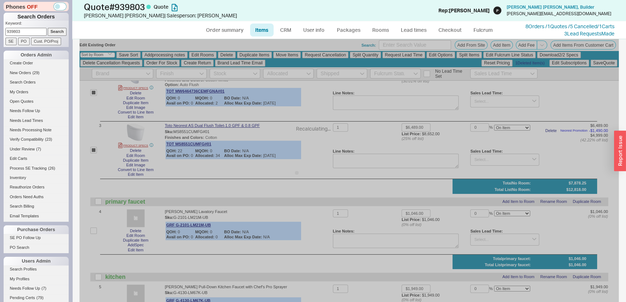
scroll to position [98, 0]
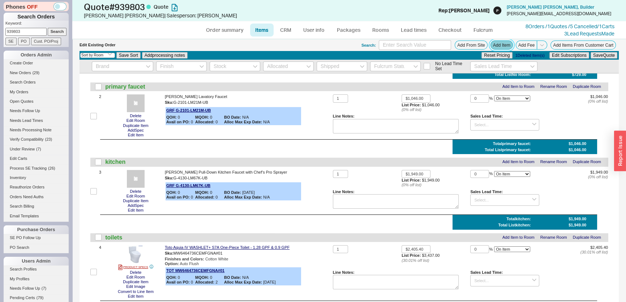
click at [495, 45] on button "Add Item" at bounding box center [501, 44] width 22 height 9
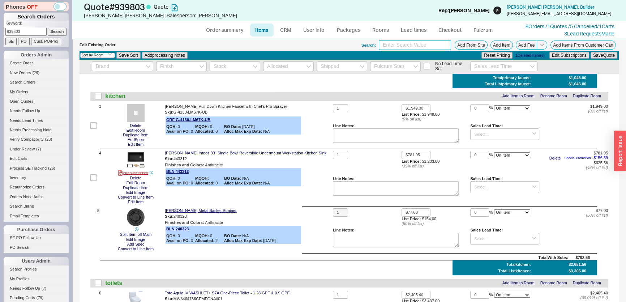
click at [405, 47] on input at bounding box center [415, 45] width 72 height 10
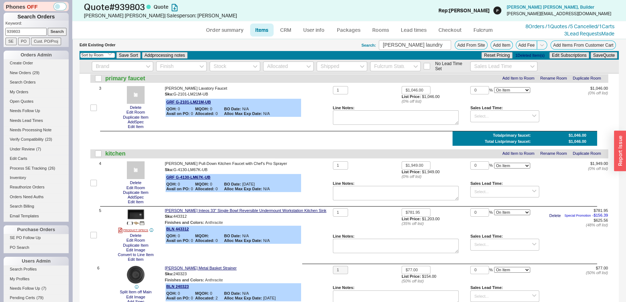
click at [464, 221] on div "( 35 % off list)" at bounding box center [435, 223] width 69 height 5
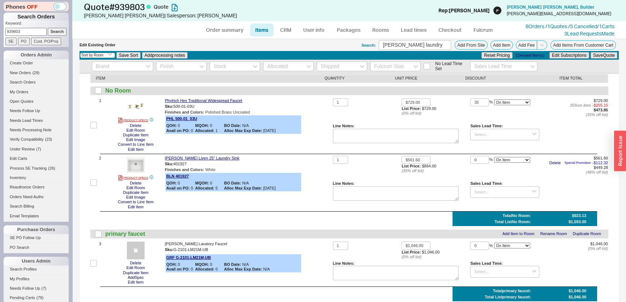
scroll to position [0, 0]
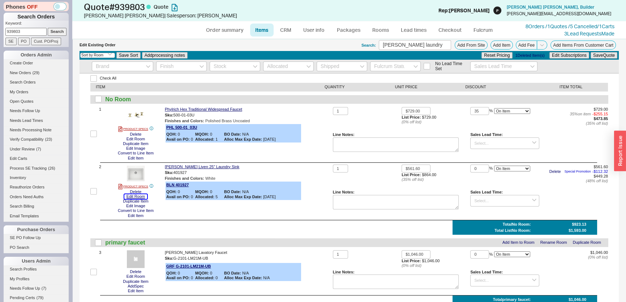
click at [142, 195] on button "Edit Room" at bounding box center [135, 196] width 23 height 5
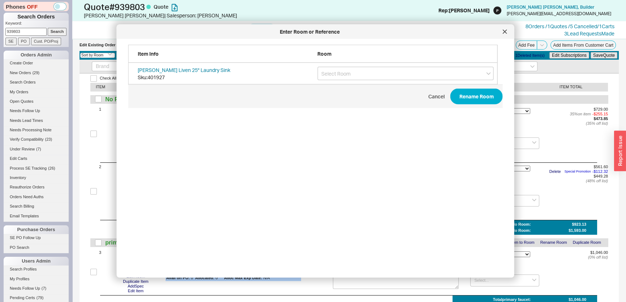
scroll to position [216, 376]
click at [399, 72] on input "grid" at bounding box center [405, 73] width 176 height 13
click at [419, 85] on div "create option laundry" at bounding box center [406, 88] width 176 height 13
click at [467, 105] on span "Cancel Rename Room" at bounding box center [315, 96] width 374 height 23
click at [469, 99] on button "Rename Room" at bounding box center [476, 97] width 52 height 16
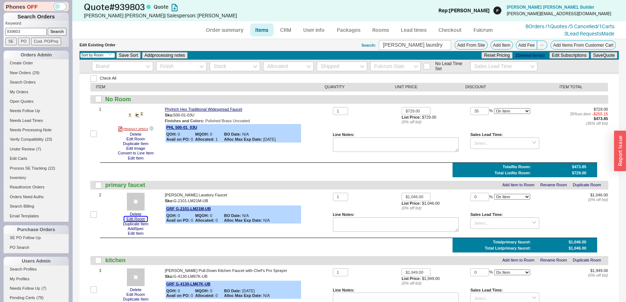
click at [141, 219] on button "Edit Room" at bounding box center [135, 218] width 23 height 5
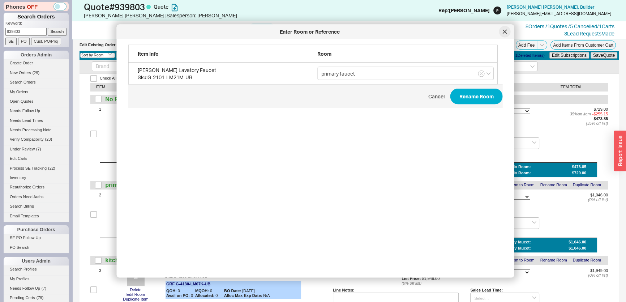
click at [507, 34] on div at bounding box center [505, 32] width 12 height 12
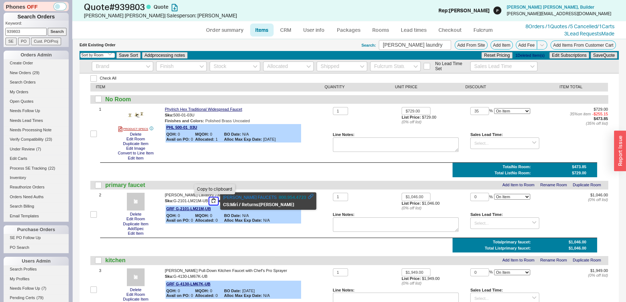
click at [212, 202] on button "button" at bounding box center [213, 200] width 9 height 7
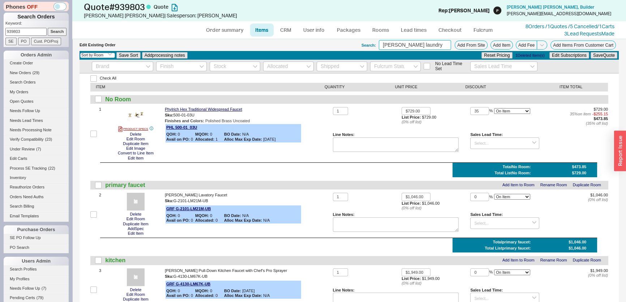
click at [397, 46] on input "blanco laundry" at bounding box center [415, 45] width 72 height 10
click at [441, 128] on div "$729.00 List Price: $729.00 ( 0 % off list)" at bounding box center [435, 120] width 69 height 26
click at [522, 134] on div "Sales Lead Time:" at bounding box center [504, 134] width 69 height 5
click at [227, 29] on link "Order summary" at bounding box center [225, 29] width 48 height 13
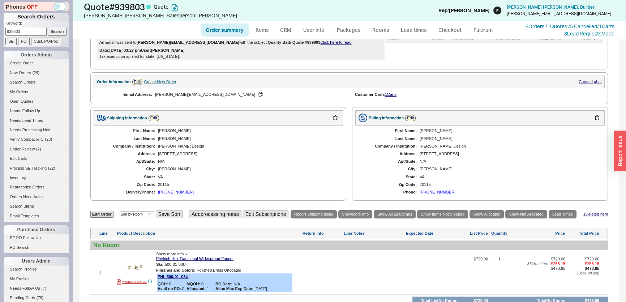
scroll to position [230, 0]
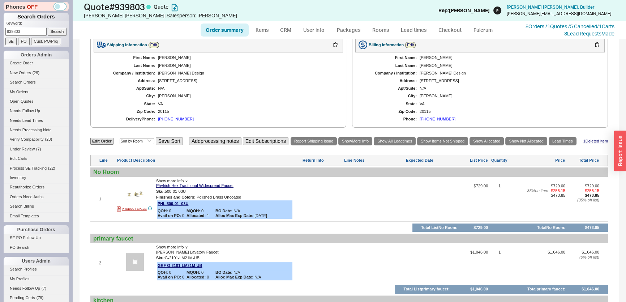
click at [168, 112] on div "20115" at bounding box center [247, 111] width 178 height 5
click at [171, 117] on div "(540) 364-2738" at bounding box center [176, 119] width 36 height 5
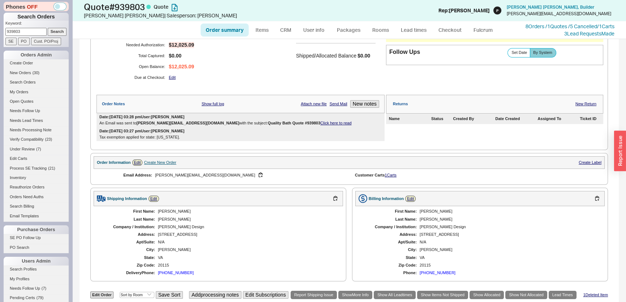
scroll to position [22, 0]
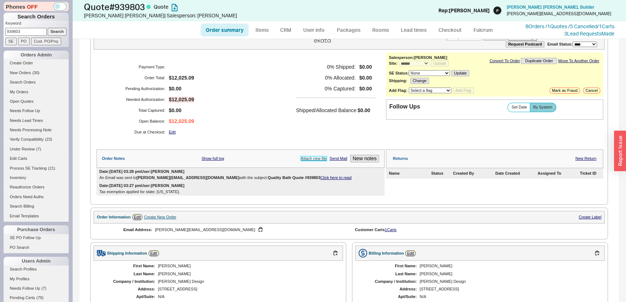
click at [314, 159] on link "Attach new file" at bounding box center [314, 158] width 26 height 5
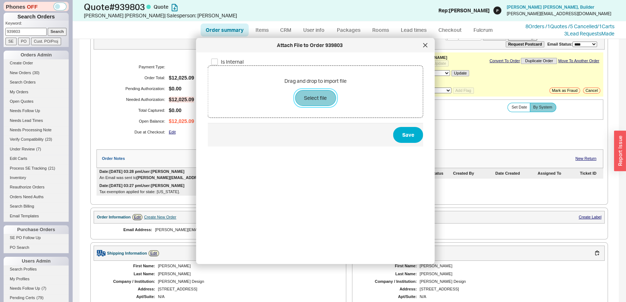
click at [317, 96] on button "Select file" at bounding box center [315, 98] width 41 height 16
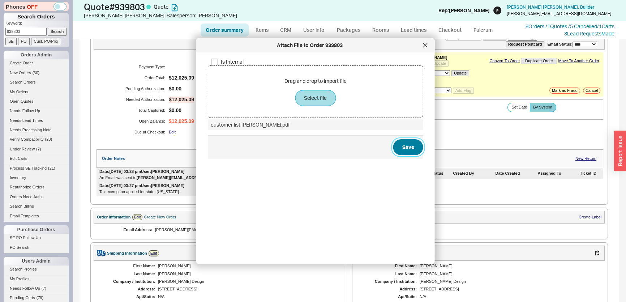
click at [398, 145] on button "Save" at bounding box center [408, 147] width 30 height 16
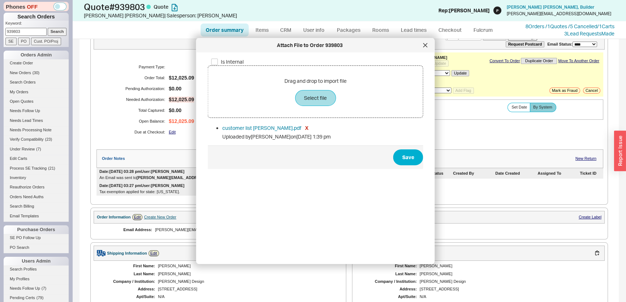
drag, startPoint x: 35, startPoint y: 33, endPoint x: 5, endPoint y: 37, distance: 30.4
click at [0, 36] on div "Phones OFF Search Orders Keyword: 939803 Search SE PO Cust. PO/Proj Orders Admi…" at bounding box center [36, 151] width 72 height 302
paste input "ahage@jbventures.com"
click at [48, 28] on input "Search" at bounding box center [57, 32] width 19 height 8
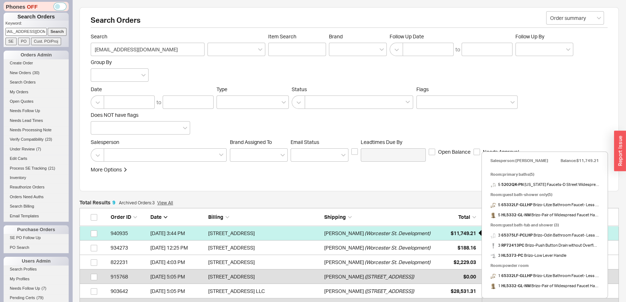
click at [466, 234] on span "$11,749.21" at bounding box center [463, 233] width 25 height 6
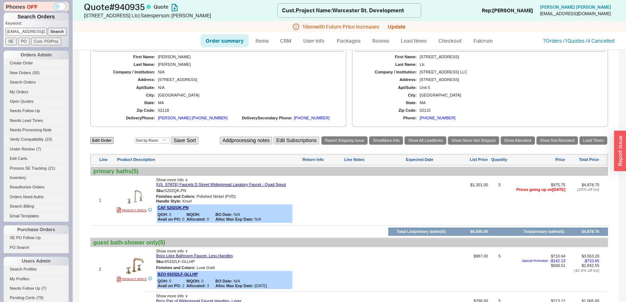
scroll to position [197, 0]
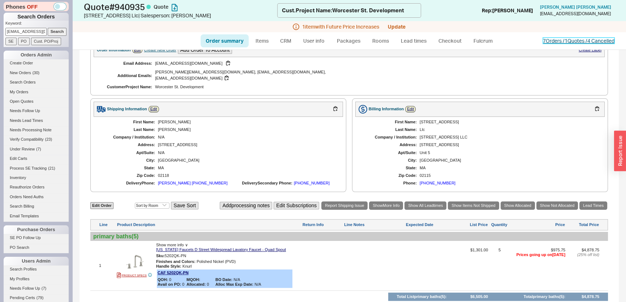
click at [556, 39] on link "7 Orders / 1 Quotes / 4 Cancelled" at bounding box center [579, 41] width 72 height 6
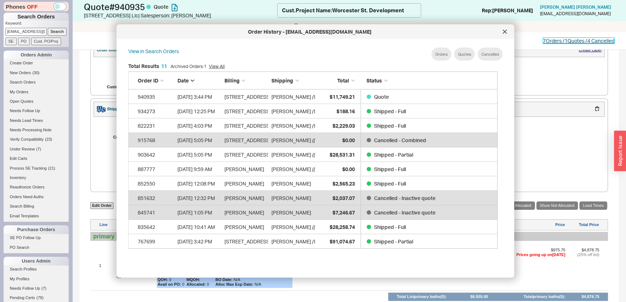
scroll to position [216, 376]
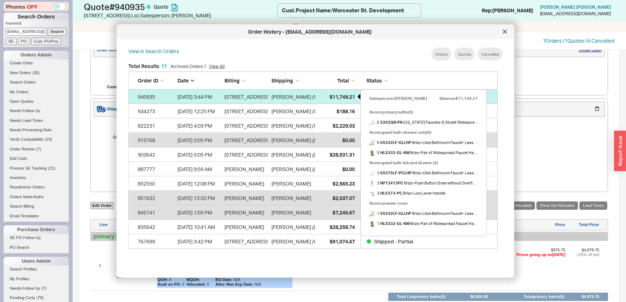
click at [338, 100] on div "$11,749.21" at bounding box center [336, 96] width 36 height 14
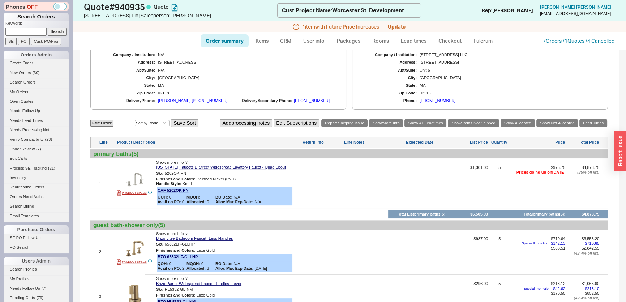
scroll to position [184, 0]
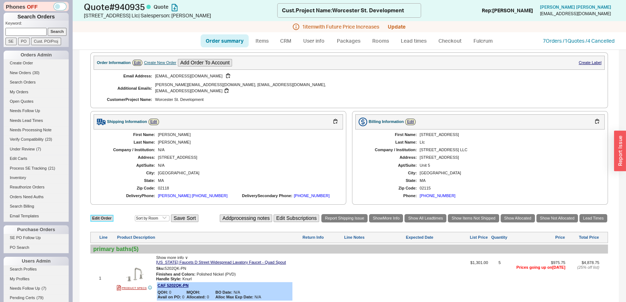
click at [97, 215] on link "Edit Order" at bounding box center [101, 218] width 23 height 7
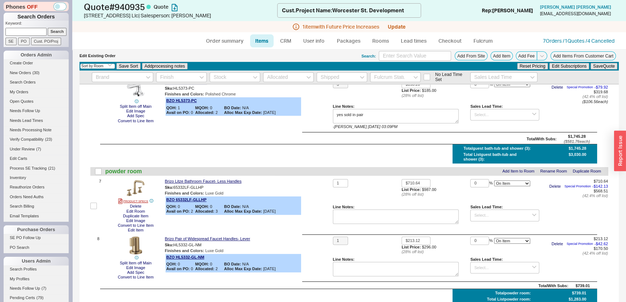
scroll to position [263, 0]
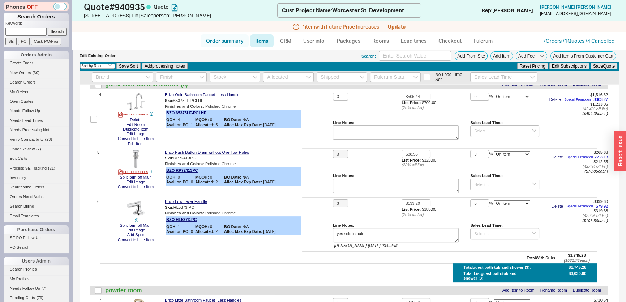
click at [231, 38] on link "Order summary" at bounding box center [225, 40] width 48 height 13
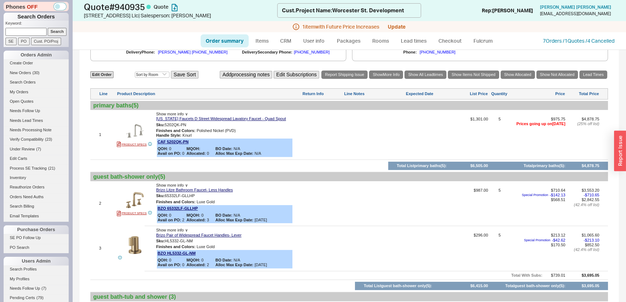
scroll to position [250, 0]
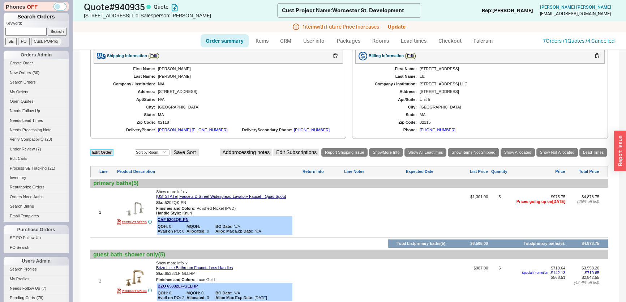
click at [101, 149] on link "Edit Order" at bounding box center [101, 152] width 23 height 7
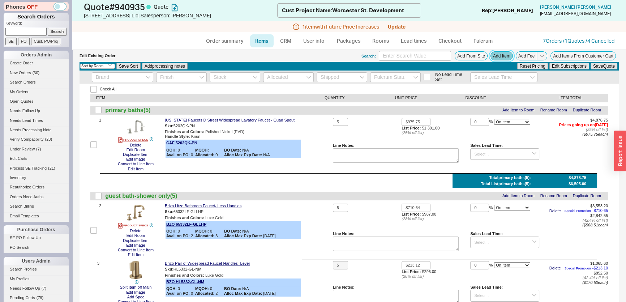
click at [494, 54] on button "Add Item" at bounding box center [501, 55] width 22 height 9
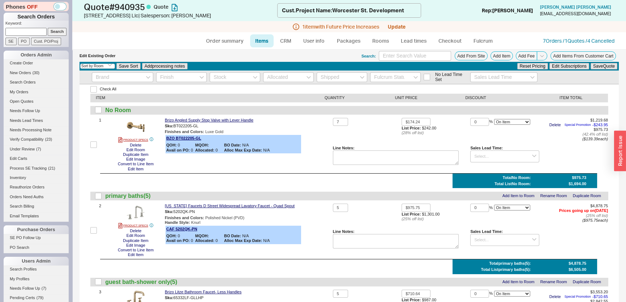
click at [544, 227] on div "$4,878.75 Prices going up on 09/28/2025 ( 25 % off list) ( $975.75 each)" at bounding box center [573, 216] width 69 height 26
drag, startPoint x: 394, startPoint y: 121, endPoint x: 368, endPoint y: 120, distance: 26.4
click at [365, 121] on div "7 $174.24 List Price: $242.00 ( 28 % off list) 0 % On Item On Bottom Gift Card …" at bounding box center [470, 144] width 275 height 53
drag, startPoint x: 474, startPoint y: 119, endPoint x: 421, endPoint y: 120, distance: 53.5
click at [421, 120] on div "7 $242.00 List Price: $242.00 ( 28 % off list) 0 % On Item On Bottom Gift Card …" at bounding box center [470, 144] width 275 height 53
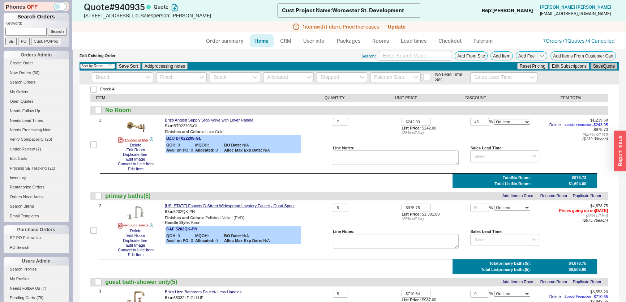
click at [605, 66] on button "Save Quote" at bounding box center [603, 66] width 27 height 7
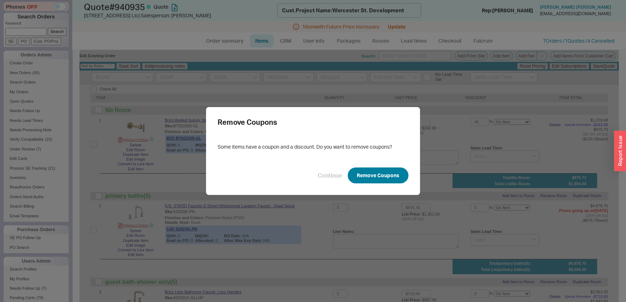
click at [378, 180] on button "Remove Coupons" at bounding box center [378, 175] width 61 height 16
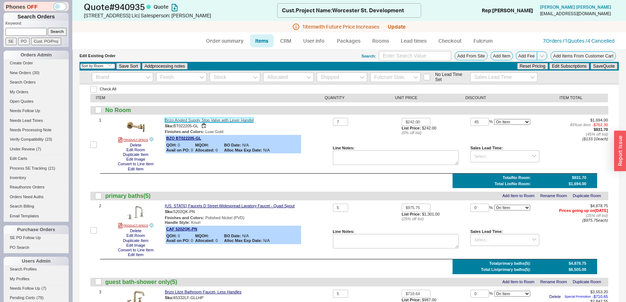
click at [238, 118] on link "Brizo Angled Supply Stop Valve with Lever Handle" at bounding box center [209, 120] width 89 height 5
click at [491, 54] on button "Add Item" at bounding box center [501, 55] width 22 height 9
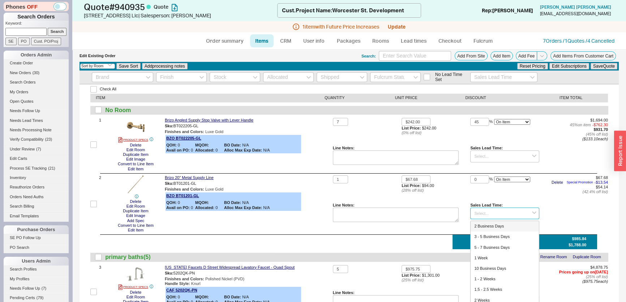
click at [492, 211] on input at bounding box center [504, 213] width 69 height 12
drag, startPoint x: 345, startPoint y: 178, endPoint x: 315, endPoint y: 178, distance: 29.6
click at [315, 178] on div "2 Delete Edit Room Duplicate Item Edit Image Add Spec Convert to Line Item Edit…" at bounding box center [348, 203] width 517 height 57
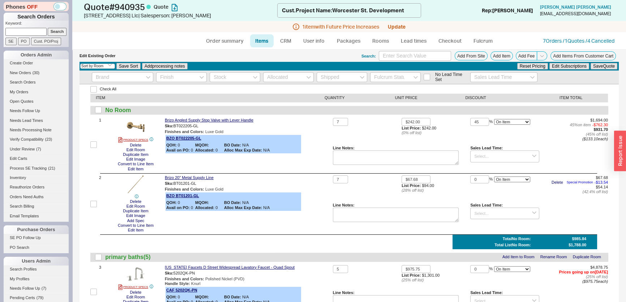
click at [605, 70] on div "No Lead Time Set" at bounding box center [348, 77] width 539 height 14
click at [607, 68] on button "Save Quote" at bounding box center [603, 66] width 27 height 7
drag, startPoint x: 477, startPoint y: 180, endPoint x: 465, endPoint y: 180, distance: 12.6
click at [465, 180] on div "7 $67.68 List Price: $94.00 ( 28 % off list) 0 % On Item On Bottom Gift Card $4…" at bounding box center [470, 203] width 275 height 57
drag, startPoint x: 417, startPoint y: 179, endPoint x: 389, endPoint y: 179, distance: 27.8
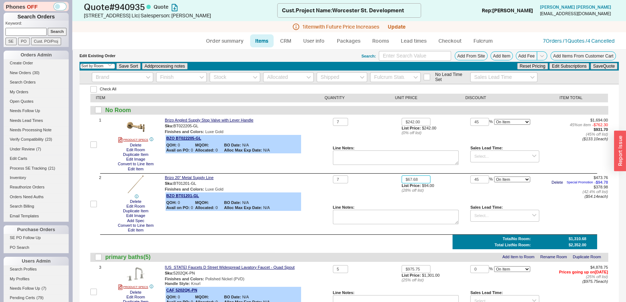
click at [389, 179] on div "7 $67.68 List Price: $94.00 ( 28 % off list) 45 % On Item On Bottom Gift Card $…" at bounding box center [470, 203] width 275 height 57
click at [594, 65] on button "Save Quote" at bounding box center [603, 66] width 27 height 7
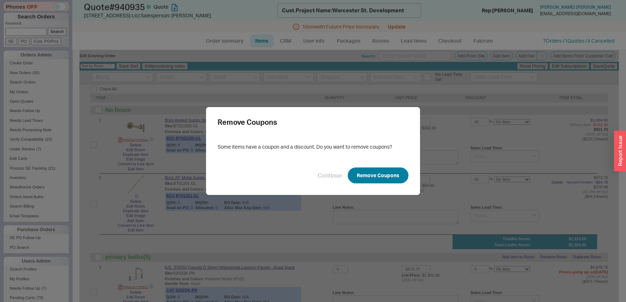
click at [372, 183] on button "Remove Coupons" at bounding box center [378, 175] width 61 height 16
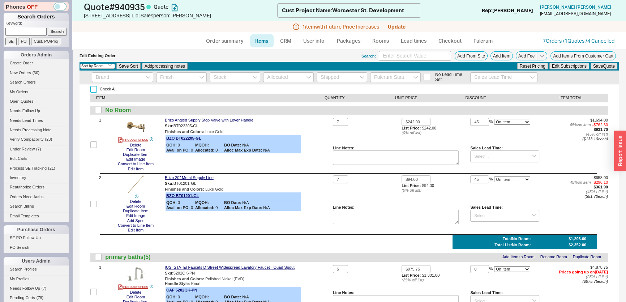
click at [94, 89] on input "Check All" at bounding box center [93, 89] width 7 height 7
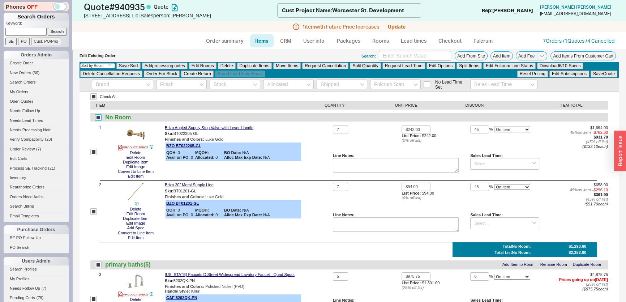
click at [99, 118] on input "checkbox" at bounding box center [98, 117] width 7 height 7
click at [219, 66] on button "Delete" at bounding box center [227, 66] width 18 height 7
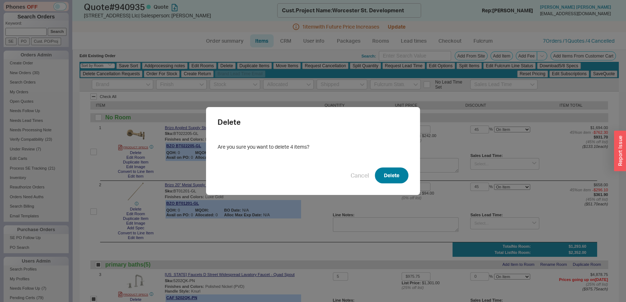
click at [401, 180] on button "Delete" at bounding box center [392, 175] width 34 height 16
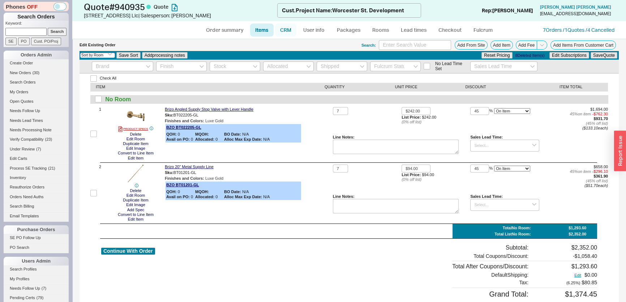
click at [285, 33] on link "CRM" at bounding box center [285, 29] width 21 height 13
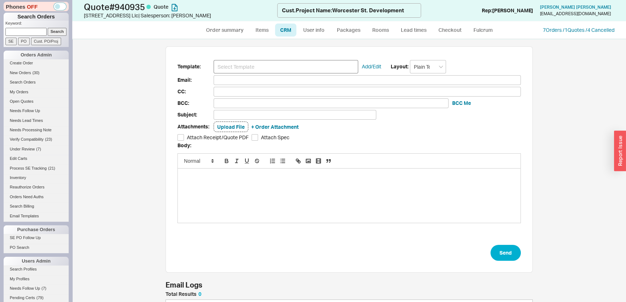
scroll to position [39, 362]
drag, startPoint x: 262, startPoint y: 63, endPoint x: 264, endPoint y: 70, distance: 8.0
click at [262, 63] on input at bounding box center [286, 66] width 145 height 13
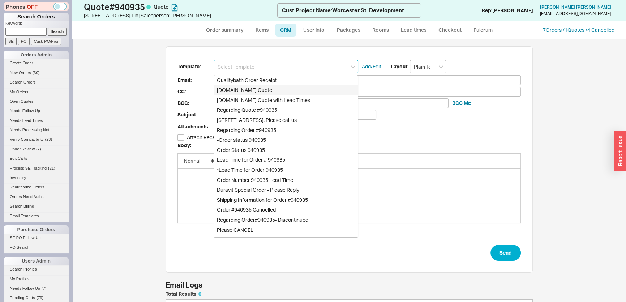
click at [262, 91] on div "Qualitybath.com Quote" at bounding box center [286, 90] width 144 height 10
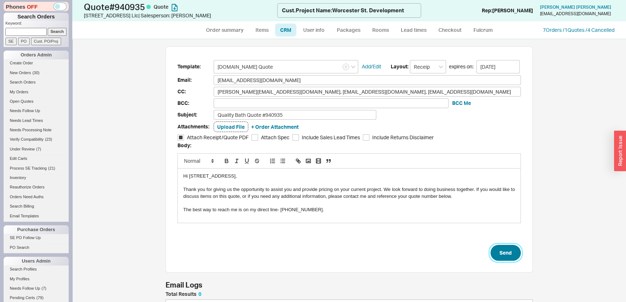
click at [506, 245] on button "Send" at bounding box center [505, 253] width 30 height 16
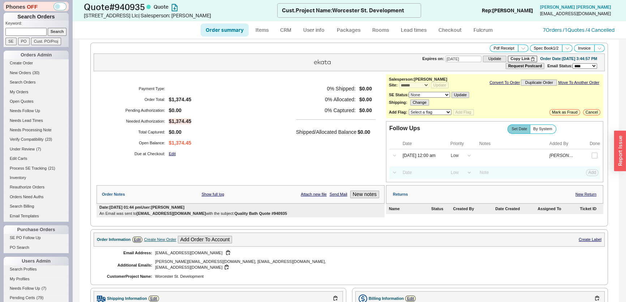
click at [20, 33] on input at bounding box center [25, 32] width 41 height 8
click at [48, 28] on input "Search" at bounding box center [57, 32] width 19 height 8
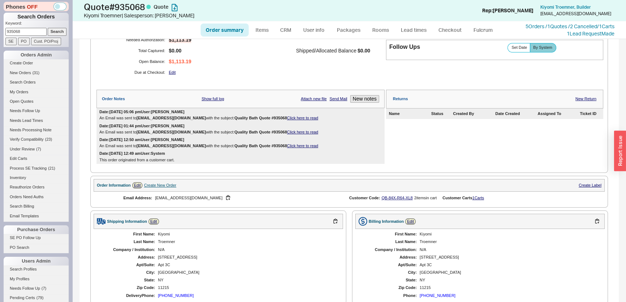
scroll to position [164, 0]
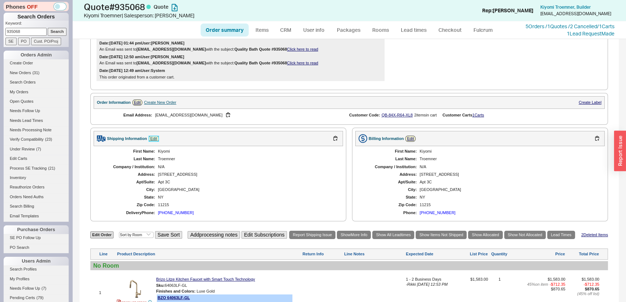
click at [152, 136] on link "Edit" at bounding box center [154, 139] width 10 height 6
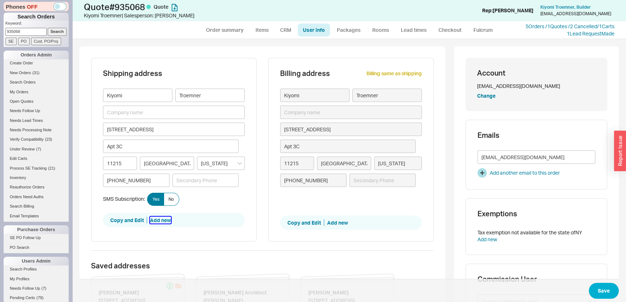
click at [157, 217] on button "Add new" at bounding box center [160, 219] width 21 height 7
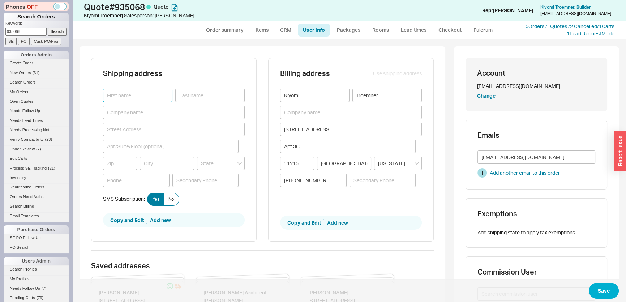
click at [153, 98] on input at bounding box center [137, 95] width 69 height 13
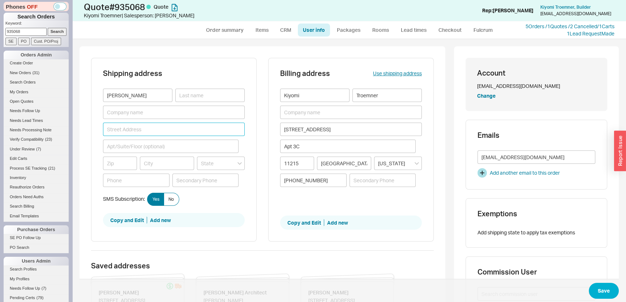
click at [140, 128] on input at bounding box center [174, 129] width 142 height 13
paste input "245 West 99th Street Apt 30a"
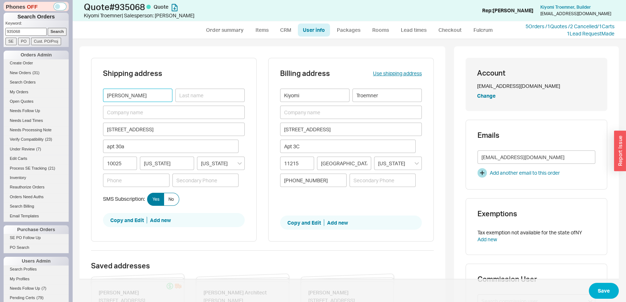
click at [167, 93] on input "Ali" at bounding box center [137, 95] width 69 height 13
click at [195, 94] on input at bounding box center [209, 95] width 69 height 13
paste input "Moazami"
click at [600, 292] on button "Save" at bounding box center [604, 291] width 30 height 16
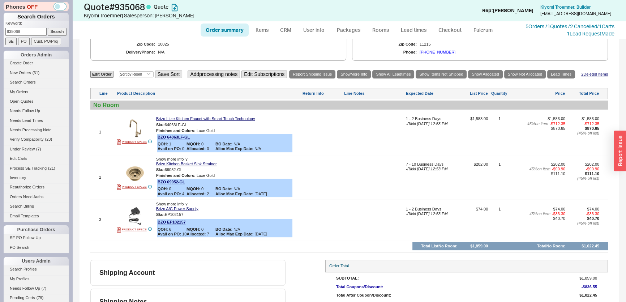
scroll to position [328, 0]
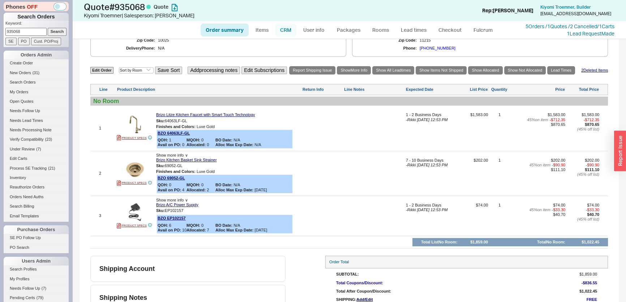
click at [291, 33] on link "CRM" at bounding box center [285, 29] width 21 height 13
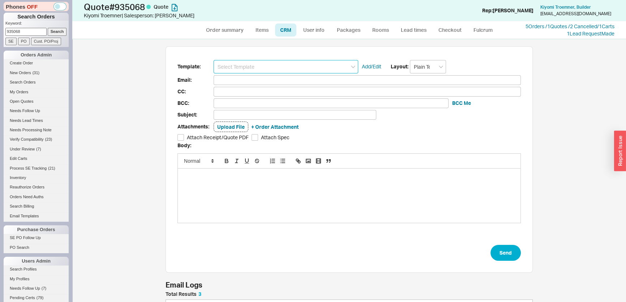
drag, startPoint x: 269, startPoint y: 67, endPoint x: 267, endPoint y: 72, distance: 5.6
click at [261, 70] on input at bounding box center [286, 66] width 145 height 13
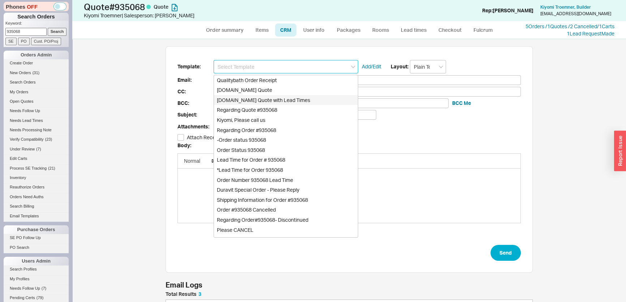
click at [257, 90] on div "Qualitybath.com Quote" at bounding box center [286, 90] width 144 height 10
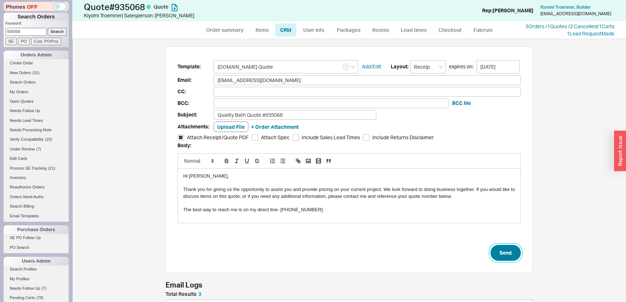
click at [511, 252] on button "Send" at bounding box center [505, 253] width 30 height 16
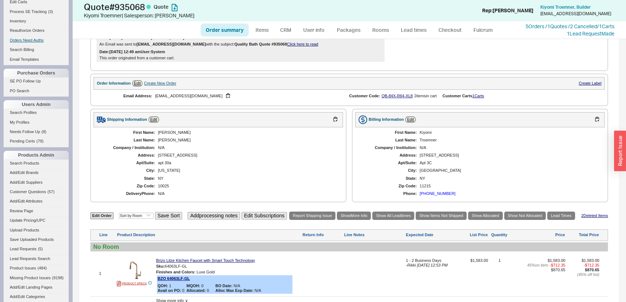
scroll to position [33, 0]
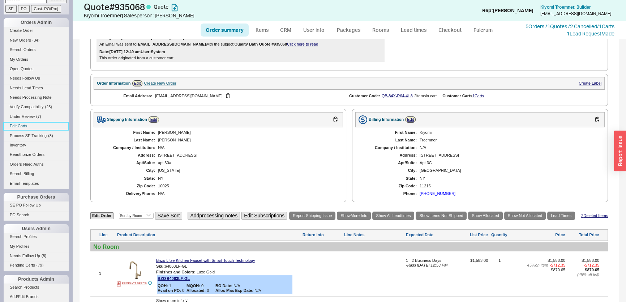
click at [22, 123] on link "Edit Carts" at bounding box center [36, 126] width 65 height 8
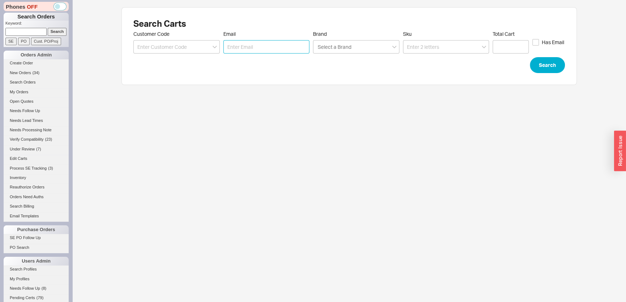
click at [260, 49] on input "Email" at bounding box center [266, 46] width 86 height 13
paste input "John S Heidenry <john@redbridgegroupe.com>"
drag, startPoint x: 238, startPoint y: 45, endPoint x: 203, endPoint y: 43, distance: 35.1
click at [203, 43] on div "Customer Code Email John S Heidenry <john@redbridgegroupe.com> Brand Select a B…" at bounding box center [348, 42] width 431 height 23
click at [295, 43] on input "john@redbridgegroupe.com>" at bounding box center [266, 46] width 86 height 13
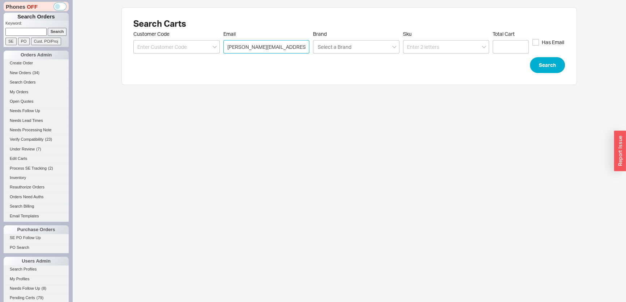
click button "Search" at bounding box center [547, 65] width 35 height 16
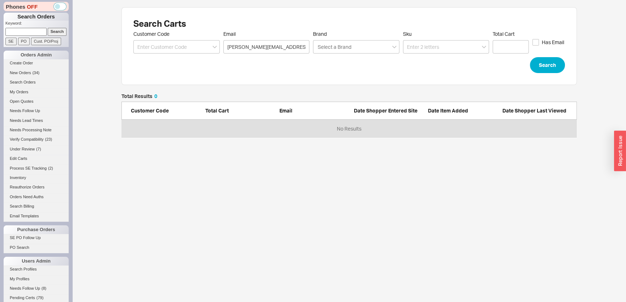
scroll to position [39, 450]
click at [27, 62] on link "Create Order" at bounding box center [36, 63] width 65 height 8
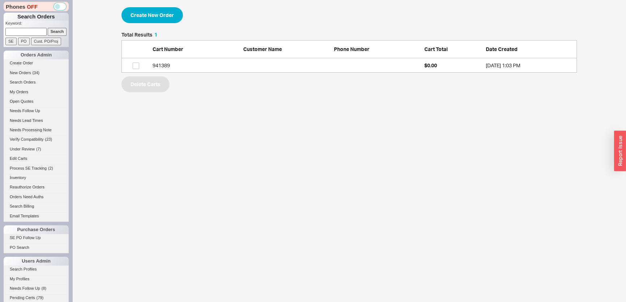
scroll to position [35, 450]
click at [159, 14] on button "Create New Order" at bounding box center [151, 15] width 61 height 16
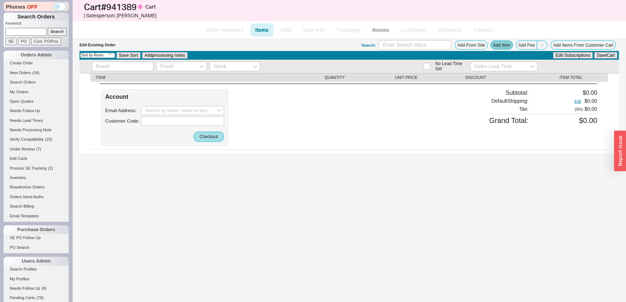
drag, startPoint x: 491, startPoint y: 50, endPoint x: 495, endPoint y: 47, distance: 4.1
click at [491, 49] on div "Search: Add From Site Add Item Add Fee Add Items From Customer Cart" at bounding box center [489, 45] width 257 height 10
click at [497, 45] on button "Add Item" at bounding box center [501, 44] width 22 height 9
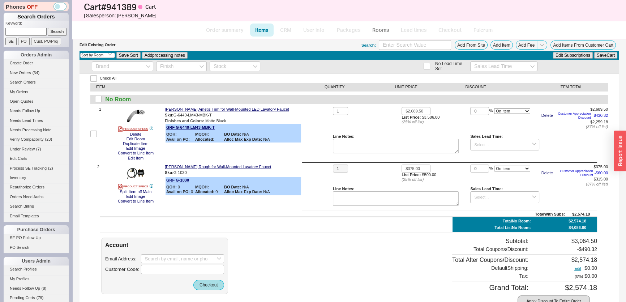
click at [143, 235] on div "Check All ITEM QUANTITY UNIT PRICE DISCOUNT ITEM TOTAL No Room 1 PRODUCT SPECS …" at bounding box center [348, 212] width 539 height 279
click at [198, 259] on input at bounding box center [182, 258] width 83 height 9
paste input "John S Heidenry <john@redbridgegroupe.com>"
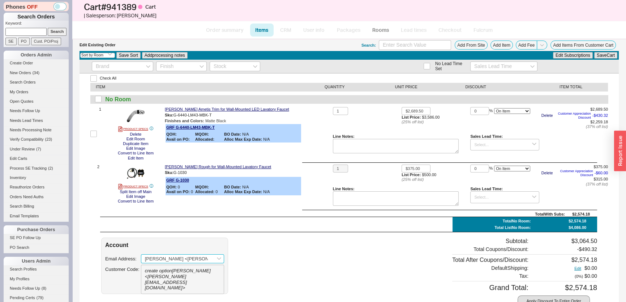
drag, startPoint x: 146, startPoint y: 258, endPoint x: 95, endPoint y: 259, distance: 50.6
click at [95, 259] on div "Check All ITEM QUANTITY UNIT PRICE DISCOUNT ITEM TOTAL No Room 1 PRODUCT SPECS …" at bounding box center [348, 212] width 539 height 279
click at [210, 258] on input "john@redbridgegroupe.com>" at bounding box center [182, 258] width 83 height 9
click at [208, 259] on input "john@redbridgegroupe.com" at bounding box center [182, 258] width 83 height 9
click at [172, 285] on div "John Heidenry" at bounding box center [182, 288] width 75 height 6
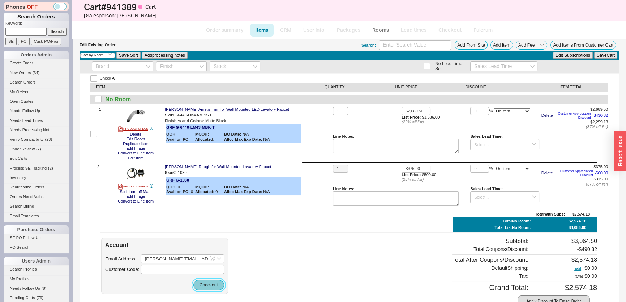
click at [203, 284] on button "Checkout" at bounding box center [208, 285] width 31 height 10
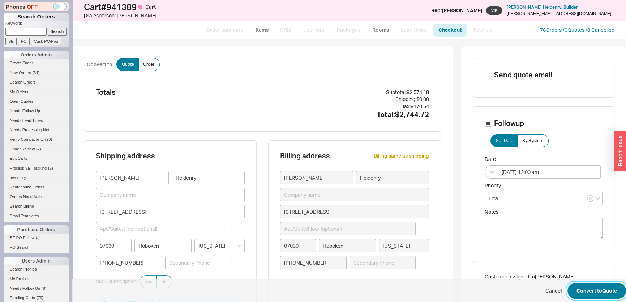
click at [593, 294] on button "Convert to Quote" at bounding box center [596, 291] width 59 height 16
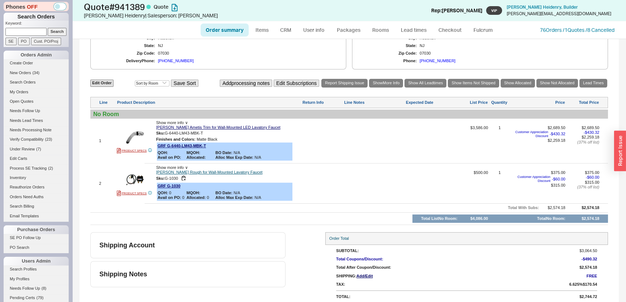
scroll to position [287, 0]
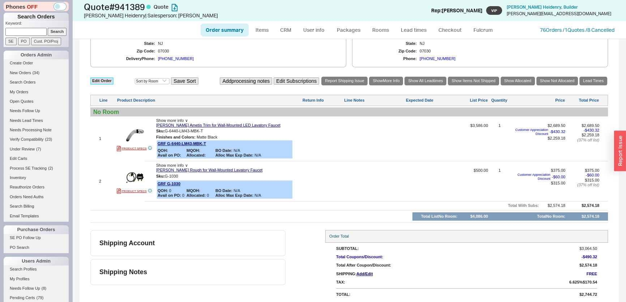
click at [108, 79] on link "Edit Order" at bounding box center [101, 80] width 23 height 7
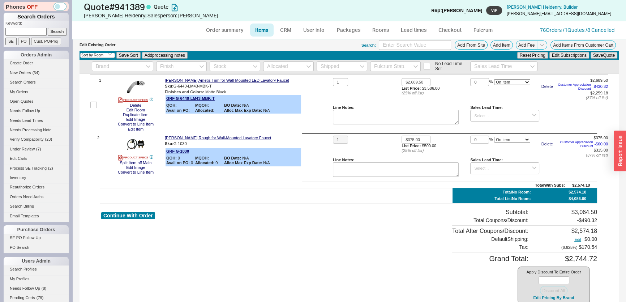
scroll to position [50, 0]
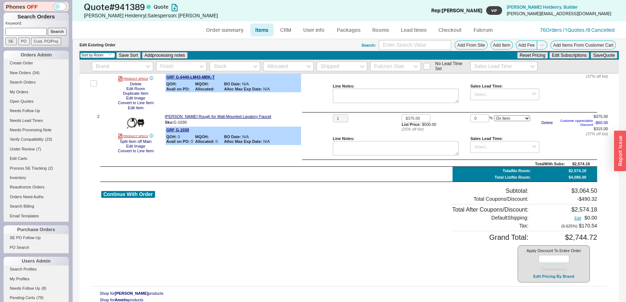
click at [554, 281] on div "Apply Discount To Entire Order Discount All Edit Pricing By Brand" at bounding box center [553, 264] width 72 height 38
click at [554, 276] on button "Edit Pricing By Brand" at bounding box center [553, 276] width 45 height 5
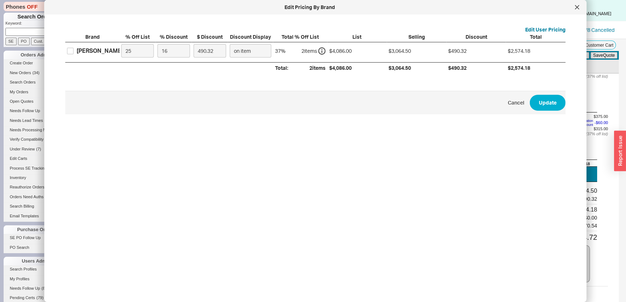
click at [79, 60] on div "Brand % Off List % Discount $ Discount Discount Display Total % Off List List S…" at bounding box center [315, 53] width 500 height 40
click at [76, 52] on label "[PERSON_NAME]" at bounding box center [95, 51] width 56 height 8
click at [74, 52] on input "[PERSON_NAME]" at bounding box center [70, 51] width 7 height 7
drag, startPoint x: 175, startPoint y: 51, endPoint x: 138, endPoint y: 54, distance: 37.0
click at [0, 0] on div "Graff 25 16 490.32 on item 37 % 2 item s $4,086.00 $3,064.50 $490.32 $2,574.18" at bounding box center [0, 0] width 0 height 0
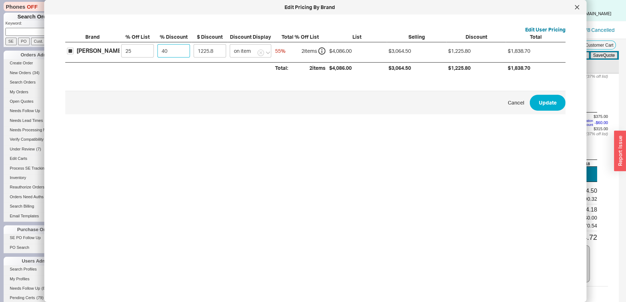
drag, startPoint x: 172, startPoint y: 52, endPoint x: 94, endPoint y: 51, distance: 78.4
click at [0, 0] on div "Graff 25 40 1225.8 on item 55 % 2 item s $4,086.00 $3,064.50 $1,225.80 $1,838.70" at bounding box center [0, 0] width 0 height 0
click at [129, 51] on input "25" at bounding box center [137, 50] width 33 height 13
drag, startPoint x: 137, startPoint y: 50, endPoint x: 94, endPoint y: 50, distance: 43.4
click at [0, 0] on div "Graff 25 43 1317.73 on item 57.2499 % 2 item s $4,086.00 $3,064.50 $1,317.73 $1…" at bounding box center [0, 0] width 0 height 0
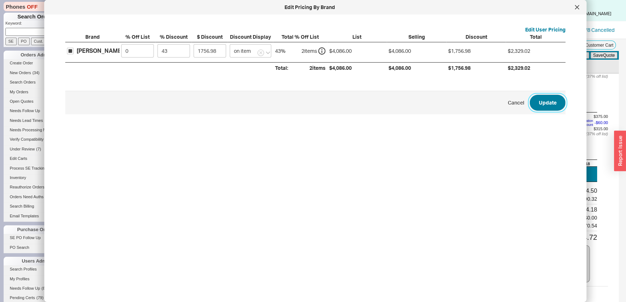
click at [536, 107] on button "Update" at bounding box center [548, 103] width 36 height 16
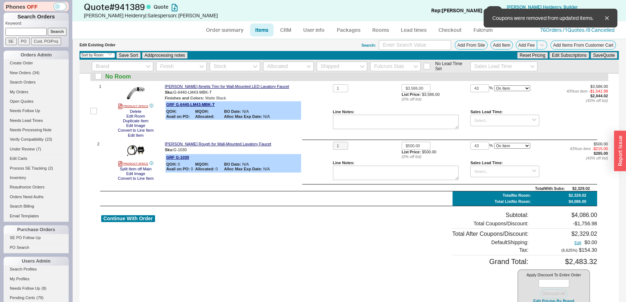
scroll to position [0, 0]
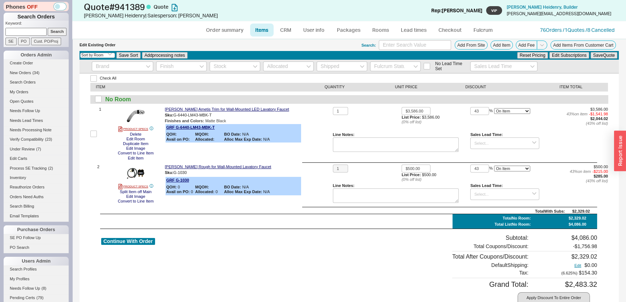
click at [102, 96] on div "No Room" at bounding box center [348, 99] width 517 height 8
click at [96, 101] on input "checkbox" at bounding box center [98, 99] width 7 height 7
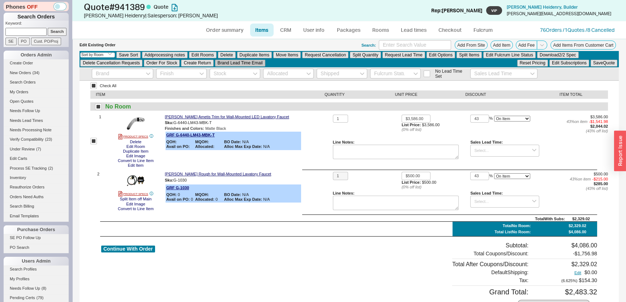
click at [232, 61] on button "Brand Lead Time Email" at bounding box center [240, 63] width 50 height 7
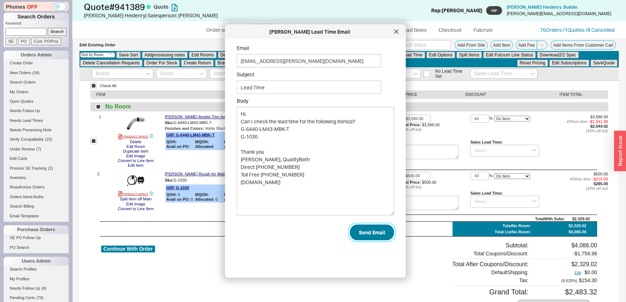
click at [368, 235] on button "Send Email" at bounding box center [372, 232] width 44 height 16
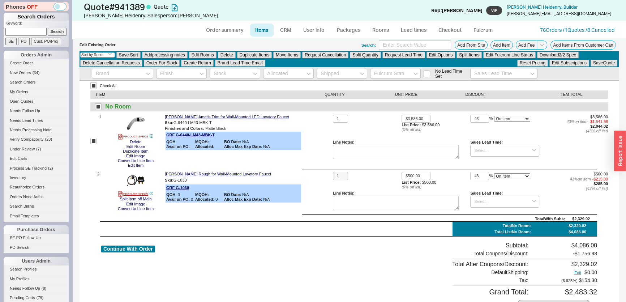
click at [290, 36] on ul "Order summary Items CRM User info Packages Rooms Lead times Checkout Fulcrum" at bounding box center [349, 29] width 303 height 17
click at [290, 33] on link "CRM" at bounding box center [285, 29] width 21 height 13
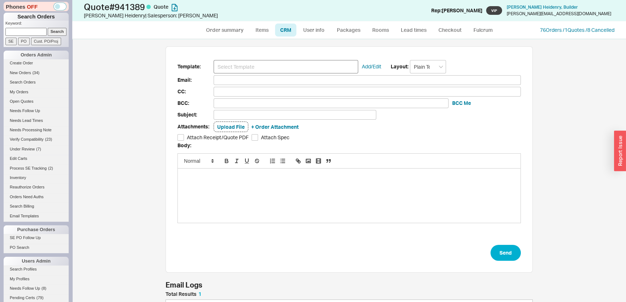
scroll to position [35, 362]
click at [272, 65] on input at bounding box center [286, 66] width 145 height 13
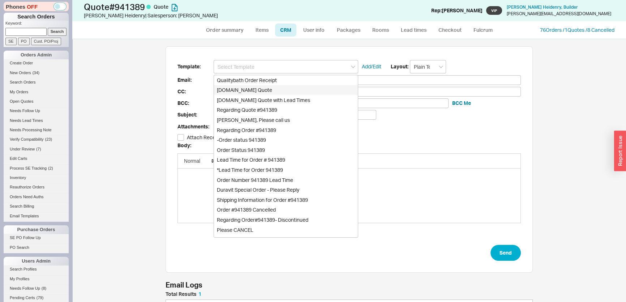
click at [264, 89] on div "Qualitybath.com Quote" at bounding box center [286, 90] width 144 height 10
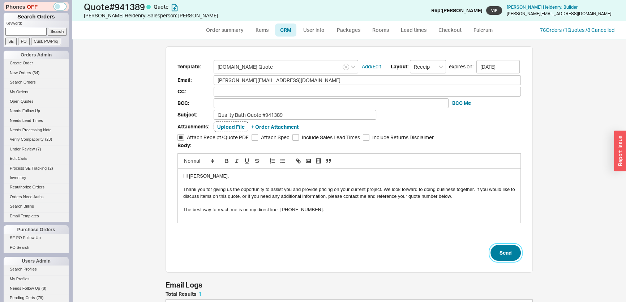
click at [507, 254] on button "Send" at bounding box center [505, 253] width 30 height 16
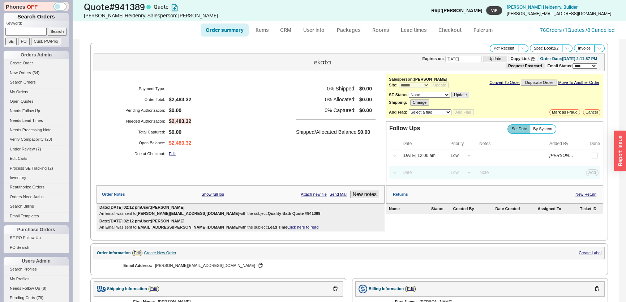
scroll to position [230, 0]
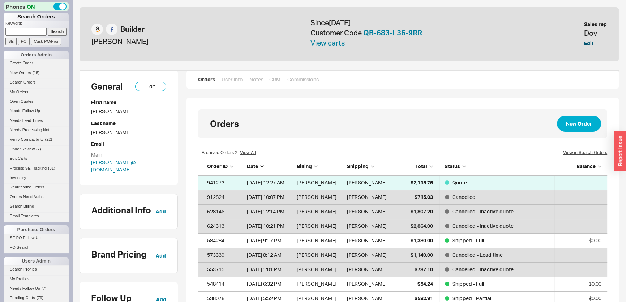
scroll to position [158, 404]
click at [587, 43] on button "Edit" at bounding box center [588, 43] width 9 height 7
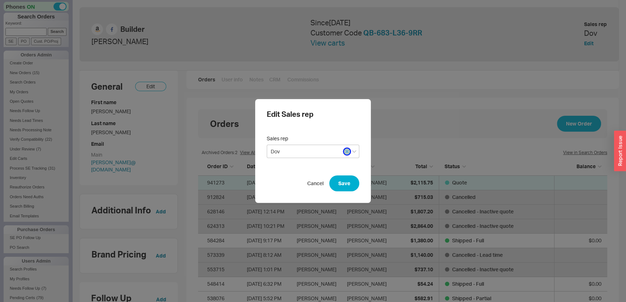
click at [345, 152] on icon "button" at bounding box center [346, 151] width 3 height 4
click at [330, 155] on input at bounding box center [313, 151] width 93 height 13
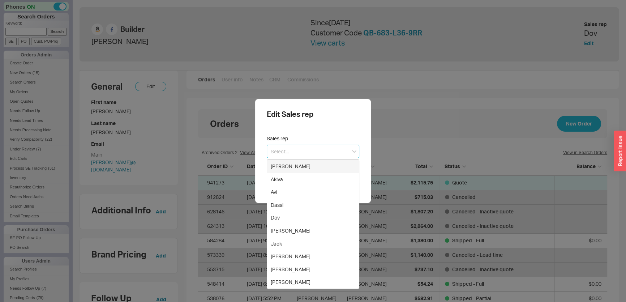
click at [328, 167] on div "[PERSON_NAME]" at bounding box center [313, 166] width 92 height 13
type input "[PERSON_NAME]"
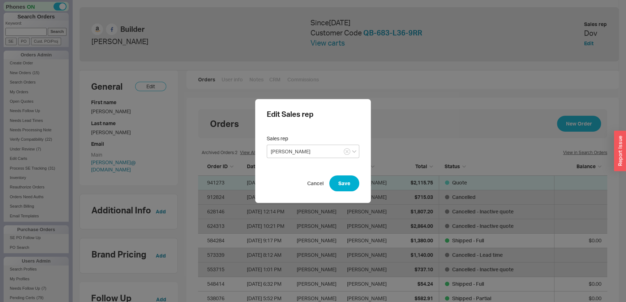
click at [363, 181] on div "Edit Sales rep Sales rep [PERSON_NAME] Cancel Save" at bounding box center [313, 151] width 116 height 104
click at [347, 184] on button "Save" at bounding box center [344, 183] width 30 height 16
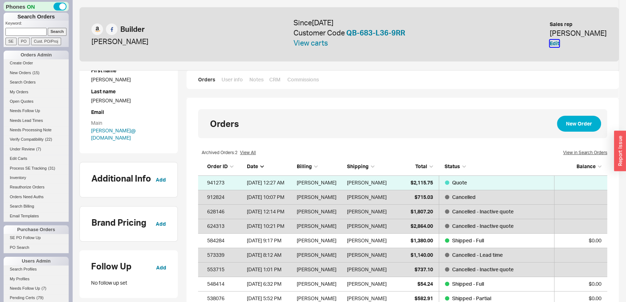
scroll to position [65, 0]
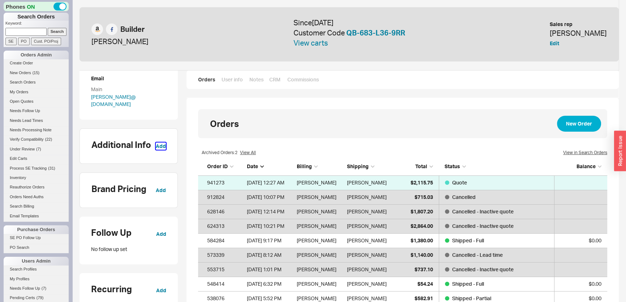
click at [164, 142] on button "Add" at bounding box center [161, 145] width 10 height 7
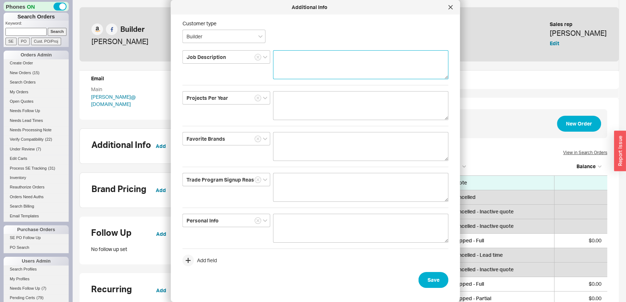
click at [338, 60] on textarea at bounding box center [360, 64] width 175 height 29
type textarea "spoke to [PERSON_NAME] country clubs"
click at [418, 284] on button "Save" at bounding box center [433, 280] width 30 height 16
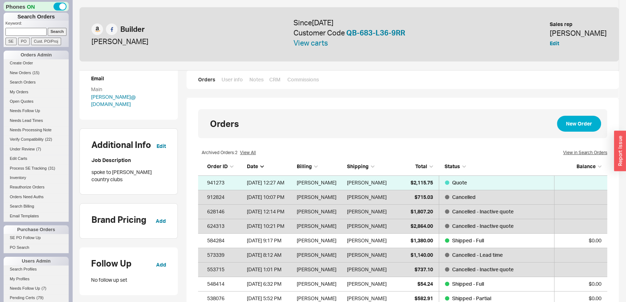
click at [276, 83] on div "Orders User info Notes CRM Commissions" at bounding box center [402, 79] width 432 height 19
click at [274, 79] on link "CRM" at bounding box center [274, 79] width 11 height 7
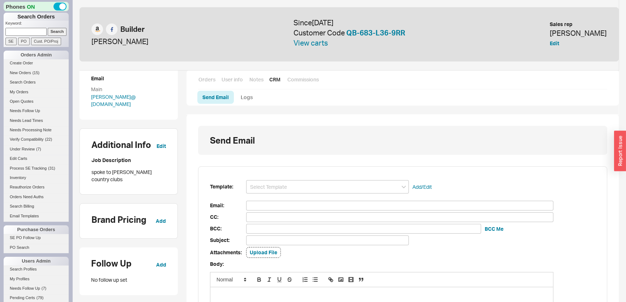
scroll to position [194, 404]
click at [320, 194] on div "Template: Add/Edit Email: CC: BCC: BCC Me Subject: Attachments: Upload File Bod…" at bounding box center [402, 290] width 409 height 248
click at [319, 188] on input at bounding box center [327, 186] width 163 height 13
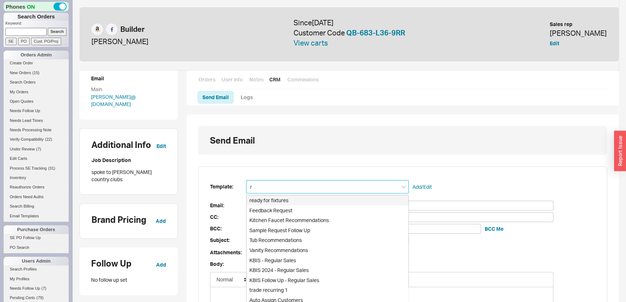
drag, startPoint x: 318, startPoint y: 188, endPoint x: 156, endPoint y: 177, distance: 161.6
type input "tra"
click at [261, 200] on div "Trade Welcome" at bounding box center [327, 200] width 162 height 10
type input "[PERSON_NAME][EMAIL_ADDRESS][DOMAIN_NAME]"
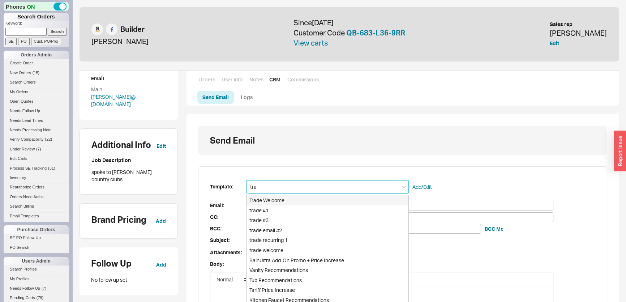
type input "[PERSON_NAME][EMAIL_ADDRESS][DOMAIN_NAME]"
type input "Great speaking to you, [PERSON_NAME]!"
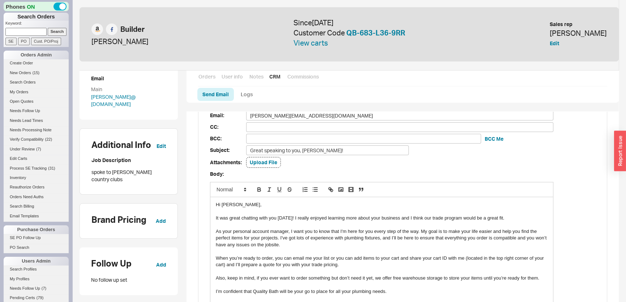
scroll to position [98, 0]
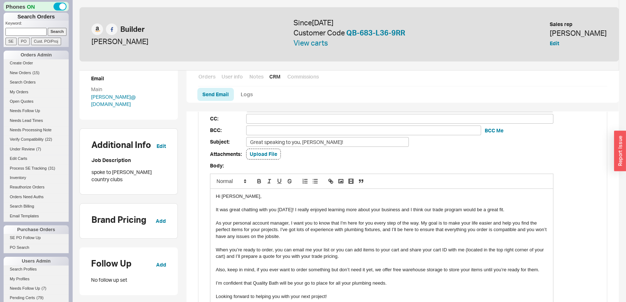
type input "Trade Welcome"
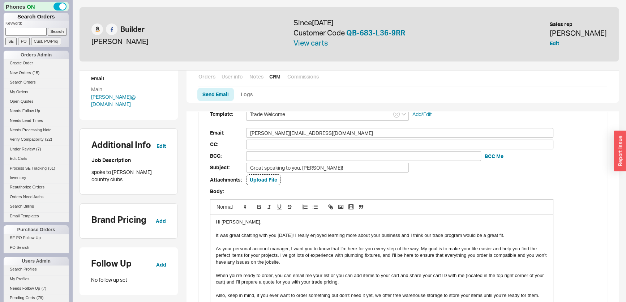
scroll to position [33, 0]
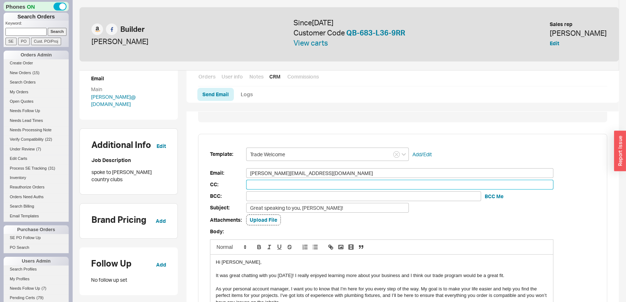
click at [309, 188] on input at bounding box center [399, 185] width 307 height 10
drag, startPoint x: 301, startPoint y: 173, endPoint x: 225, endPoint y: 169, distance: 76.0
click at [225, 169] on div "Email: [PERSON_NAME][EMAIL_ADDRESS][DOMAIN_NAME] [PERSON_NAME][EMAIL_ADDRESS][D…" at bounding box center [402, 173] width 385 height 10
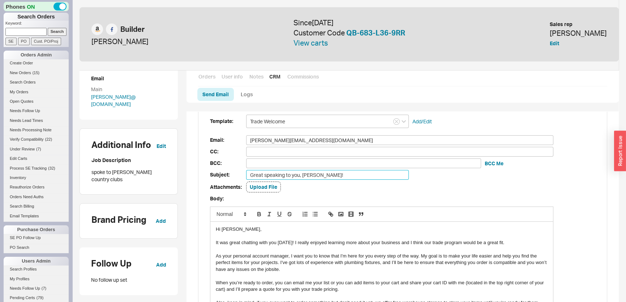
drag, startPoint x: 302, startPoint y: 174, endPoint x: 313, endPoint y: 173, distance: 10.8
click at [313, 173] on input "Great speaking to you, [PERSON_NAME]!" at bounding box center [327, 175] width 163 height 10
type input "Great speaking to you, [PERSON_NAME]!"
drag, startPoint x: 231, startPoint y: 228, endPoint x: 220, endPoint y: 230, distance: 11.0
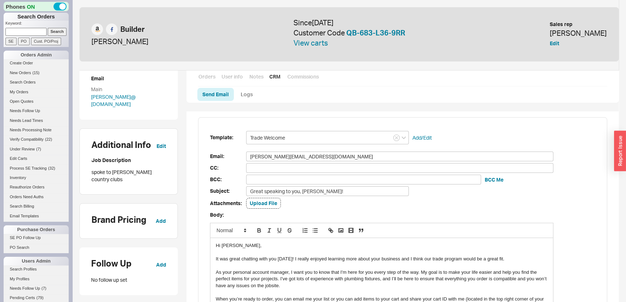
scroll to position [0, 0]
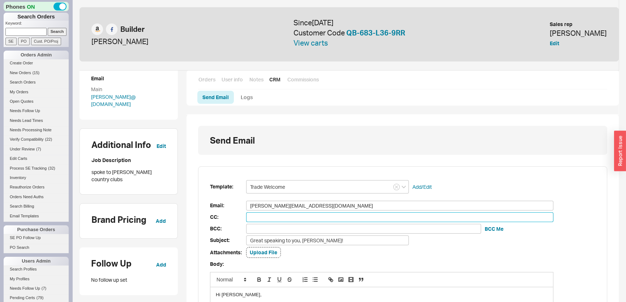
click at [290, 219] on input at bounding box center [399, 217] width 307 height 10
type input "[EMAIL_ADDRESS][DOMAIN_NAME]"
type input "c"
type input "ca"
type input "[EMAIL_ADDRESS][DOMAIN_NAME]"
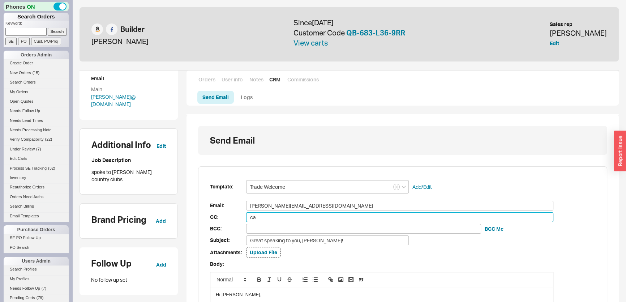
type input "c"
type input "[PERSON_NAME][EMAIL_ADDRESS][DOMAIN_NAME]"
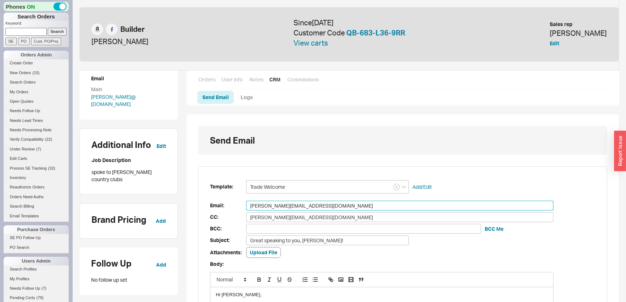
click at [311, 205] on input "[PERSON_NAME][EMAIL_ADDRESS][DOMAIN_NAME]" at bounding box center [399, 206] width 307 height 10
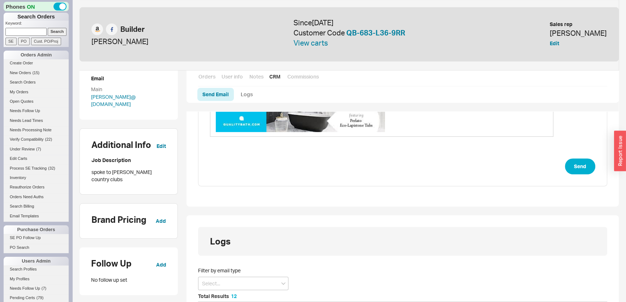
scroll to position [263, 0]
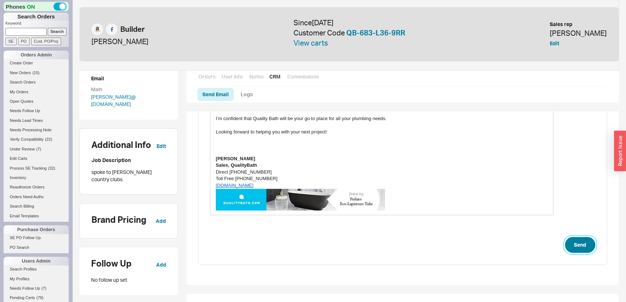
click at [574, 246] on button "Send" at bounding box center [580, 245] width 30 height 16
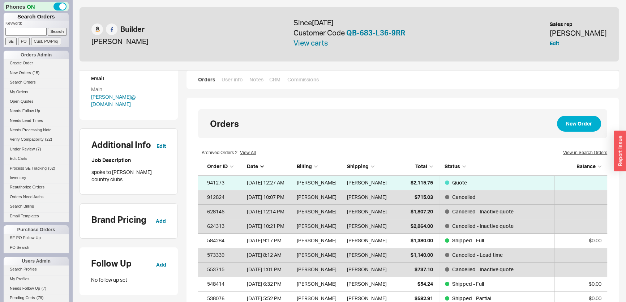
scroll to position [158, 404]
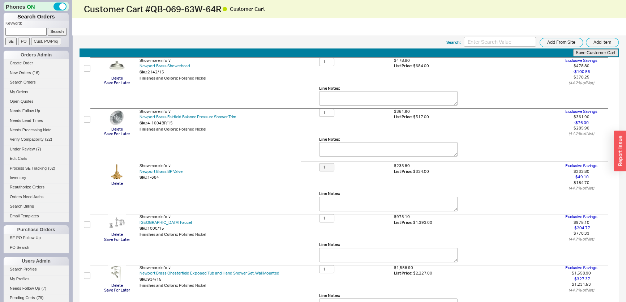
scroll to position [349, 0]
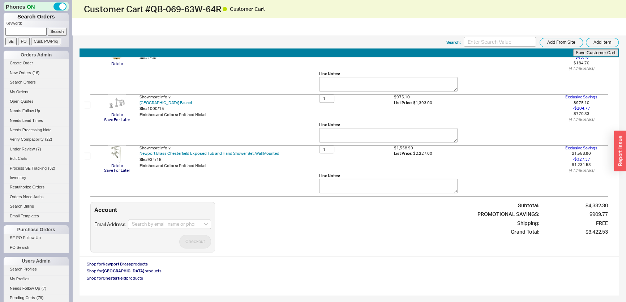
click at [171, 232] on div "Account Email Address: Checkout" at bounding box center [152, 227] width 125 height 51
click at [171, 226] on input at bounding box center [169, 223] width 83 height 9
paste input "[EMAIL_ADDRESS][DOMAIN_NAME]"
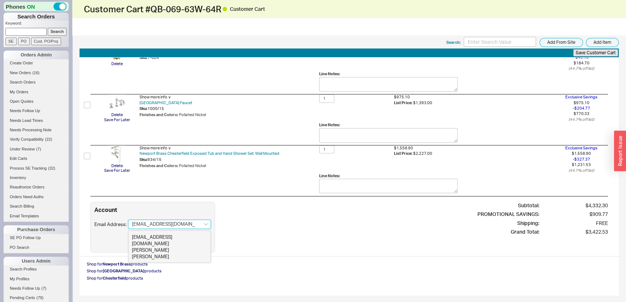
click at [150, 234] on div "[EMAIL_ADDRESS][DOMAIN_NAME]" at bounding box center [169, 239] width 75 height 13
type input "[EMAIL_ADDRESS][DOMAIN_NAME]"
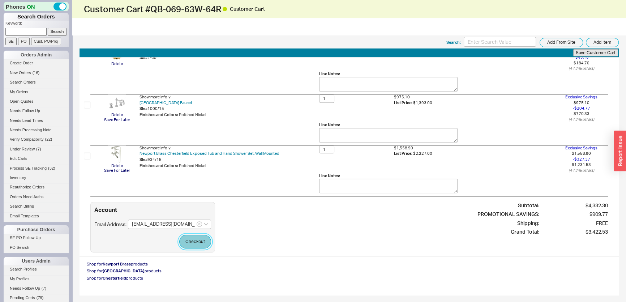
click at [198, 239] on button "Checkout" at bounding box center [195, 242] width 32 height 14
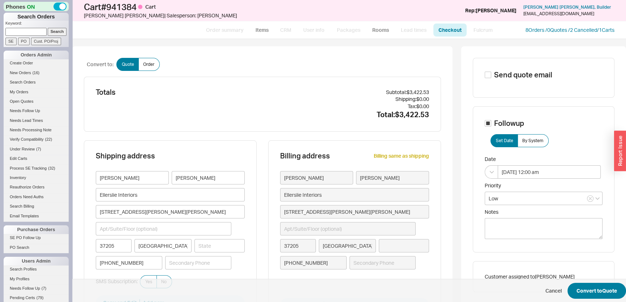
type input "[US_STATE]"
click at [593, 285] on button "Convert to Quote" at bounding box center [596, 291] width 59 height 16
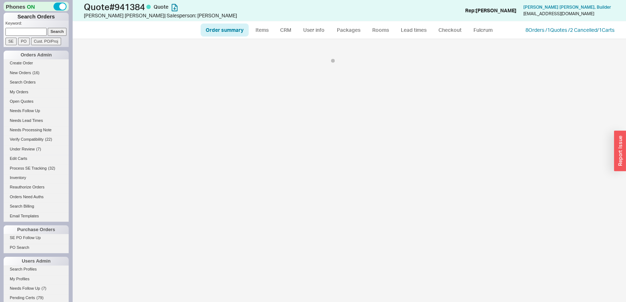
select select "*"
select select "LOW"
select select "3"
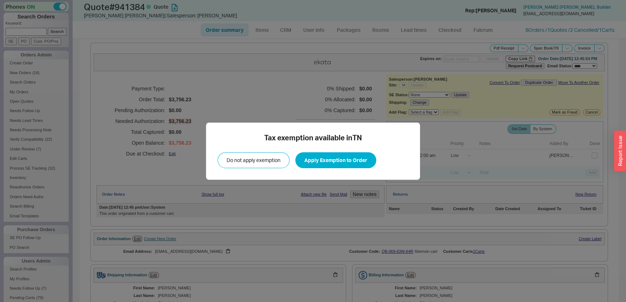
select select "*"
click at [353, 158] on button "Apply Exemption to Order" at bounding box center [335, 160] width 81 height 16
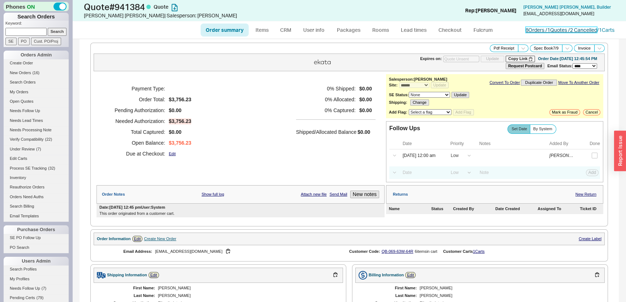
click at [535, 30] on link "8 Orders / 1 Quotes / 2 Cancelled" at bounding box center [561, 30] width 72 height 6
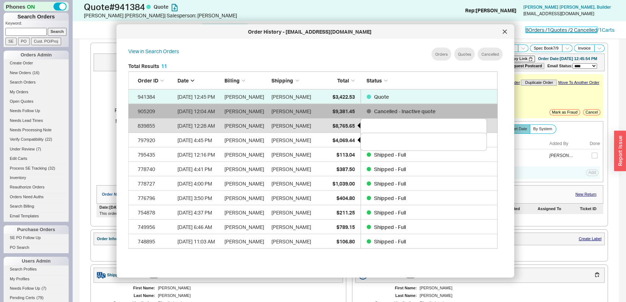
scroll to position [216, 376]
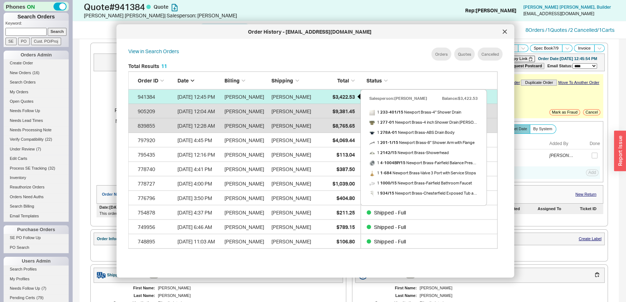
click at [343, 96] on span "$3,422.53" at bounding box center [343, 96] width 22 height 6
select select "*"
select select "LOW"
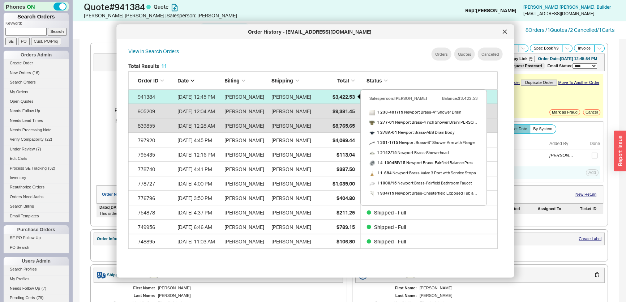
select select "3"
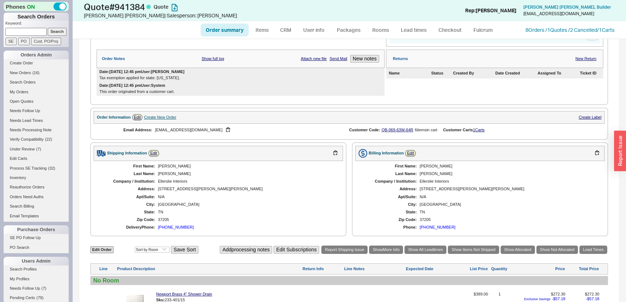
scroll to position [197, 0]
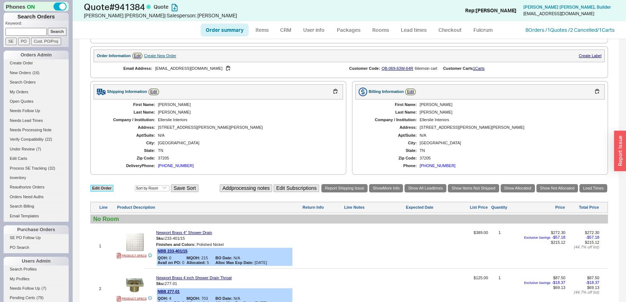
click at [109, 187] on link "Edit Order" at bounding box center [101, 188] width 23 height 7
select select "3"
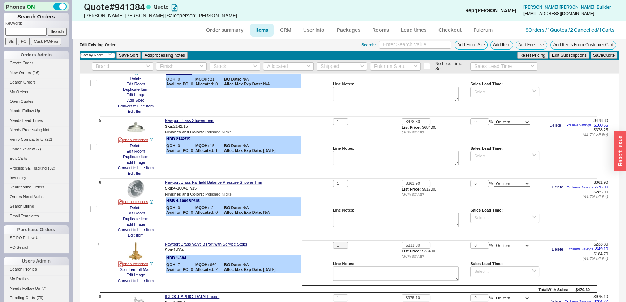
scroll to position [98, 0]
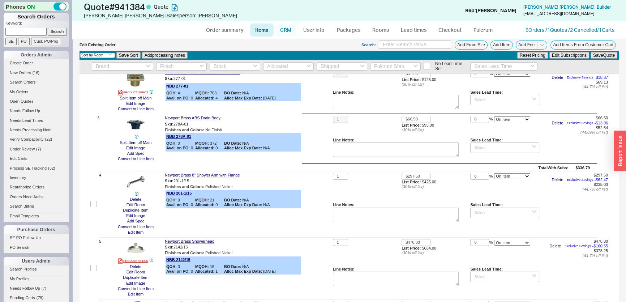
click at [285, 33] on link "CRM" at bounding box center [285, 29] width 21 height 13
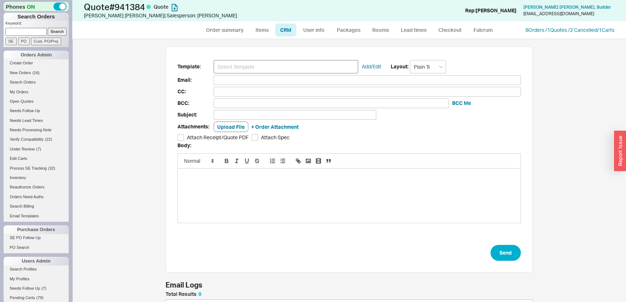
scroll to position [39, 362]
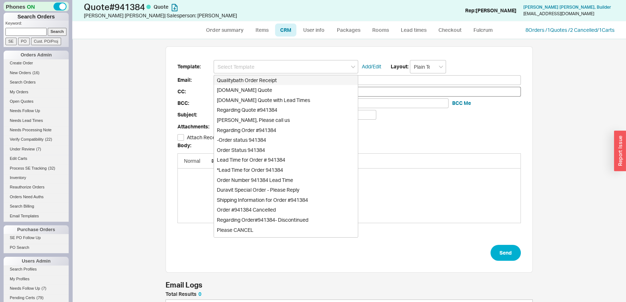
click at [255, 87] on div "[DOMAIN_NAME] Quote" at bounding box center [286, 90] width 144 height 10
type input "Receipt"
type input "[EMAIL_ADDRESS][DOMAIN_NAME]"
type input "Quality Bath Quote #941384"
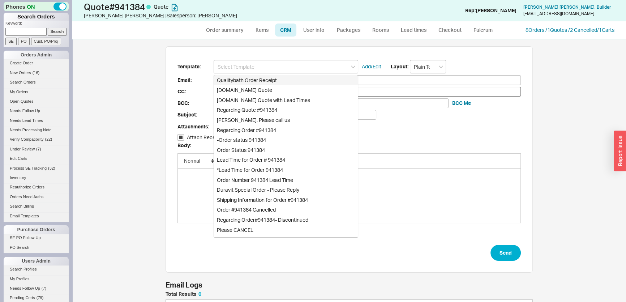
checkbox input "true"
type input "[DOMAIN_NAME] Quote"
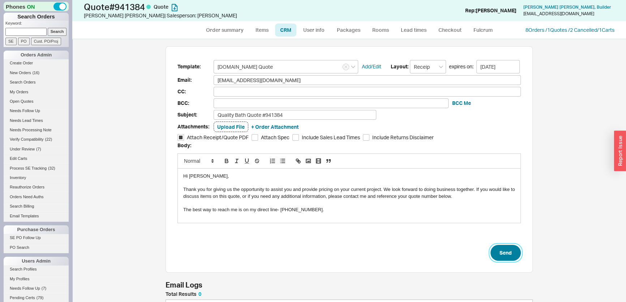
click at [502, 252] on button "Send" at bounding box center [505, 253] width 30 height 16
select select "*"
select select "LOW"
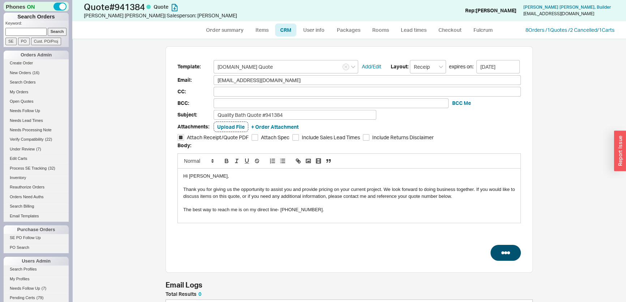
select select "3"
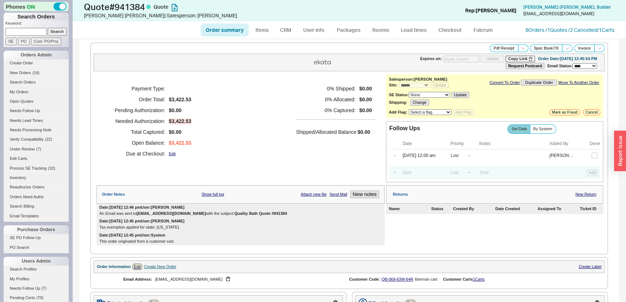
type input "[DATE]"
click at [592, 153] on input "checkbox" at bounding box center [595, 155] width 6 height 6
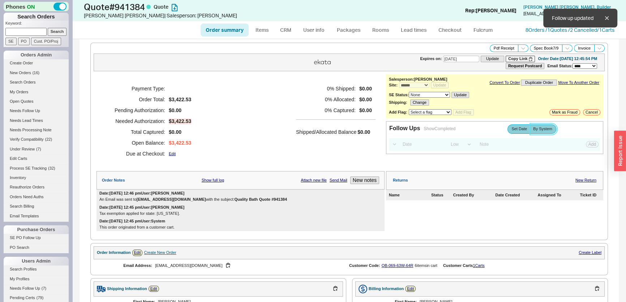
click at [545, 132] on label "By System" at bounding box center [543, 128] width 26 height 9
click at [0, 0] on input "By System" at bounding box center [0, 0] width 0 height 0
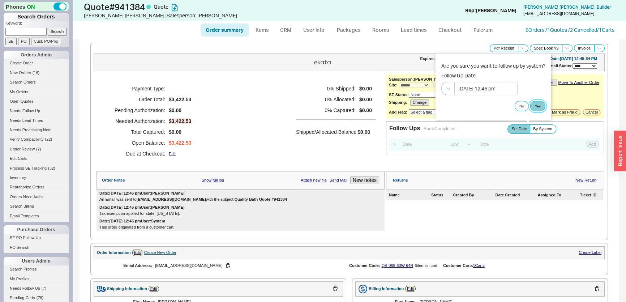
click at [534, 107] on button "Yes" at bounding box center [537, 106] width 15 height 10
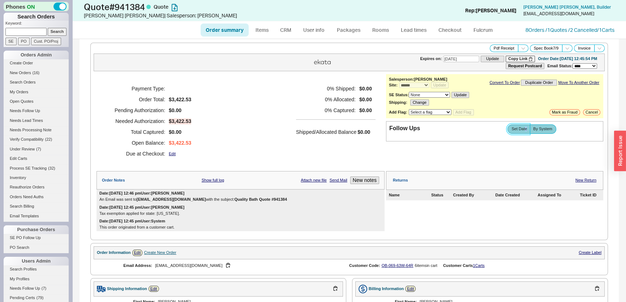
click at [521, 128] on span "Set Date" at bounding box center [519, 128] width 16 height 5
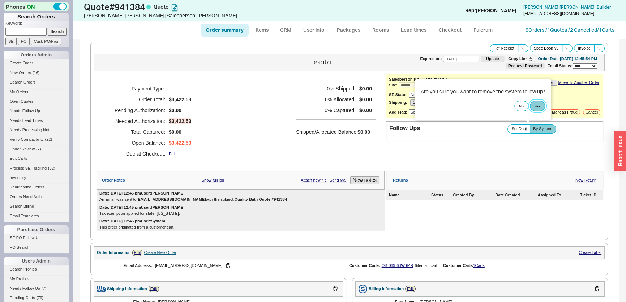
click at [545, 106] on button "Yes" at bounding box center [537, 106] width 15 height 10
select select "LOW"
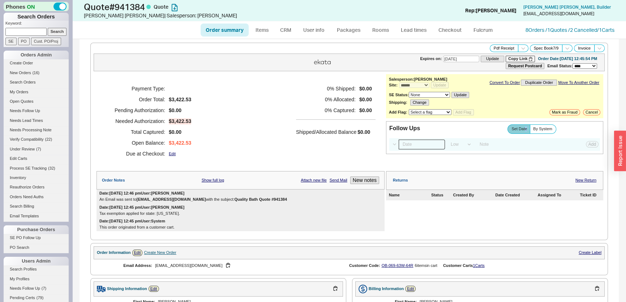
click at [424, 142] on input at bounding box center [422, 144] width 46 height 10
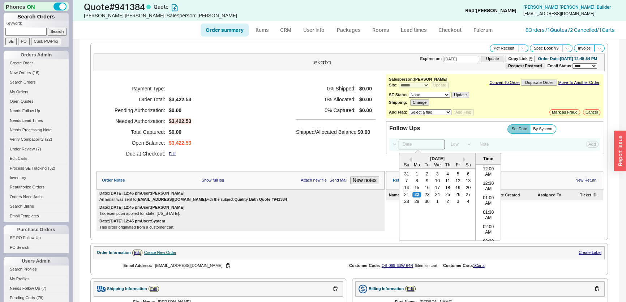
scroll to position [317, 0]
click at [412, 198] on div "28 29 30 1 2 3 4" at bounding box center [437, 201] width 72 height 7
drag, startPoint x: 414, startPoint y: 198, endPoint x: 409, endPoint y: 194, distance: 6.4
click at [414, 199] on div "29" at bounding box center [416, 201] width 9 height 5
type input "[DATE] 12:00 am"
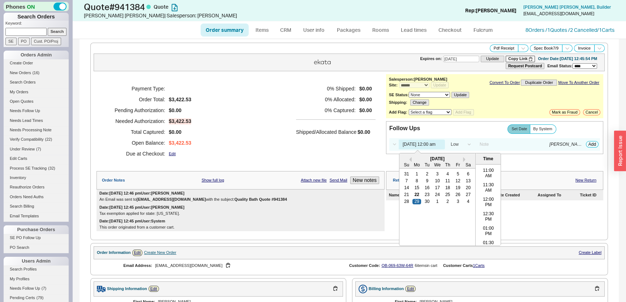
click at [310, 144] on div "0 % Shipped: $0.00 0 % Allocated: $0.00 0 % Captured: $0.00 Shipped/Allocated B…" at bounding box center [335, 121] width 79 height 76
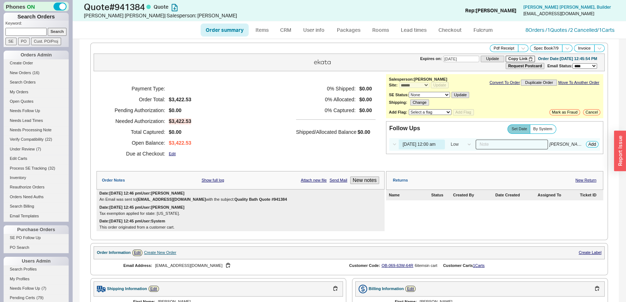
click at [506, 144] on input at bounding box center [512, 144] width 72 height 10
type input "large cart"
click at [589, 148] on div "Select a Date Now One hour One day Two Days One Month [DATE] 12:00 am High Medi…" at bounding box center [494, 144] width 211 height 13
click at [589, 145] on button "Add" at bounding box center [592, 144] width 13 height 7
select select "LOW"
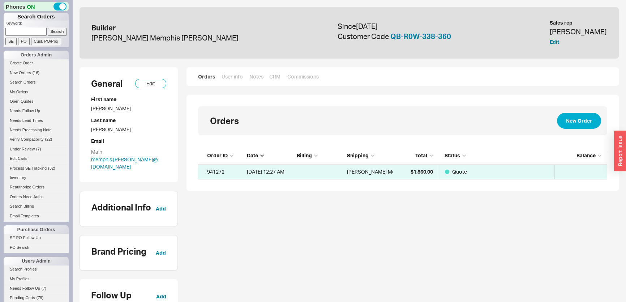
scroll to position [27, 404]
click at [269, 79] on link "CRM" at bounding box center [274, 76] width 11 height 7
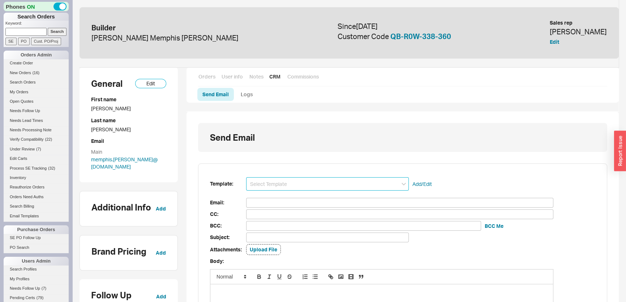
click at [298, 182] on input at bounding box center [327, 183] width 163 height 13
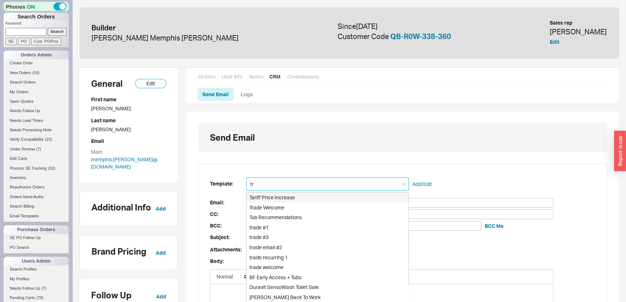
type input "tra"
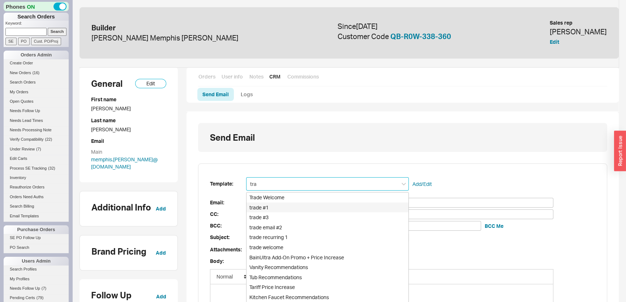
click at [275, 204] on div "trade #1" at bounding box center [327, 207] width 162 height 10
type input "memphis.anna@gmail.com"
type input "Welcome to the QualityBath Trade Program"
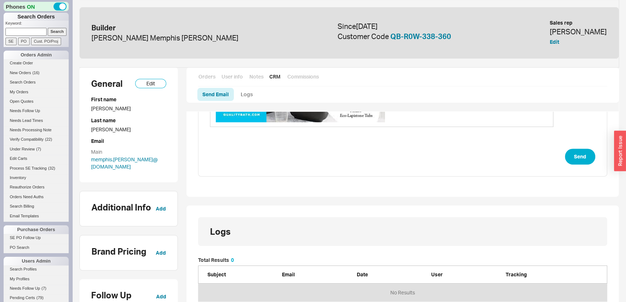
scroll to position [321, 0]
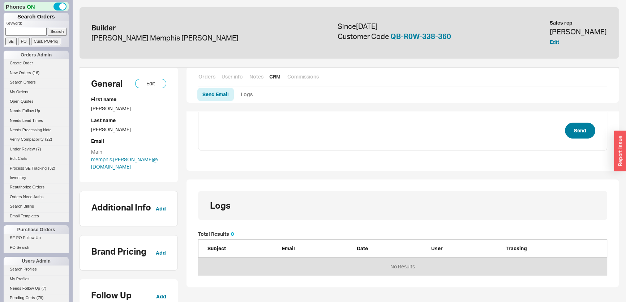
type input "trade #1"
click at [575, 132] on button "Send" at bounding box center [580, 131] width 30 height 16
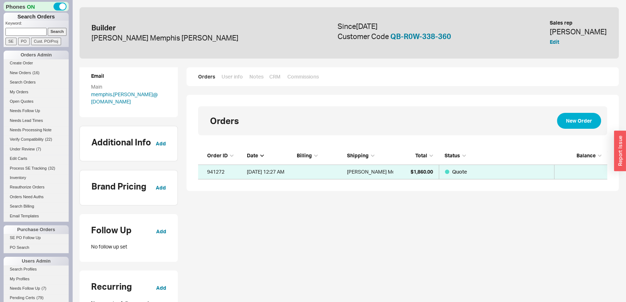
scroll to position [131, 0]
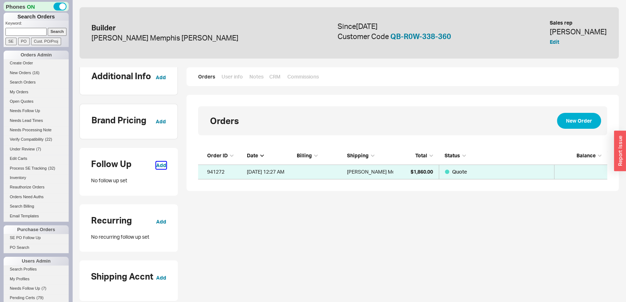
click at [162, 162] on button "Add" at bounding box center [161, 165] width 10 height 7
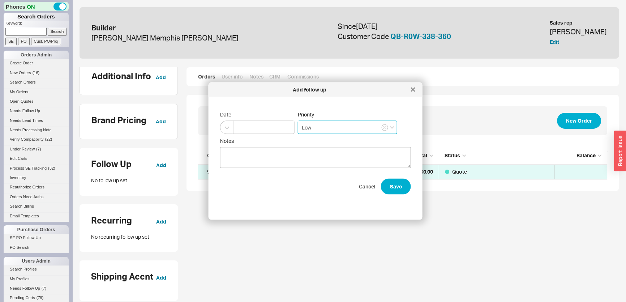
click at [300, 126] on input "Low" at bounding box center [347, 127] width 99 height 13
click at [313, 149] on div "Medium" at bounding box center [349, 155] width 102 height 13
type input "Medium"
click at [221, 128] on button "button" at bounding box center [226, 127] width 13 height 13
click at [235, 183] on div "1 Week" at bounding box center [257, 180] width 74 height 13
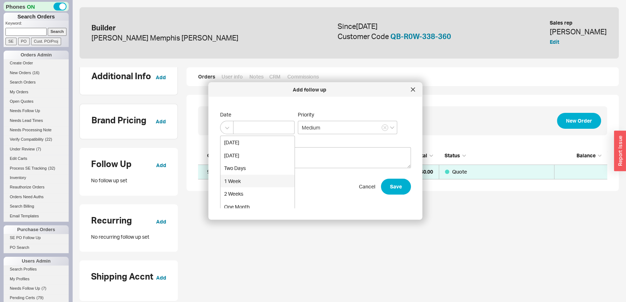
type input "09/29/2025"
click at [242, 176] on form "Date 09/29/2025 Priority Medium Notes Cancel Save" at bounding box center [315, 152] width 191 height 83
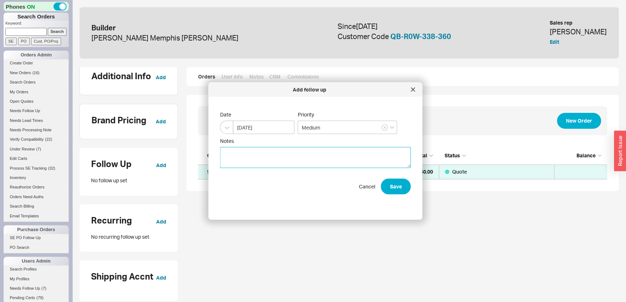
click at [245, 161] on textarea "Notes" at bounding box center [315, 157] width 191 height 21
type textarea "sent email and left vm."
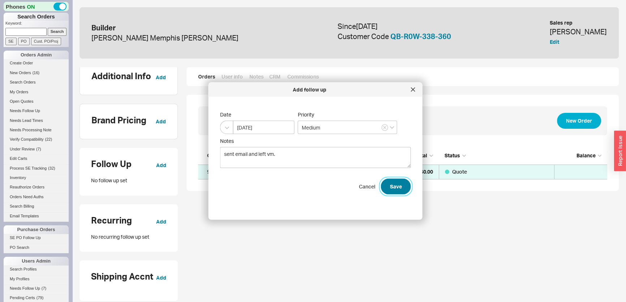
click at [384, 191] on button "Save" at bounding box center [396, 186] width 30 height 16
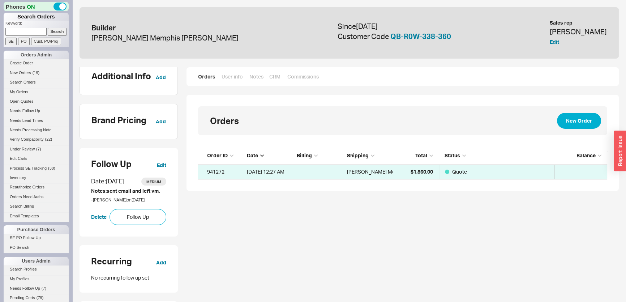
click at [21, 33] on input at bounding box center [25, 32] width 41 height 8
type input "936181"
click at [48, 28] on input "Search" at bounding box center [57, 32] width 19 height 8
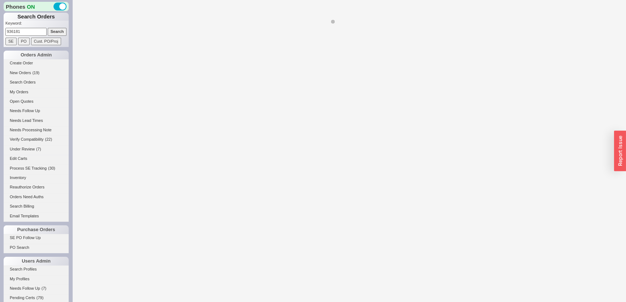
select select "LOW"
select select "3"
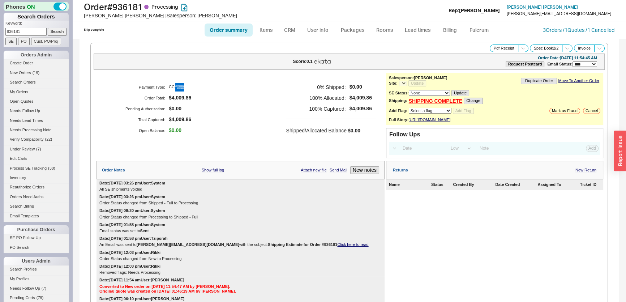
select select "*"
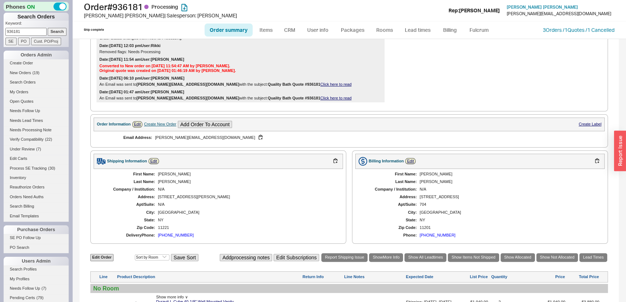
scroll to position [56, 0]
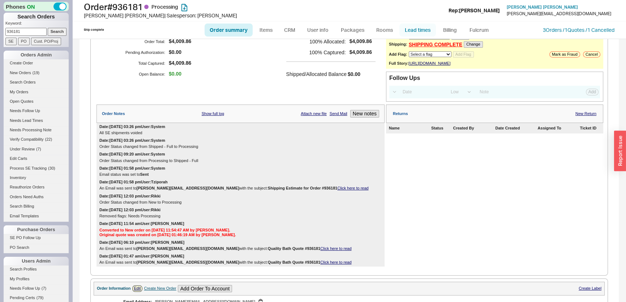
click at [434, 32] on link "Lead times" at bounding box center [417, 29] width 36 height 13
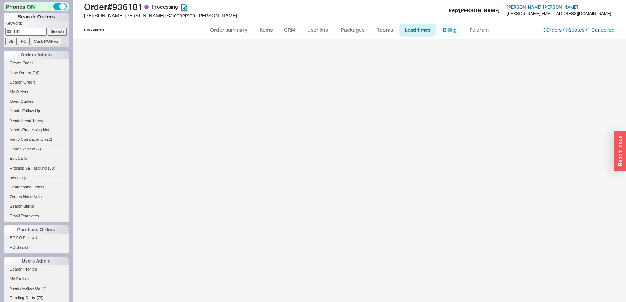
click at [452, 29] on link "Billing" at bounding box center [449, 29] width 25 height 13
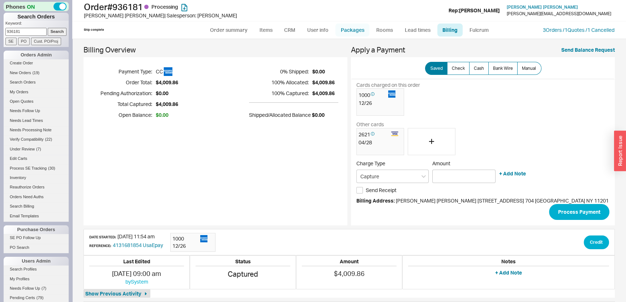
click at [346, 28] on link "Packages" at bounding box center [352, 29] width 34 height 13
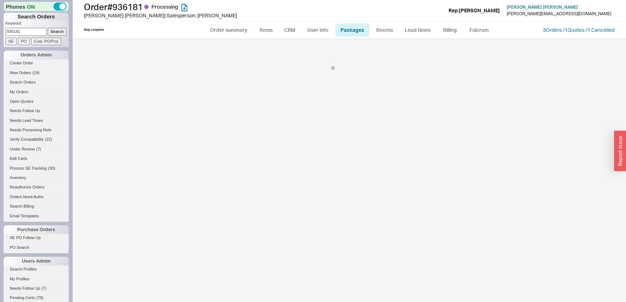
select select "8"
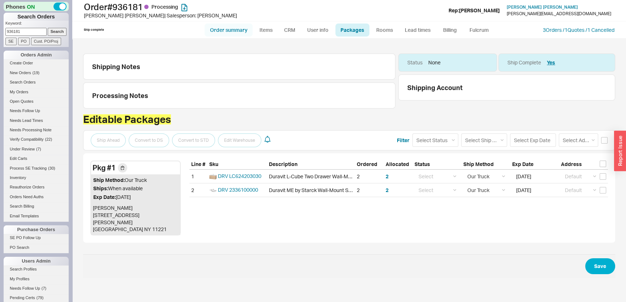
click at [224, 35] on link "Order summary" at bounding box center [229, 29] width 48 height 13
select select "*"
select select "LOW"
select select "3"
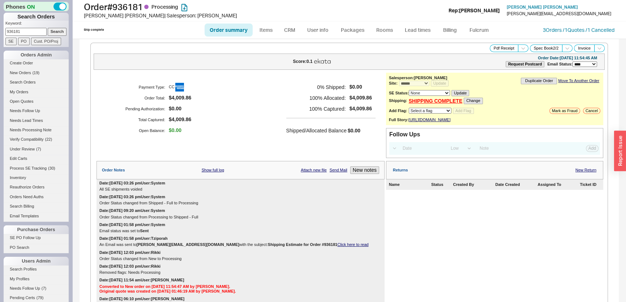
drag, startPoint x: 28, startPoint y: 31, endPoint x: 0, endPoint y: 28, distance: 28.3
click at [0, 29] on div "Phones ON Search Orders Keyword: 936181 Search SE PO Cust. PO/Proj Orders Admin…" at bounding box center [36, 151] width 72 height 302
click at [48, 28] on input "Search" at bounding box center [57, 32] width 19 height 8
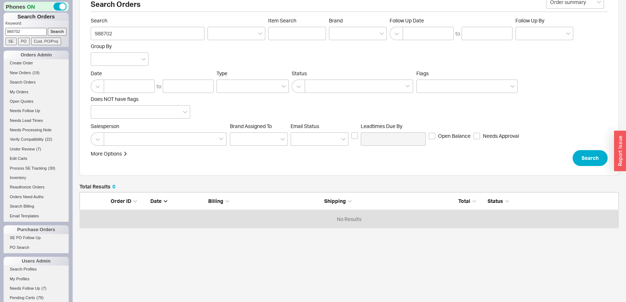
scroll to position [25, 0]
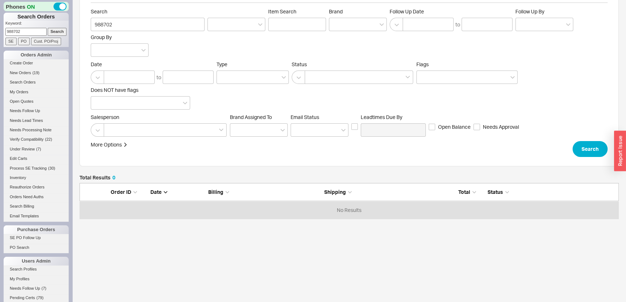
drag, startPoint x: 34, startPoint y: 31, endPoint x: 0, endPoint y: 24, distance: 34.3
click at [0, 24] on div "Phones ON Search Orders Keyword: 988702 Search SE PO Cust. PO/Proj Orders Admin…" at bounding box center [36, 151] width 72 height 302
type input "988702"
click at [48, 28] on input "Search" at bounding box center [57, 32] width 19 height 8
click at [242, 23] on input at bounding box center [236, 24] width 58 height 13
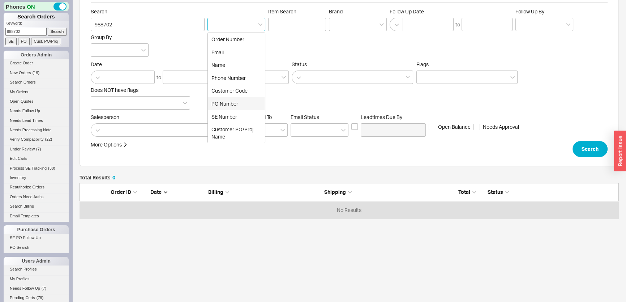
click at [231, 103] on div "PO Number" at bounding box center [236, 103] width 57 height 13
type input "PO Number"
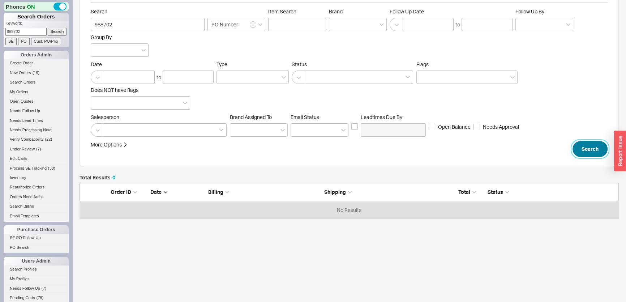
click at [578, 144] on button "Search" at bounding box center [589, 149] width 35 height 16
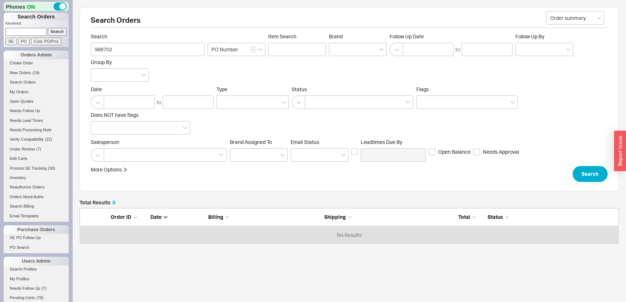
scroll to position [31, 534]
click at [18, 100] on link "Open Quotes" at bounding box center [36, 102] width 65 height 8
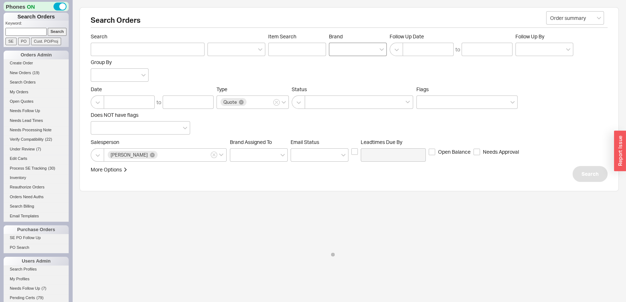
click at [349, 55] on div at bounding box center [358, 49] width 58 height 13
click at [338, 53] on input "Brand" at bounding box center [335, 49] width 5 height 8
type input "c"
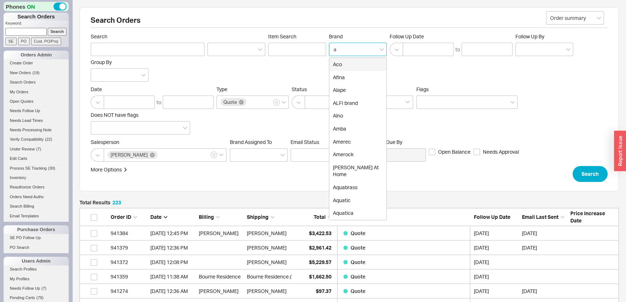
scroll to position [3236, 534]
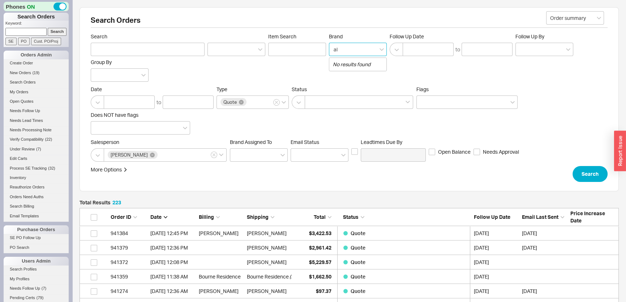
type input "a"
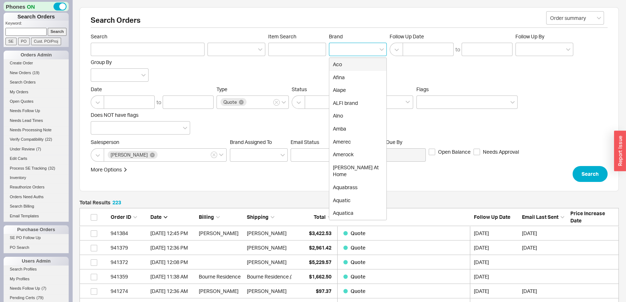
type input "Brand"
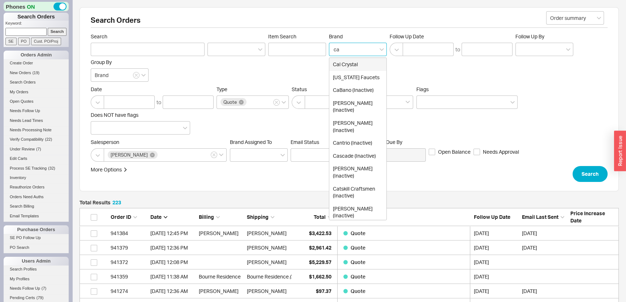
type input "cal"
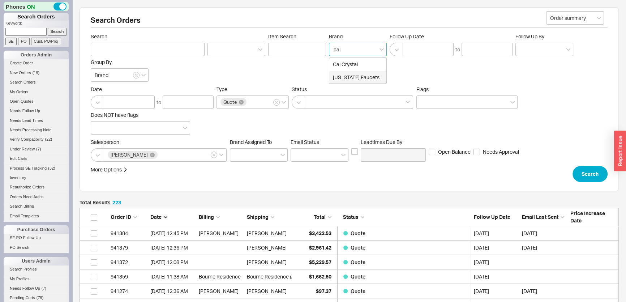
click at [358, 77] on div "California Faucets" at bounding box center [357, 77] width 57 height 13
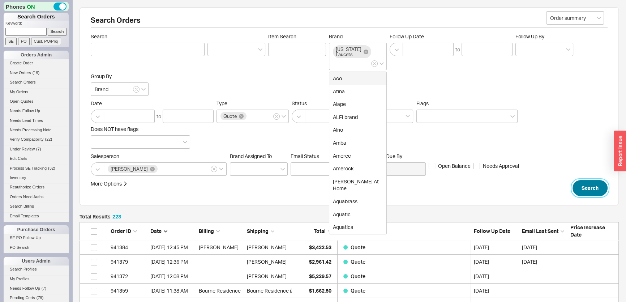
click at [595, 182] on button "Search" at bounding box center [589, 188] width 35 height 16
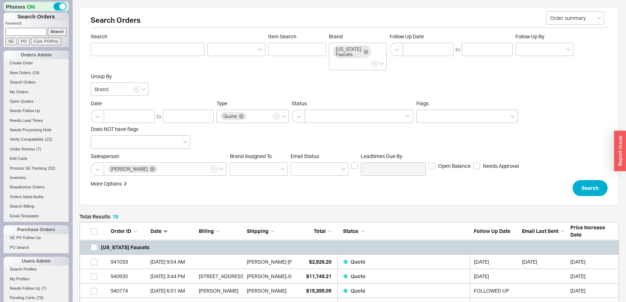
click at [571, 188] on div "More Options Sites Excluded From Reviews Converted By Amount Over Shipping or B…" at bounding box center [349, 188] width 517 height 16
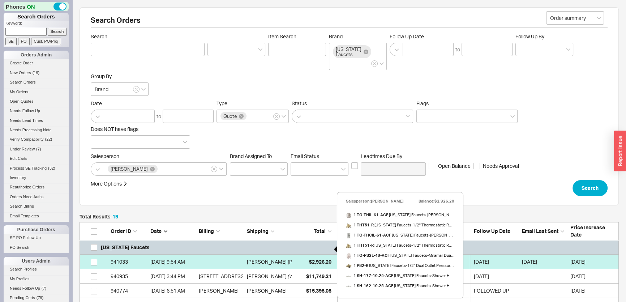
scroll to position [33, 0]
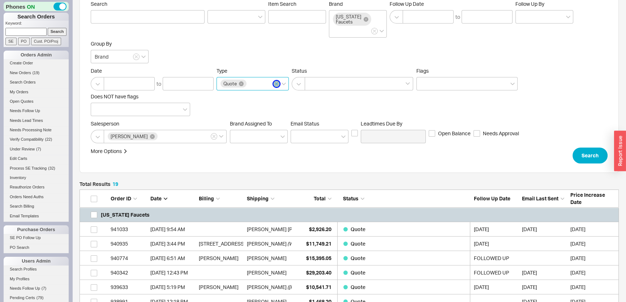
click at [274, 83] on button "Type Quote" at bounding box center [276, 84] width 7 height 7
click at [253, 83] on input "Type Quote" at bounding box center [250, 83] width 5 height 8
click at [254, 85] on div at bounding box center [252, 83] width 72 height 13
click at [225, 85] on input "Type Order Quote Cancelled" at bounding box center [222, 83] width 5 height 8
click at [264, 86] on div at bounding box center [252, 83] width 72 height 13
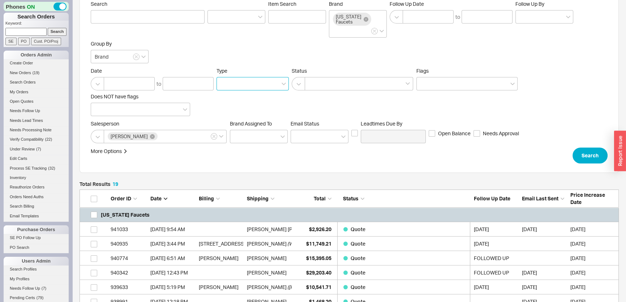
click at [225, 86] on input "Type" at bounding box center [222, 83] width 5 height 8
click at [249, 100] on div "Order" at bounding box center [253, 98] width 72 height 13
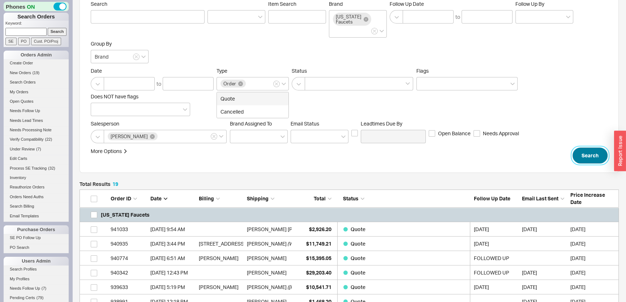
click at [595, 150] on button "Search" at bounding box center [589, 155] width 35 height 16
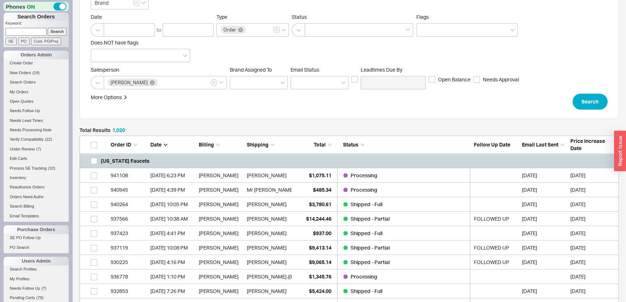
scroll to position [98, 0]
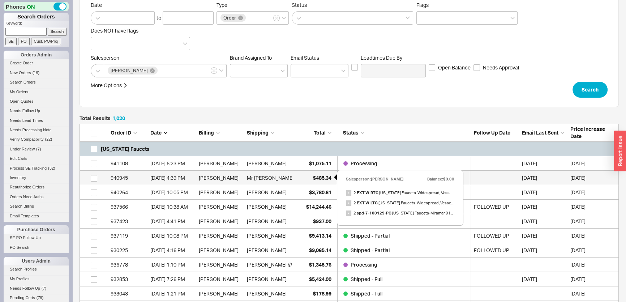
click at [296, 175] on div "$485.34" at bounding box center [313, 178] width 36 height 14
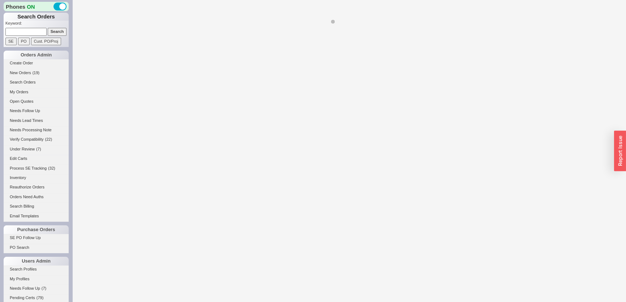
select select "*"
select select "**"
select select "LOW"
select select "3"
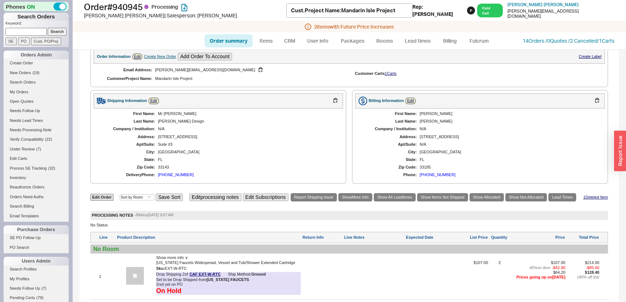
scroll to position [328, 0]
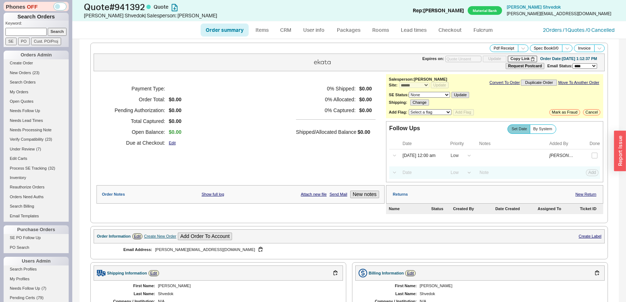
select select "*"
select select "LOW"
select select "3"
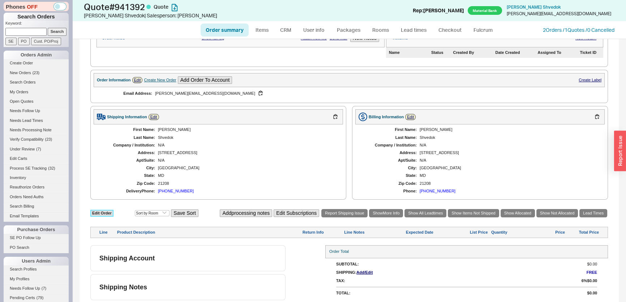
click at [108, 213] on link "Edit Order" at bounding box center [101, 213] width 23 height 7
select select "3"
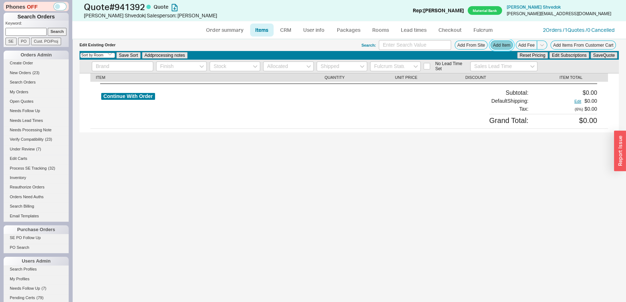
click at [499, 42] on button "Add Item" at bounding box center [501, 44] width 22 height 9
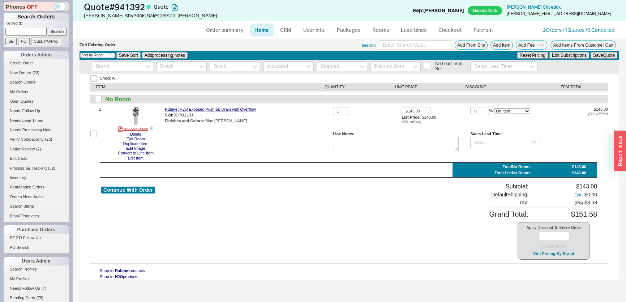
click at [550, 25] on div "Order summary Items CRM User info Packages Rooms Lead times Checkout Fulcrum 2 …" at bounding box center [349, 29] width 554 height 17
click at [553, 27] on link "2 Orders / 1 Quotes / 0 Cancelled" at bounding box center [579, 30] width 72 height 6
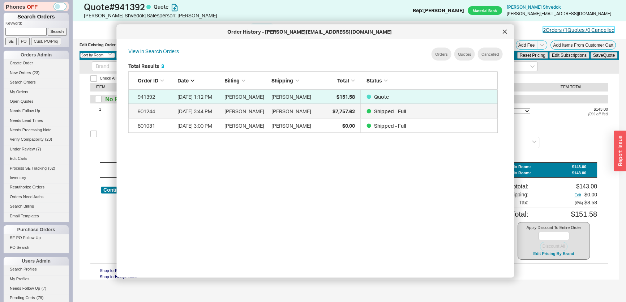
scroll to position [216, 376]
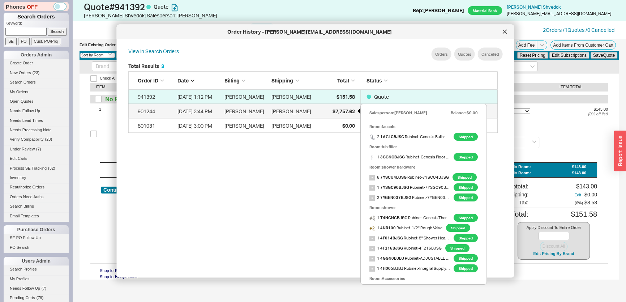
click at [332, 111] on span "$7,757.62" at bounding box center [343, 111] width 22 height 6
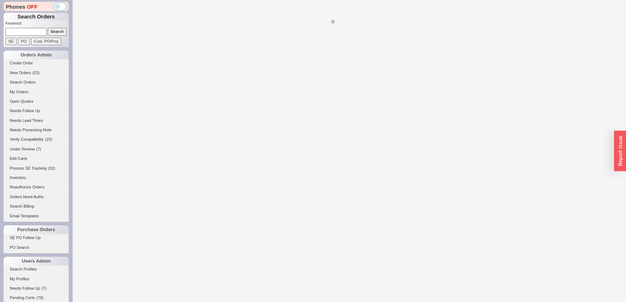
select select "*"
select select "LOW"
select select "3"
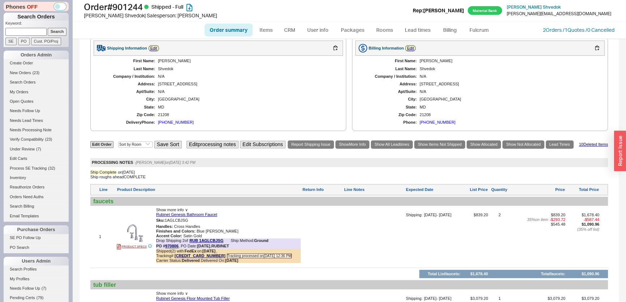
scroll to position [591, 0]
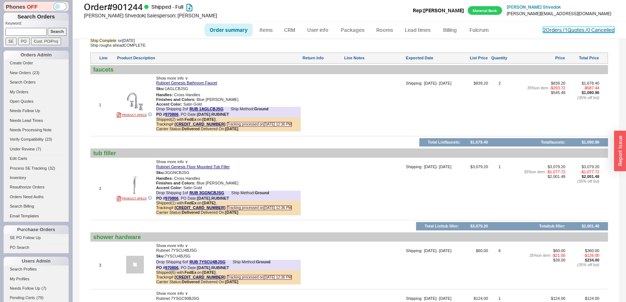
click at [580, 30] on link "2 Orders / 1 Quotes / 0 Cancelled" at bounding box center [579, 30] width 72 height 6
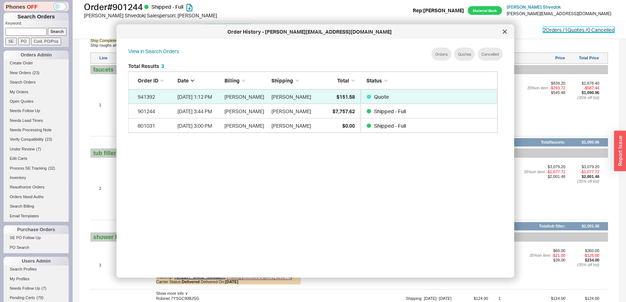
scroll to position [216, 376]
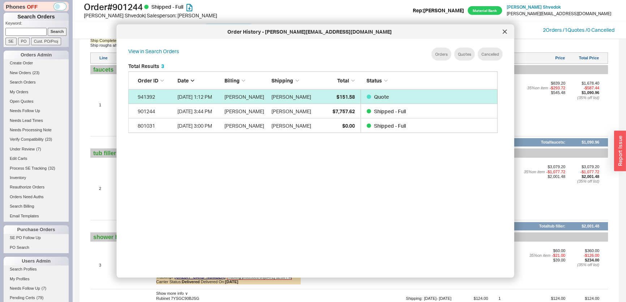
click at [360, 93] on link "941392 [DATE] 1:12 PM [PERSON_NAME] [PERSON_NAME] $151.58 Quote" at bounding box center [312, 97] width 369 height 14
select select "*"
select select "LOW"
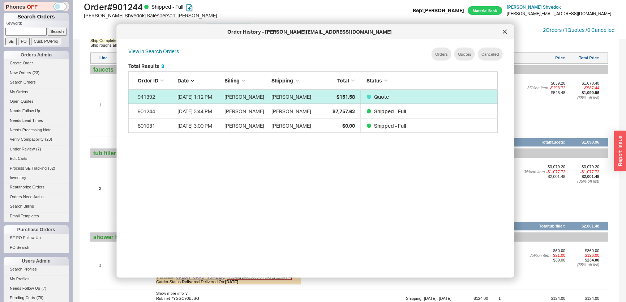
select select "3"
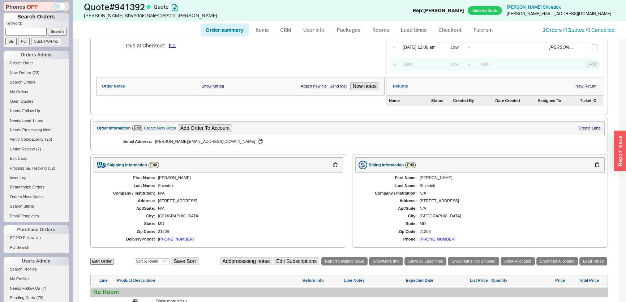
scroll to position [208, 0]
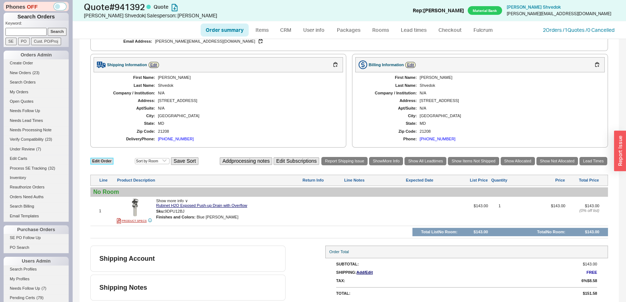
click at [112, 160] on link "Edit Order" at bounding box center [101, 161] width 23 height 7
select select "3"
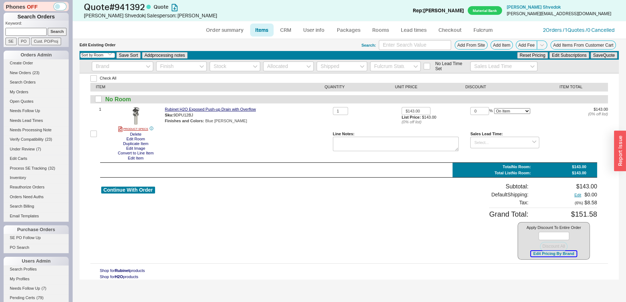
click at [541, 253] on button "Edit Pricing By Brand" at bounding box center [553, 253] width 45 height 5
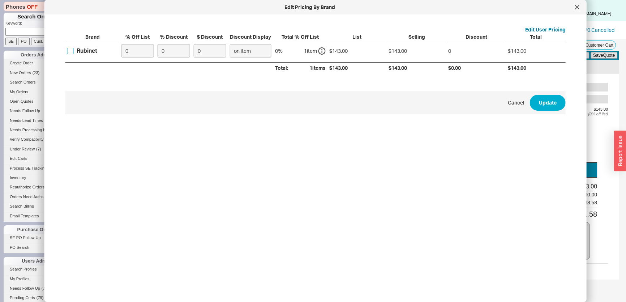
click at [68, 48] on input "Rubinet" at bounding box center [70, 51] width 7 height 7
checkbox input "true"
drag, startPoint x: 173, startPoint y: 53, endPoint x: 128, endPoint y: 52, distance: 45.5
click at [0, 0] on div "Rubinet 0 0 0 on item 0 % 1 item $143.00 $143.00 0 $143.00" at bounding box center [0, 0] width 0 height 0
type input "3"
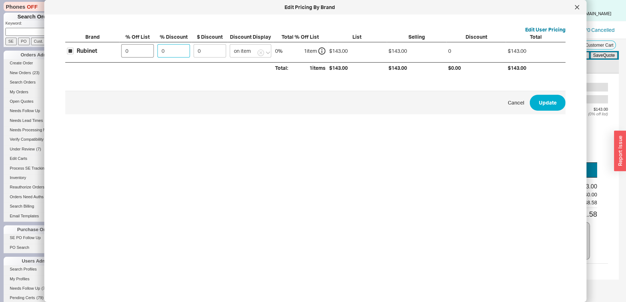
type input "4.29"
type input "35"
type input "50.05"
type input "35"
click at [533, 102] on button "Update" at bounding box center [548, 103] width 36 height 16
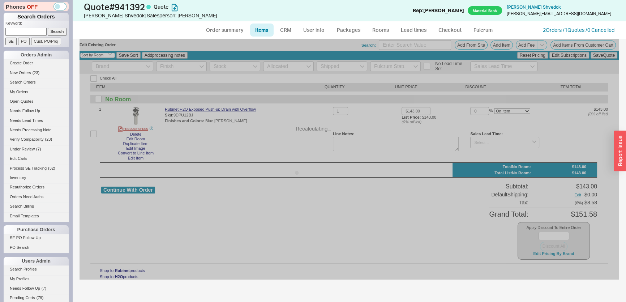
type input "35"
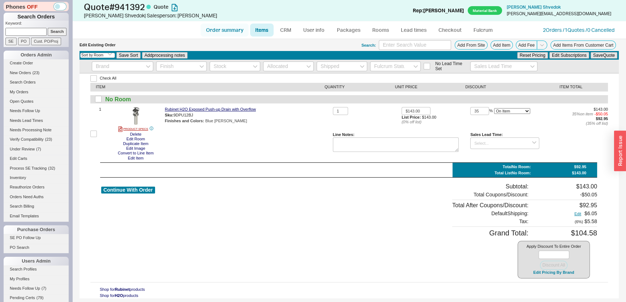
click at [230, 29] on link "Order summary" at bounding box center [225, 29] width 48 height 13
select select "*"
select select "LOW"
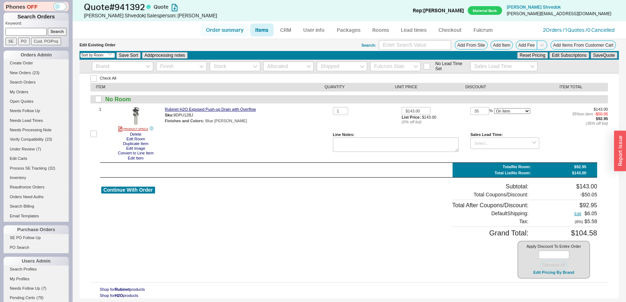
select select "3"
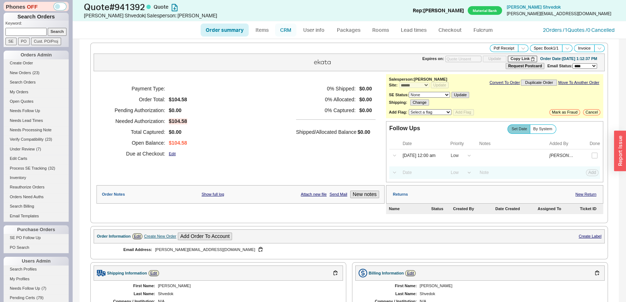
click at [283, 30] on link "CRM" at bounding box center [285, 29] width 21 height 13
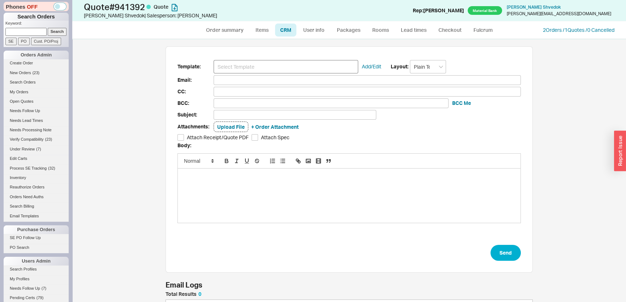
scroll to position [39, 362]
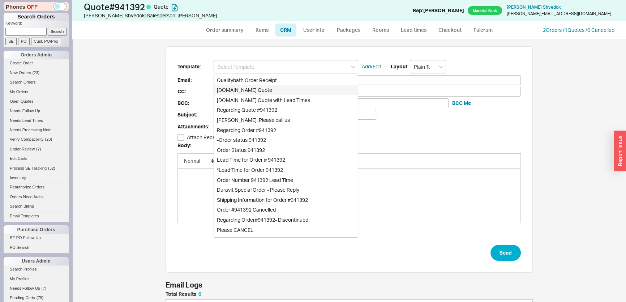
click at [262, 90] on div "[DOMAIN_NAME] Quote" at bounding box center [286, 90] width 144 height 10
type input "Receipt"
type input "[PERSON_NAME][EMAIL_ADDRESS][DOMAIN_NAME]"
type input "Quality Bath Quote #941392"
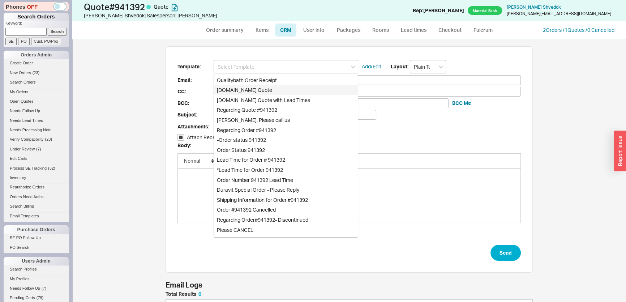
checkbox input "true"
type input "[DOMAIN_NAME] Quote"
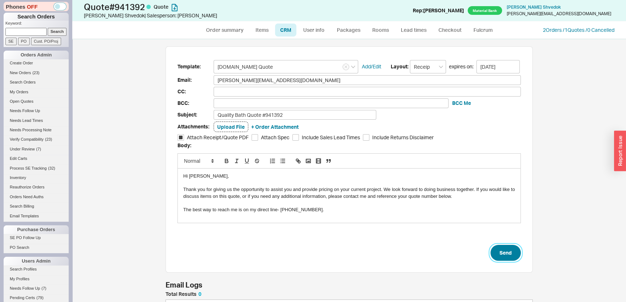
click at [515, 257] on button "Send" at bounding box center [505, 253] width 30 height 16
select select "*"
select select "LOW"
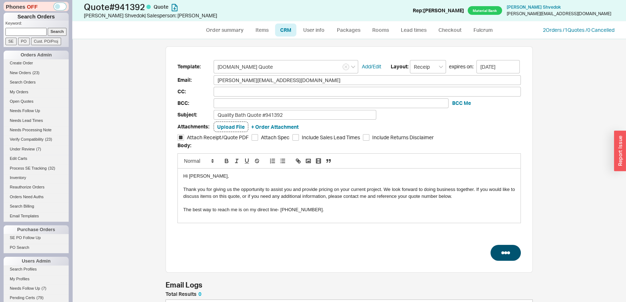
select select "3"
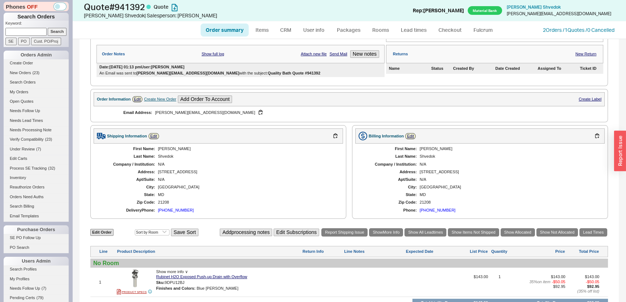
scroll to position [227, 0]
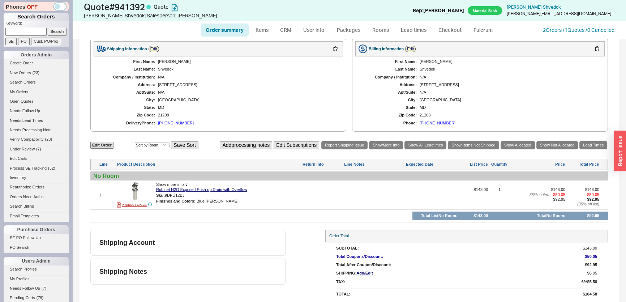
click at [29, 34] on input at bounding box center [25, 32] width 41 height 8
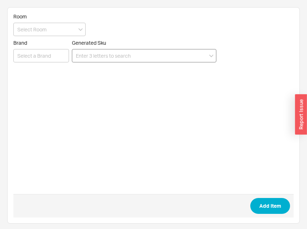
click at [170, 56] on input at bounding box center [144, 55] width 145 height 13
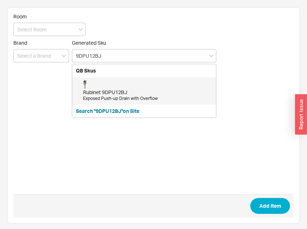
click at [149, 87] on div "Rubinet 9DPU12BJ Exposed Push-up Drain with Overflow" at bounding box center [147, 91] width 129 height 22
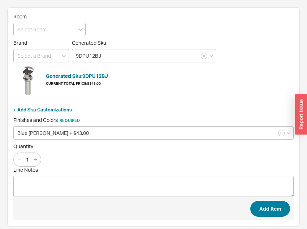
type input "9DPU12BJ"
click at [264, 213] on button "Add Item" at bounding box center [270, 209] width 40 height 16
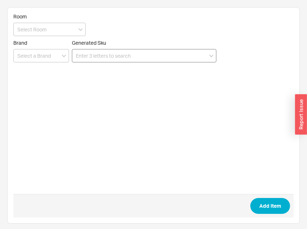
click at [139, 59] on input at bounding box center [144, 55] width 145 height 13
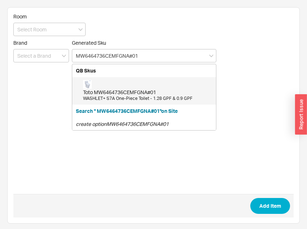
click at [137, 86] on div "Toto MW6464736CEMFGNA#01 WASHLET+ S7A One-Piece Toilet - 1.28 GPF & 0.9 GPF" at bounding box center [147, 91] width 129 height 22
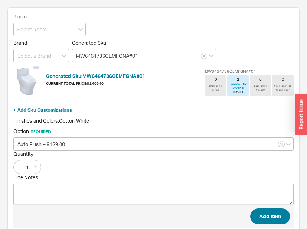
type input "MW6464736CEMFGNA#01"
click at [265, 212] on button "Add Item" at bounding box center [270, 217] width 40 height 16
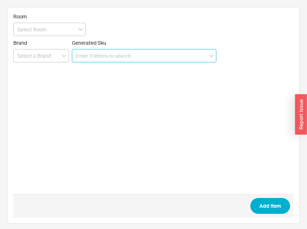
click at [135, 56] on input at bounding box center [144, 55] width 145 height 13
paste input "MS8551CUMFG#01"
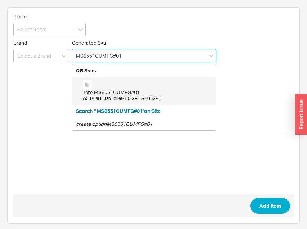
click at [137, 93] on div "Toto MS8551CUMFG#01" at bounding box center [147, 92] width 129 height 7
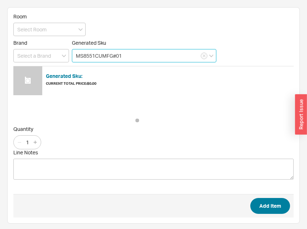
type input "MS8551CUMFG#01"
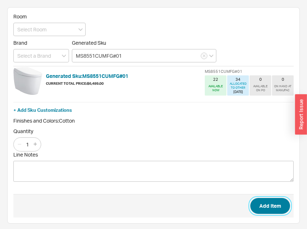
click at [271, 203] on button "Add Item" at bounding box center [270, 206] width 40 height 16
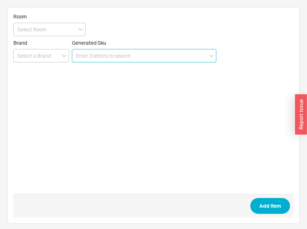
click at [148, 57] on input at bounding box center [144, 55] width 145 height 13
paste input "443312"
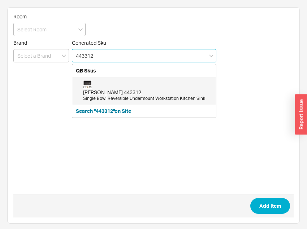
click at [125, 87] on div "Blanco 443312 Single Bowl Reversible Undermount Workstation Kitchen Sink" at bounding box center [147, 91] width 129 height 22
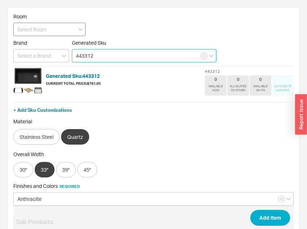
type input "443312"
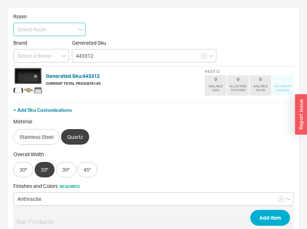
click at [43, 28] on input at bounding box center [49, 29] width 72 height 13
click at [39, 39] on div "kitchen" at bounding box center [50, 44] width 72 height 13
type input "kitchen"
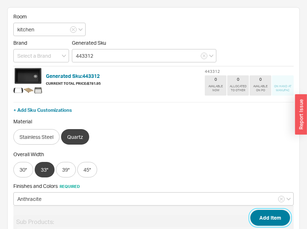
click at [271, 213] on button "Add Item" at bounding box center [270, 218] width 40 height 16
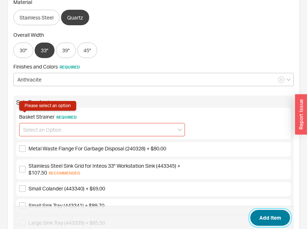
scroll to position [130, 0]
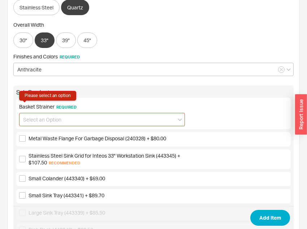
click at [60, 116] on input at bounding box center [102, 119] width 166 height 13
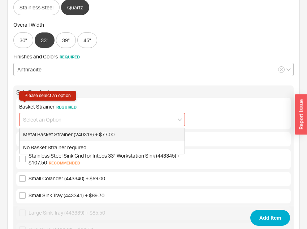
click at [60, 136] on div "Metal Basket Strainer (240319) + $77.00" at bounding box center [102, 134] width 165 height 13
type input "Metal Basket Strainer (240319) + $77.00"
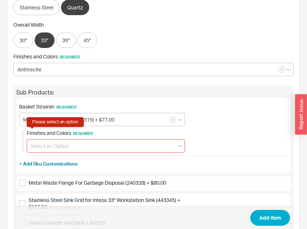
click at [60, 146] on input at bounding box center [106, 145] width 158 height 13
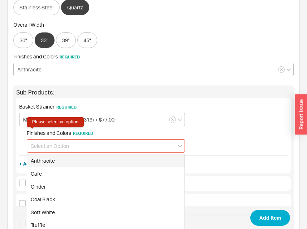
click at [59, 157] on div "Anthracite" at bounding box center [106, 161] width 158 height 13
type input "Anthracite"
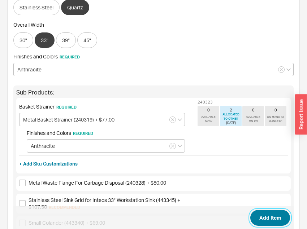
click at [279, 220] on button "Add Item" at bounding box center [270, 218] width 40 height 16
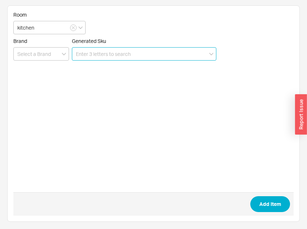
scroll to position [1, 0]
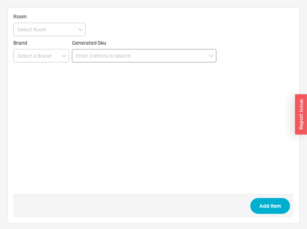
click at [158, 58] on input at bounding box center [144, 55] width 145 height 13
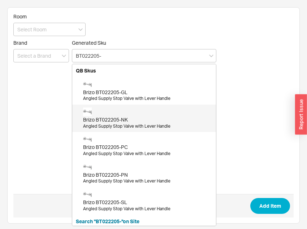
click at [134, 111] on div "Brizo BT022205-NK Angled Supply Stop Valve with Lever Handle" at bounding box center [147, 119] width 129 height 22
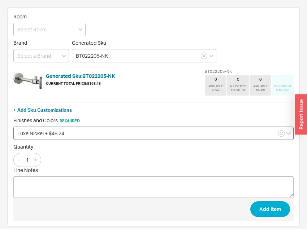
type input "BT022205-NK"
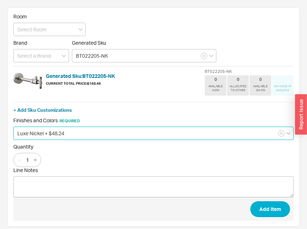
click at [65, 130] on input "Luxe Nickel + $48.24" at bounding box center [153, 133] width 280 height 13
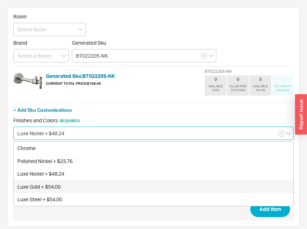
click at [56, 187] on div "Luxe Gold + $54.00" at bounding box center [154, 187] width 280 height 13
type input "Luxe Gold + $54.00"
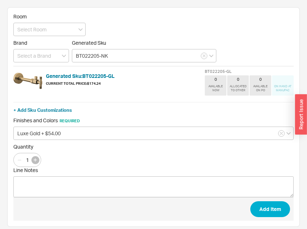
click at [37, 159] on button "button" at bounding box center [35, 160] width 8 height 8
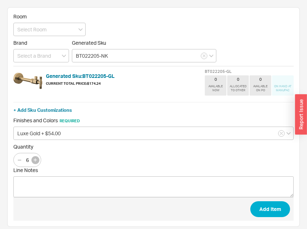
click at [37, 159] on button "button" at bounding box center [35, 160] width 8 height 8
type input "7"
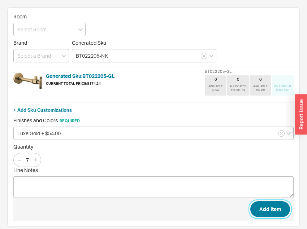
click at [271, 207] on button "Add Item" at bounding box center [270, 210] width 40 height 16
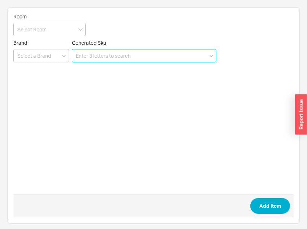
click at [130, 58] on input at bounding box center [144, 55] width 145 height 13
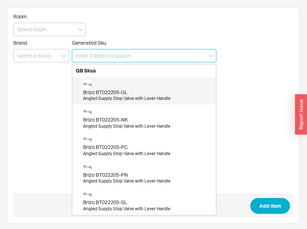
paste input "BT01201-GL"
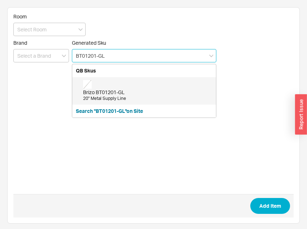
click at [121, 100] on div "20" Metal Supply Line" at bounding box center [147, 99] width 129 height 6
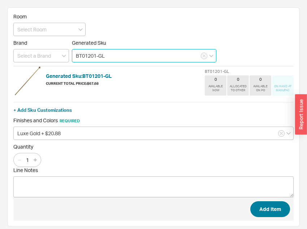
type input "BT01201-GL"
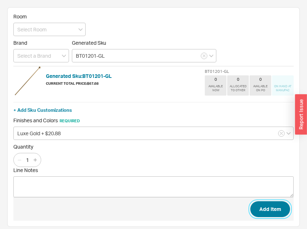
click at [283, 209] on button "Add Item" at bounding box center [270, 210] width 40 height 16
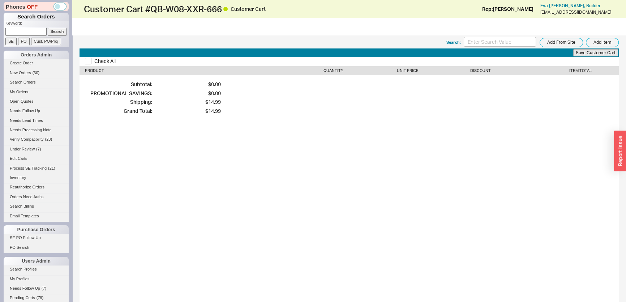
click at [39, 29] on input at bounding box center [25, 32] width 41 height 8
paste input "QB-L4L-338-077"
type input "QB-L4L-338-077"
click at [50, 31] on input "Search" at bounding box center [57, 32] width 19 height 8
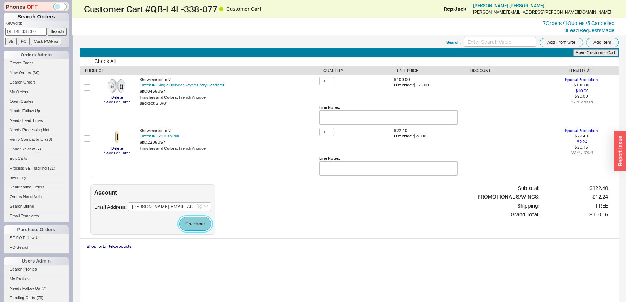
click at [190, 225] on button "Checkout" at bounding box center [195, 224] width 32 height 14
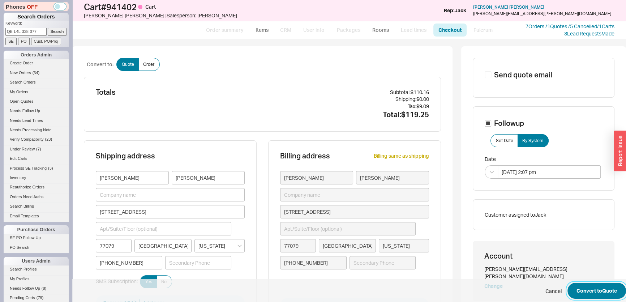
click at [597, 283] on button "Convert to Quote" at bounding box center [596, 291] width 59 height 16
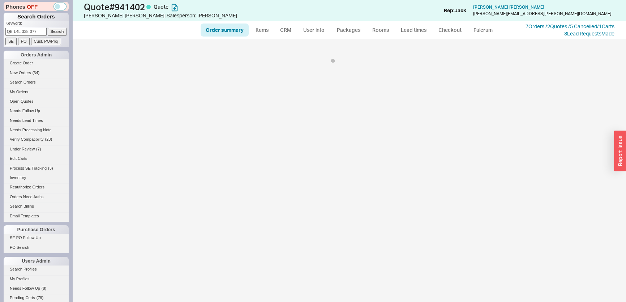
select select "*"
select select "3"
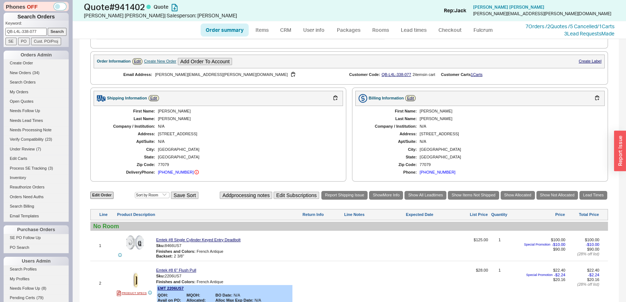
scroll to position [230, 0]
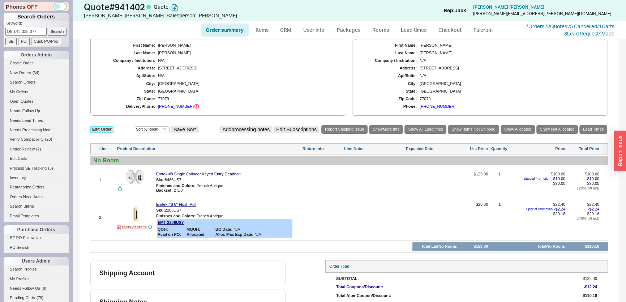
click at [105, 126] on link "Edit Order" at bounding box center [101, 129] width 23 height 7
select select "3"
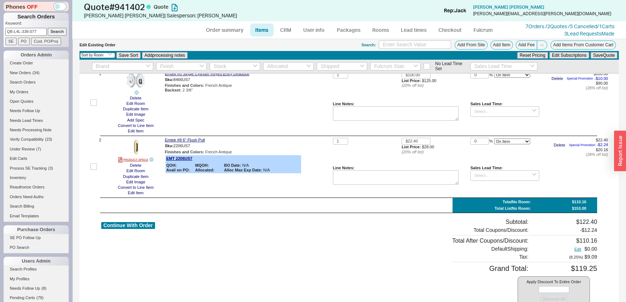
scroll to position [59, 0]
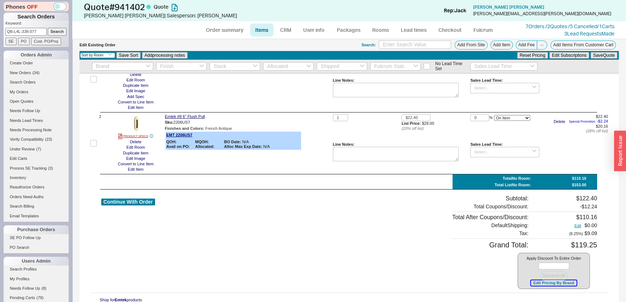
click at [545, 282] on button "Edit Pricing By Brand" at bounding box center [553, 282] width 45 height 5
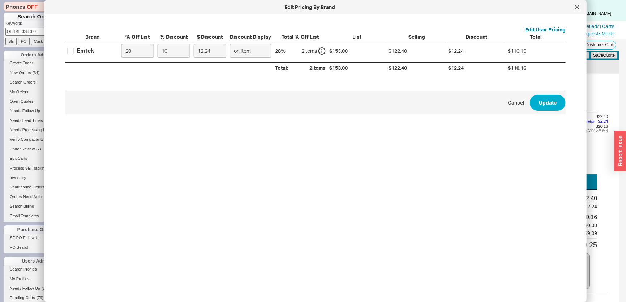
click at [76, 50] on label "Emtek" at bounding box center [80, 51] width 27 height 8
click at [74, 50] on input "Emtek" at bounding box center [70, 51] width 7 height 7
checkbox input "true"
drag, startPoint x: 192, startPoint y: 51, endPoint x: 121, endPoint y: 52, distance: 70.8
click at [0, 0] on div "Emtek 20 10 12.24 on item 28 % 2 item s $153.00 $122.40 $12.24 $110.16" at bounding box center [0, 0] width 0 height 0
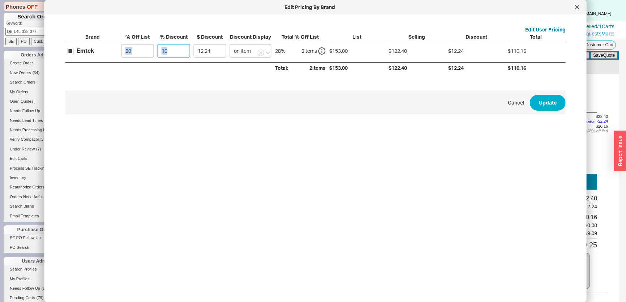
click at [173, 57] on input "10" at bounding box center [174, 50] width 33 height 13
drag, startPoint x: 175, startPoint y: 52, endPoint x: 130, endPoint y: 52, distance: 44.4
click at [0, 0] on div "Emtek 20 10 12.24 on item 28 % 2 item s $153.00 $122.40 $12.24 $110.16" at bounding box center [0, 0] width 0 height 0
type input "3"
type input "3.67"
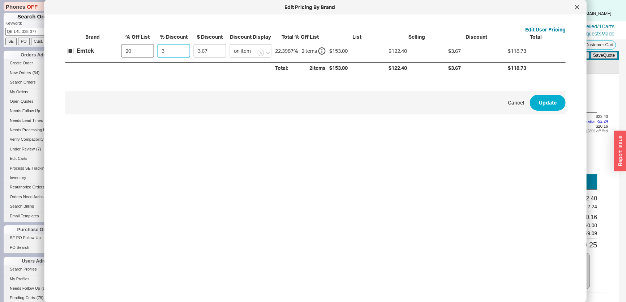
type input "35"
type input "42.84"
type input "35"
drag, startPoint x: 130, startPoint y: 52, endPoint x: 124, endPoint y: 52, distance: 6.1
click at [124, 52] on input "20" at bounding box center [137, 50] width 33 height 13
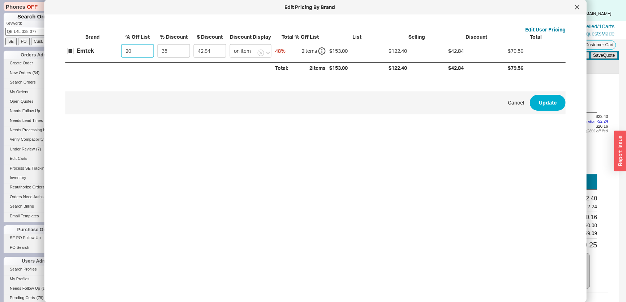
type input "0"
type input "53.55"
type input "0"
click at [552, 116] on div "Edit User Pricing Brand % Off List % Discount $ Discount Discount Display Total…" at bounding box center [315, 110] width 519 height 181
click at [546, 106] on button "Update" at bounding box center [548, 103] width 36 height 16
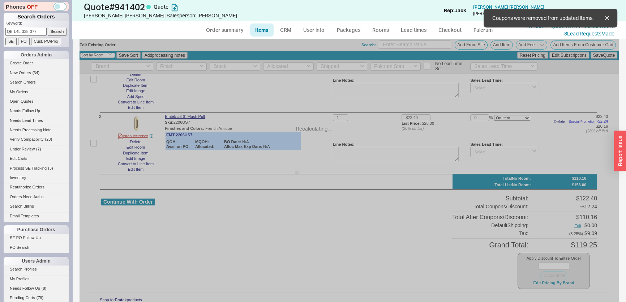
type input "$125.00"
type input "35"
type input "$28.00"
type input "35"
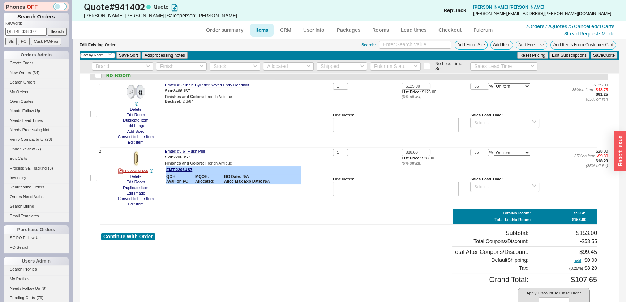
scroll to position [0, 0]
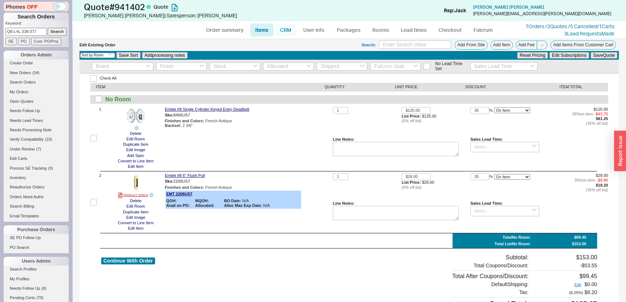
click at [276, 33] on link "CRM" at bounding box center [285, 29] width 21 height 13
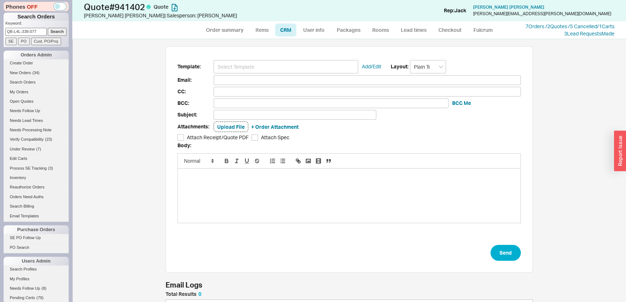
scroll to position [39, 362]
click at [274, 62] on input at bounding box center [286, 66] width 145 height 13
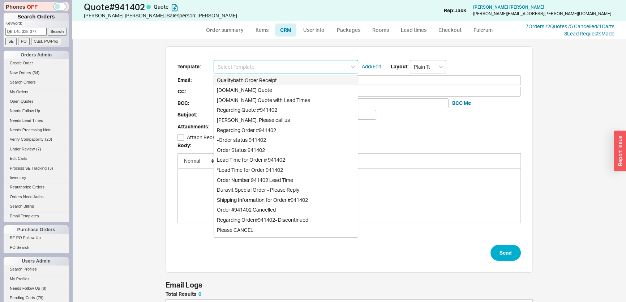
click at [275, 67] on input at bounding box center [286, 66] width 145 height 13
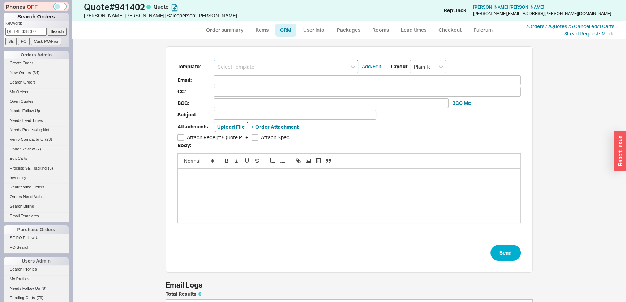
click at [266, 72] on input at bounding box center [286, 66] width 145 height 13
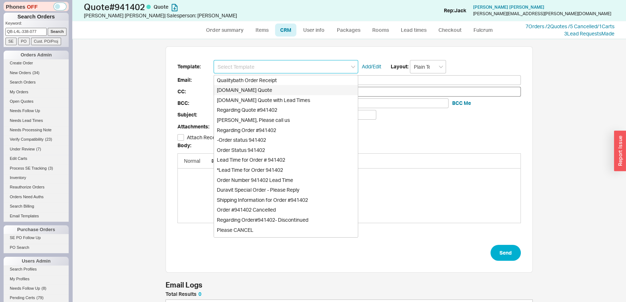
click at [265, 87] on div "Qualitybath.com Quote" at bounding box center [286, 90] width 144 height 10
type input "Receipt"
type input "allison.l.needham@gmail.com"
type input "Quality Bath Quote #941402"
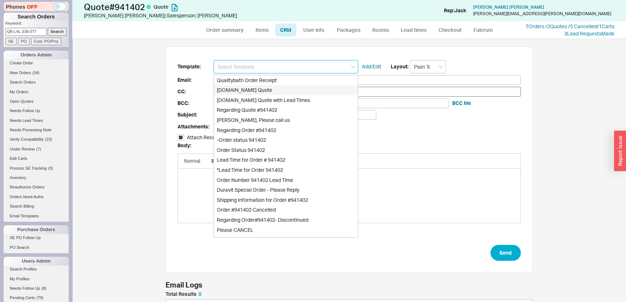
checkbox input "true"
type input "Qualitybath.com Quote"
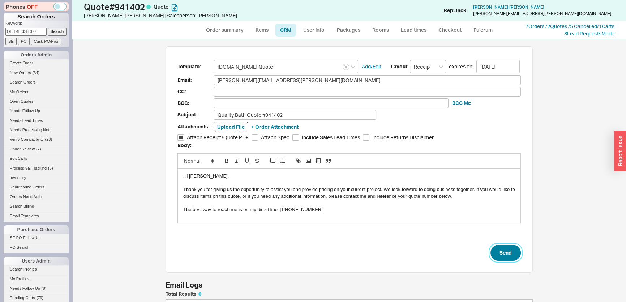
click at [502, 251] on button "Send" at bounding box center [505, 253] width 30 height 16
select select "*"
select select "3"
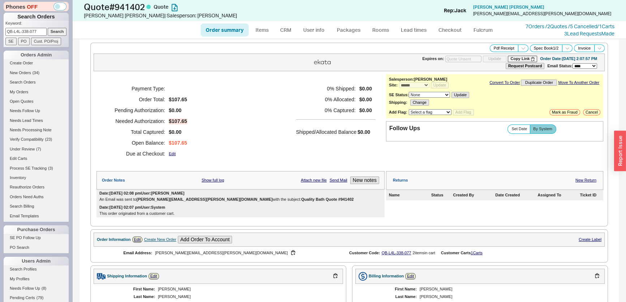
type input "10/06/2025"
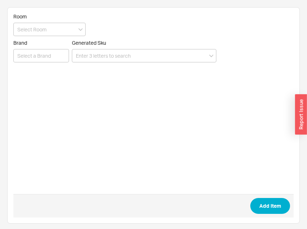
click at [147, 63] on form "Room Brand Generated Sku Add Item" at bounding box center [153, 115] width 280 height 205
click at [140, 58] on input at bounding box center [144, 55] width 145 height 13
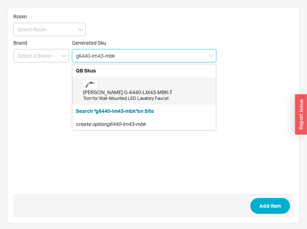
click at [128, 95] on div "[PERSON_NAME] G-6440-LM43-MBK-T" at bounding box center [147, 92] width 129 height 7
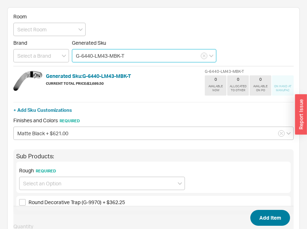
type input "G-6440-LM43-MBK-T"
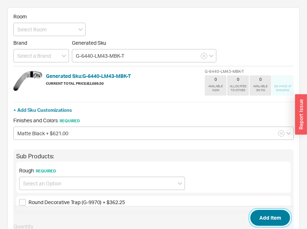
click at [271, 212] on button "Add Item" at bounding box center [270, 218] width 40 height 16
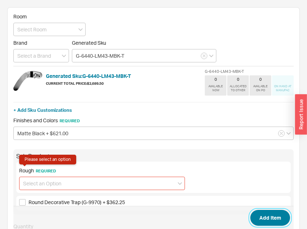
scroll to position [64, 0]
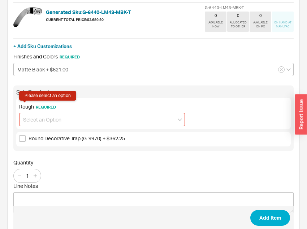
click at [69, 111] on div "Rough Required Please select an option" at bounding box center [102, 115] width 166 height 23
click at [74, 120] on input at bounding box center [102, 119] width 166 height 13
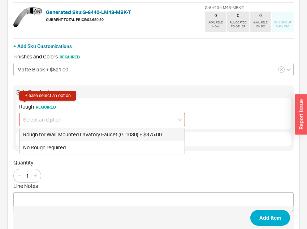
click at [75, 137] on div "Rough for Wall-Mounted Lavatory Faucet (G-1030) + $375.00" at bounding box center [102, 134] width 165 height 13
type input "Rough for Wall-Mounted Lavatory Faucet (G-1030) + $375.00"
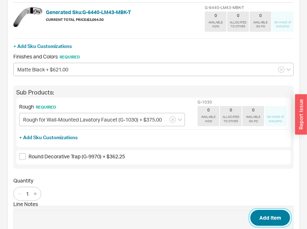
click at [272, 218] on button "Add Item" at bounding box center [270, 218] width 40 height 16
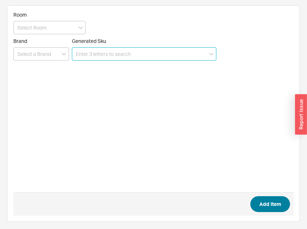
scroll to position [1, 0]
